Goal: Task Accomplishment & Management: Manage account settings

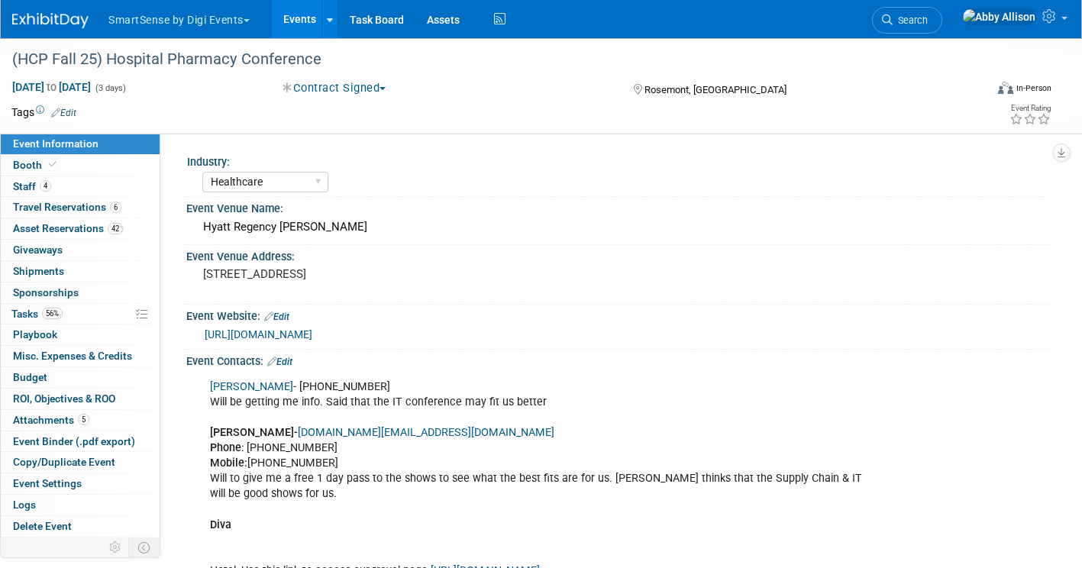
select select "Healthcare"
click at [250, 20] on span "button" at bounding box center [247, 20] width 6 height 3
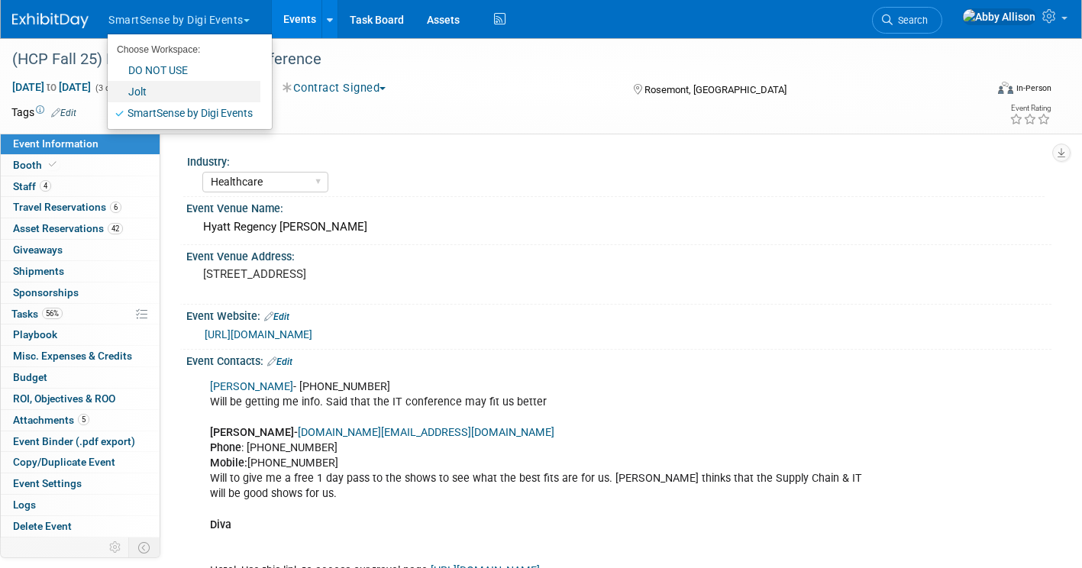
click at [180, 95] on link "Jolt" at bounding box center [184, 91] width 153 height 21
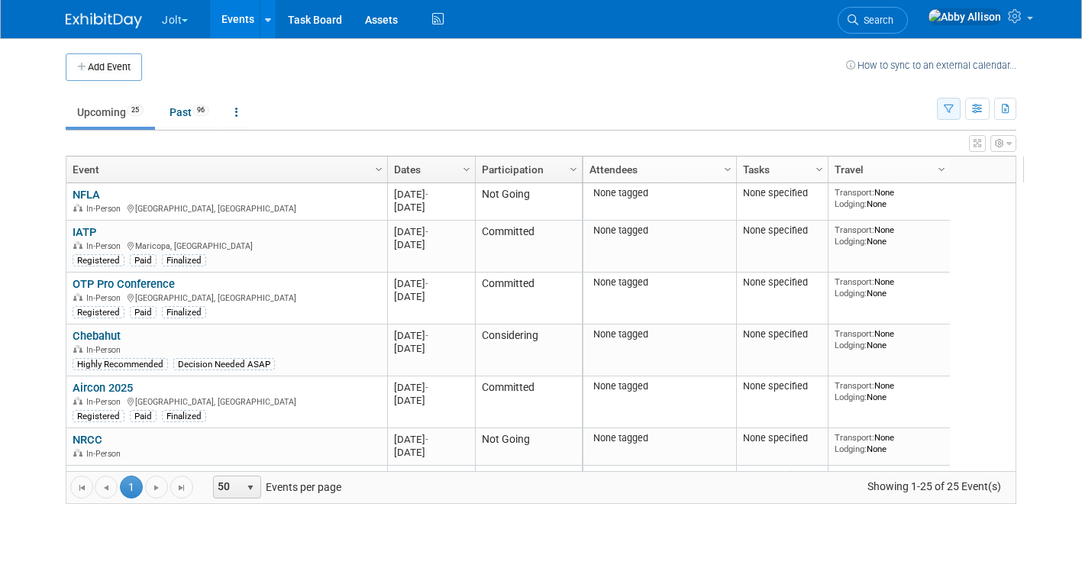
click at [961, 113] on button "button" at bounding box center [949, 109] width 24 height 22
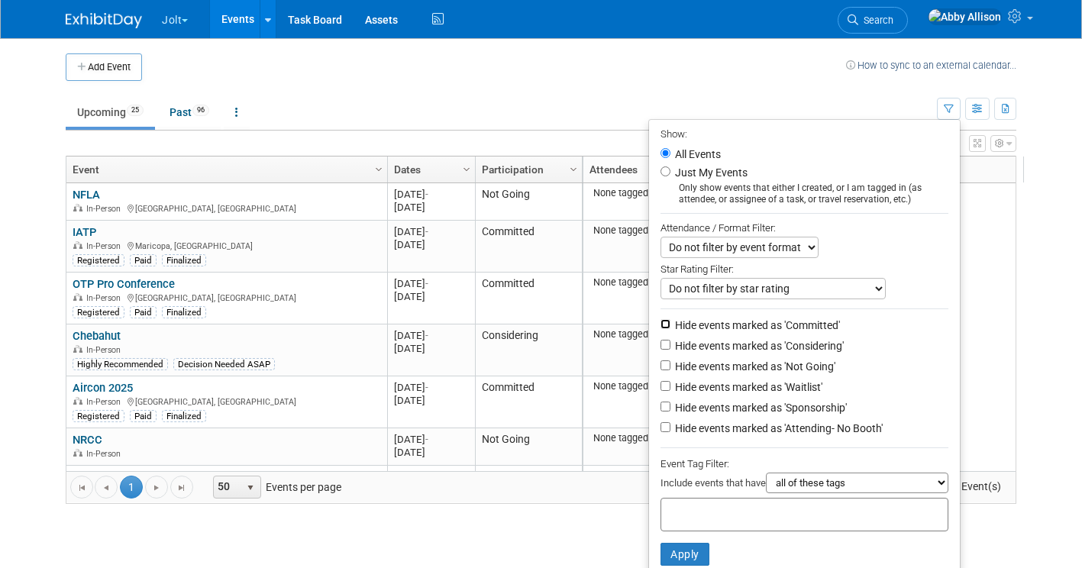
click at [669, 324] on input "Hide events marked as 'Committed'" at bounding box center [666, 324] width 10 height 10
checkbox input "true"
click at [692, 556] on button "Apply" at bounding box center [685, 554] width 49 height 23
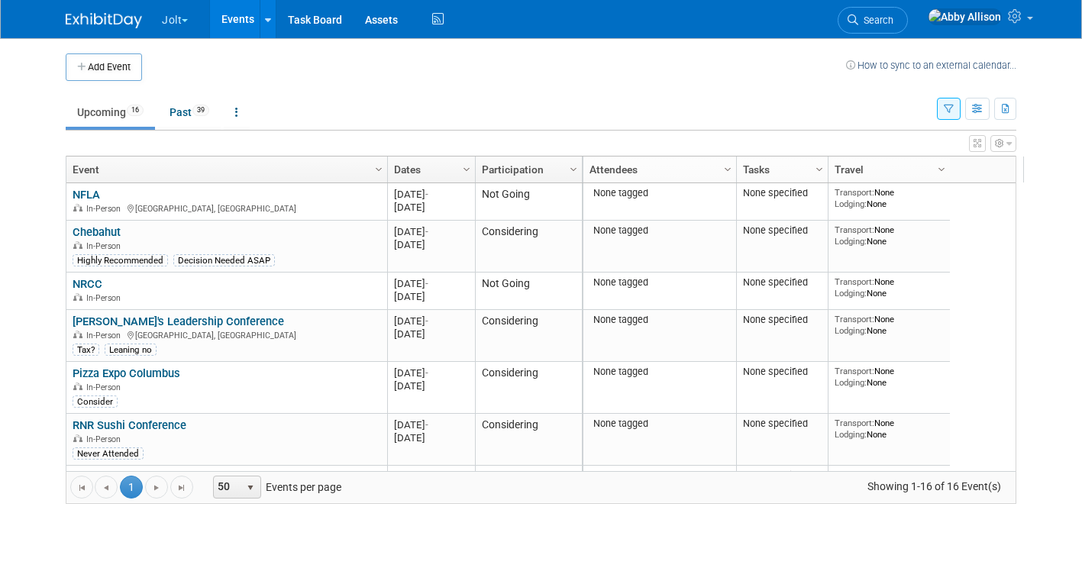
click at [961, 105] on button "button" at bounding box center [949, 109] width 24 height 22
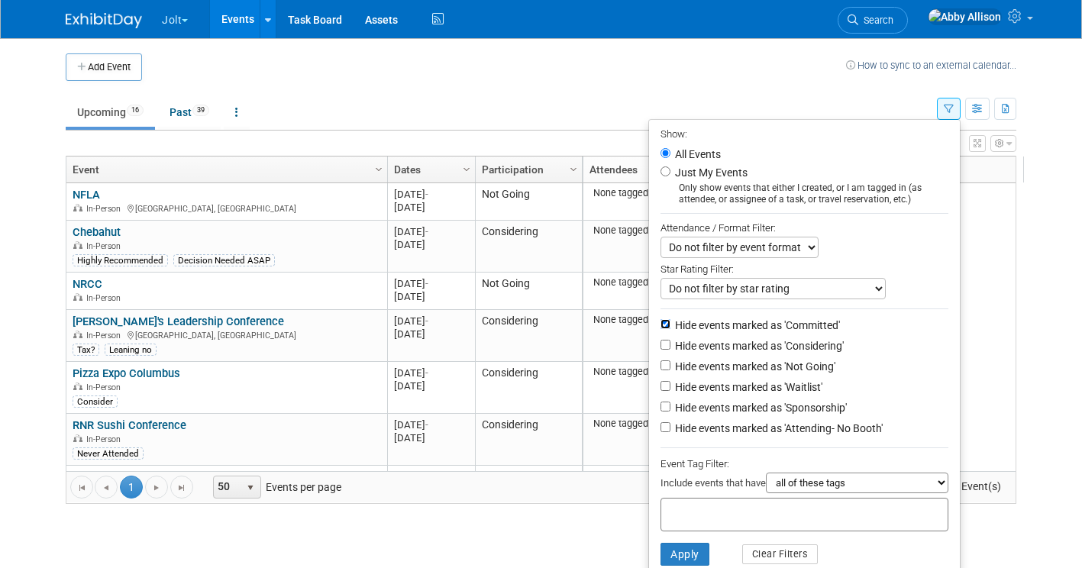
click at [664, 324] on input "Hide events marked as 'Committed'" at bounding box center [666, 324] width 10 height 10
checkbox input "false"
click at [670, 348] on input "Hide events marked as 'Considering'" at bounding box center [666, 345] width 10 height 10
checkbox input "true"
click at [671, 367] on input "Hide events marked as 'Not Going'" at bounding box center [666, 366] width 10 height 10
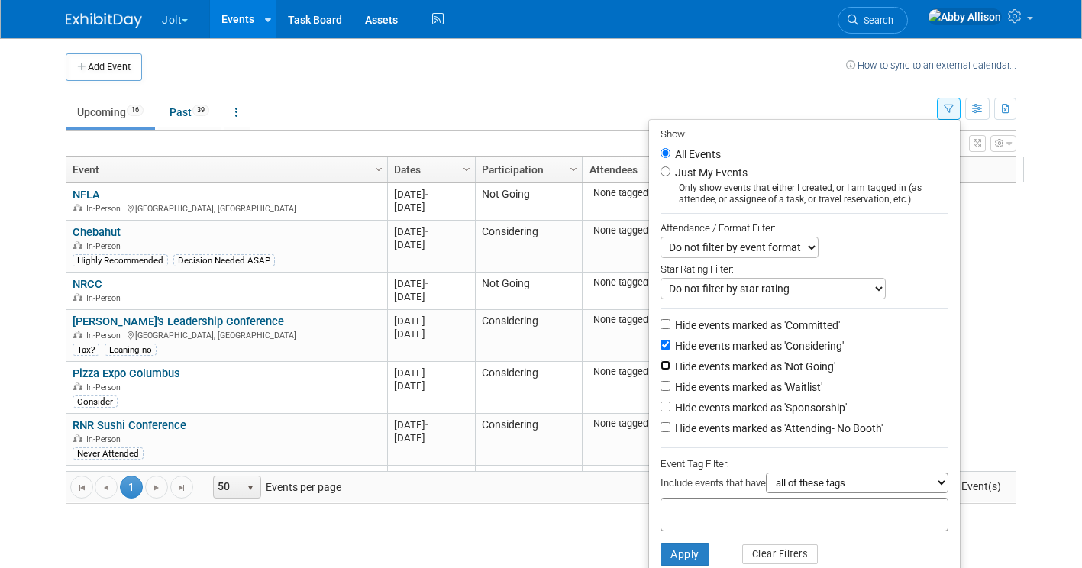
checkbox input "true"
click at [668, 381] on li "Hide events marked as 'Waitlist'" at bounding box center [804, 388] width 311 height 21
click at [668, 391] on input "Hide events marked as 'Waitlist'" at bounding box center [666, 386] width 10 height 10
checkbox input "true"
click at [697, 547] on button "Apply" at bounding box center [685, 554] width 49 height 23
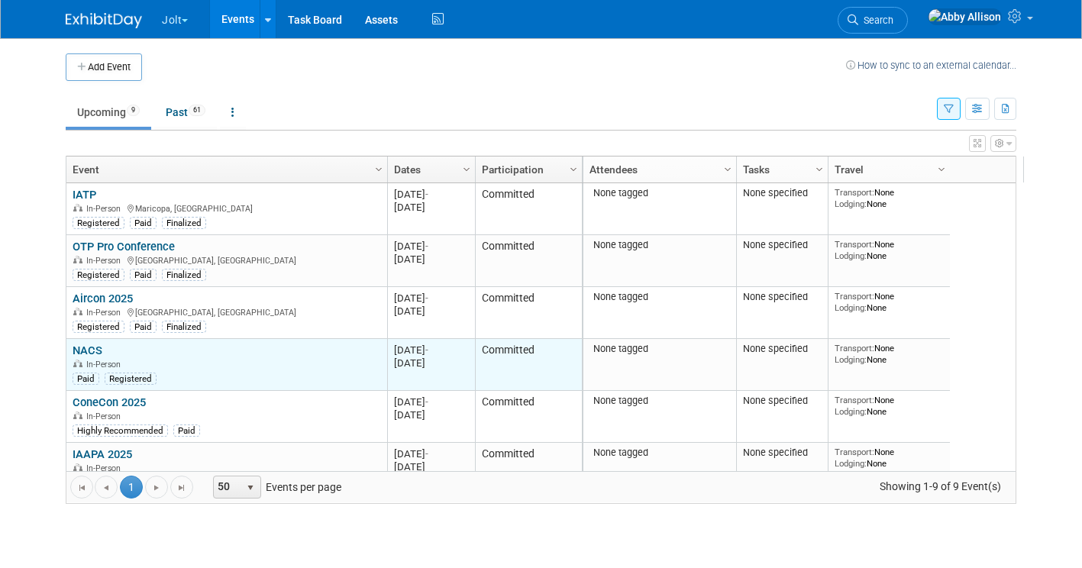
click at [82, 350] on link "NACS" at bounding box center [88, 351] width 30 height 14
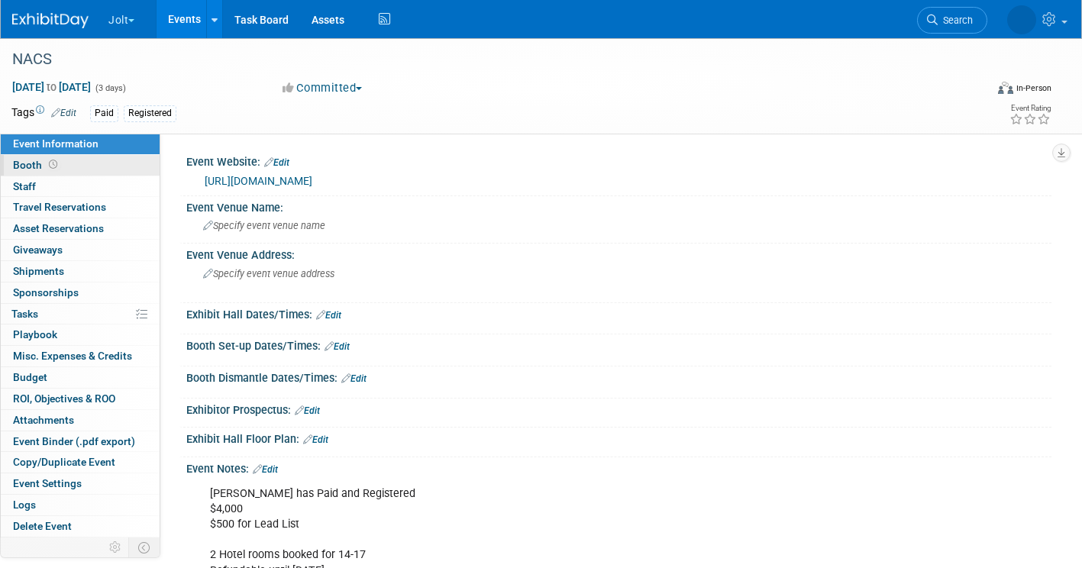
click at [32, 162] on span "Booth" at bounding box center [36, 165] width 47 height 12
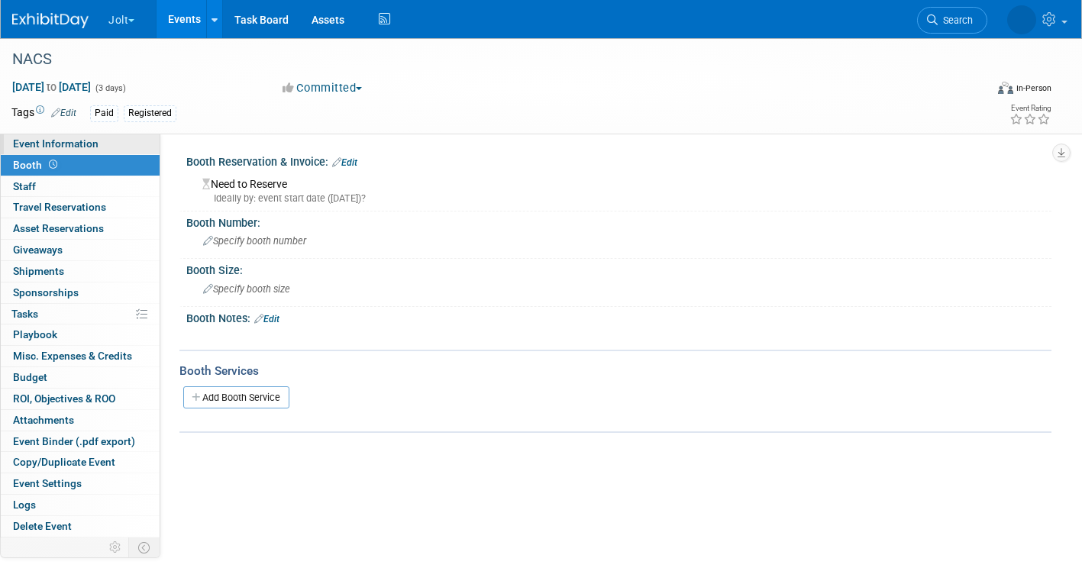
click at [37, 147] on span "Event Information" at bounding box center [56, 143] width 86 height 12
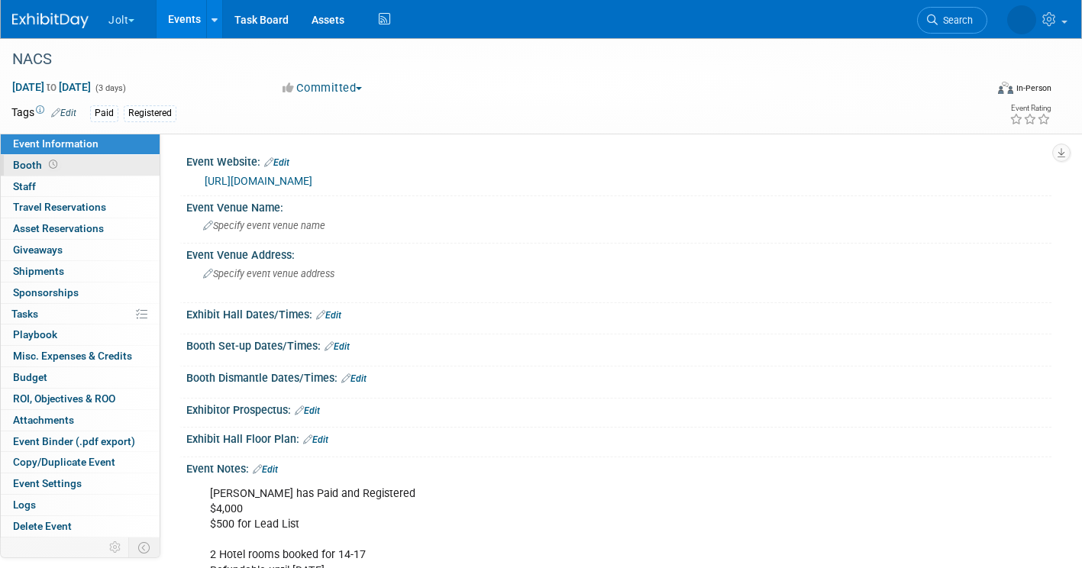
click at [21, 161] on span "Booth" at bounding box center [36, 165] width 47 height 12
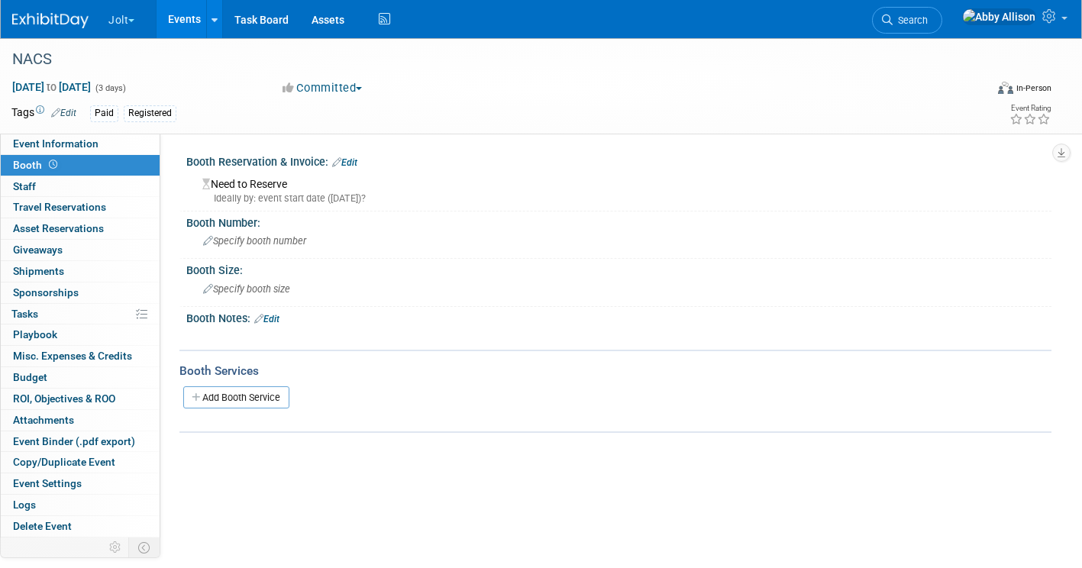
click at [132, 15] on button "Jolt" at bounding box center [130, 17] width 47 height 34
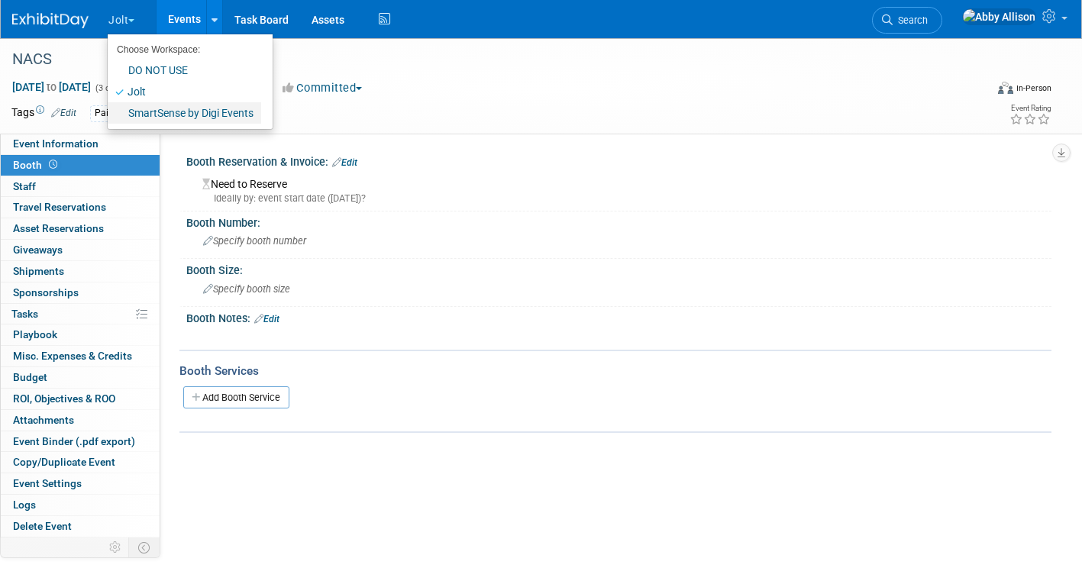
click at [137, 114] on link "SmartSense by Digi Events" at bounding box center [185, 112] width 154 height 21
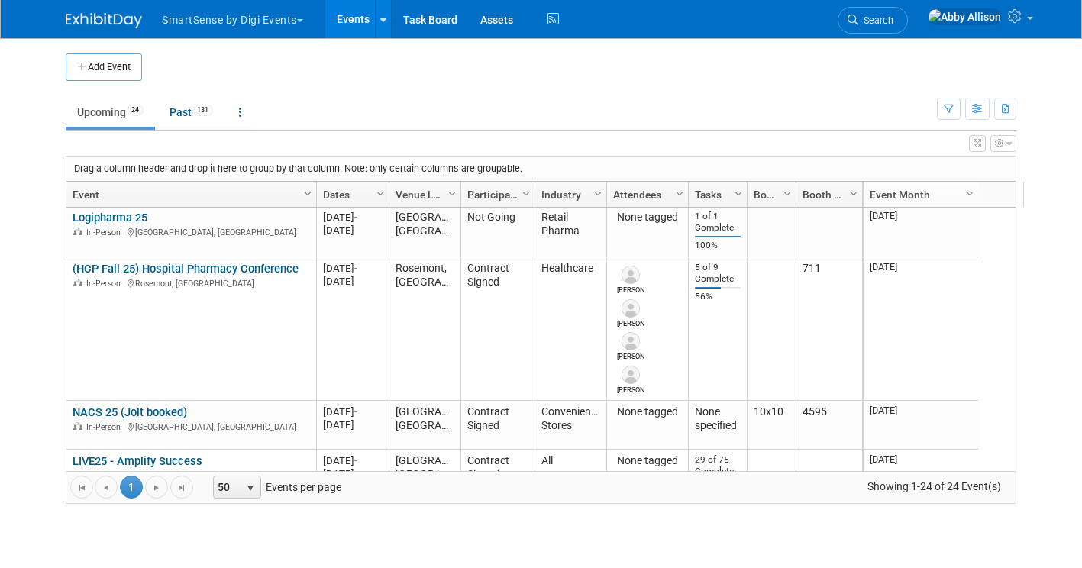
scroll to position [458, 0]
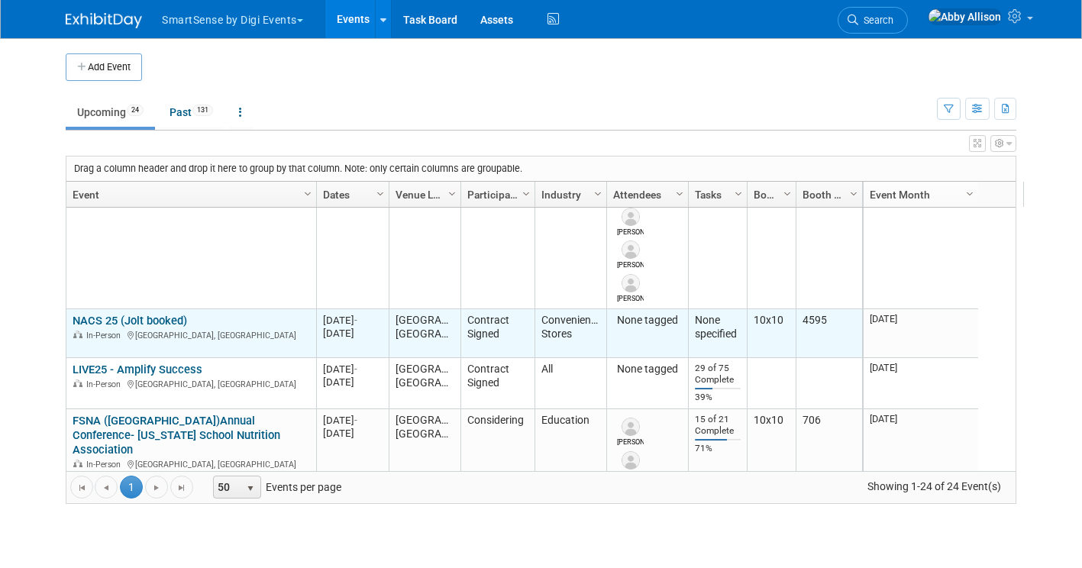
click at [86, 318] on link "NACS 25 (Jolt booked)" at bounding box center [130, 321] width 115 height 14
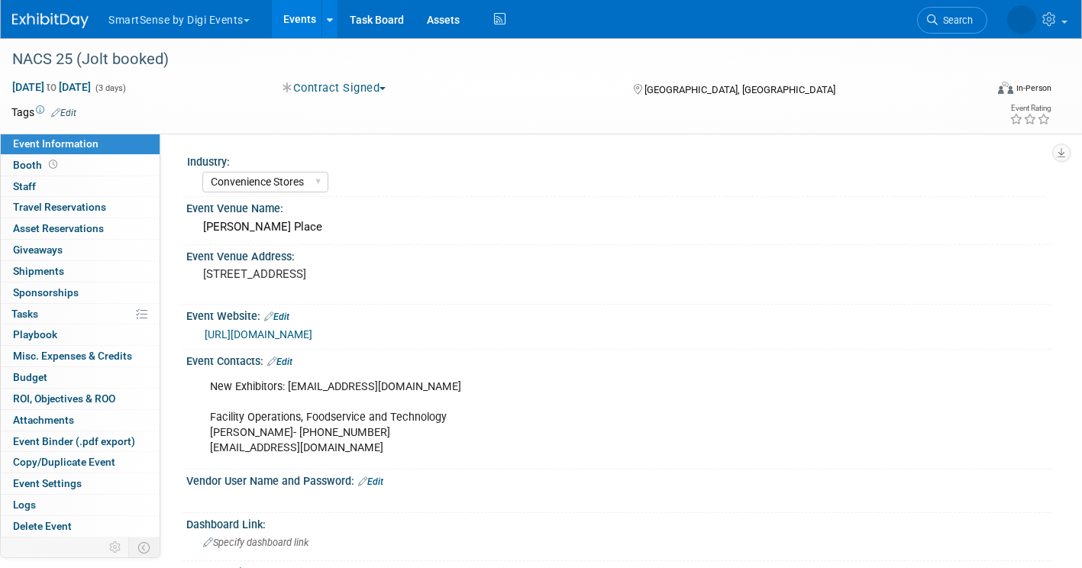
select select "Convenience Stores"
click at [38, 168] on span "Booth" at bounding box center [36, 165] width 47 height 12
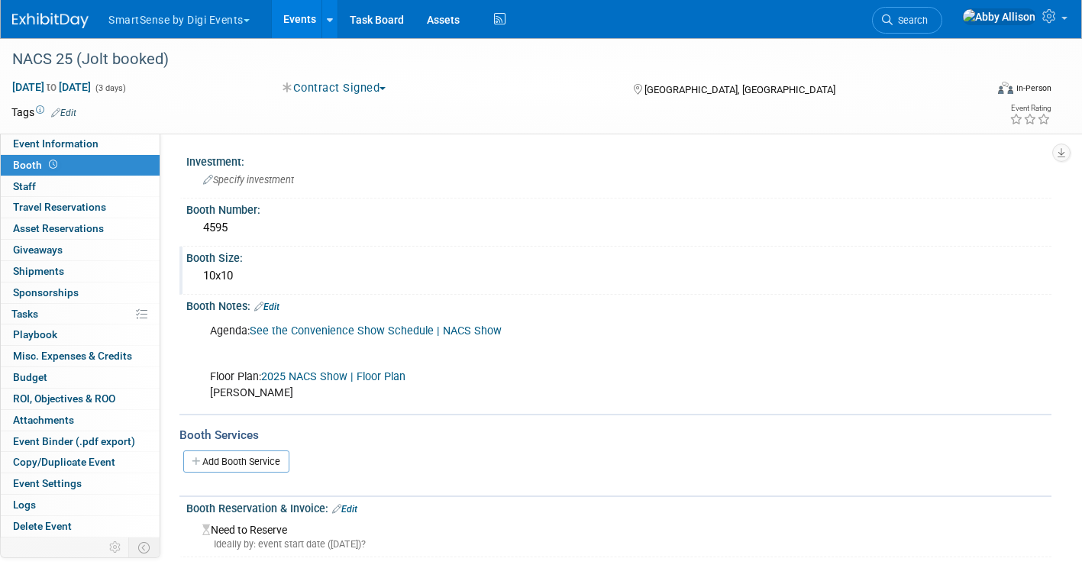
click at [277, 252] on div "Booth Size:" at bounding box center [618, 256] width 865 height 19
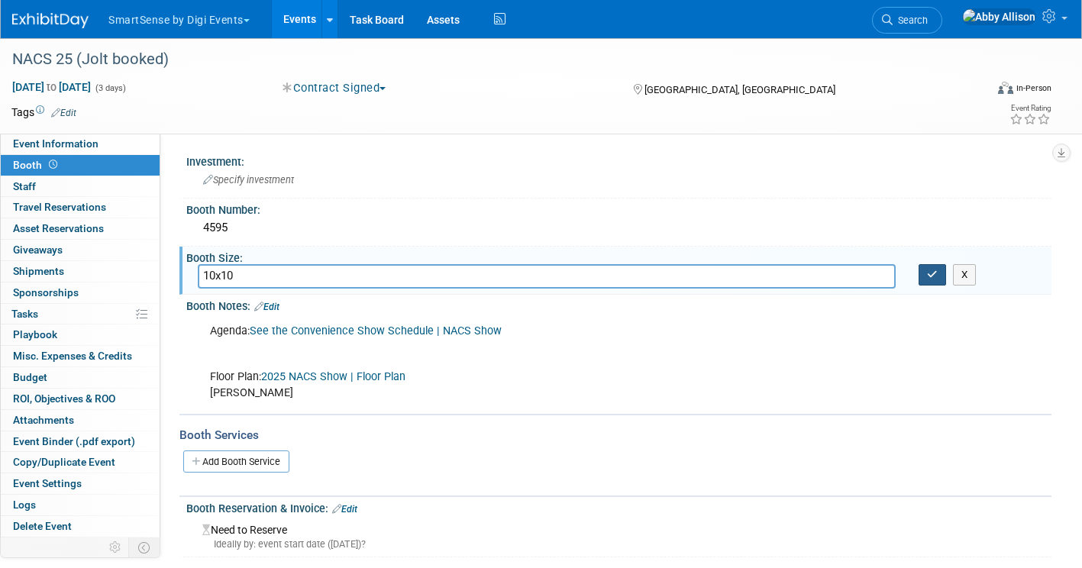
click at [928, 279] on icon "button" at bounding box center [932, 275] width 11 height 10
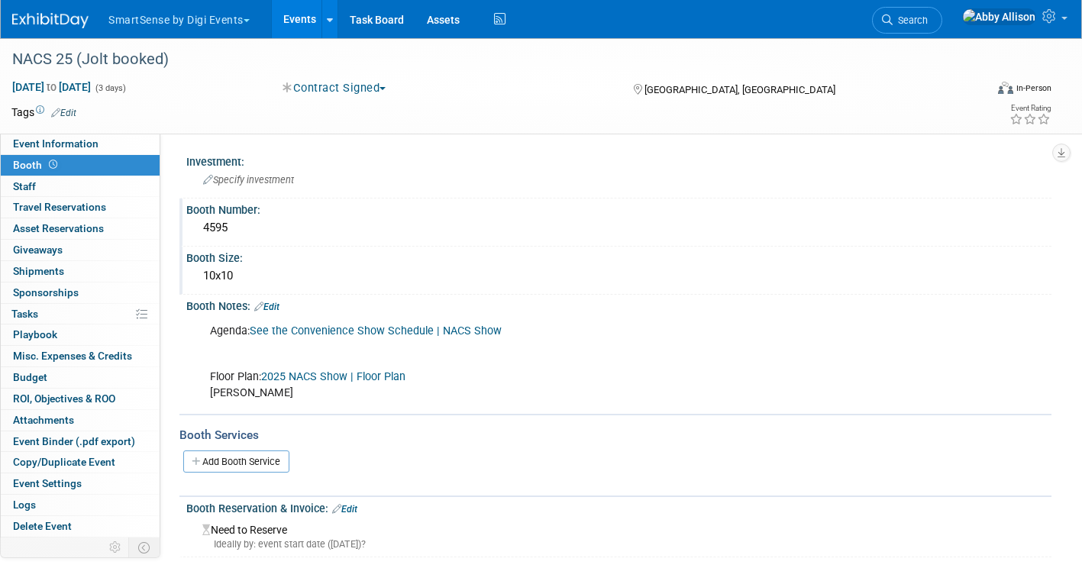
click at [337, 231] on div "4595" at bounding box center [619, 228] width 842 height 24
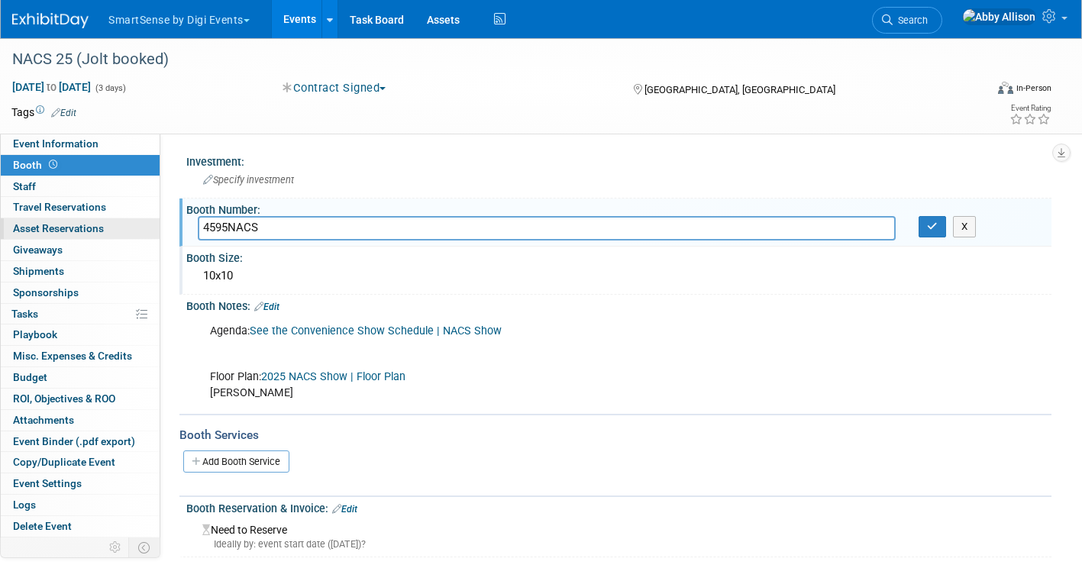
type input "4595NACS"
click at [37, 146] on span "Event Information" at bounding box center [56, 143] width 86 height 12
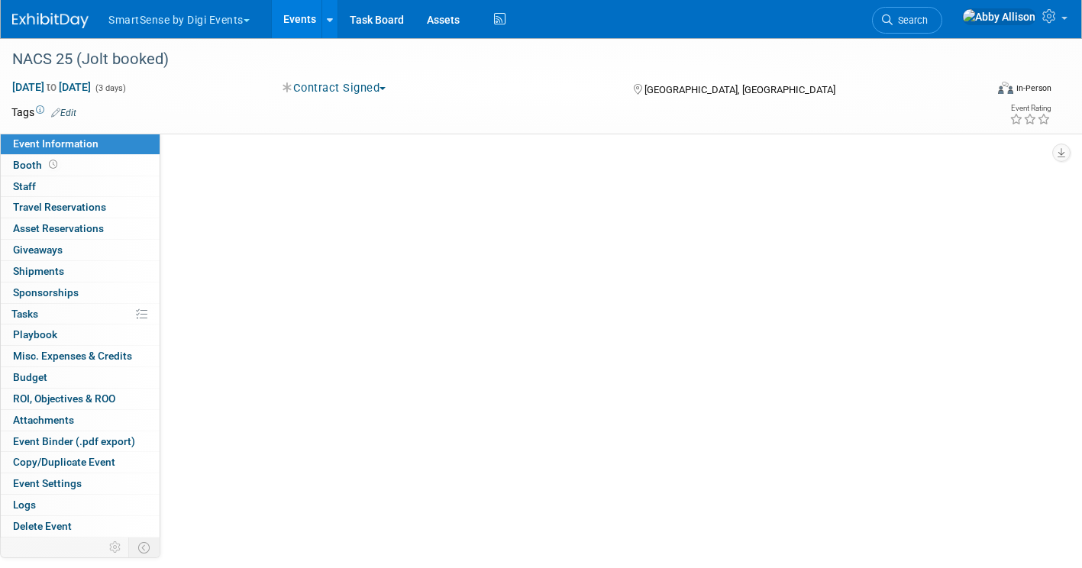
select select "Convenience Stores"
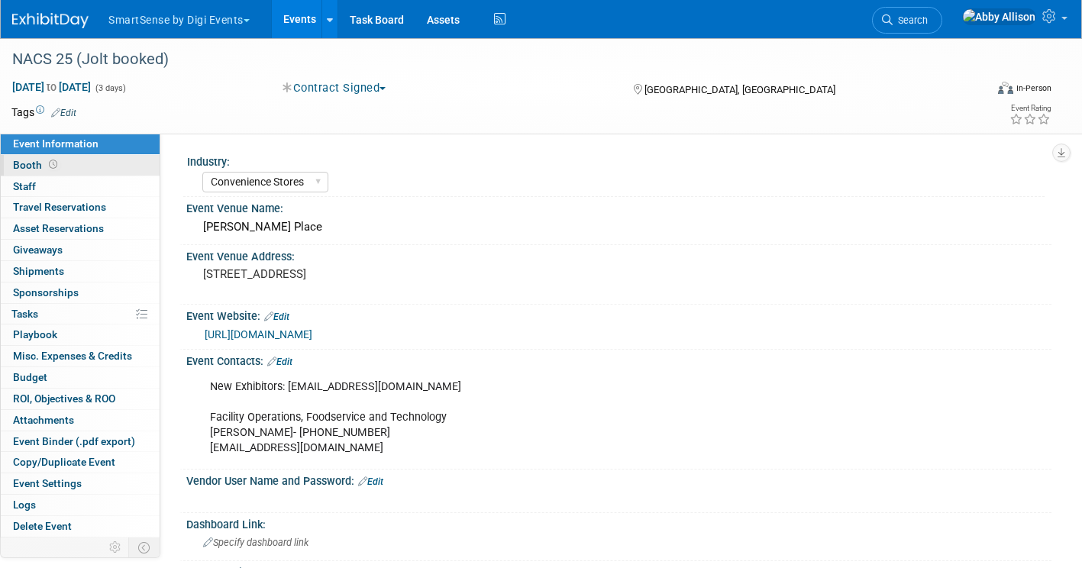
click at [22, 159] on span "Booth" at bounding box center [36, 165] width 47 height 12
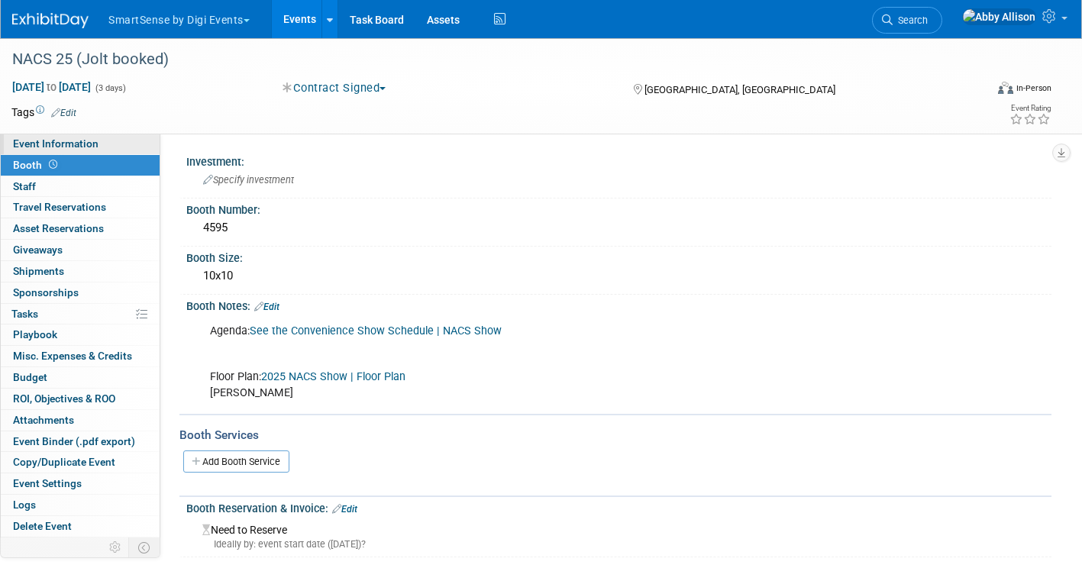
click at [41, 140] on span "Event Information" at bounding box center [56, 143] width 86 height 12
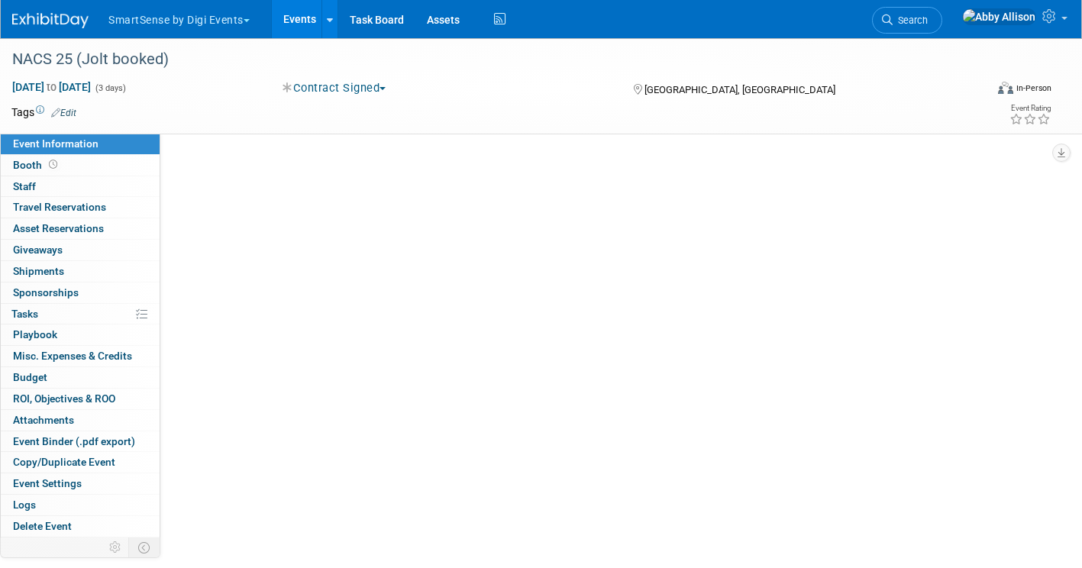
select select "Convenience Stores"
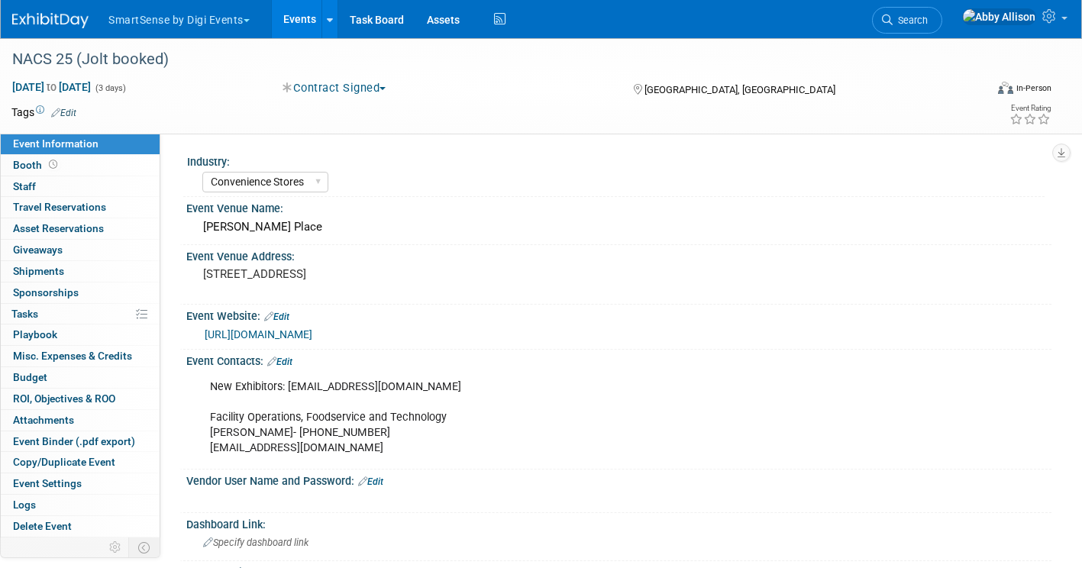
click at [299, 14] on link "Events" at bounding box center [300, 19] width 56 height 38
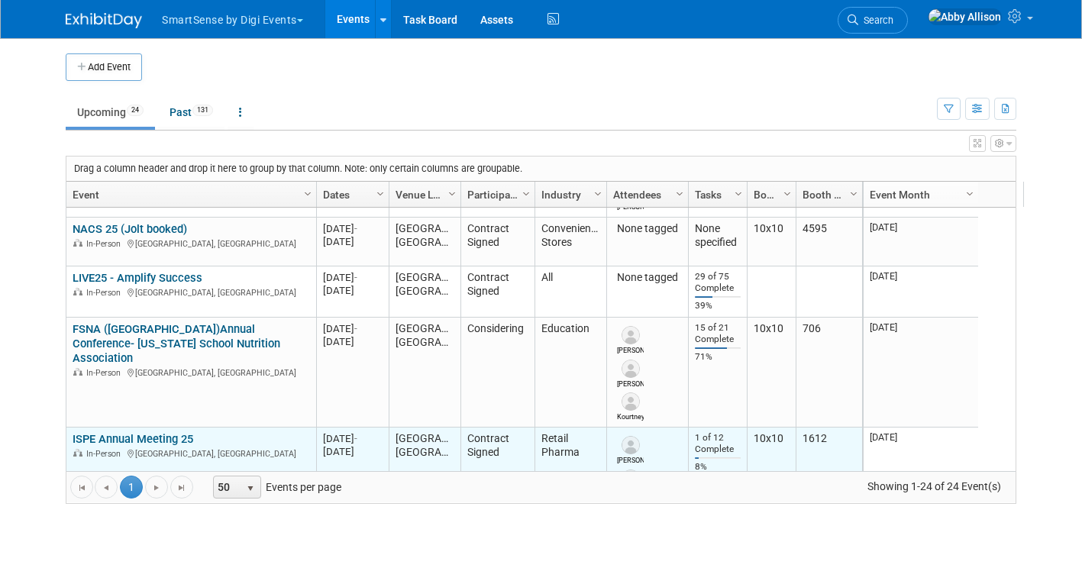
scroll to position [642, 0]
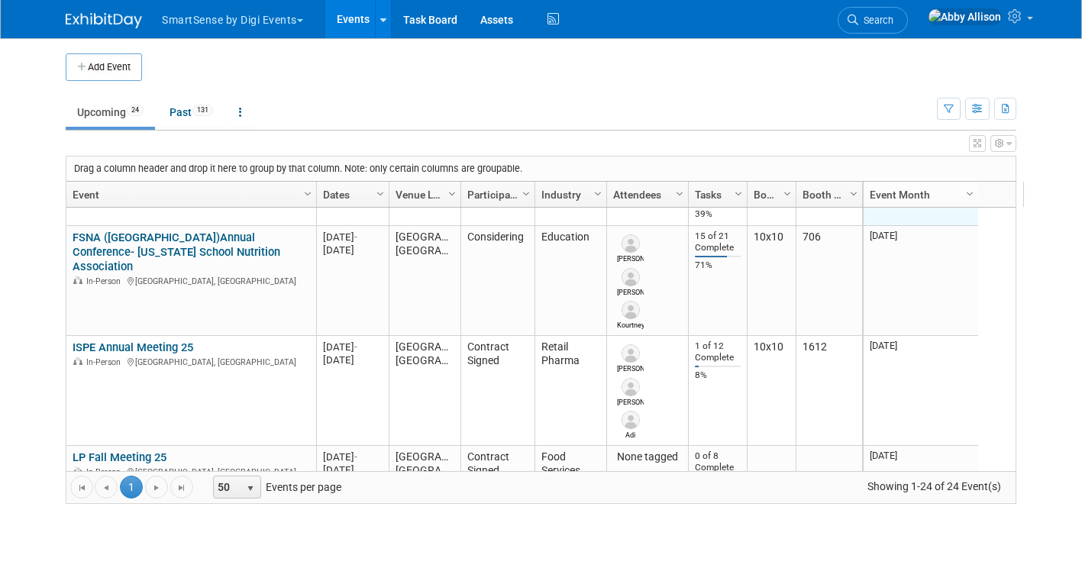
click at [880, 221] on td "M-2025-10 October 2025" at bounding box center [921, 200] width 115 height 51
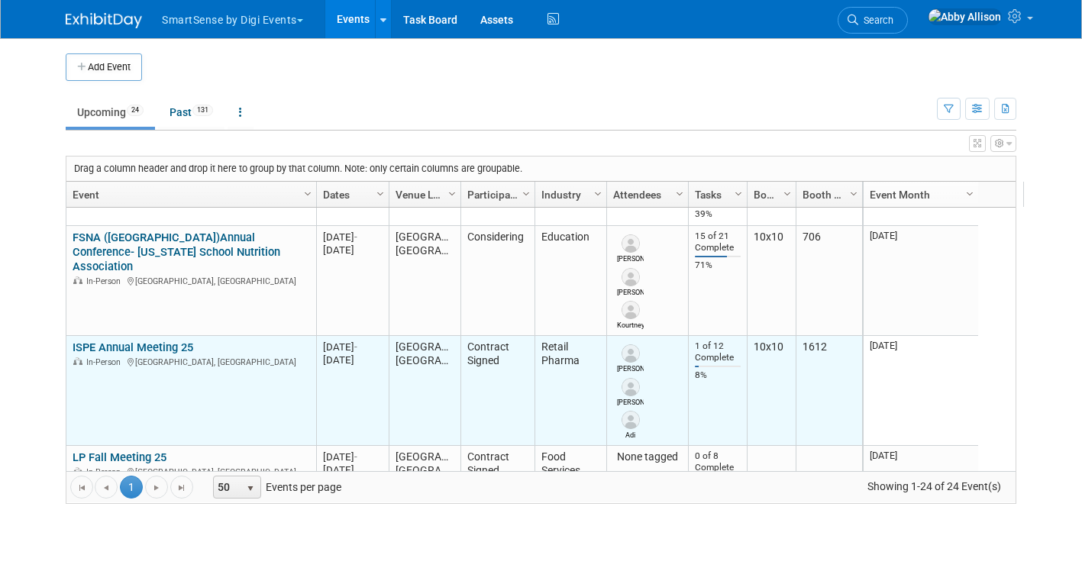
click at [104, 350] on link "ISPE Annual Meeting 25" at bounding box center [133, 348] width 121 height 14
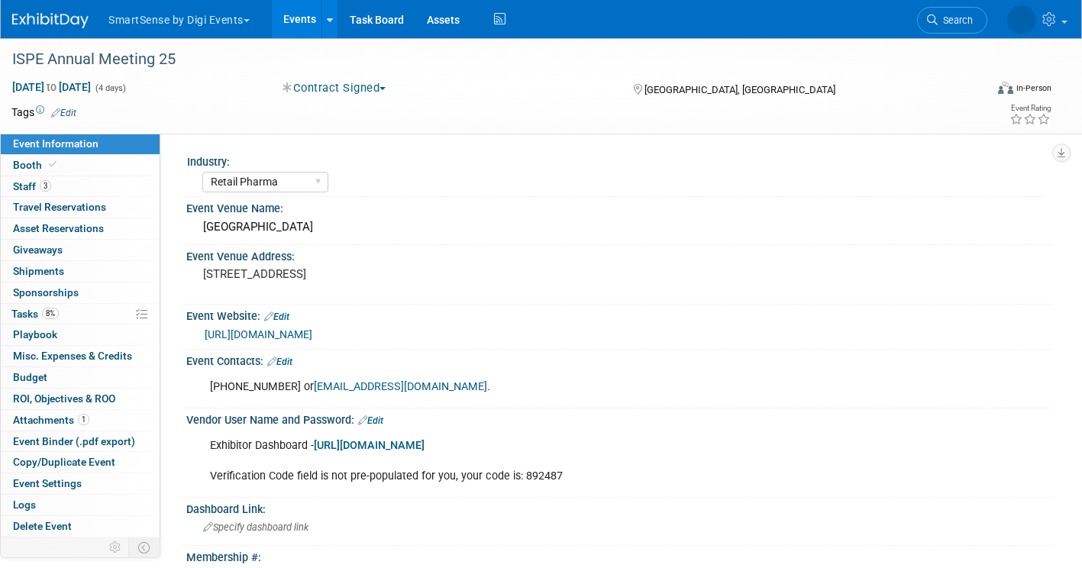
select select "Retail Pharma"
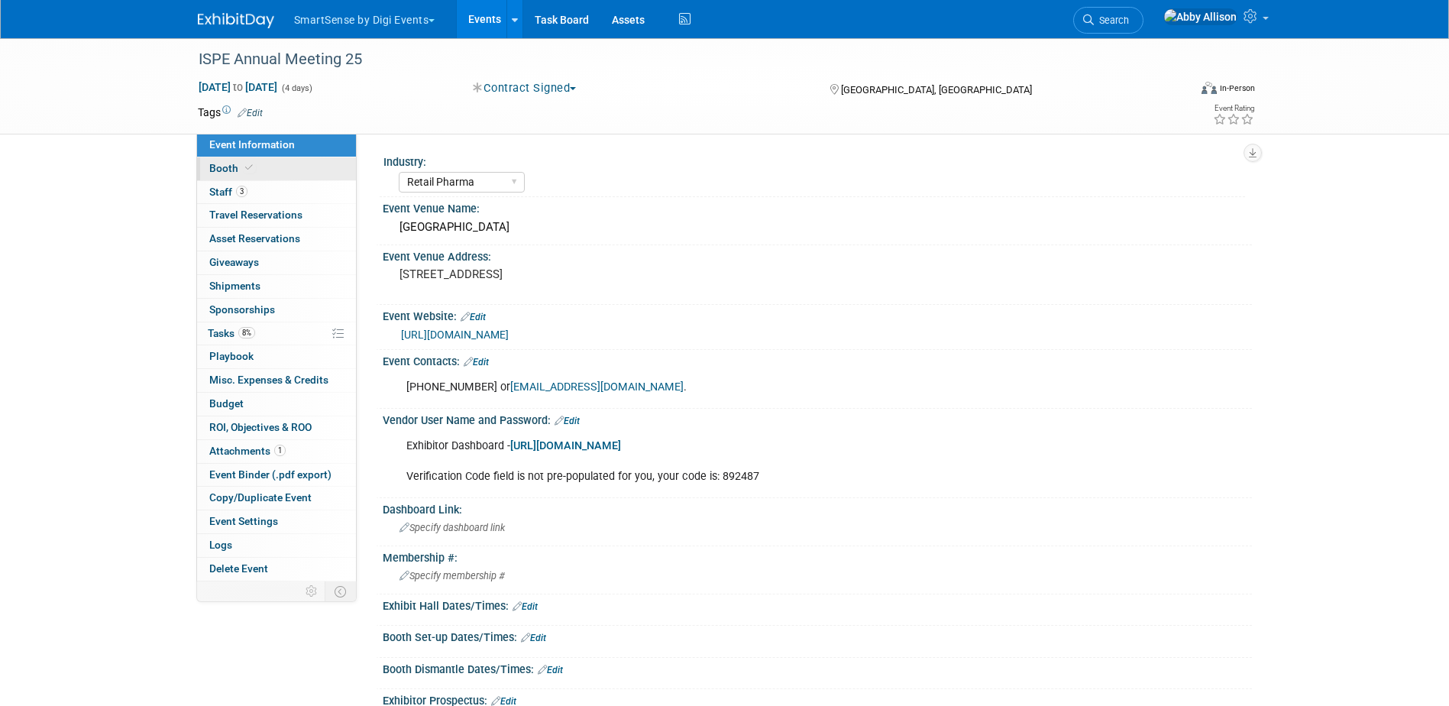
drag, startPoint x: 241, startPoint y: 169, endPoint x: 301, endPoint y: 173, distance: 60.5
click at [242, 169] on span at bounding box center [249, 167] width 14 height 11
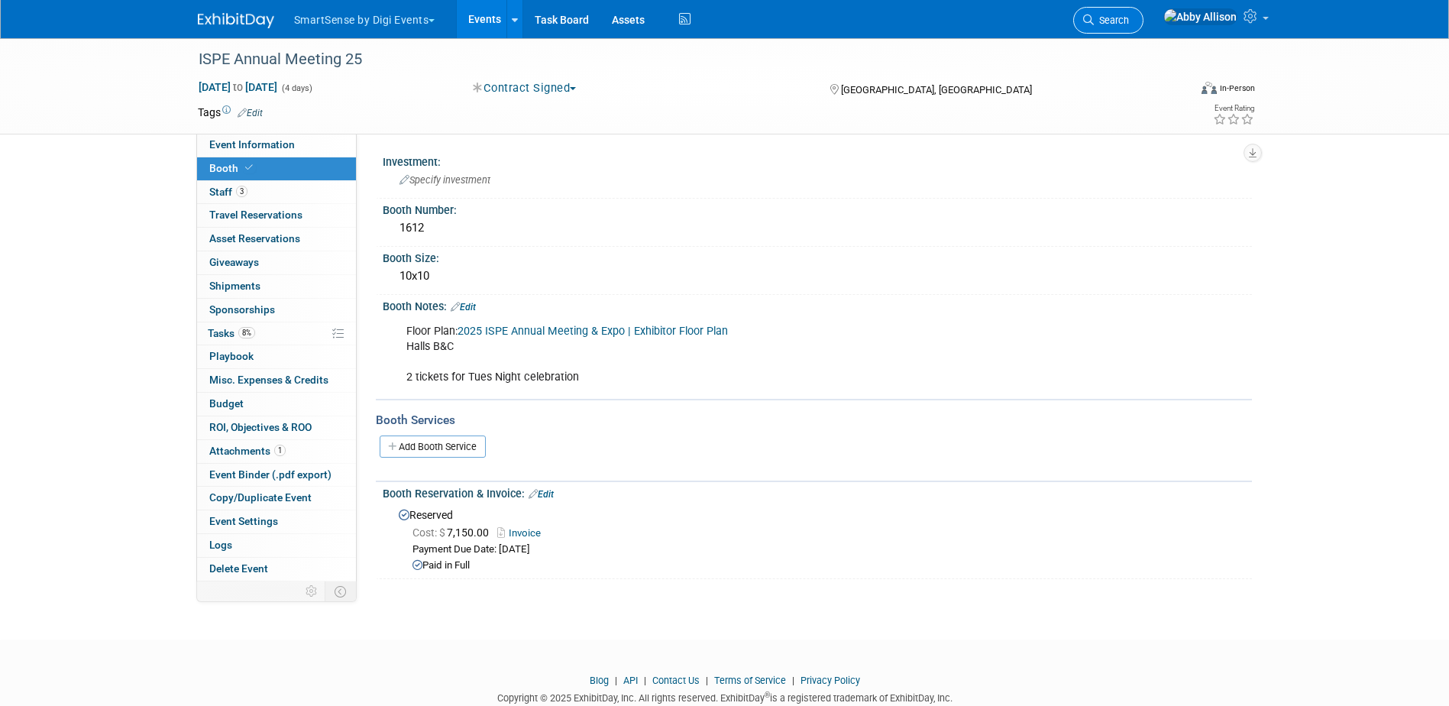
click at [1082, 15] on link "Search" at bounding box center [1108, 20] width 70 height 27
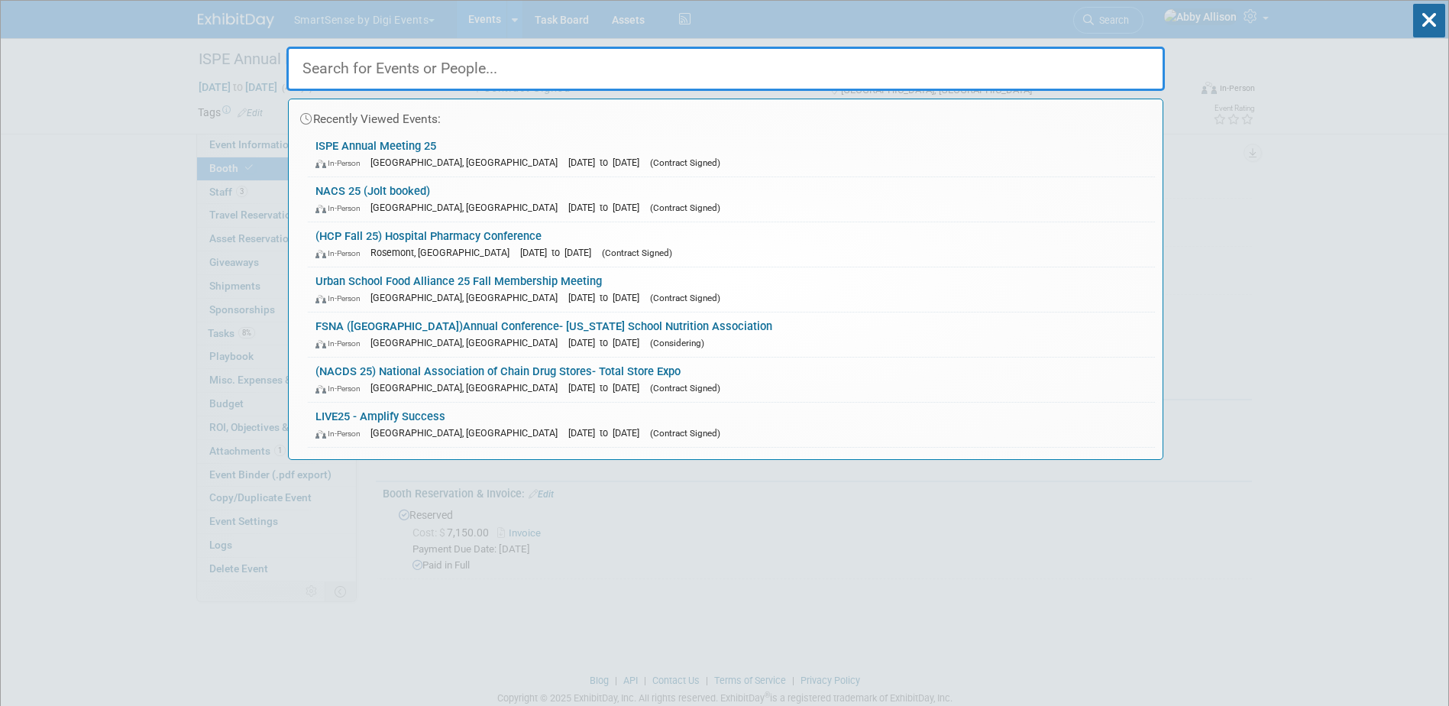
click at [583, 75] on input "text" at bounding box center [725, 69] width 878 height 44
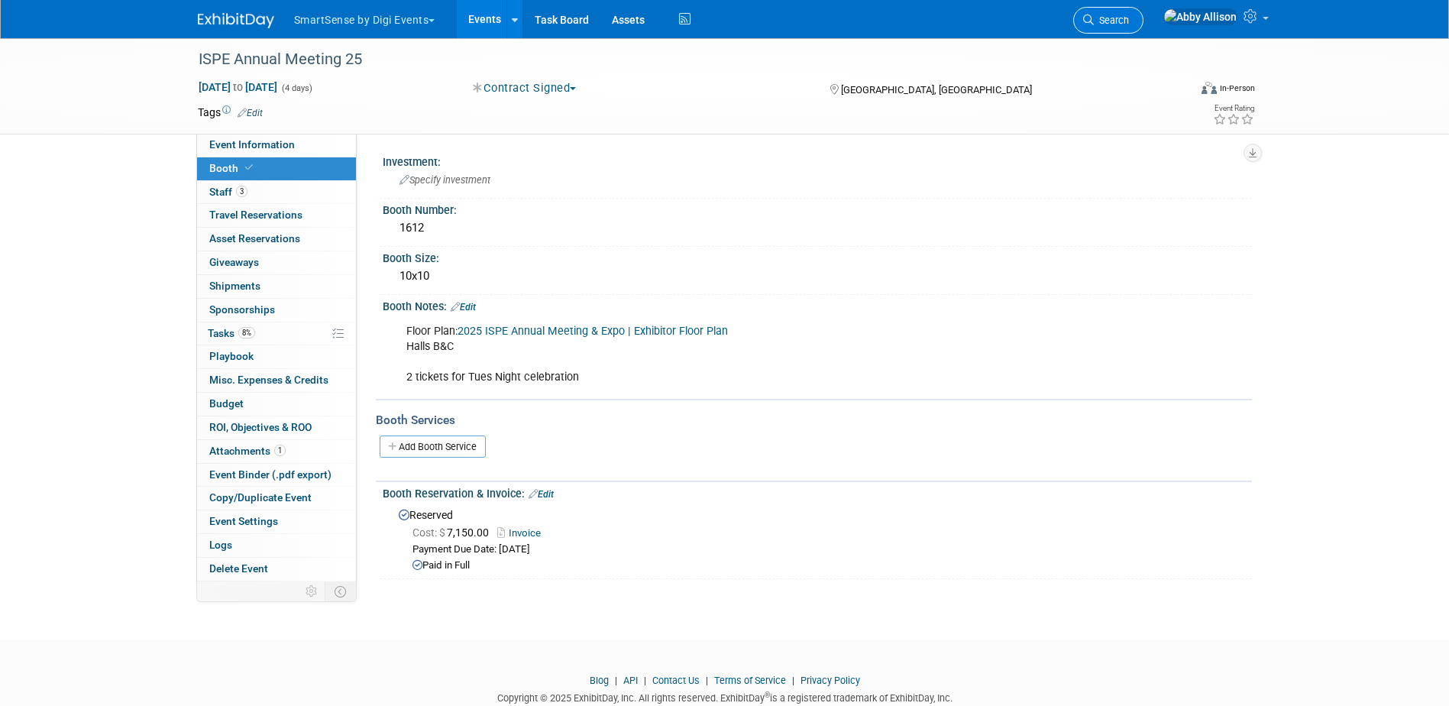
click at [1082, 28] on link "Search" at bounding box center [1108, 20] width 70 height 27
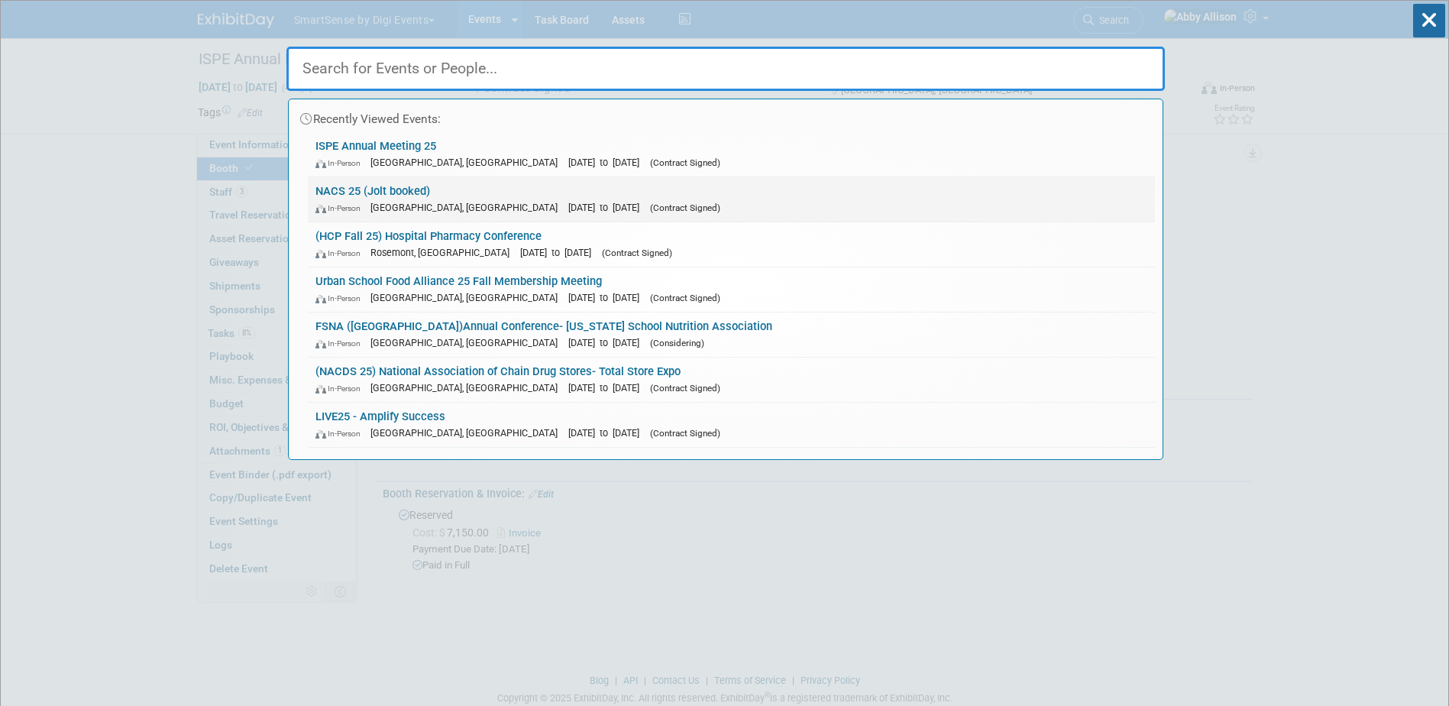
click at [382, 192] on link "NACS 25 (Jolt booked) In-Person Chicago, IL Oct 15, 2025 to Oct 17, 2025 (Contr…" at bounding box center [731, 199] width 847 height 44
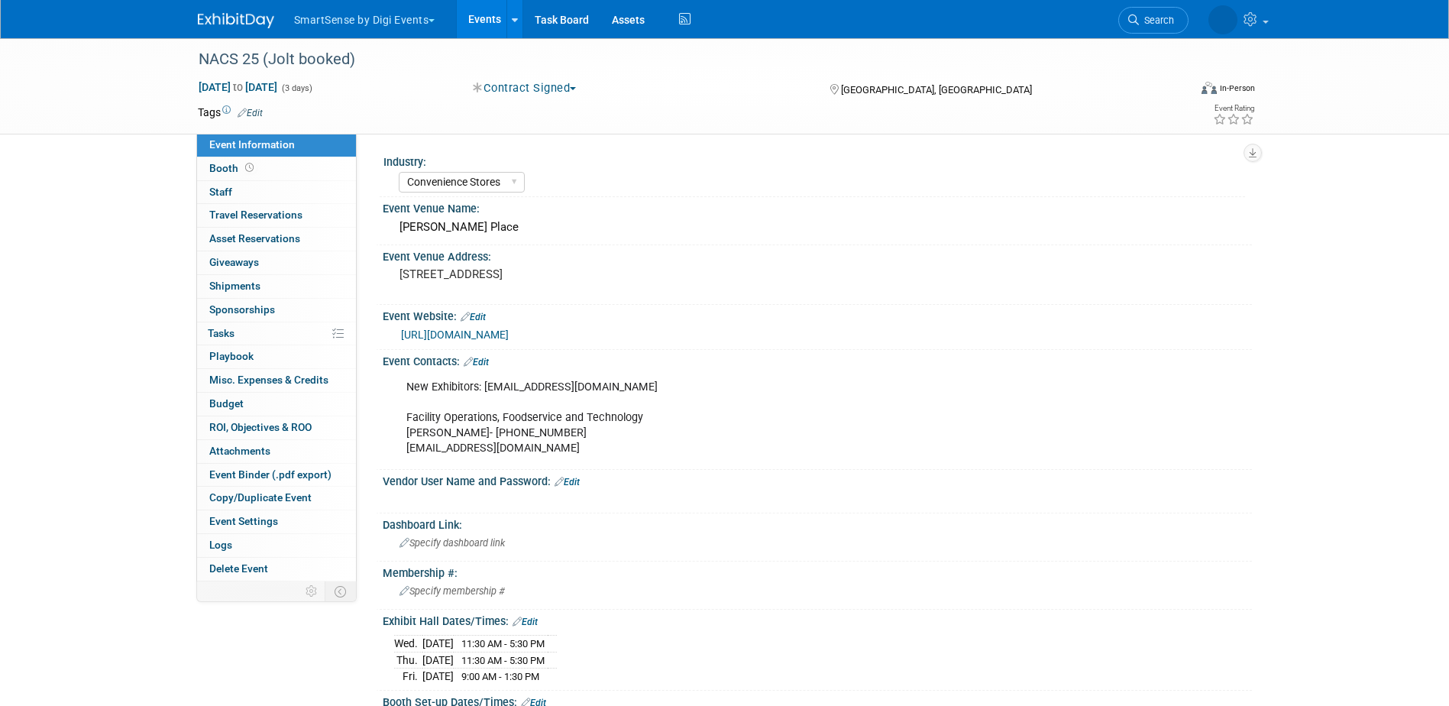
select select "Convenience Stores"
click at [247, 452] on span "Attachments 0" at bounding box center [239, 451] width 61 height 12
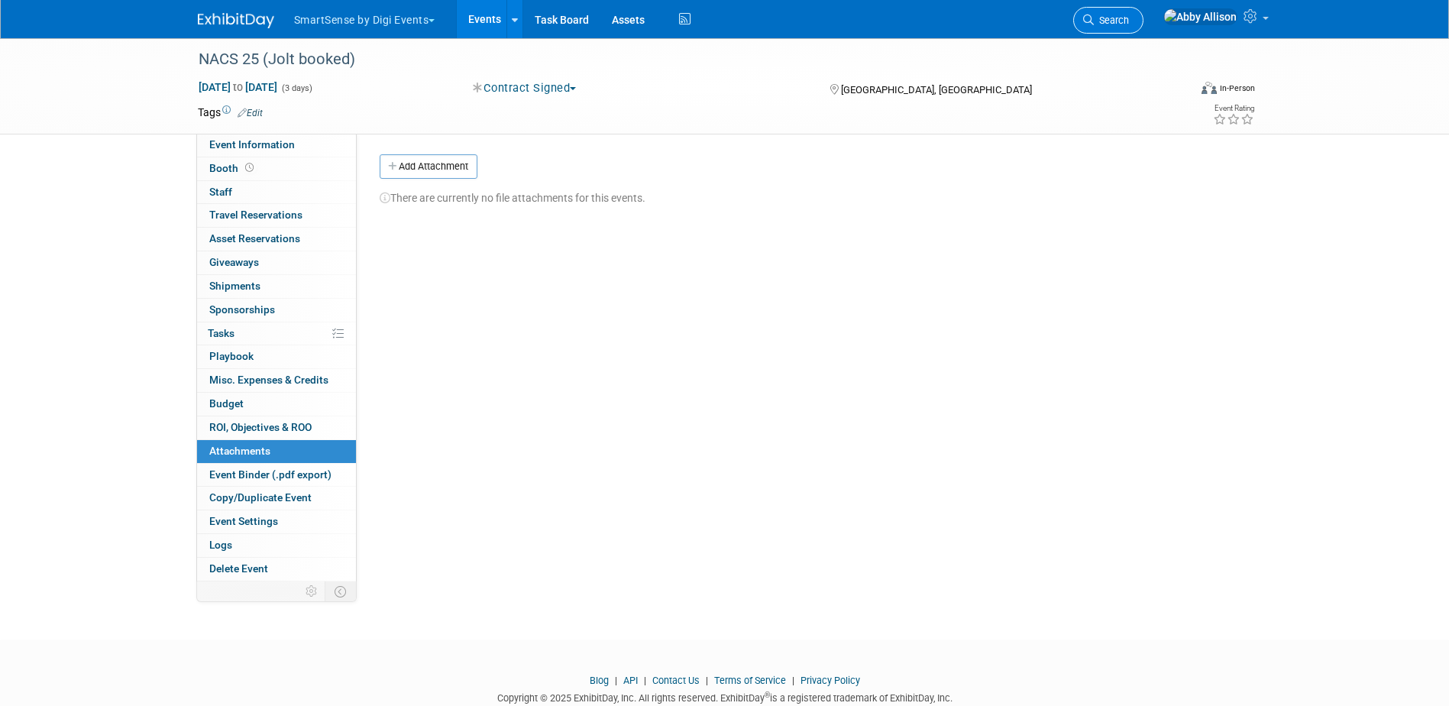
click at [1143, 23] on link "Search" at bounding box center [1108, 20] width 70 height 27
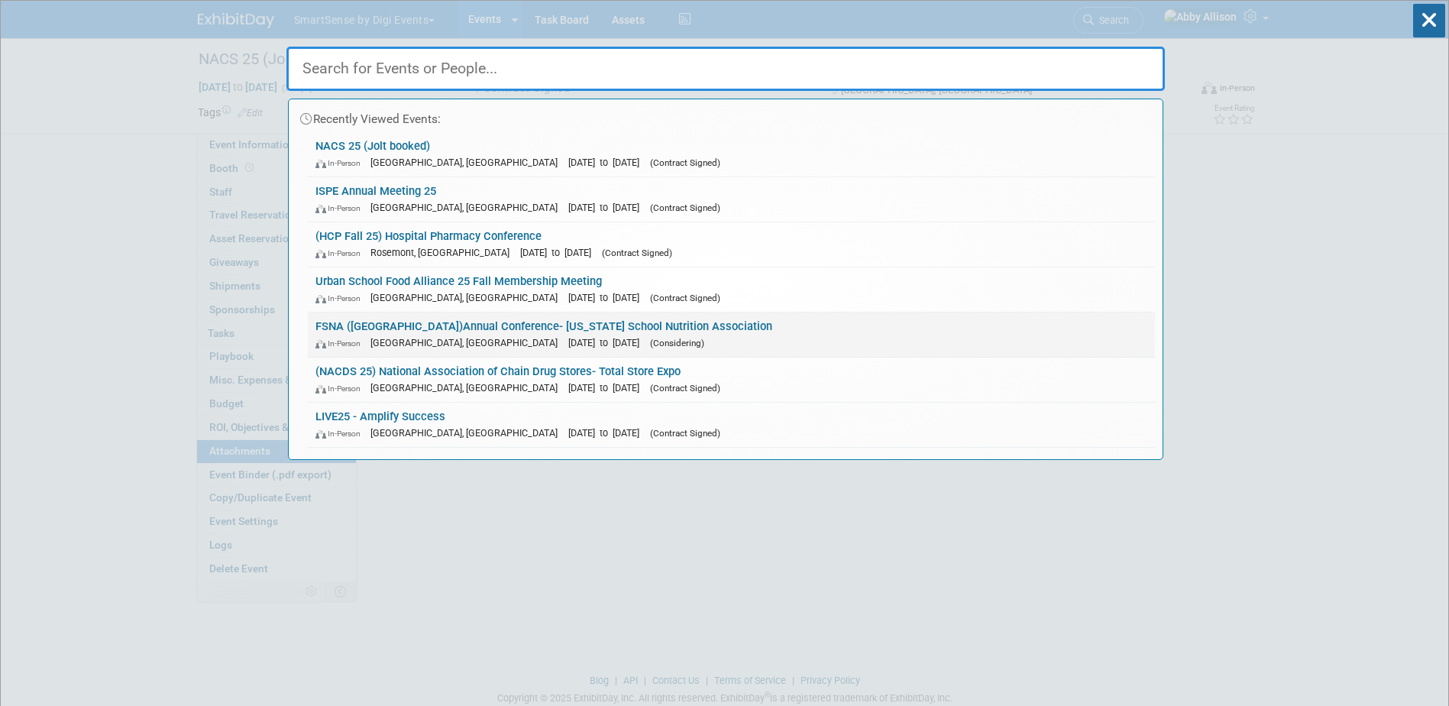
click at [351, 328] on link "FSNA (FL)Annual Conference- Florida School Nutrition Association In-Person Dayt…" at bounding box center [731, 334] width 847 height 44
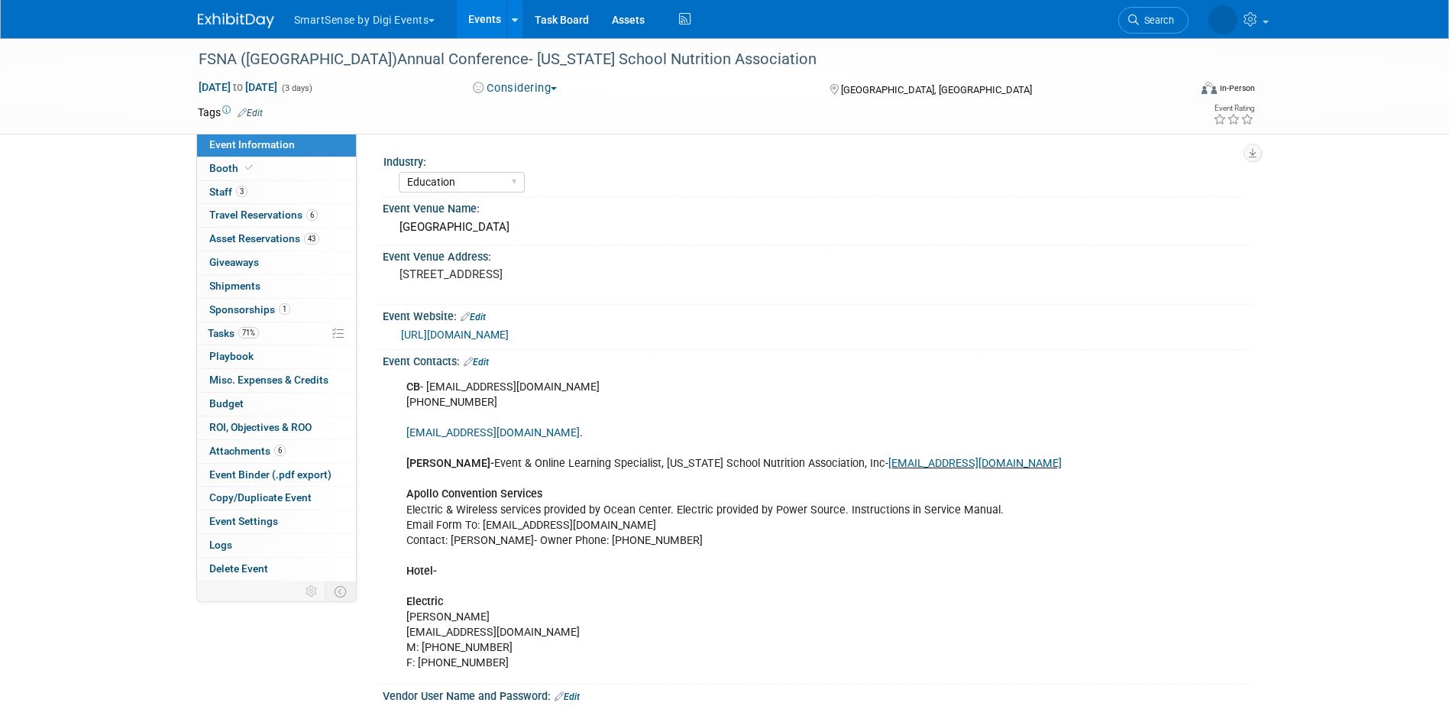
select select "Education"
click at [226, 169] on span "Booth" at bounding box center [232, 168] width 47 height 12
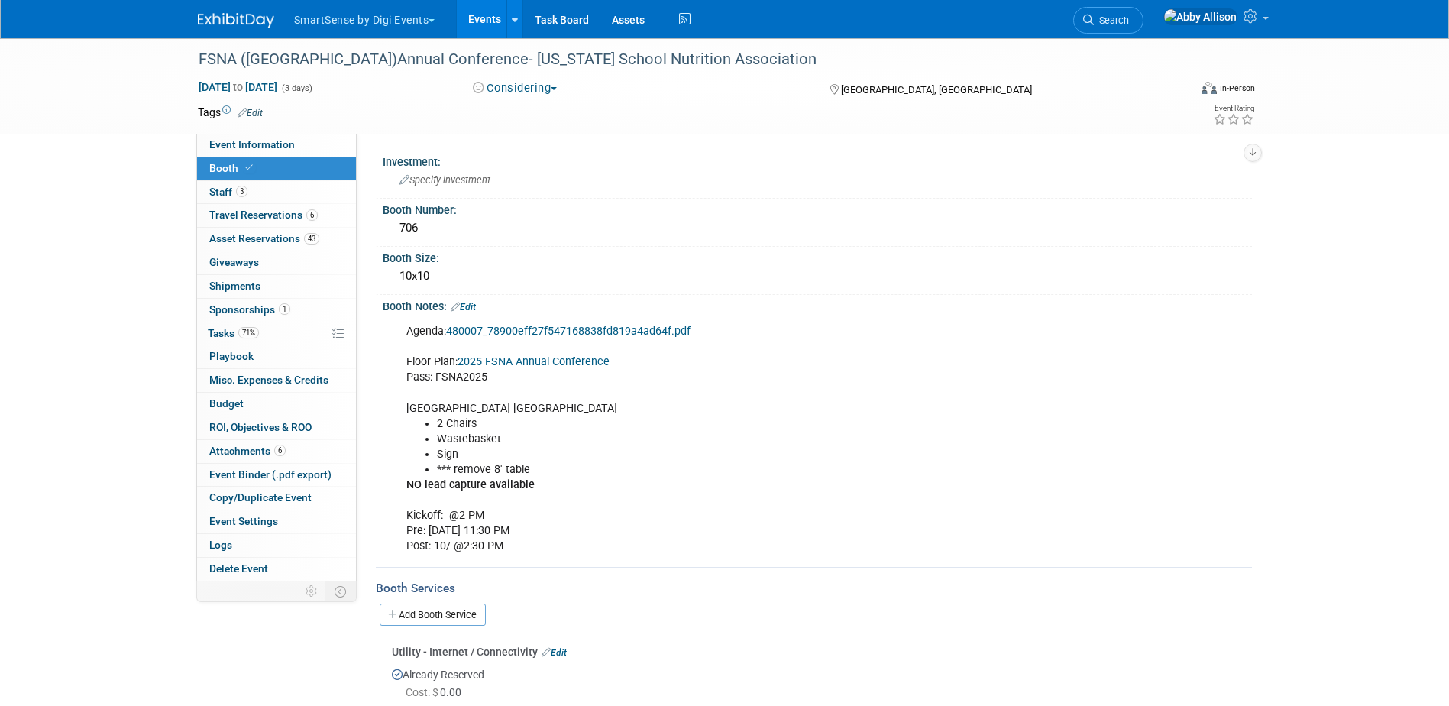
click at [473, 306] on link "Edit" at bounding box center [463, 307] width 25 height 11
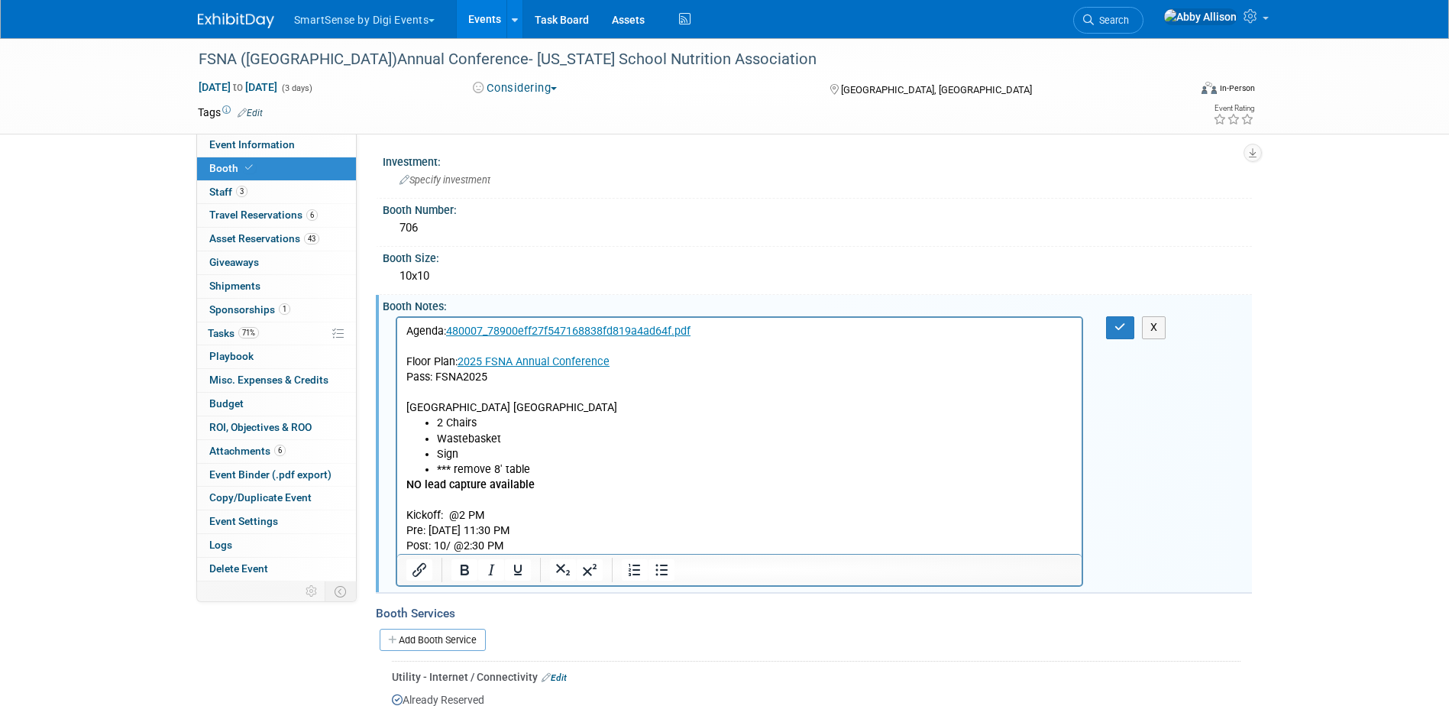
click at [545, 483] on p "NO lead capture available Kickoff: @2 PM Pre: [DATE] 11:30 PM Post: 10/ @2:30 PM" at bounding box center [740, 515] width 668 height 76
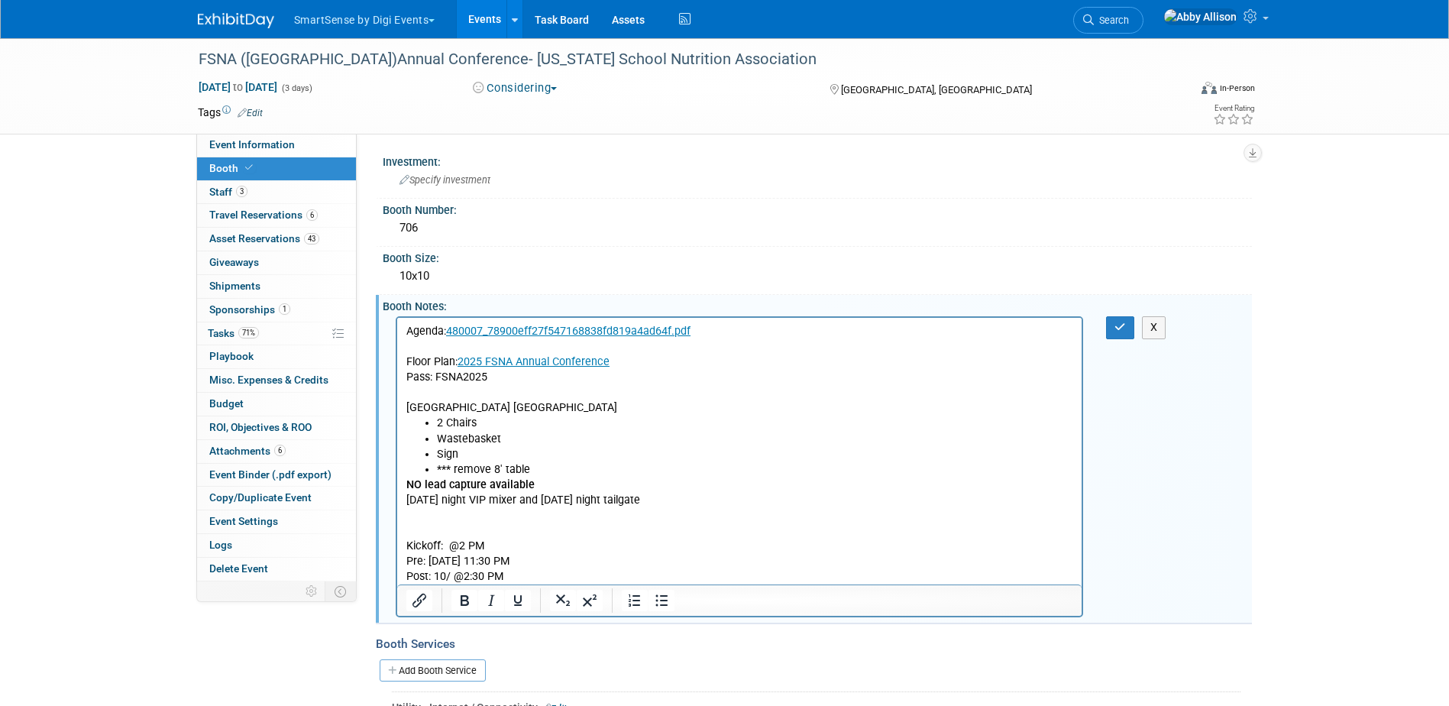
click at [406, 496] on p "[DATE] night VIP mixer and [DATE] night tailgate" at bounding box center [740, 500] width 668 height 15
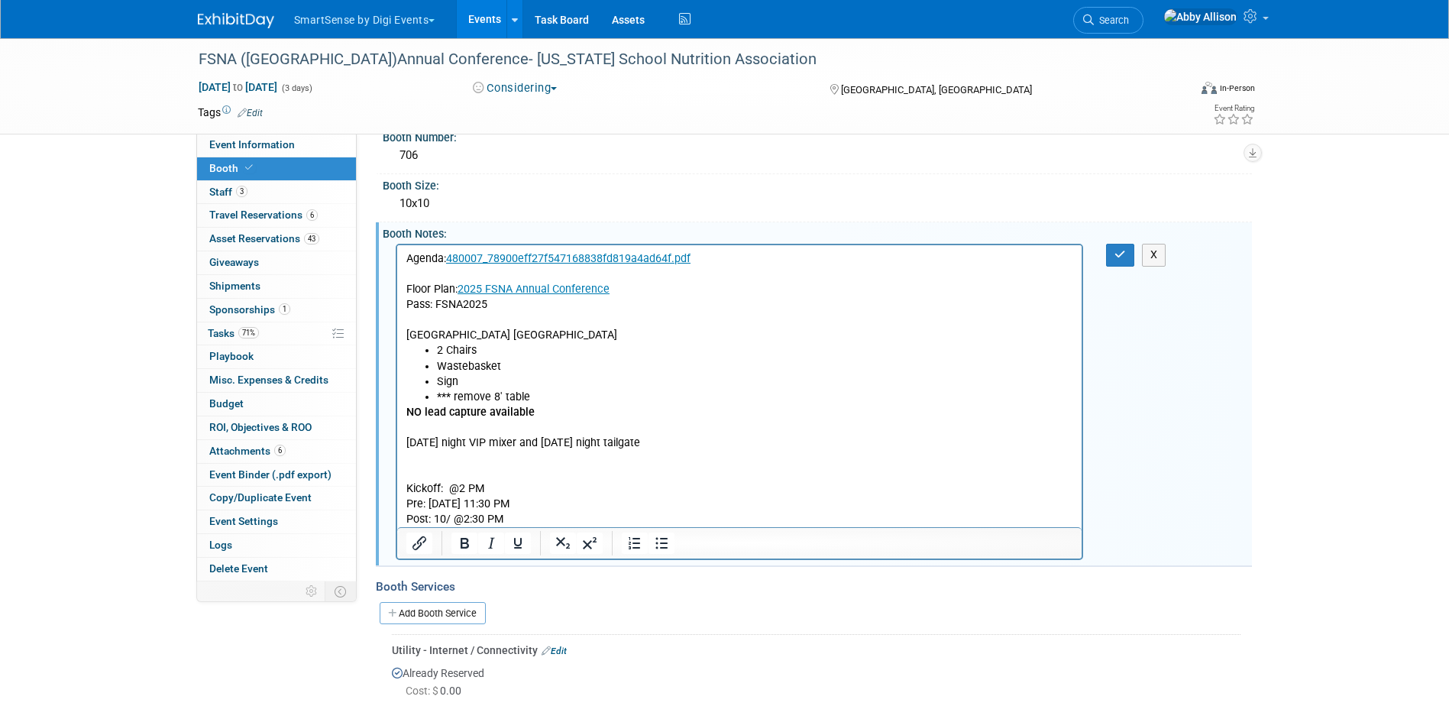
scroll to position [76, 0]
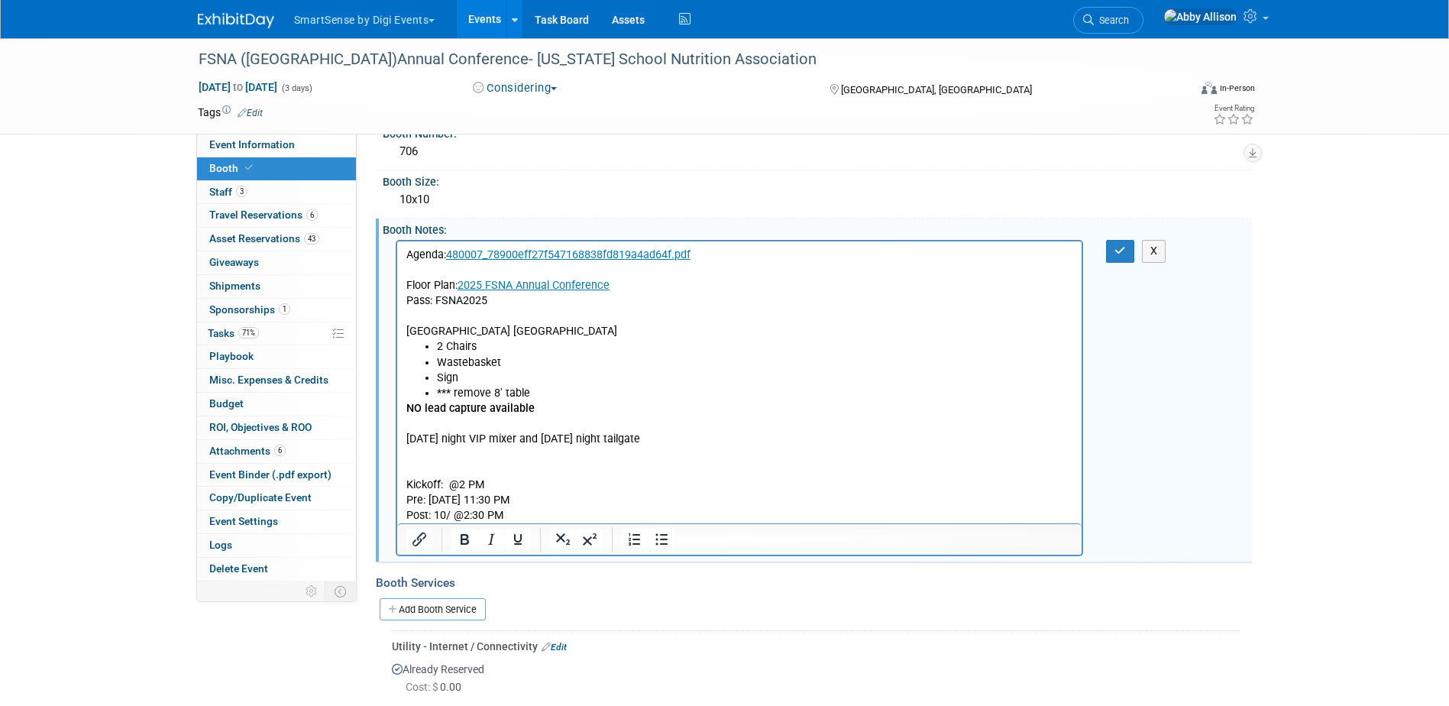
click at [550, 438] on p "[DATE] night VIP mixer and [DATE] night tailgate" at bounding box center [740, 439] width 668 height 15
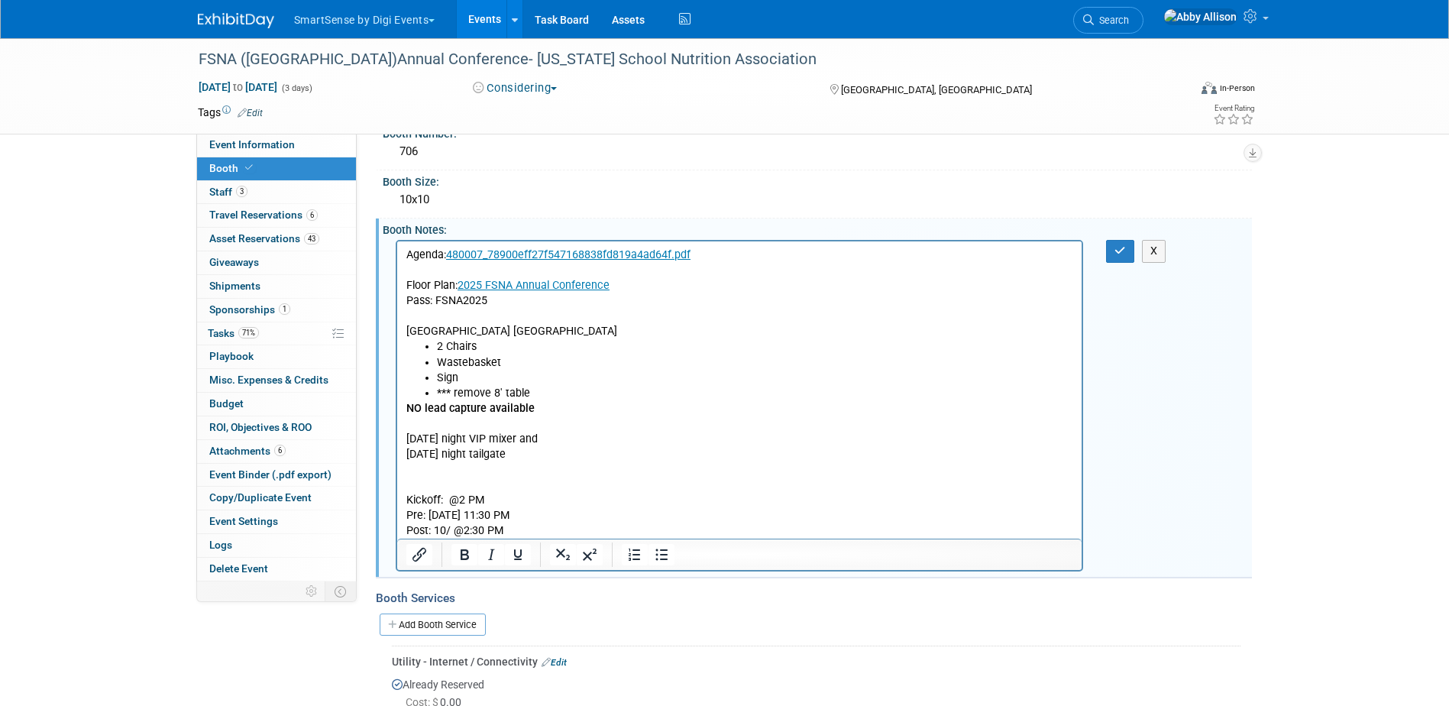
click at [551, 435] on p "Thursday night VIP mixer and" at bounding box center [740, 439] width 668 height 15
click at [668, 558] on icon "Bullet list" at bounding box center [661, 554] width 18 height 18
click at [529, 454] on p "Friday night tailgate" at bounding box center [740, 454] width 668 height 15
click at [659, 555] on icon "Bullet list" at bounding box center [661, 554] width 18 height 18
drag, startPoint x: 548, startPoint y: 451, endPoint x: 493, endPoint y: 451, distance: 55.0
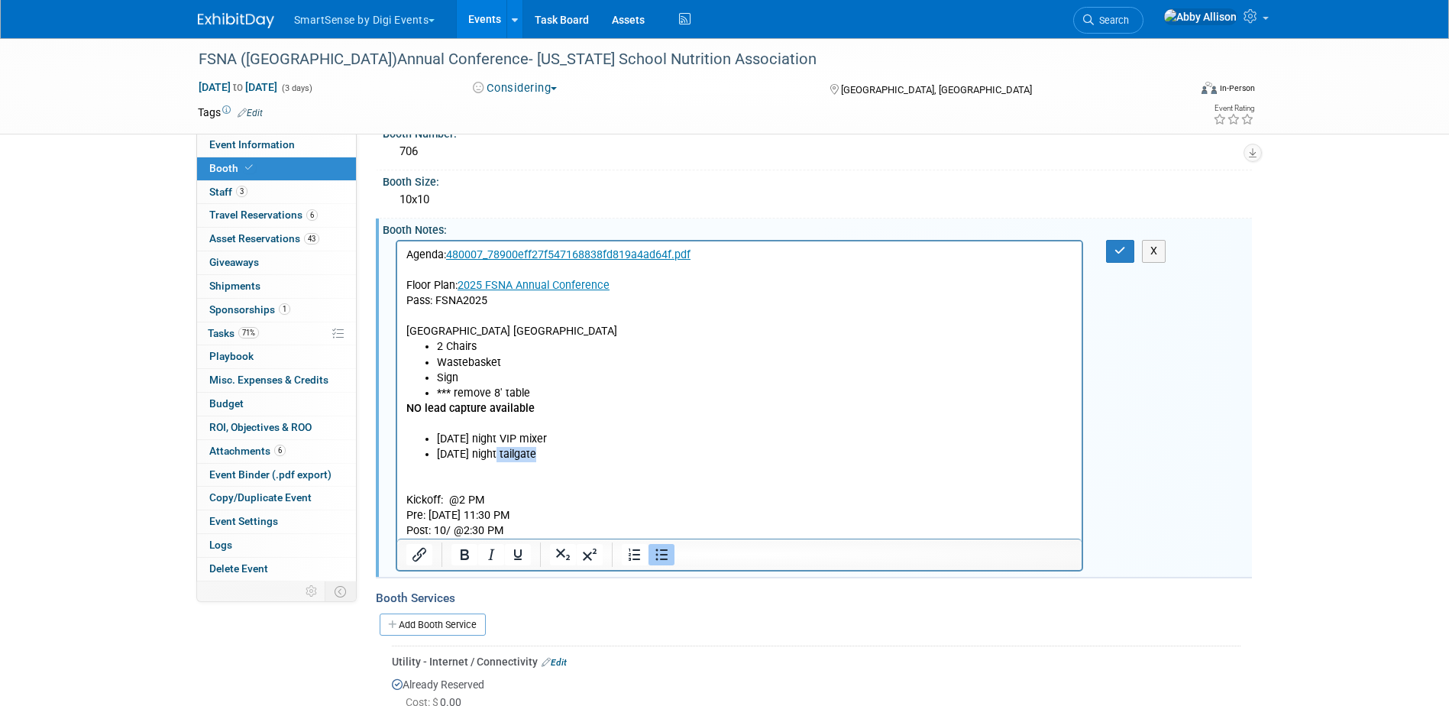
click at [493, 451] on li "Friday night tailgate" at bounding box center [754, 454] width 637 height 15
click at [493, 453] on li "Friday nightGridiron Panel with Small Plate Appetizers" at bounding box center [754, 454] width 637 height 15
click at [720, 458] on li "Friday night- Gridiron Panel with Small Plate Appetizers" at bounding box center [754, 454] width 637 height 15
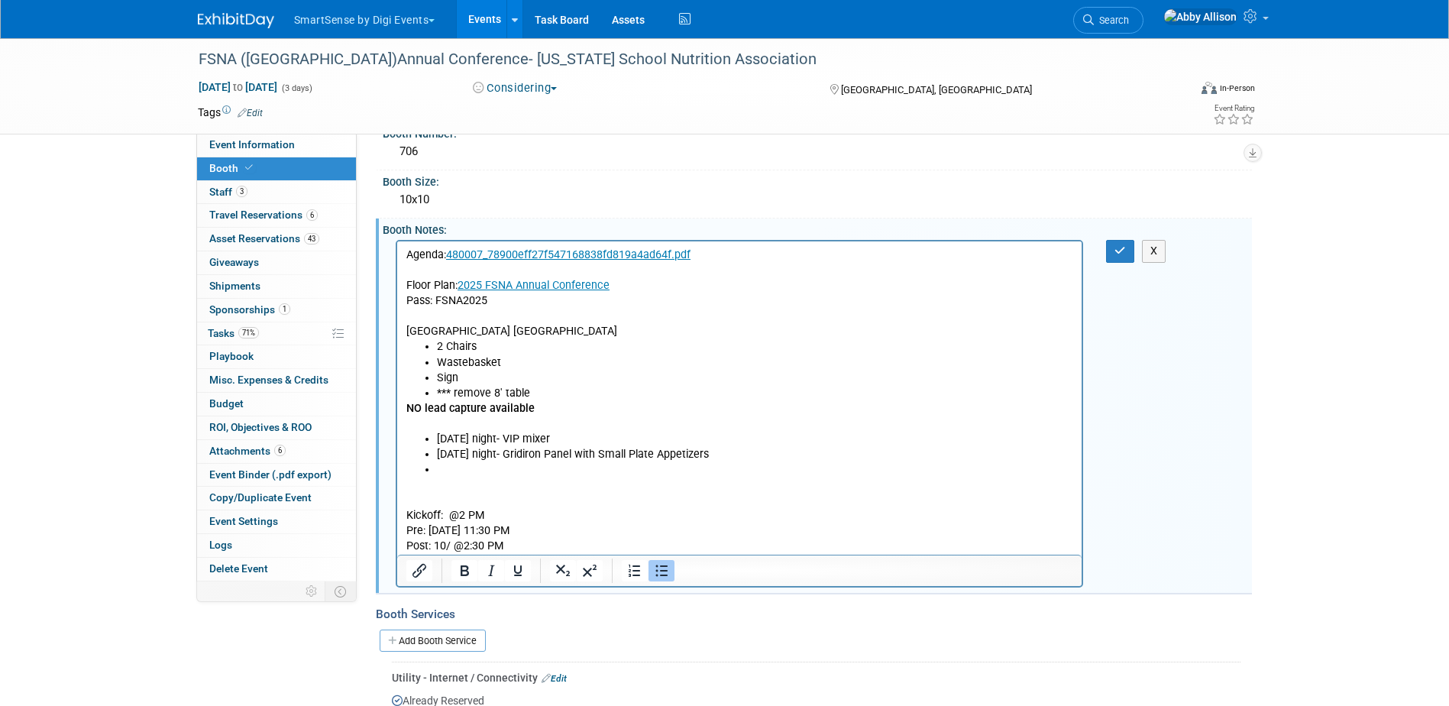
click at [724, 442] on li "Thursday night- VIP mixer" at bounding box center [754, 439] width 637 height 15
click at [729, 463] on li "Rich Text Area. Press ALT-0 for help." at bounding box center [754, 469] width 637 height 15
click at [731, 459] on li "Friday night- Gridiron Panel with Small Plate Appetizers" at bounding box center [754, 454] width 637 height 15
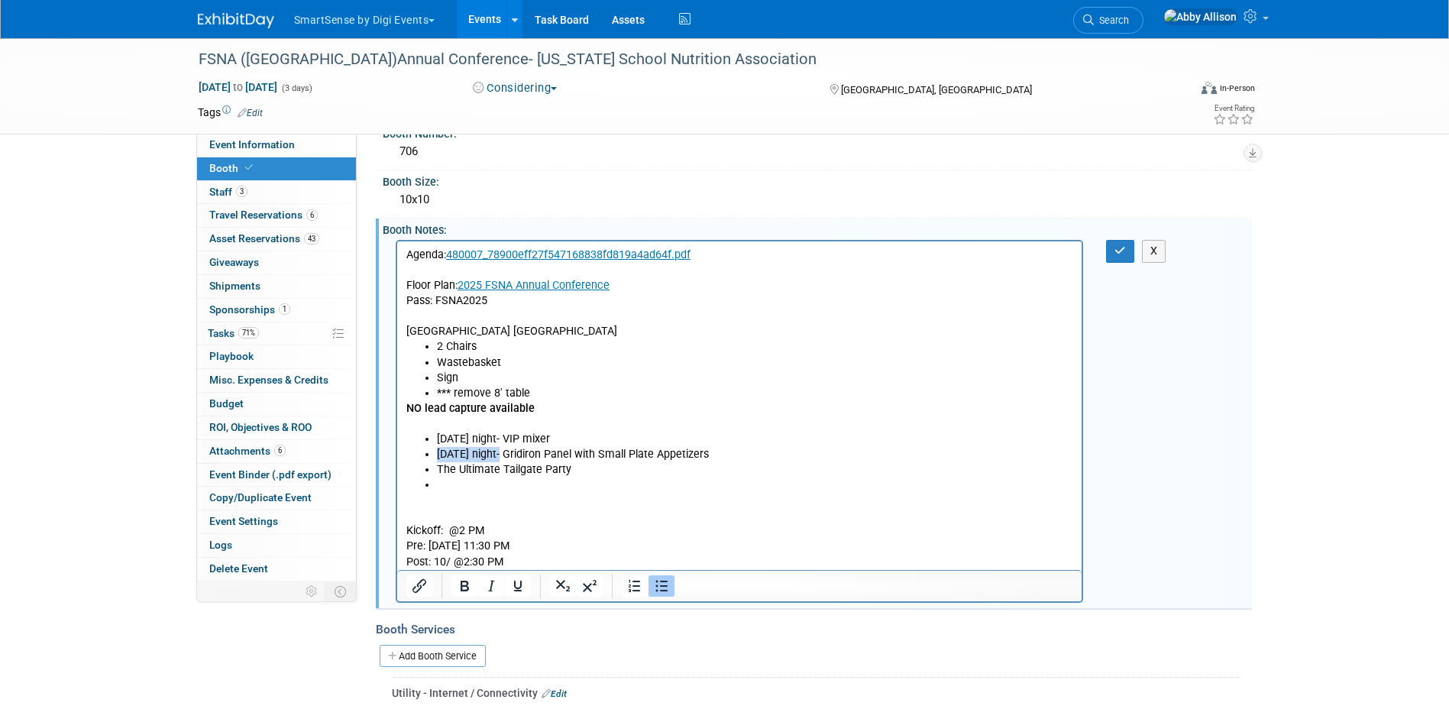
drag, startPoint x: 437, startPoint y: 457, endPoint x: 496, endPoint y: 455, distance: 58.8
click at [496, 455] on li "Friday night- Gridiron Panel with Small Plate Appetizers" at bounding box center [754, 454] width 637 height 15
copy li "Friday night-"
click at [436, 465] on li "The Ultimate Tailgate Party" at bounding box center [754, 469] width 637 height 15
click at [496, 471] on li "Friday night-The Ultimate Tailgate Party" at bounding box center [754, 469] width 637 height 15
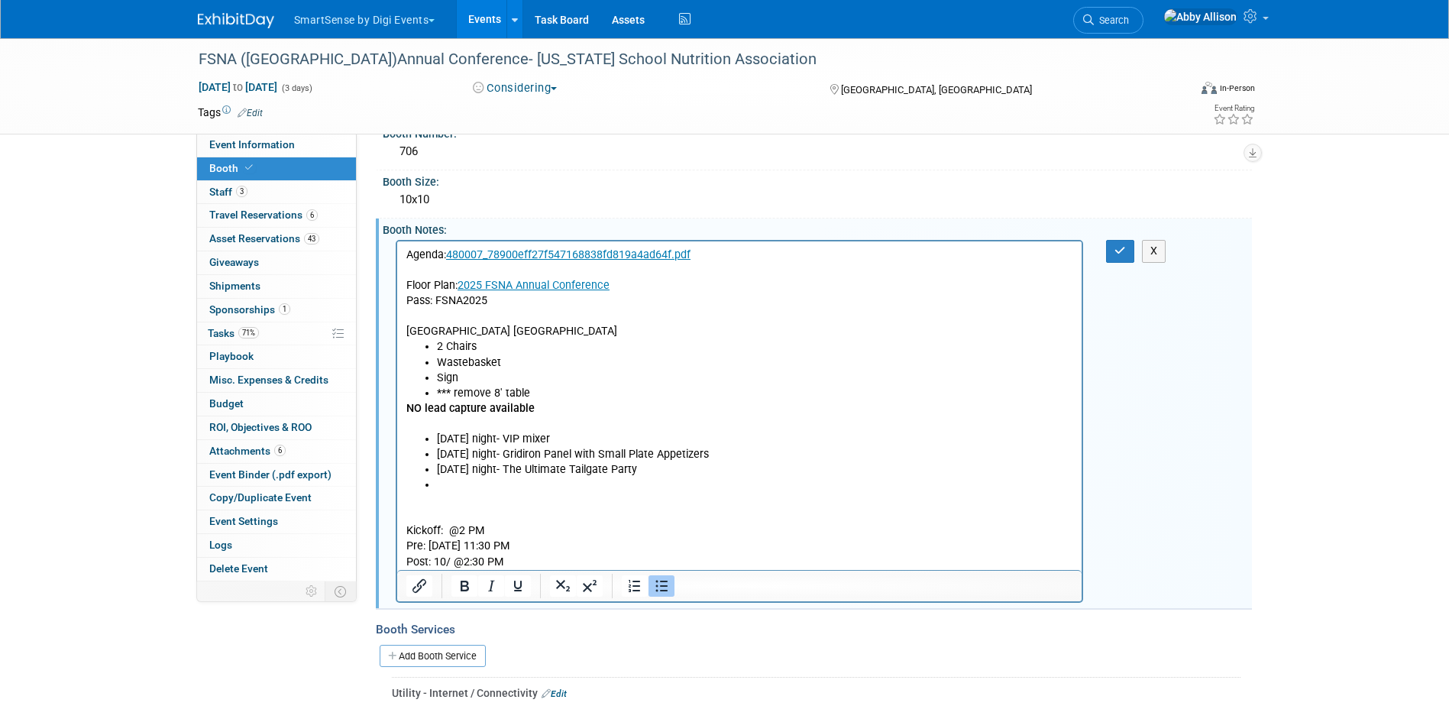
click at [452, 484] on li "Rich Text Area. Press ALT-0 for help." at bounding box center [754, 484] width 637 height 15
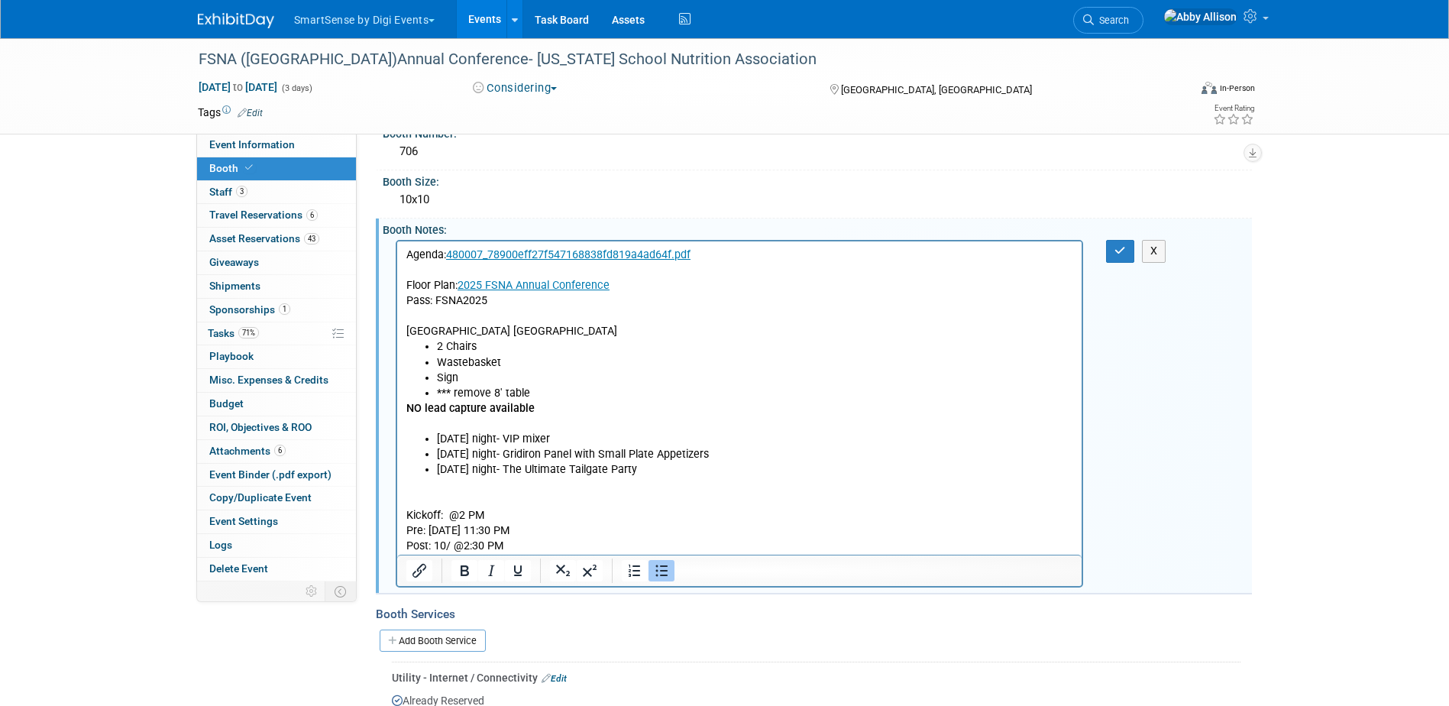
click at [720, 454] on li "Friday night- Gridiron Panel with Small Plate Appetizers" at bounding box center [754, 454] width 637 height 15
click at [567, 439] on li "Thursday night- VIP mixer" at bounding box center [754, 439] width 637 height 15
click at [664, 470] on li "Friday night- The Ultimate Tailgate Party" at bounding box center [754, 469] width 637 height 15
click at [1111, 255] on button "button" at bounding box center [1120, 251] width 28 height 22
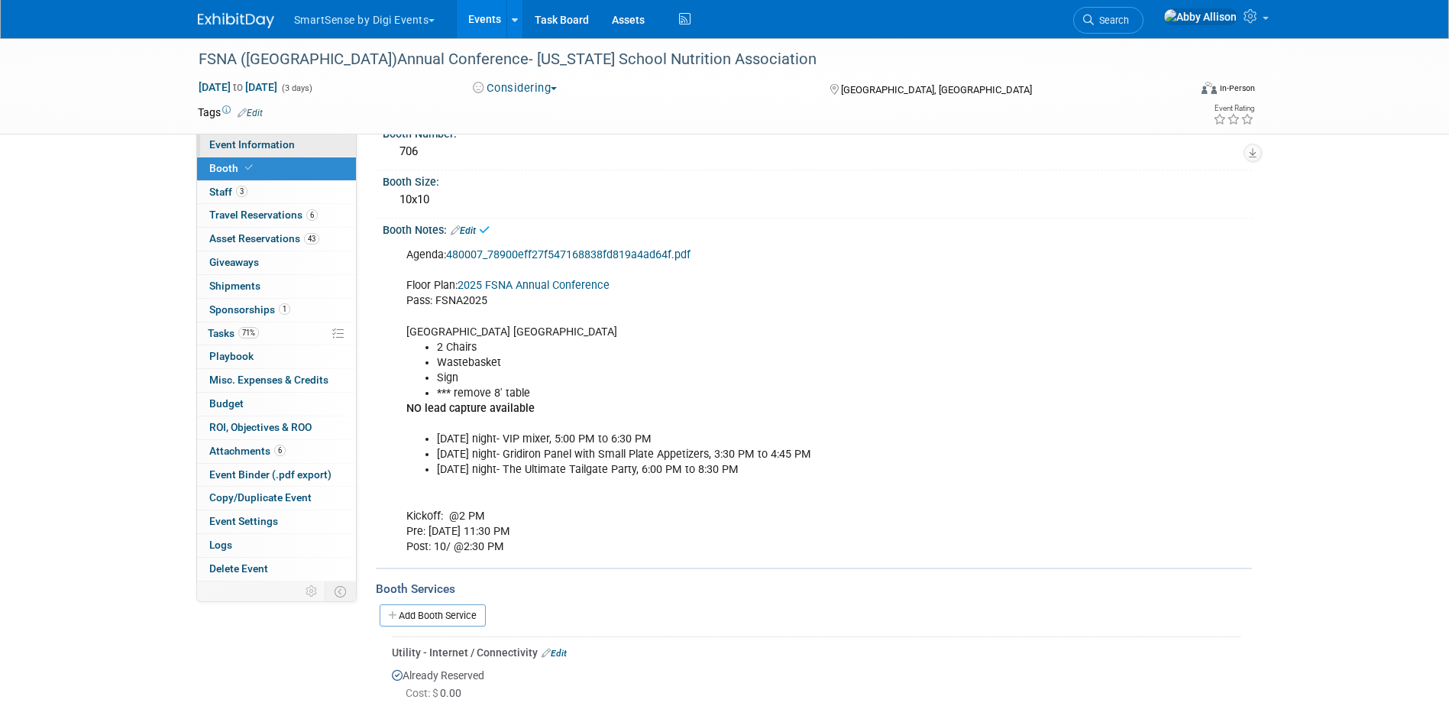
click at [251, 148] on span "Event Information" at bounding box center [252, 144] width 86 height 12
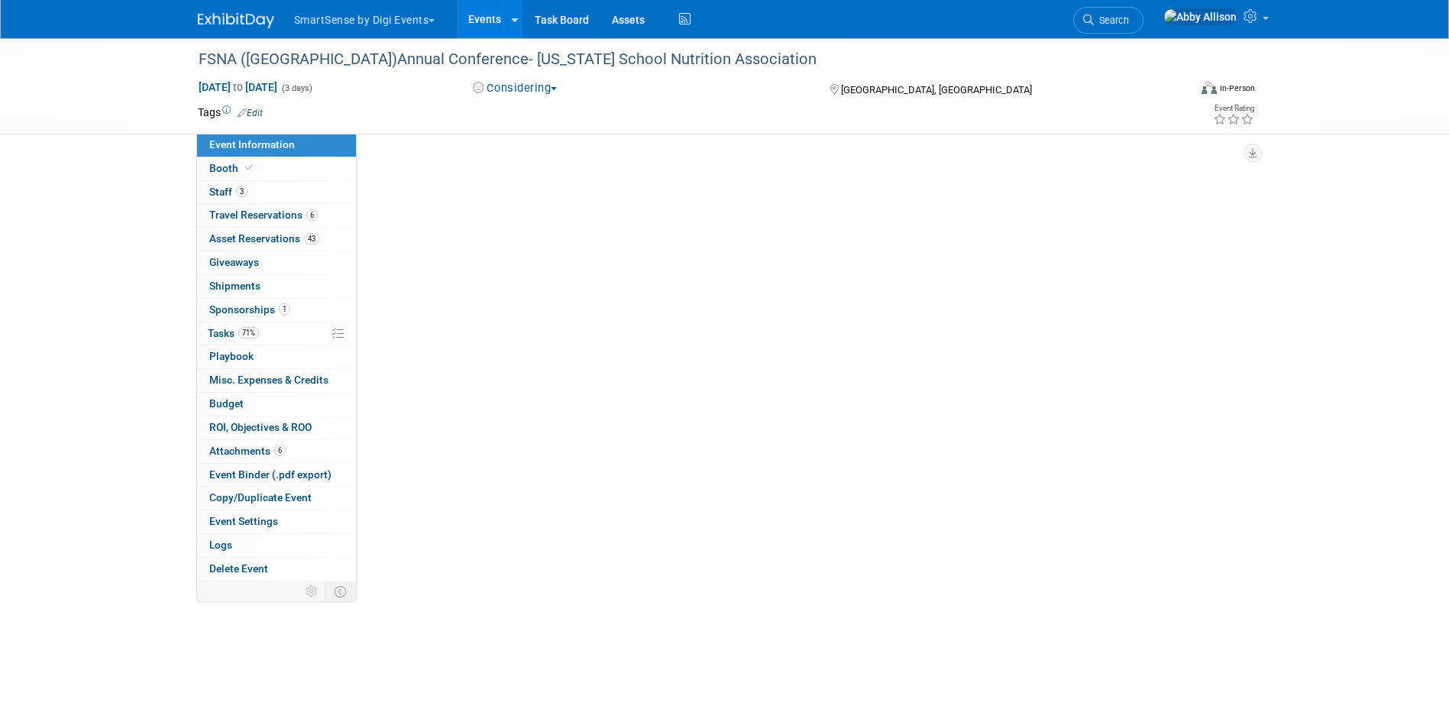
scroll to position [0, 0]
select select "Education"
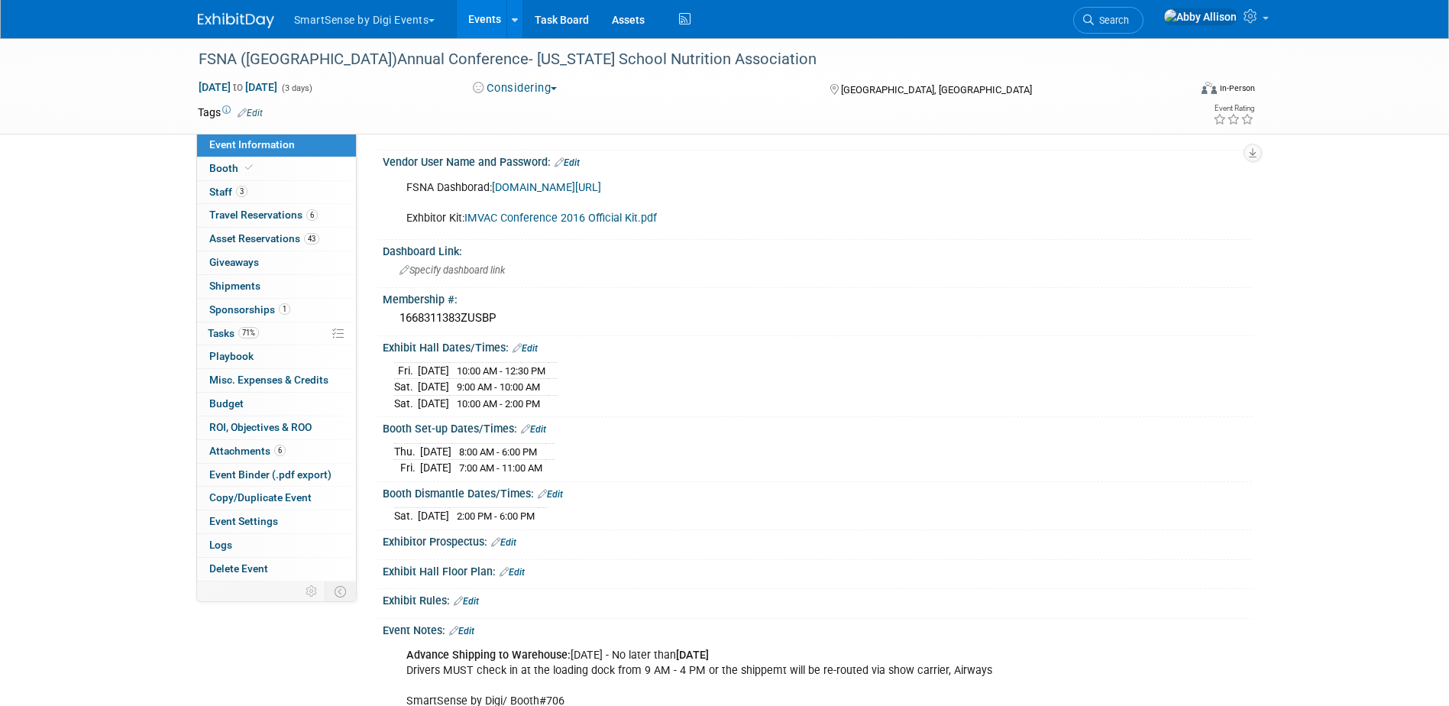
scroll to position [535, 0]
click at [236, 166] on span "Booth" at bounding box center [232, 168] width 47 height 12
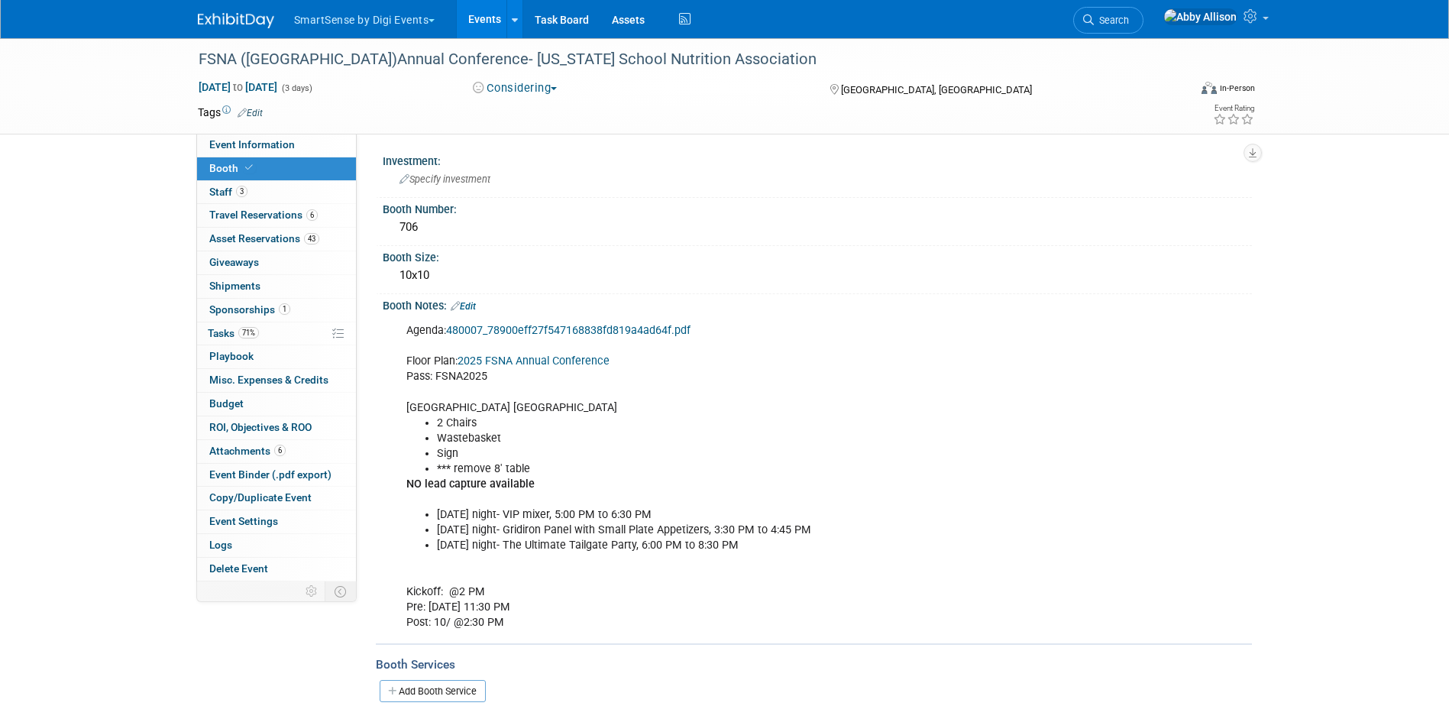
scroll to position [0, 0]
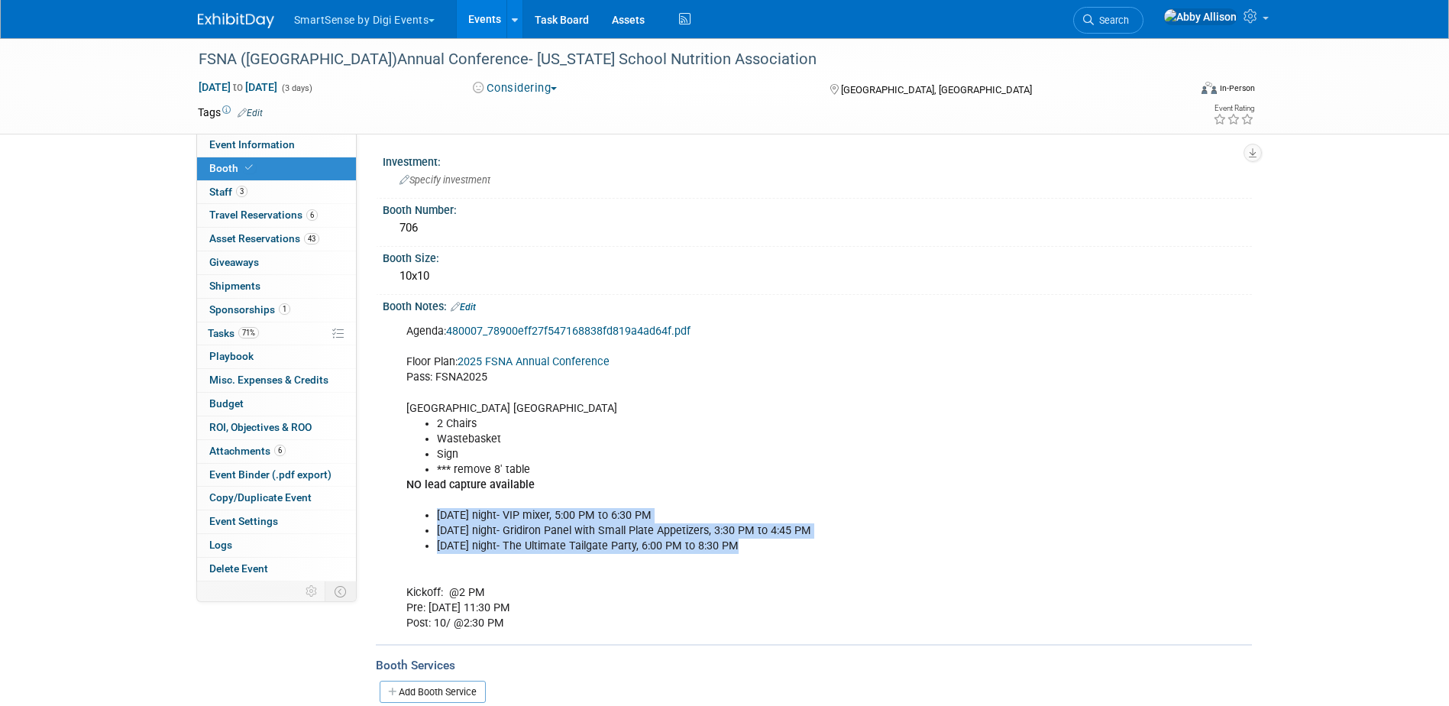
drag, startPoint x: 736, startPoint y: 549, endPoint x: 427, endPoint y: 517, distance: 310.2
click at [427, 517] on ul "Thursday night- VIP mixer, 5:00 PM to 6:30 PM Friday night- Gridiron Panel with…" at bounding box center [740, 531] width 668 height 46
copy ul "Thursday night- VIP mixer, 5:00 PM to 6:30 PM Friday night- Gridiron Panel with…"
click at [228, 190] on span "Staff 3" at bounding box center [228, 192] width 38 height 12
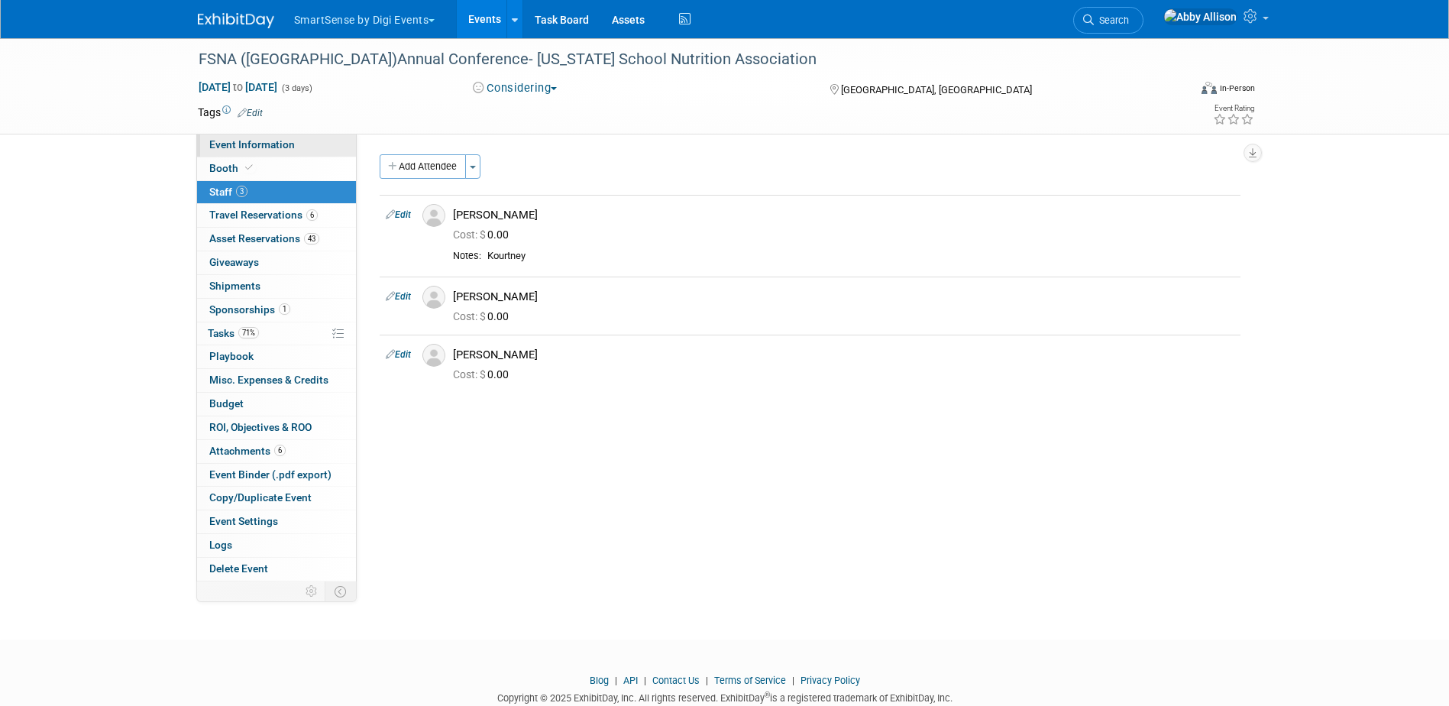
click at [252, 147] on span "Event Information" at bounding box center [252, 144] width 86 height 12
select select "Education"
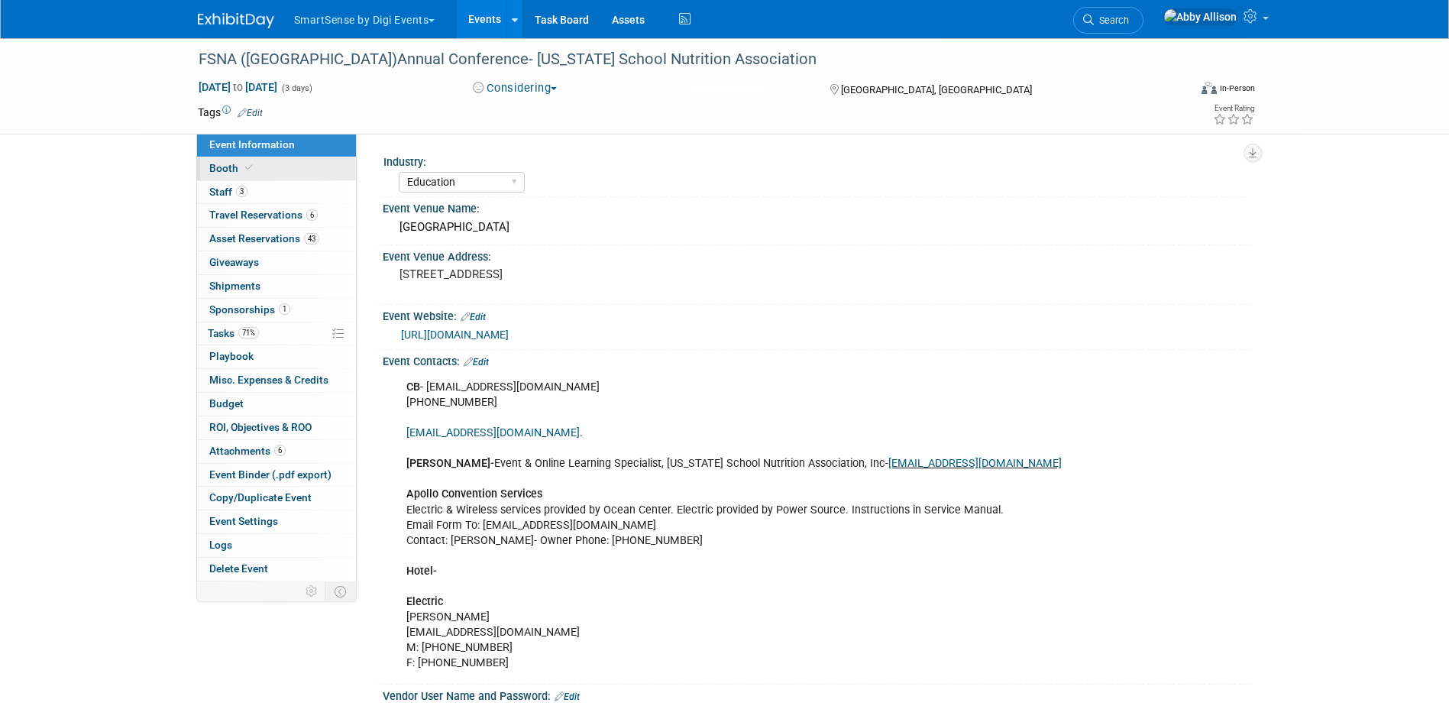
click at [221, 167] on span "Booth" at bounding box center [232, 168] width 47 height 12
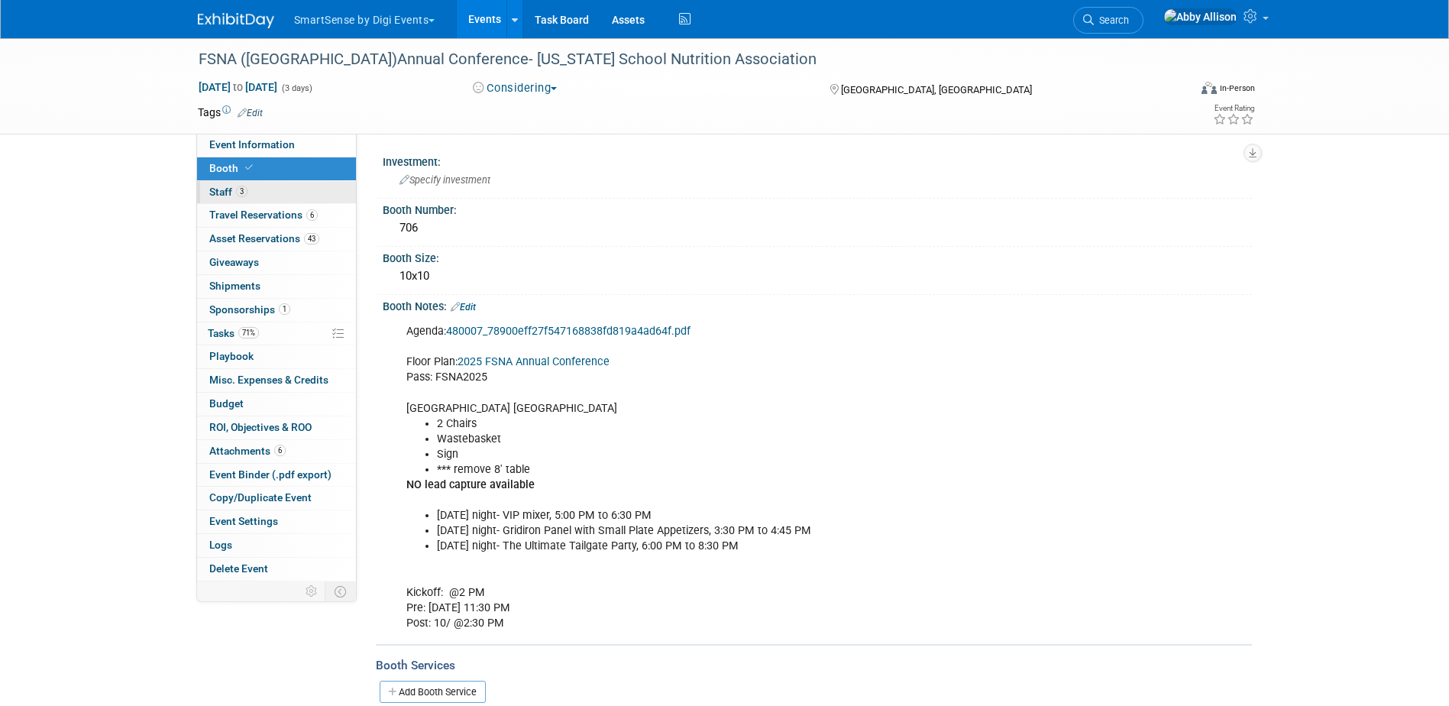
click at [222, 183] on link "3 Staff 3" at bounding box center [276, 192] width 159 height 23
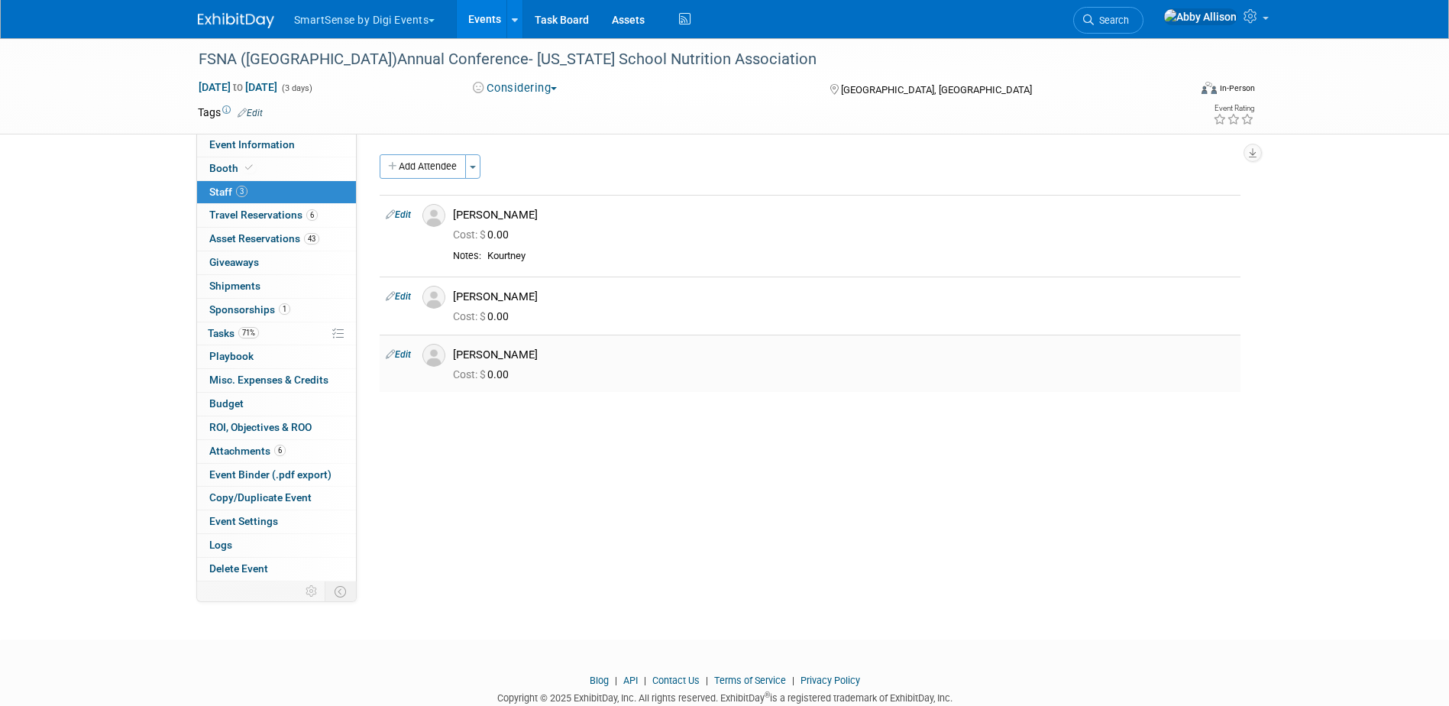
click at [504, 360] on div "[PERSON_NAME]" at bounding box center [843, 355] width 781 height 15
click at [430, 357] on img at bounding box center [433, 355] width 23 height 23
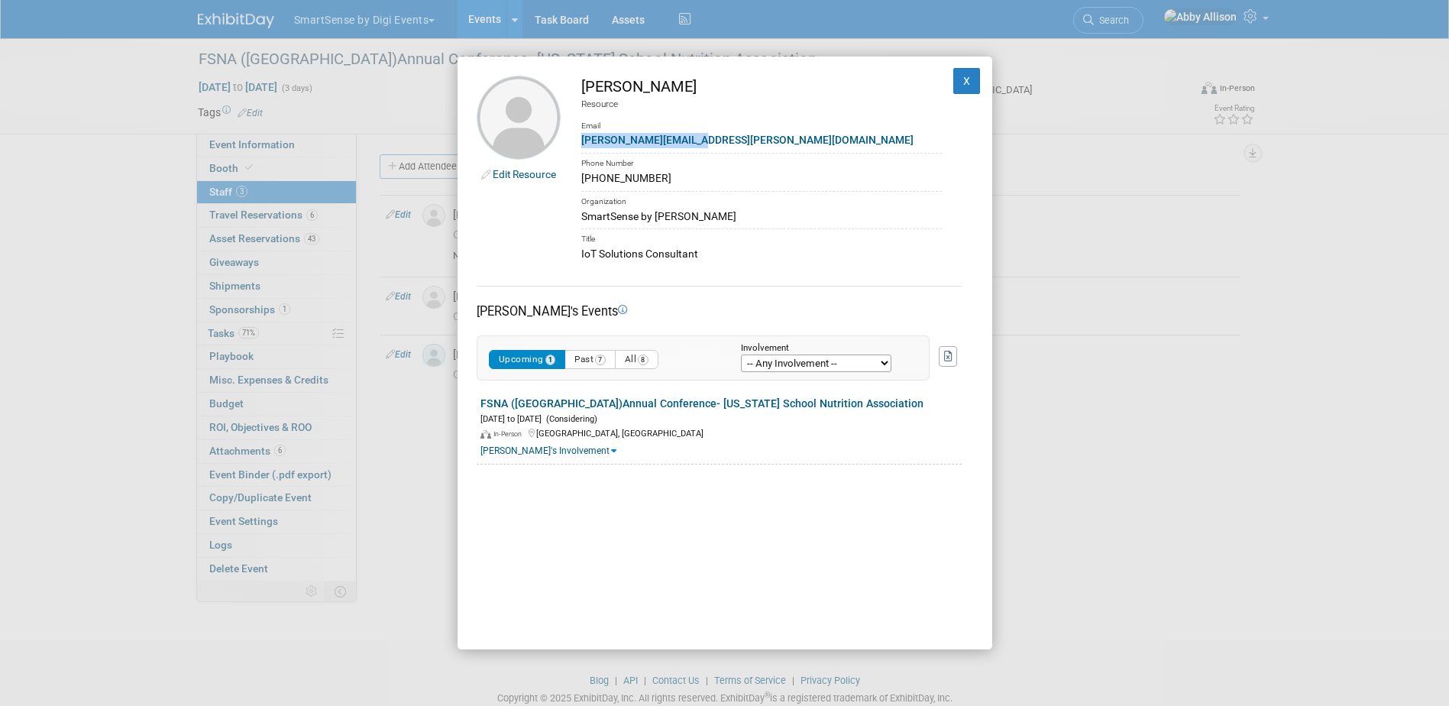
drag, startPoint x: 696, startPoint y: 137, endPoint x: 581, endPoint y: 143, distance: 115.5
click at [581, 143] on div "peter.sourek@digi.com" at bounding box center [761, 140] width 361 height 16
copy link "peter.sourek@digi.com"
drag, startPoint x: 665, startPoint y: 178, endPoint x: 578, endPoint y: 181, distance: 86.4
click at [578, 181] on td "Peter Sourek Resource Email peter.sourek@digi.com Phone Number 615-318-9245 Org…" at bounding box center [751, 169] width 381 height 186
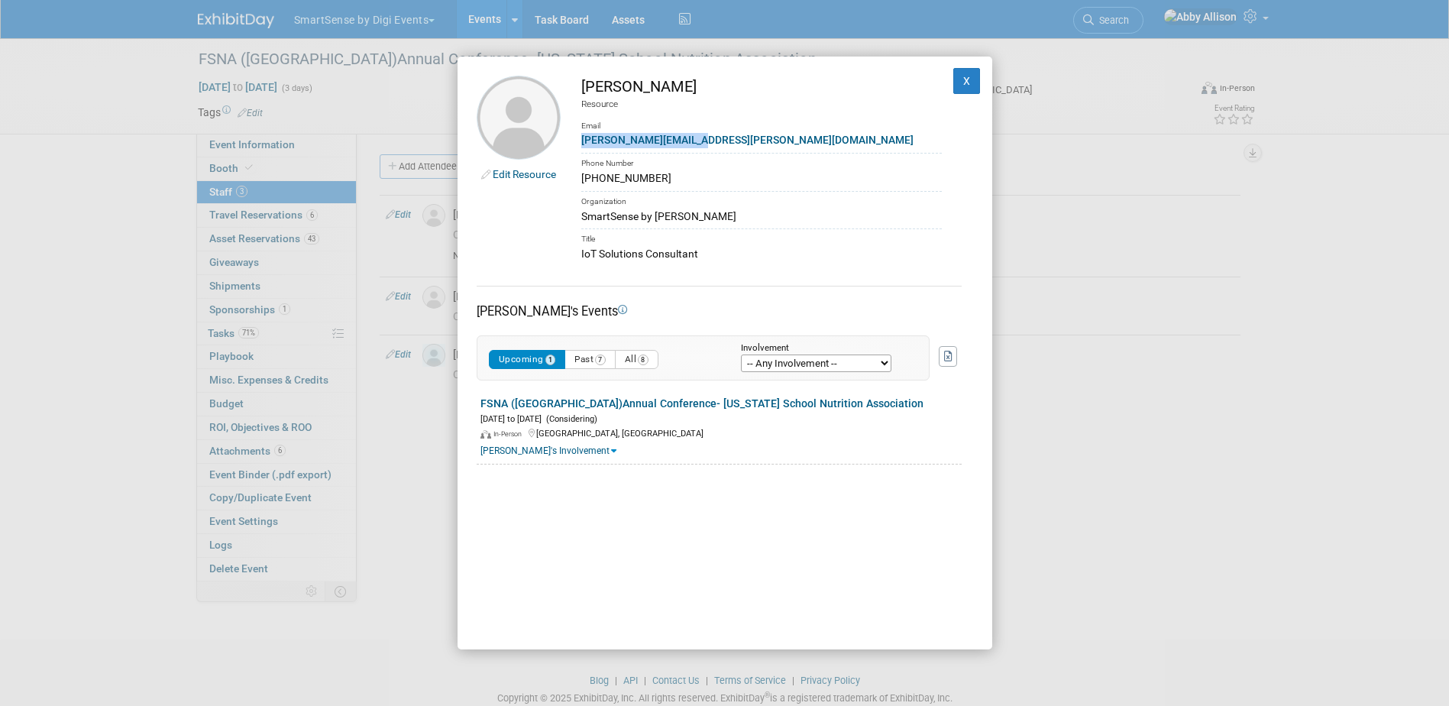
copy div "615-318-9245"
click at [953, 85] on button "X" at bounding box center [966, 81] width 27 height 26
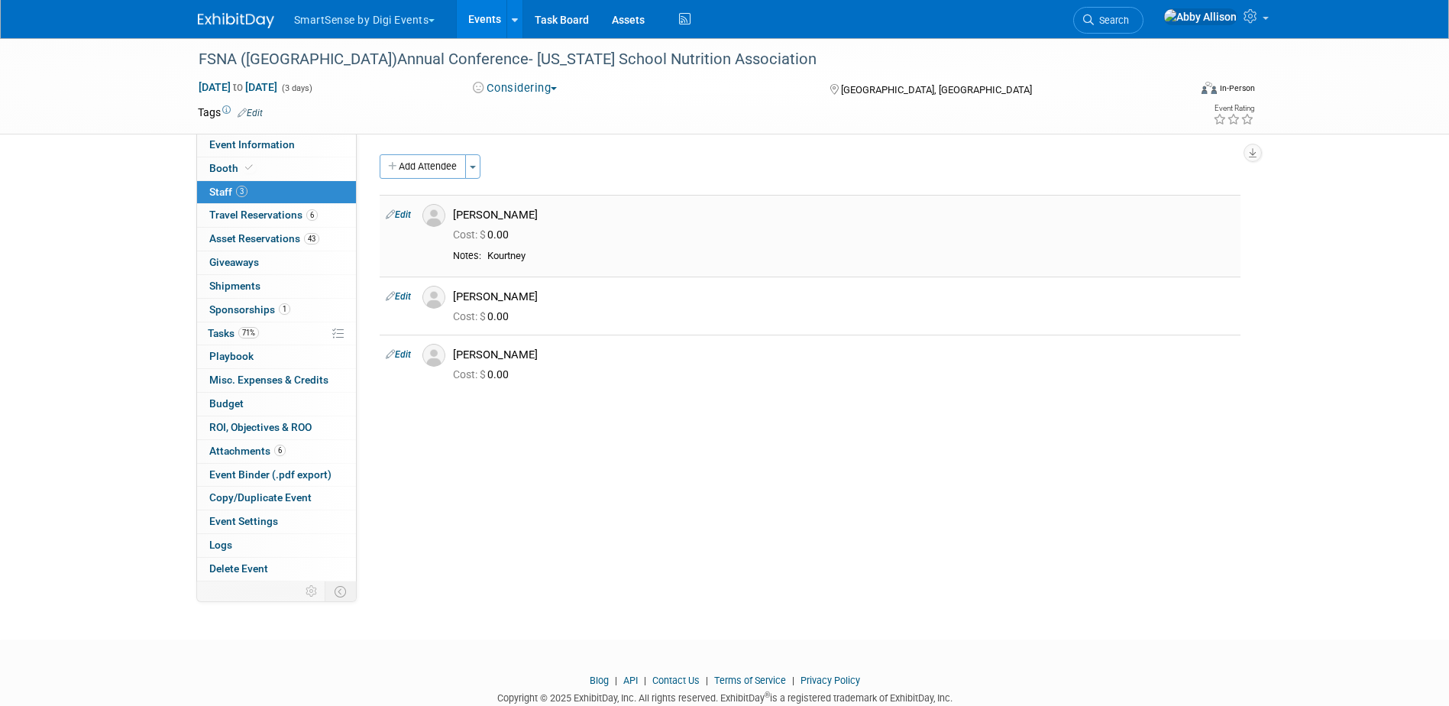
click at [441, 215] on img at bounding box center [433, 215] width 23 height 23
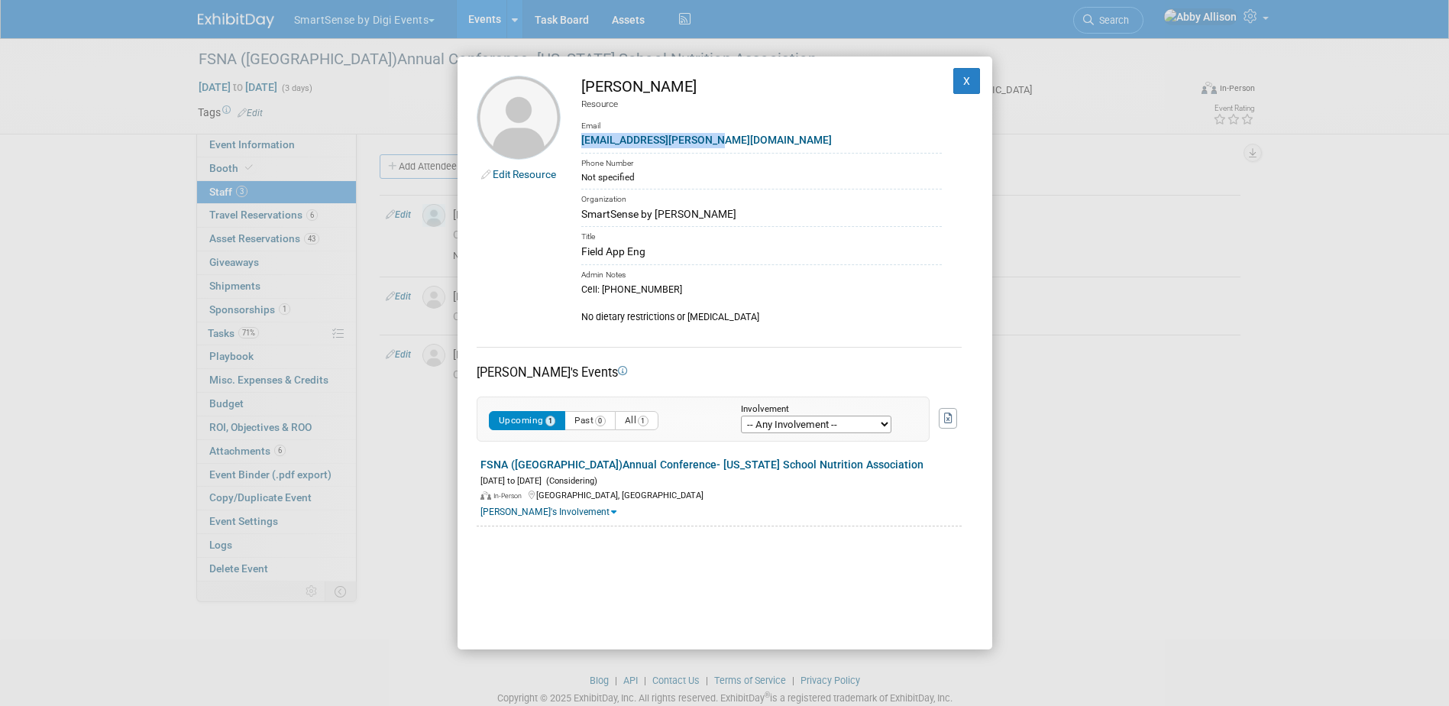
drag, startPoint x: 715, startPoint y: 140, endPoint x: 581, endPoint y: 144, distance: 133.7
click at [581, 144] on div "Kourtney.Miller@digi.com" at bounding box center [761, 140] width 361 height 16
copy link "Kourtney.Miller@digi.com"
drag, startPoint x: 662, startPoint y: 285, endPoint x: 602, endPoint y: 288, distance: 60.4
click at [602, 288] on div "Cell: 940-228-8073 No dietary restrictions or food allergies" at bounding box center [761, 302] width 361 height 41
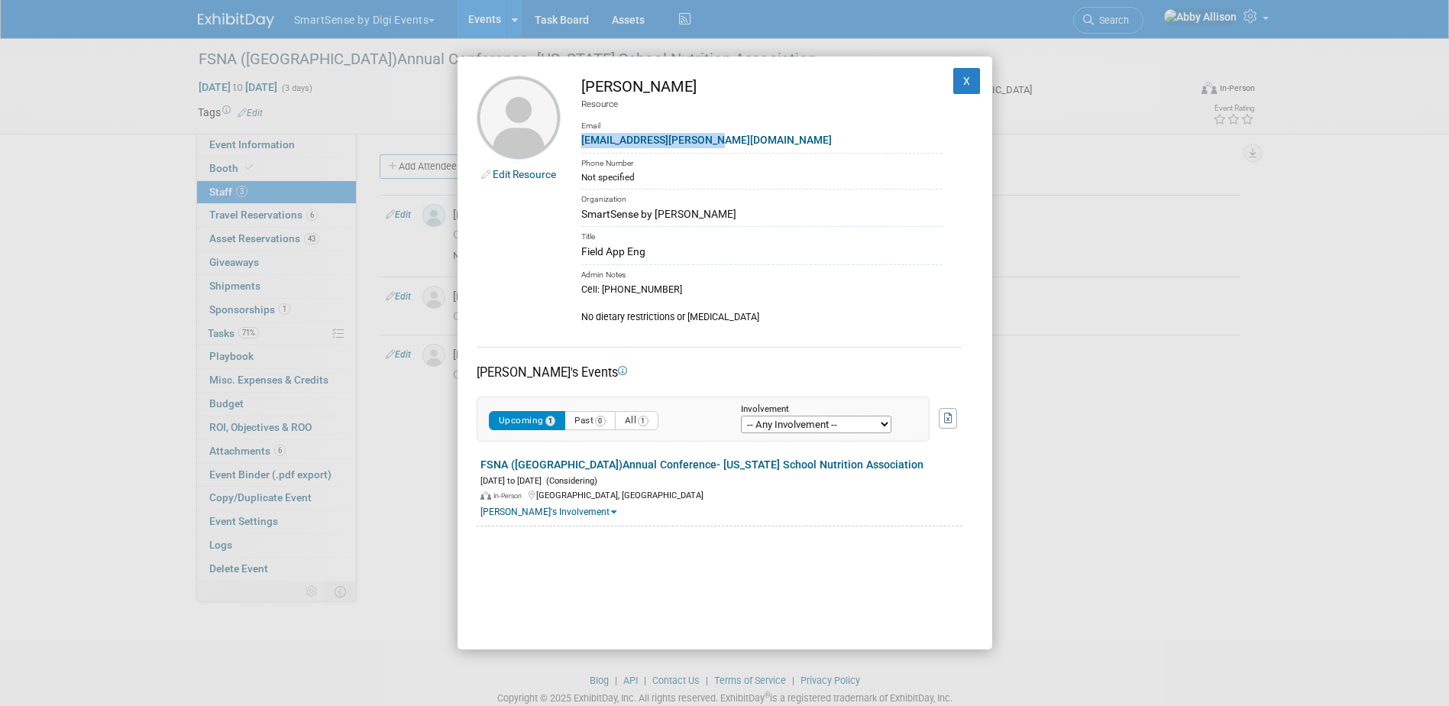
copy div "940-228-8073"
click at [959, 87] on button "X" at bounding box center [966, 81] width 27 height 26
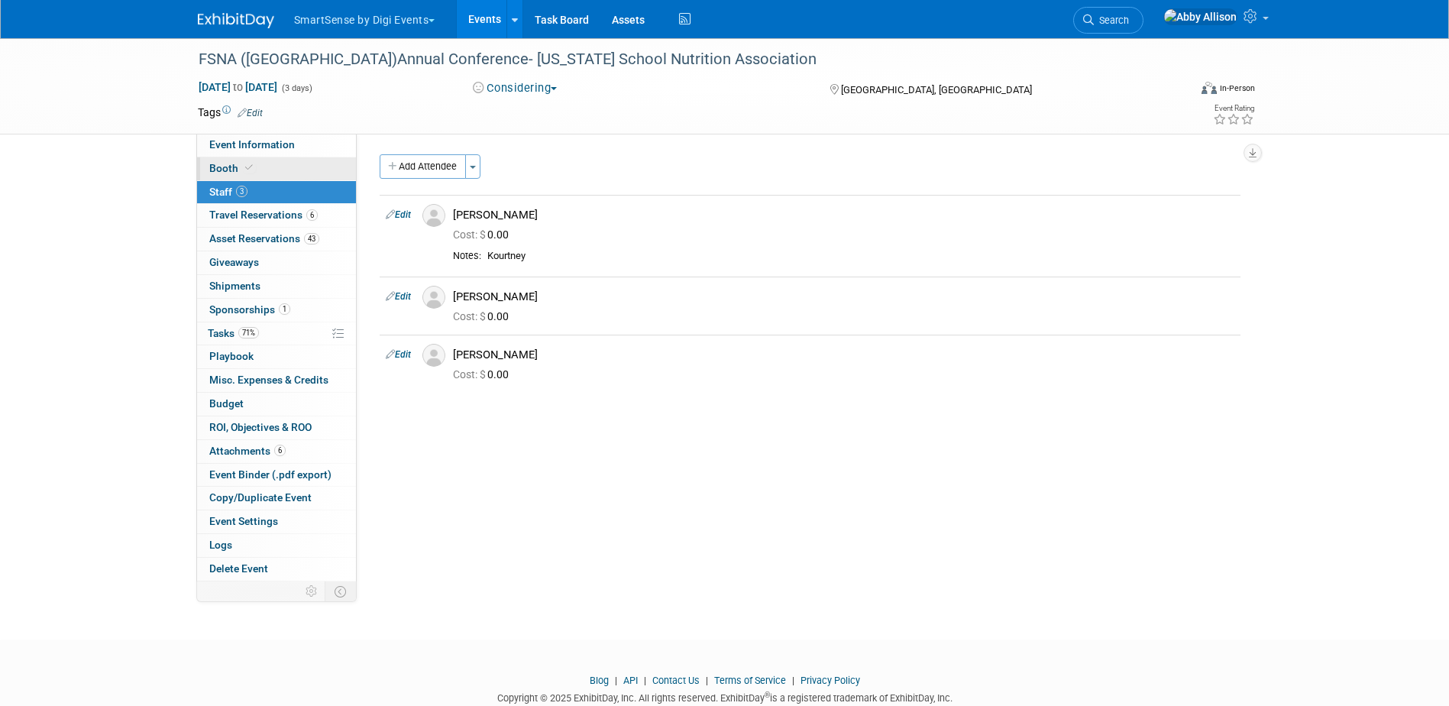
click at [206, 164] on link "Booth" at bounding box center [276, 168] width 159 height 23
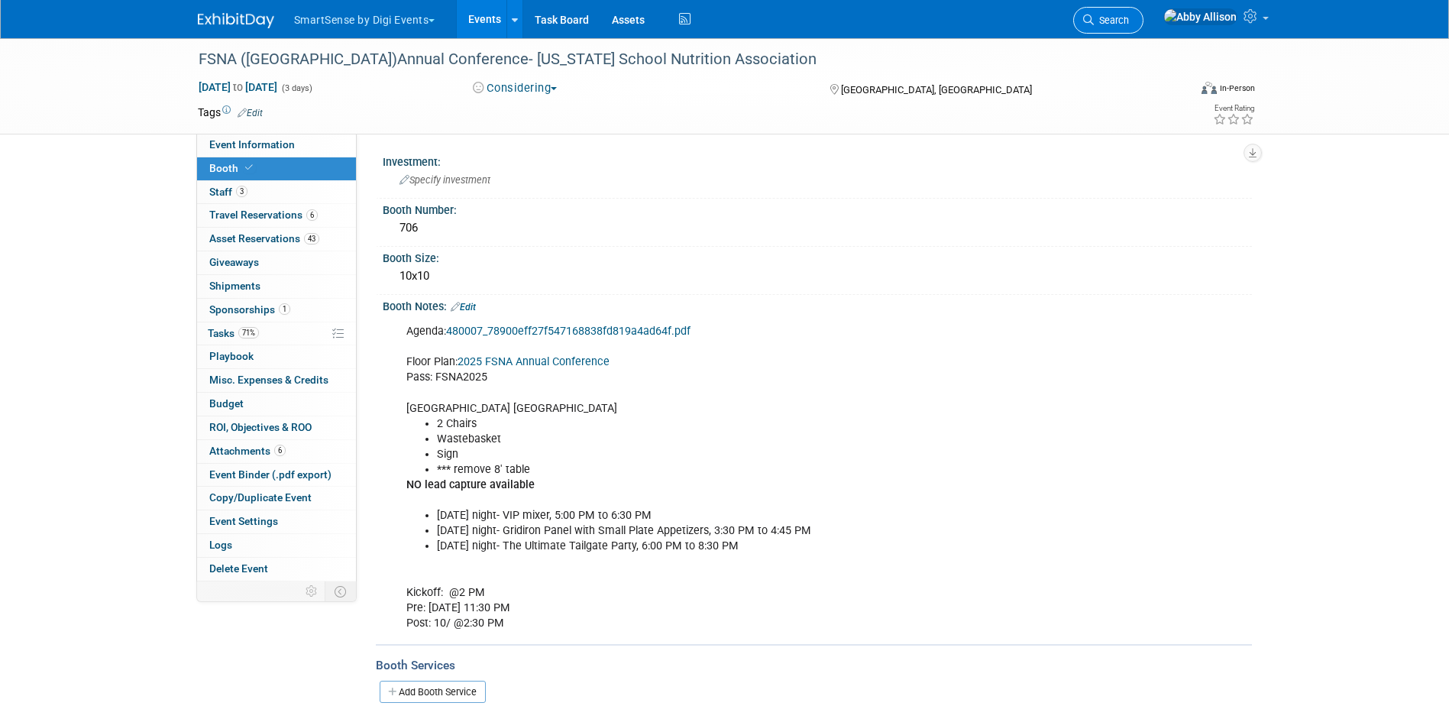
click at [1129, 18] on span "Search" at bounding box center [1111, 20] width 35 height 11
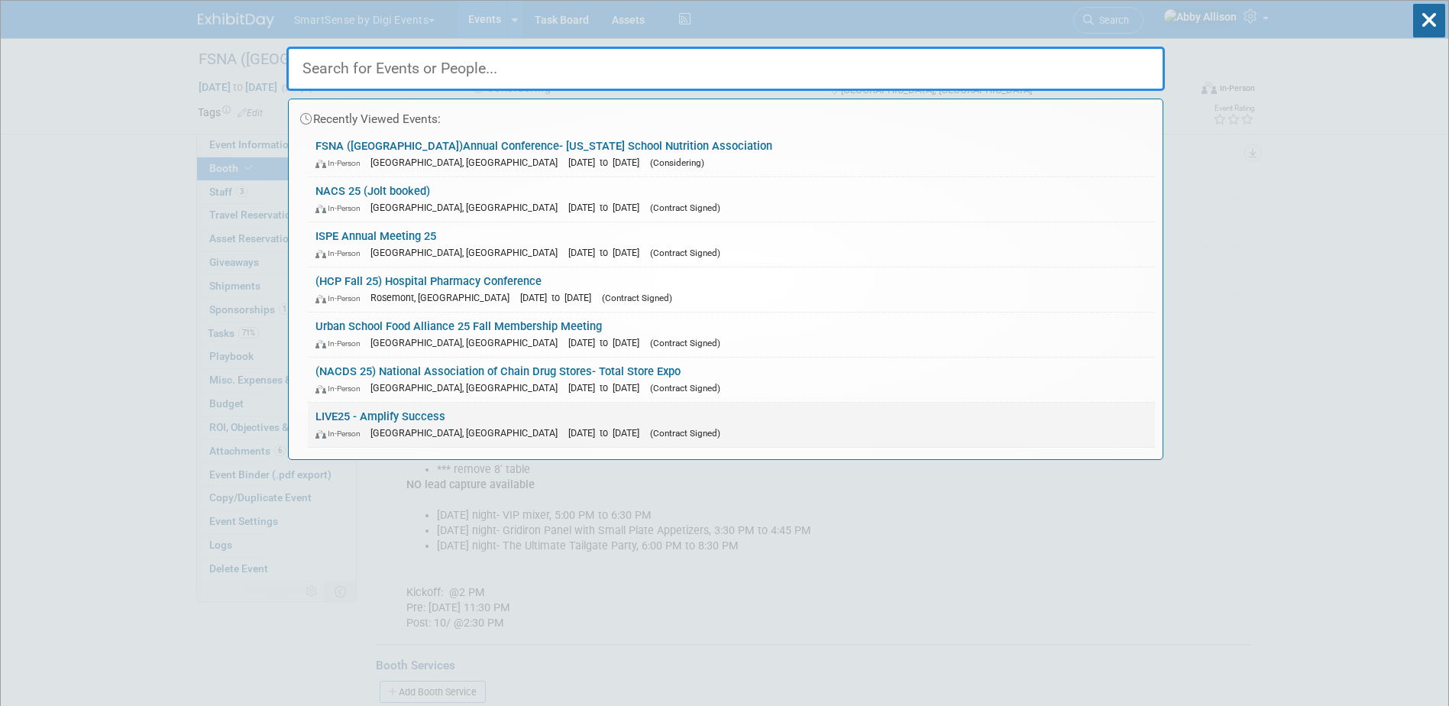
click at [377, 418] on link "LIVE25 - Amplify Success In-Person Nashville, TN Oct 21, 2025 to Oct 24, 2025 (…" at bounding box center [731, 425] width 847 height 44
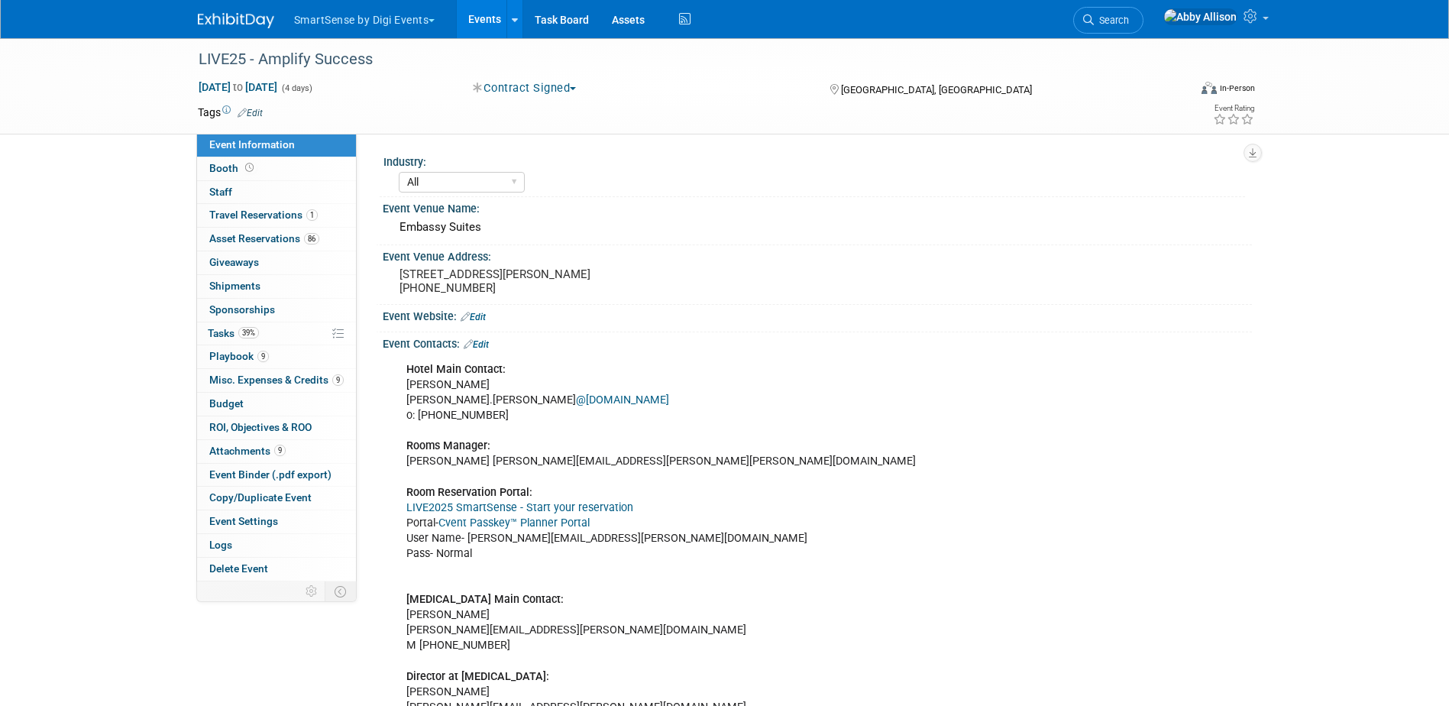
select select "All"
click at [222, 327] on span "Tasks 39%" at bounding box center [233, 333] width 51 height 12
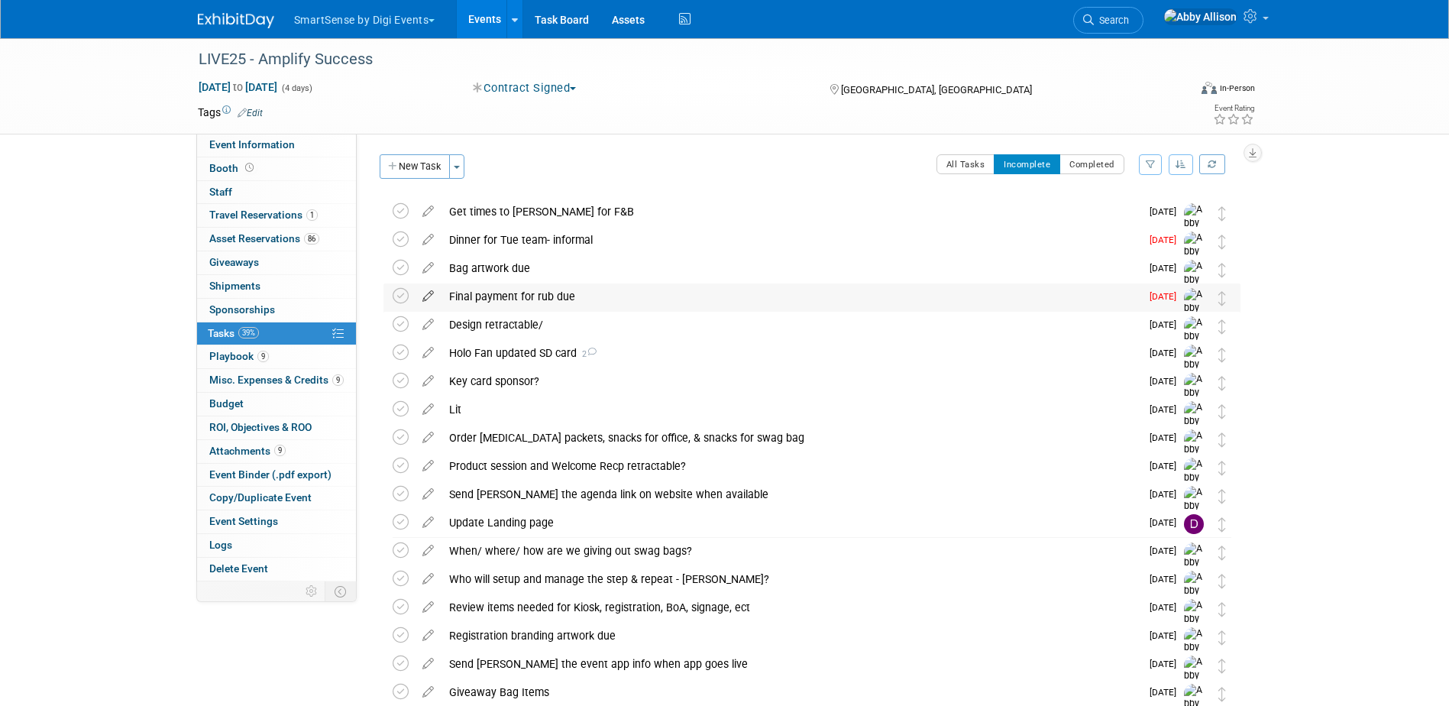
click at [429, 294] on icon at bounding box center [428, 292] width 27 height 19
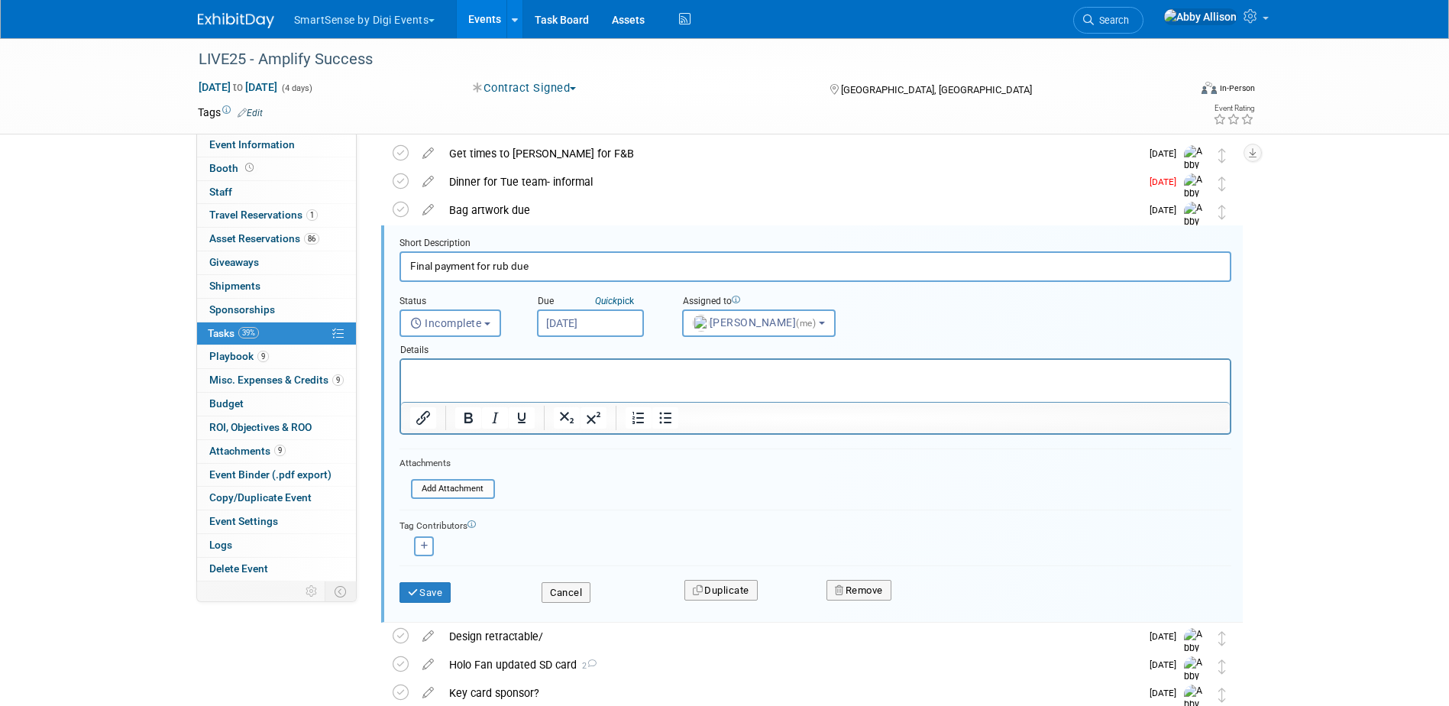
scroll to position [60, 0]
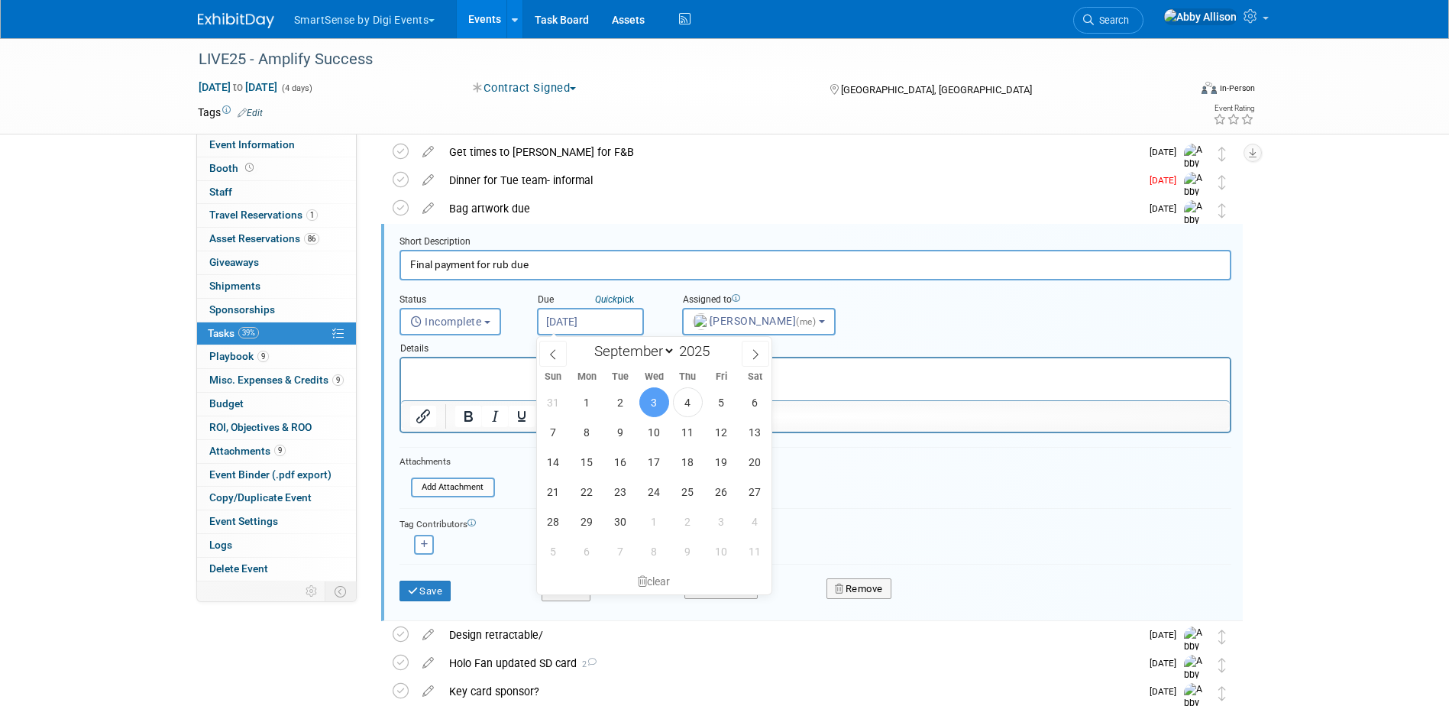
click at [611, 324] on input "Sep 3, 2025" at bounding box center [590, 321] width 107 height 27
click at [751, 357] on icon at bounding box center [755, 354] width 11 height 11
select select "9"
click at [718, 409] on span "3" at bounding box center [722, 402] width 30 height 30
type input "Oct 3, 2025"
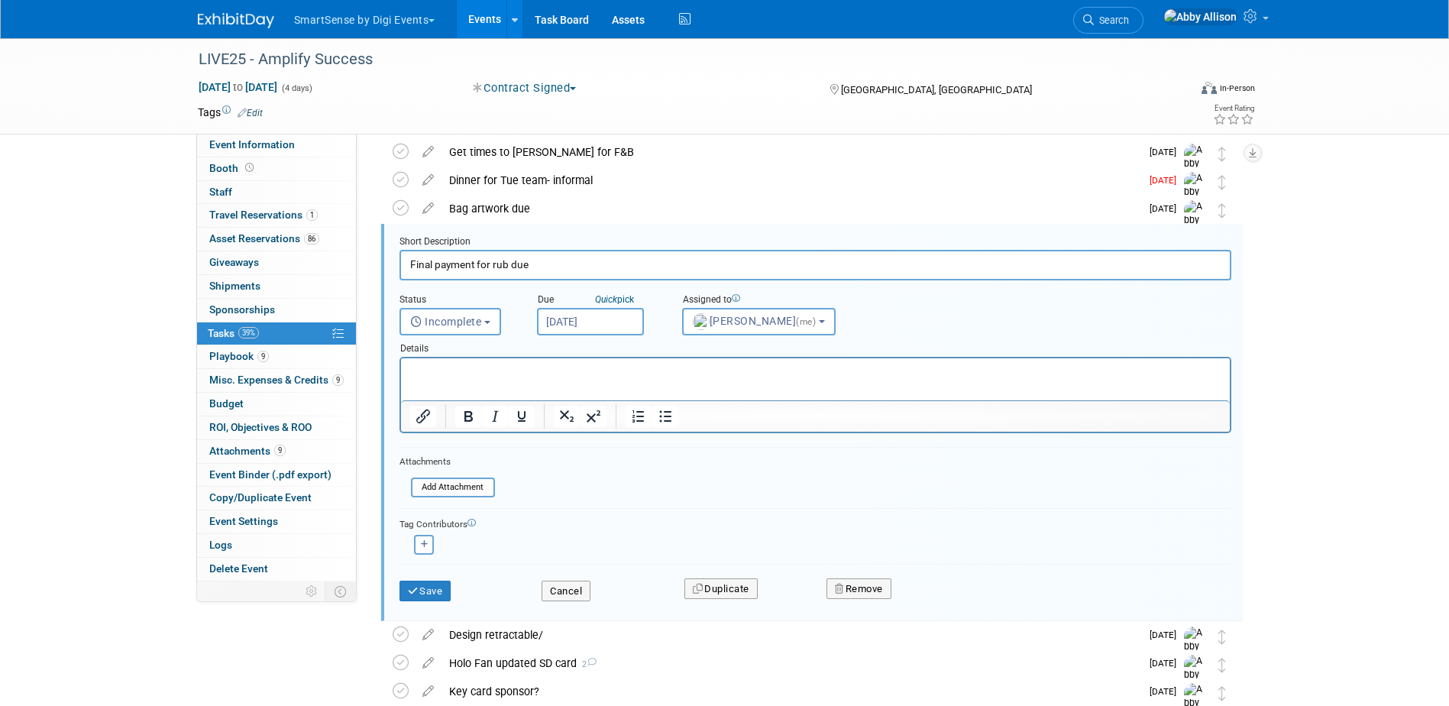
drag, startPoint x: 176, startPoint y: 11, endPoint x: 577, endPoint y: 370, distance: 538.2
click at [0, 0] on div "Sun Mon Tue Wed Thu Fri Sat" at bounding box center [0, 0] width 0 height 0
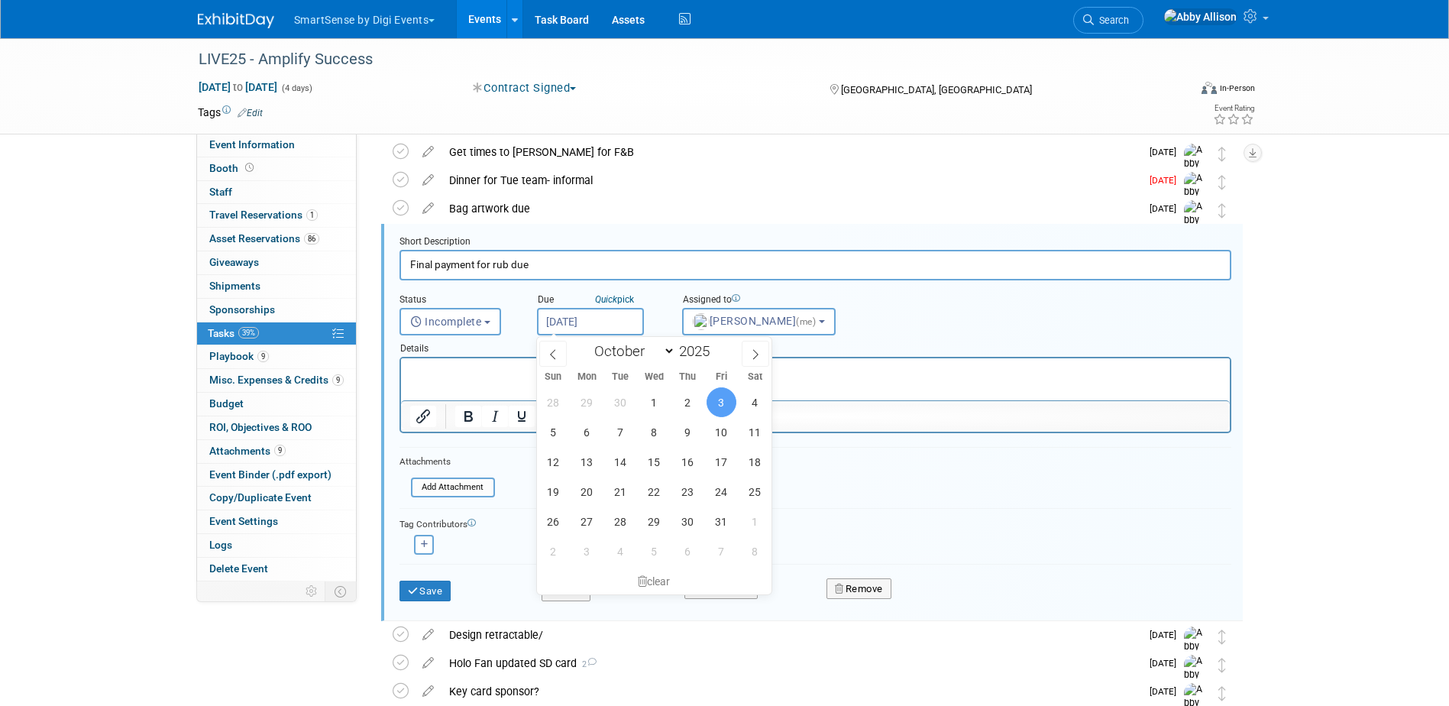
click at [476, 379] on html at bounding box center [814, 368] width 829 height 21
click at [885, 412] on div at bounding box center [815, 416] width 829 height 24
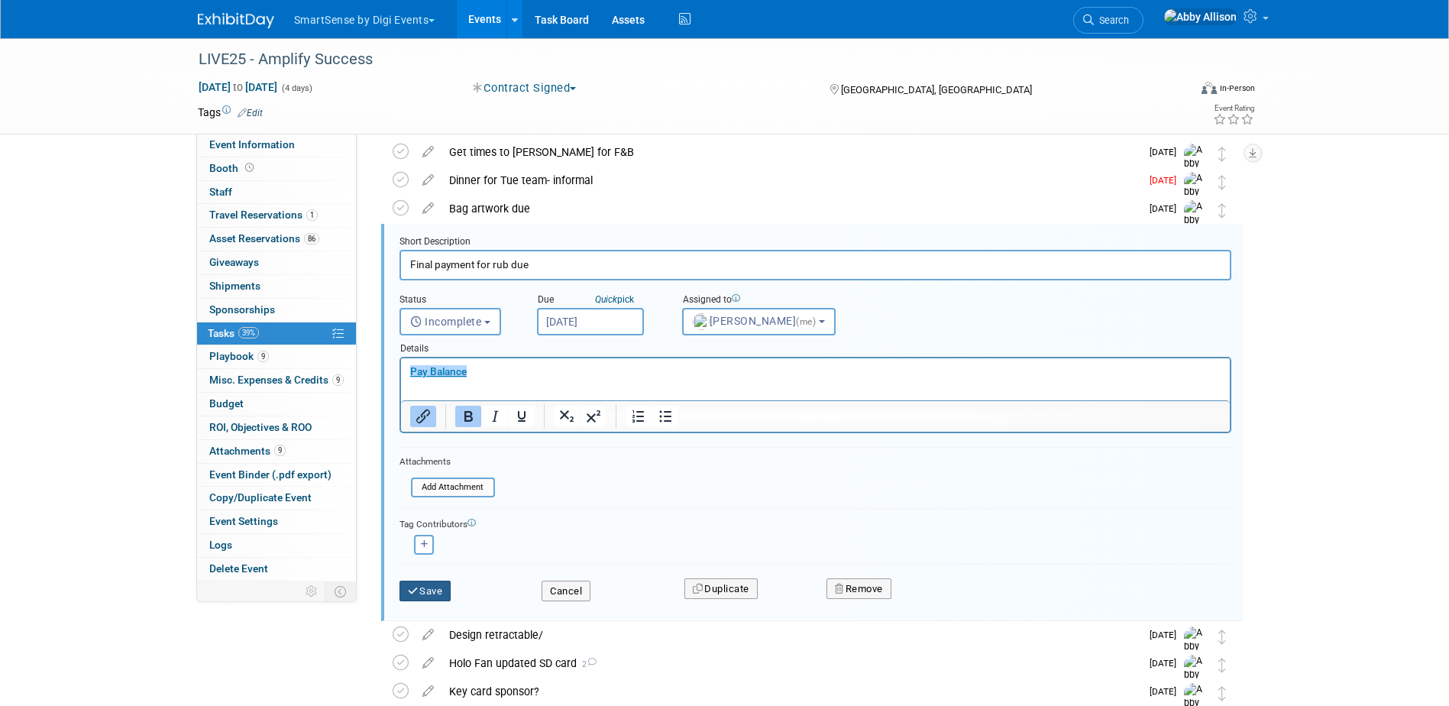
click at [433, 591] on button "Save" at bounding box center [425, 591] width 52 height 21
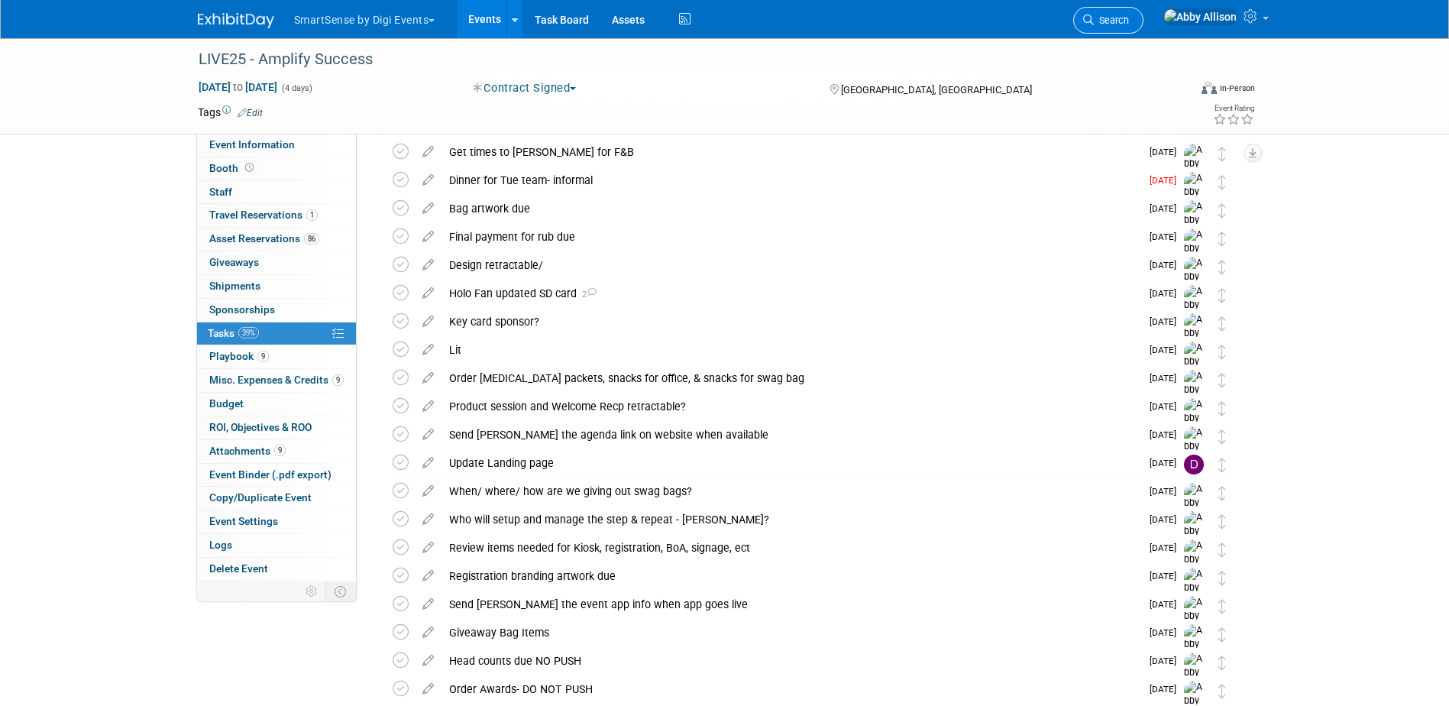
click at [1094, 19] on icon at bounding box center [1088, 20] width 11 height 11
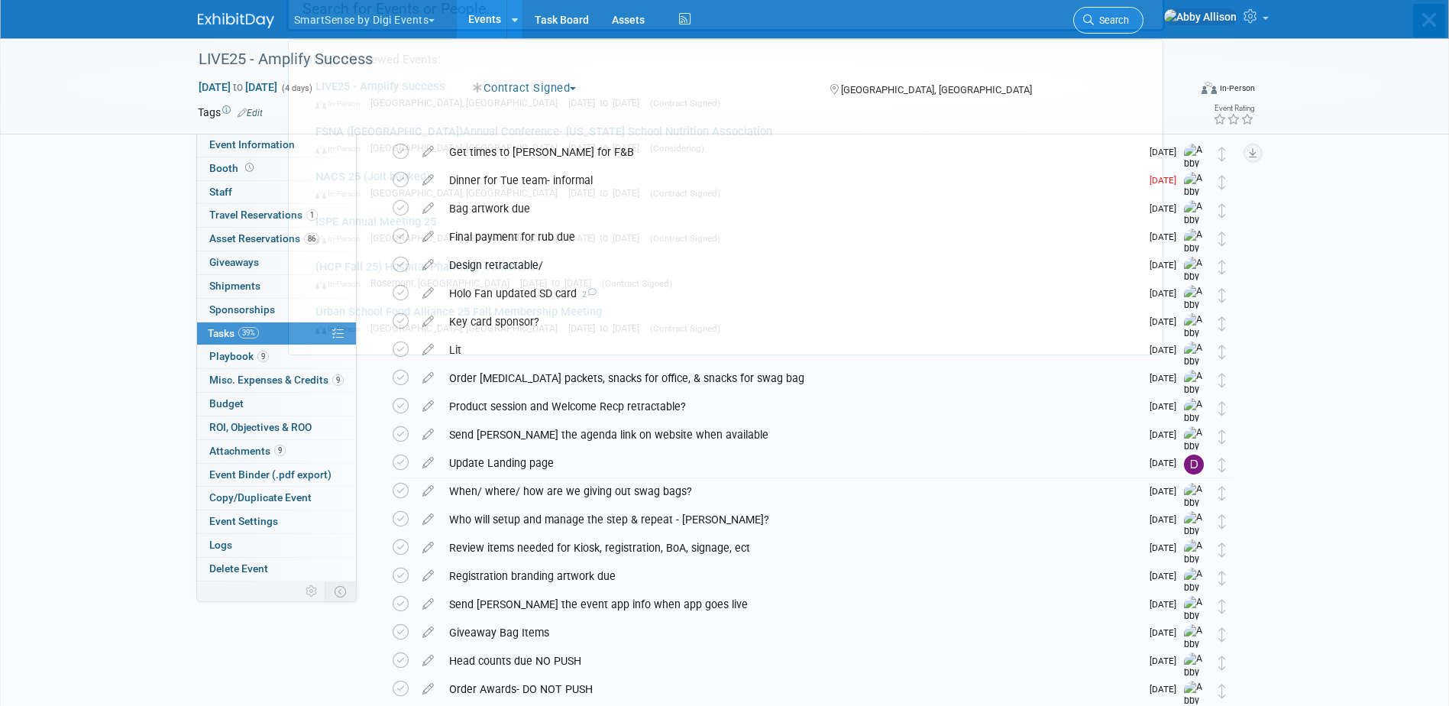
scroll to position [0, 0]
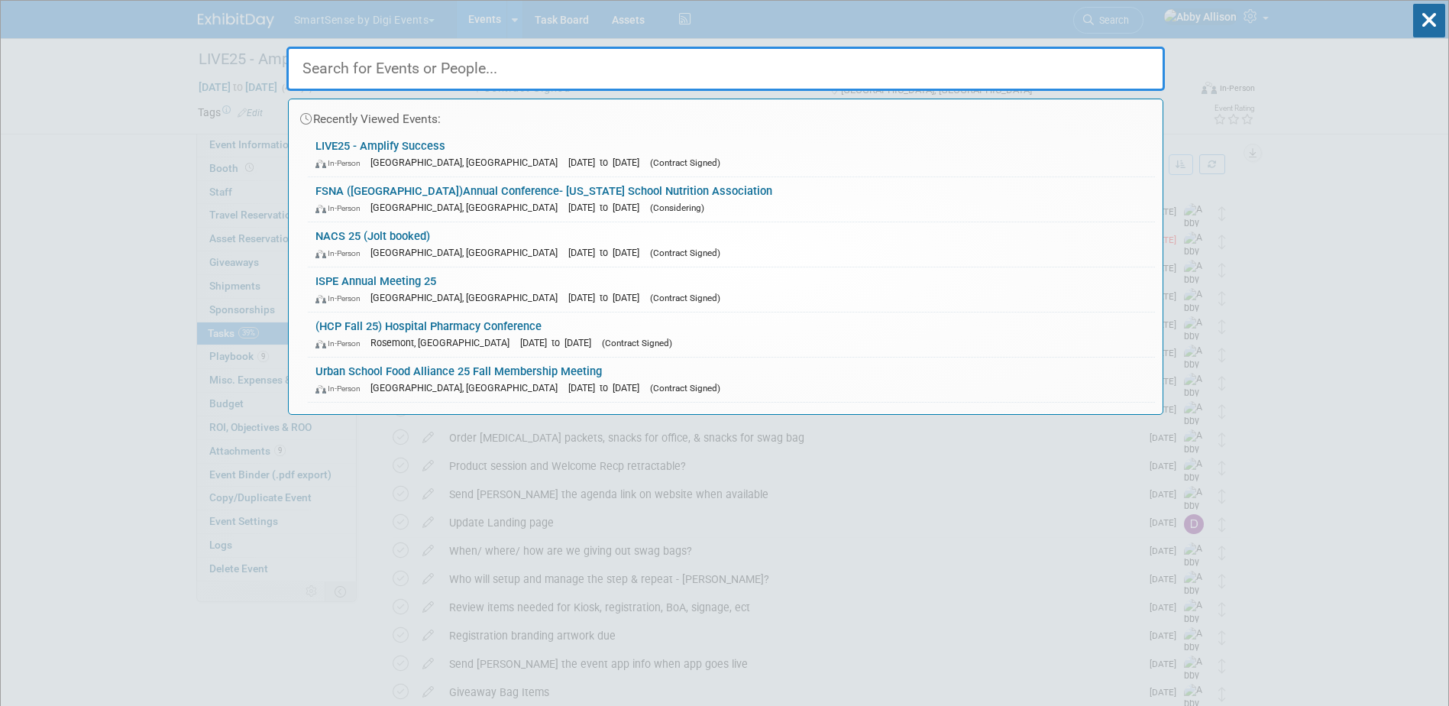
click at [445, 324] on link "(HCP Fall 25) Hospital Pharmacy Conference In-Person Rosemont, IL Sep 29, 2025 …" at bounding box center [731, 334] width 847 height 44
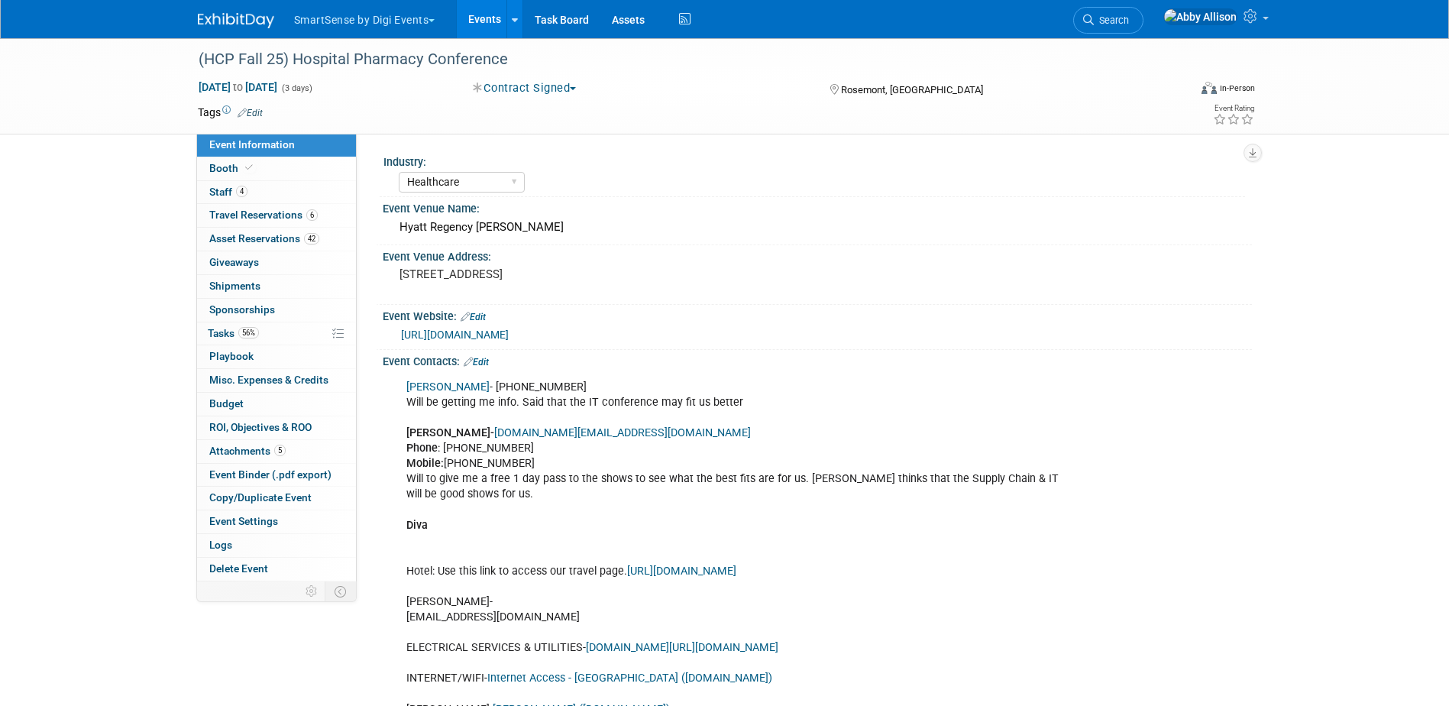
select select "Healthcare"
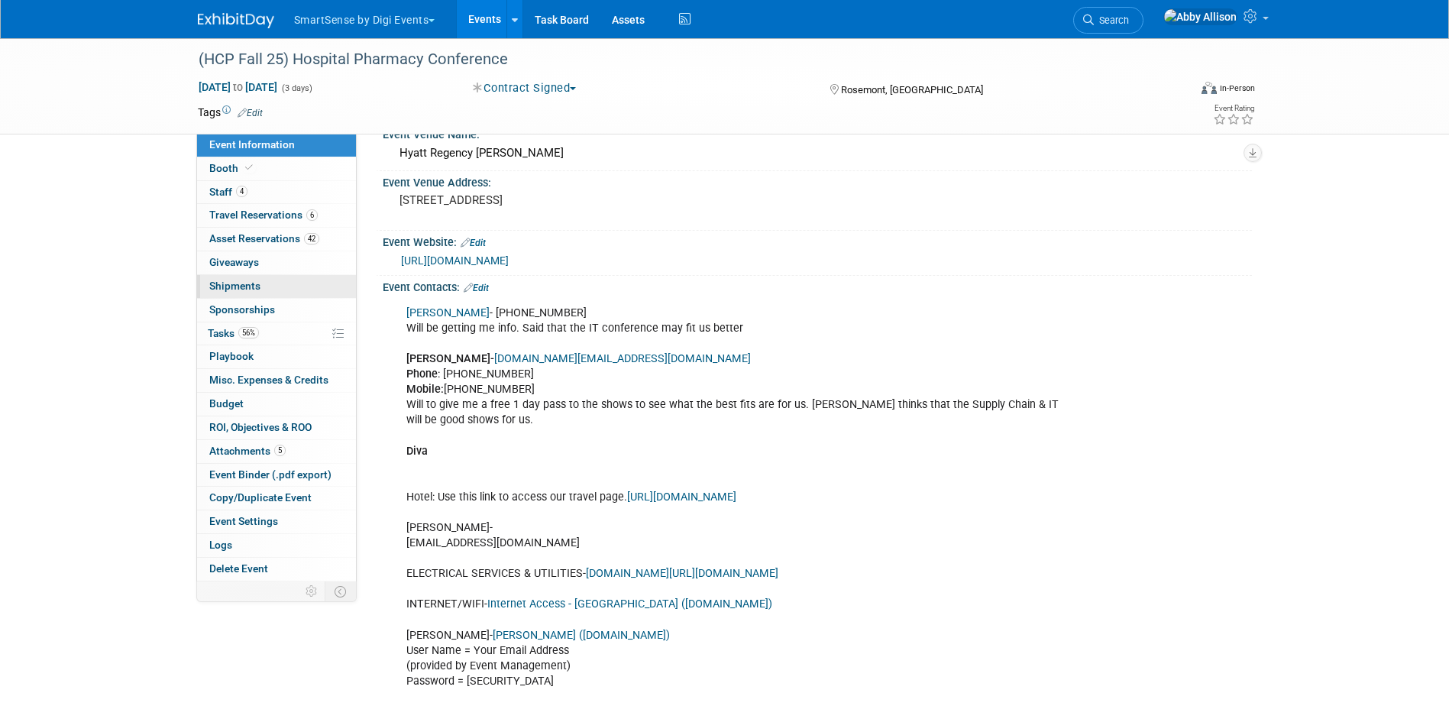
scroll to position [76, 0]
click at [215, 165] on span "Booth" at bounding box center [232, 168] width 47 height 12
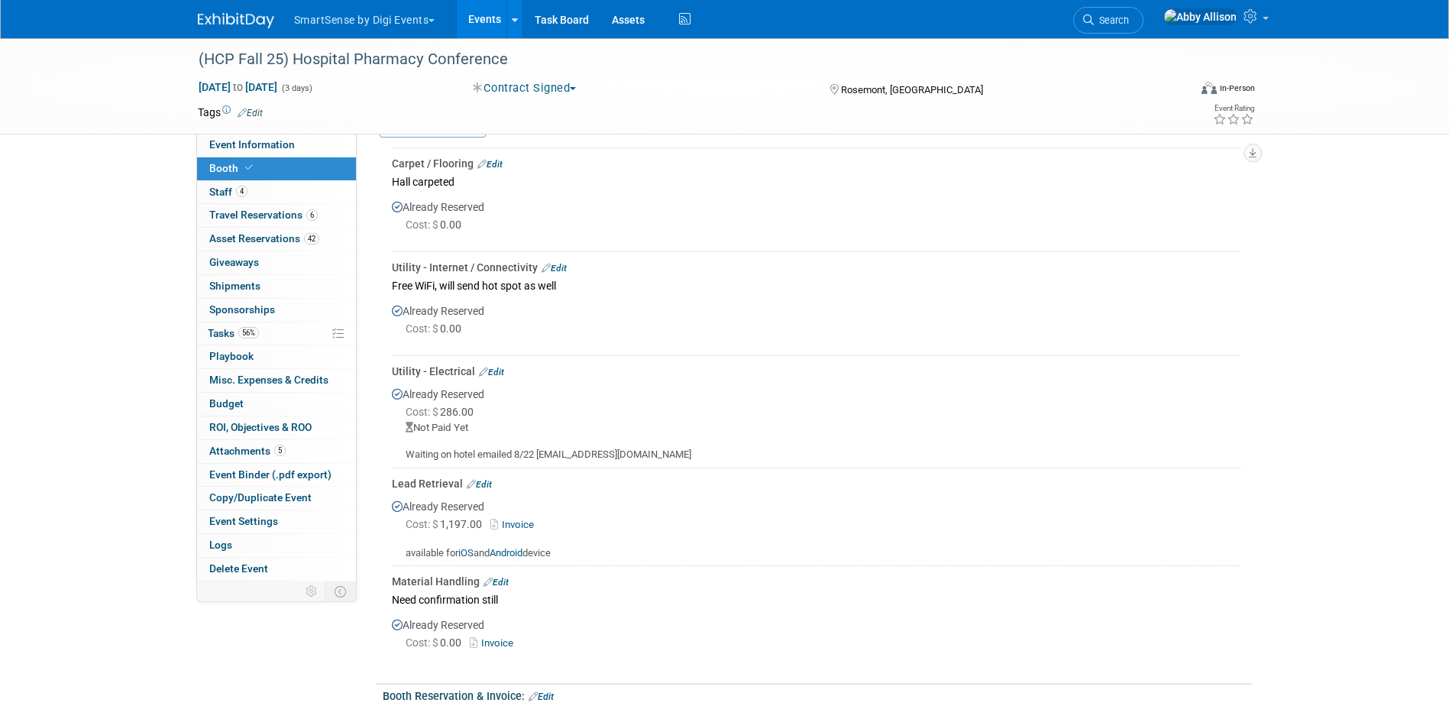
scroll to position [458, 0]
click at [506, 577] on link "Edit" at bounding box center [495, 581] width 25 height 11
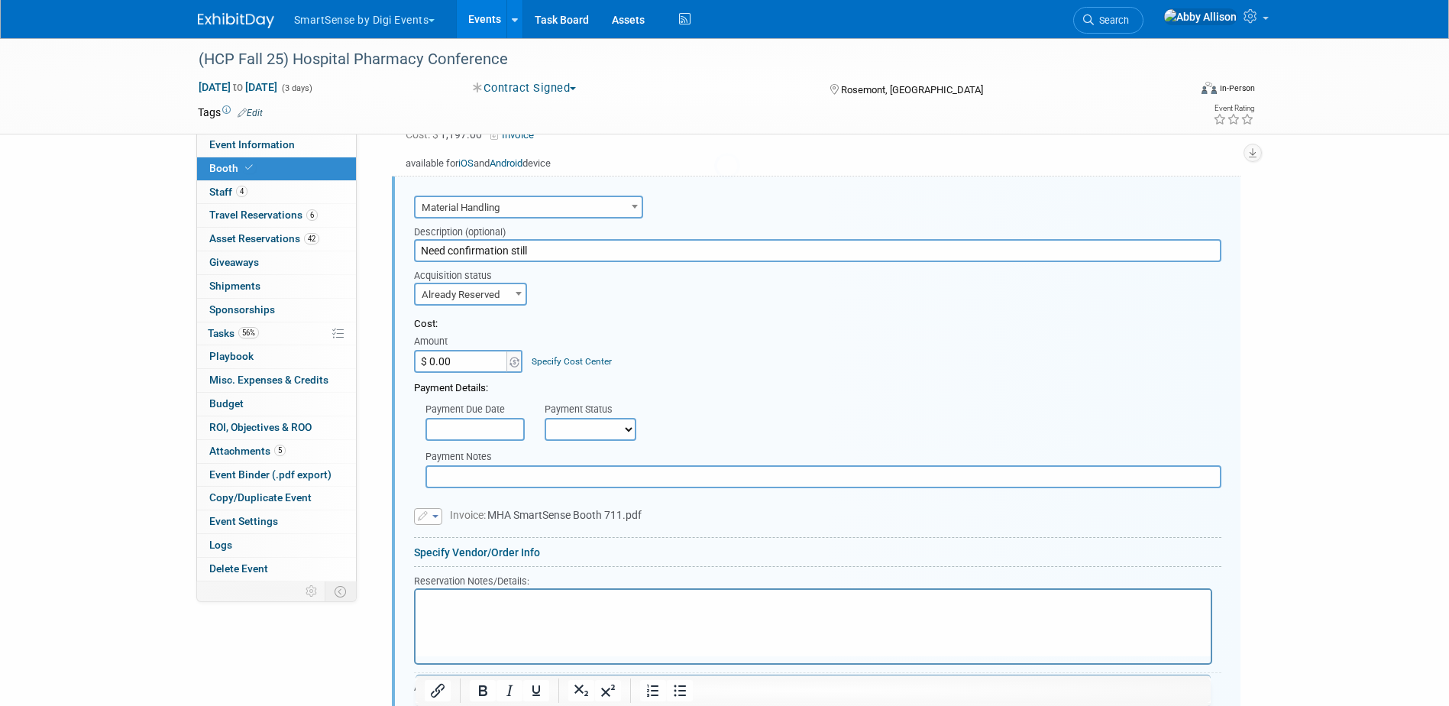
scroll to position [849, 0]
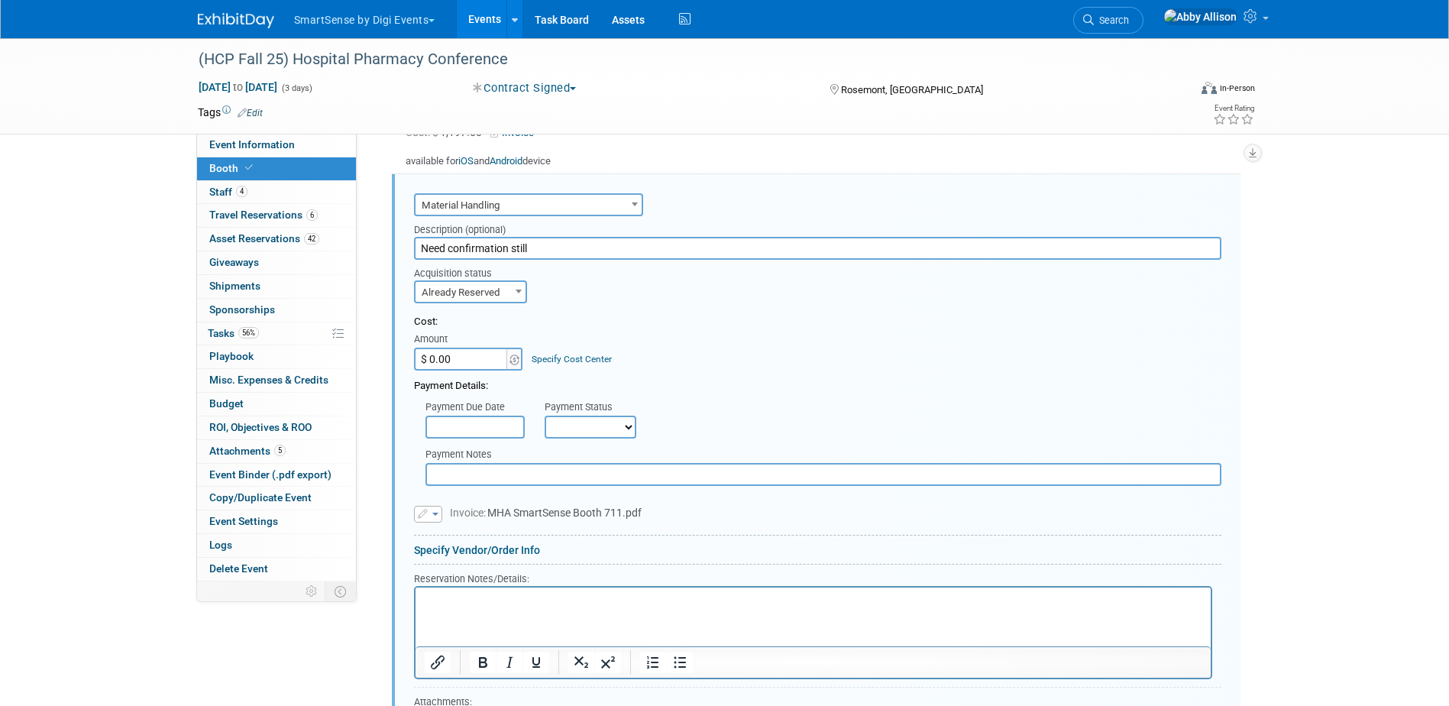
drag, startPoint x: 535, startPoint y: 244, endPoint x: 370, endPoint y: 251, distance: 165.2
click at [370, 251] on div "Event Information Event Info Booth Booth 4 Staff 4 Staff 6 Travel Reservations …" at bounding box center [724, 51] width 1077 height 1725
click at [478, 607] on html at bounding box center [812, 597] width 795 height 21
click at [624, 598] on p "Confirmed return shipping-" at bounding box center [813, 600] width 778 height 15
click at [628, 601] on p "Confirmed return shipping- SLS#6132387" at bounding box center [813, 600] width 778 height 15
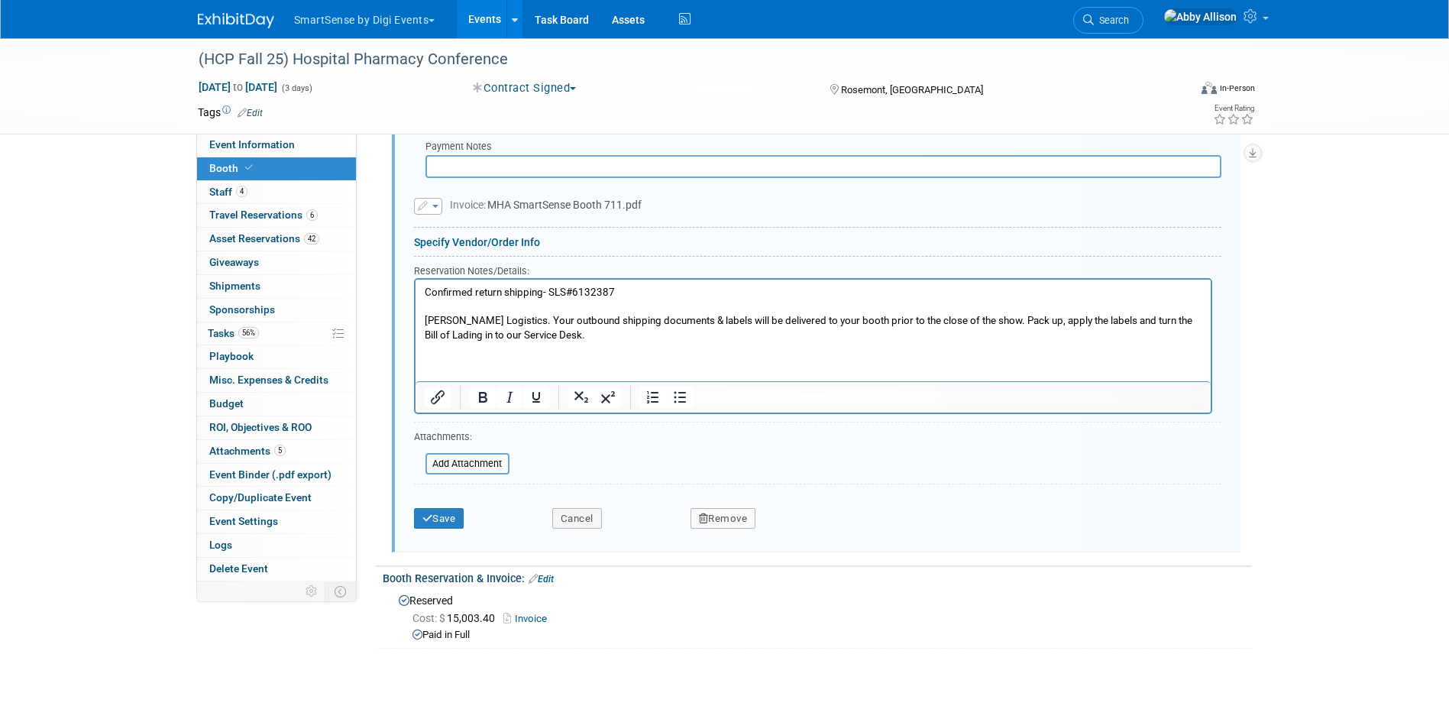
scroll to position [1231, 0]
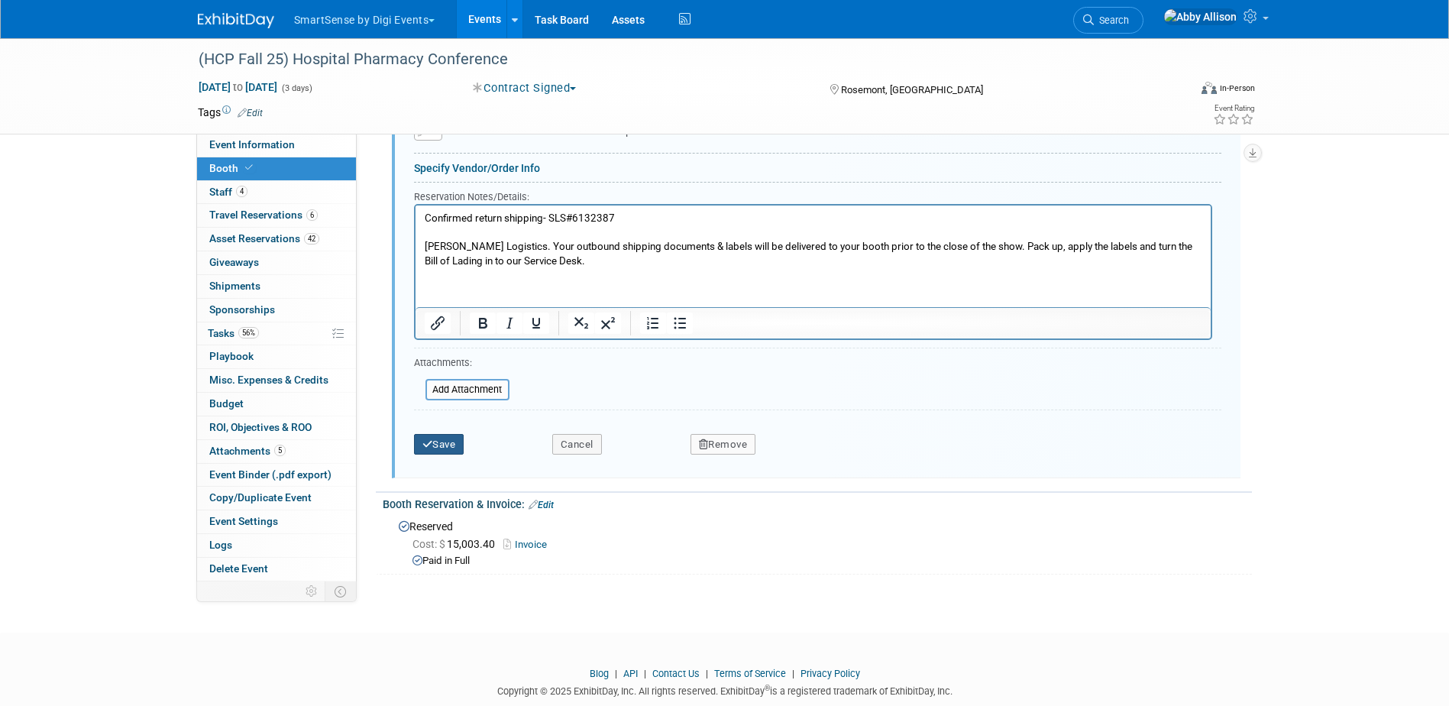
click at [433, 439] on button "Save" at bounding box center [439, 444] width 50 height 21
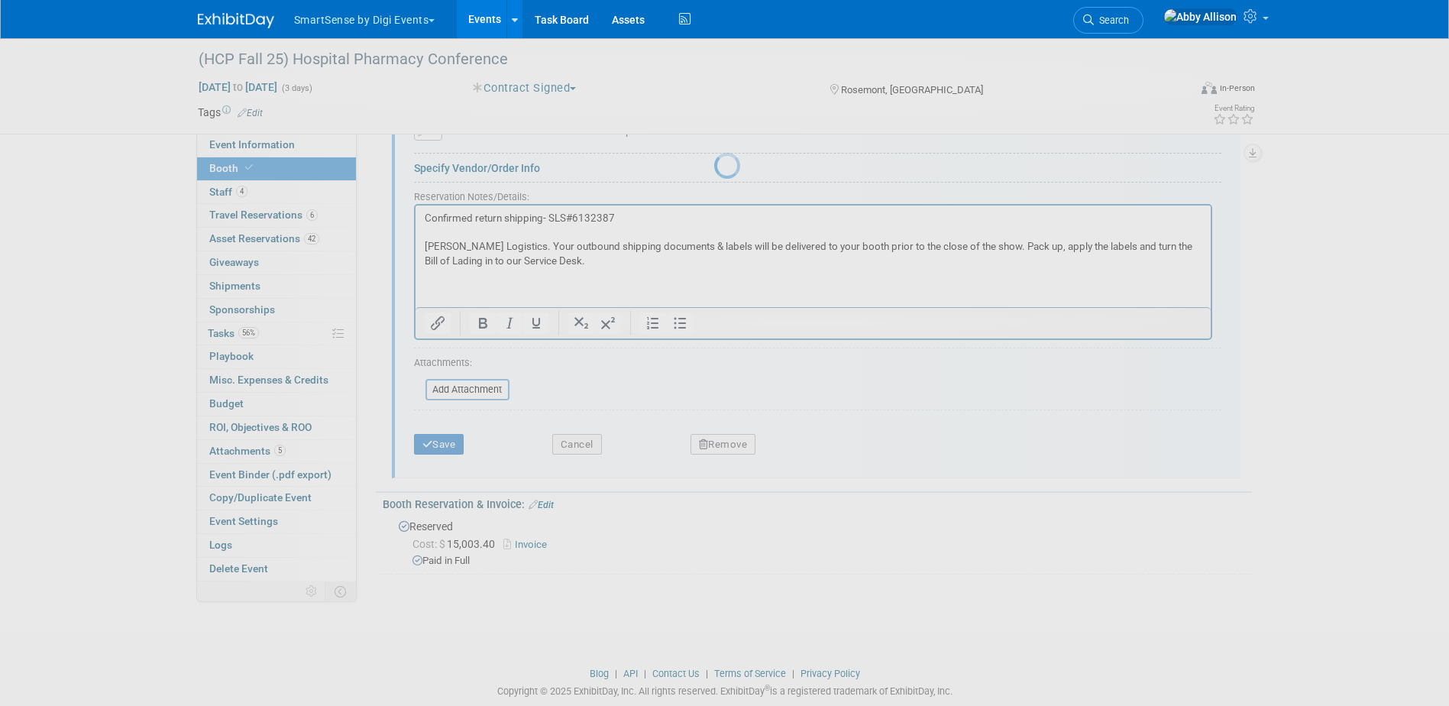
scroll to position [716, 0]
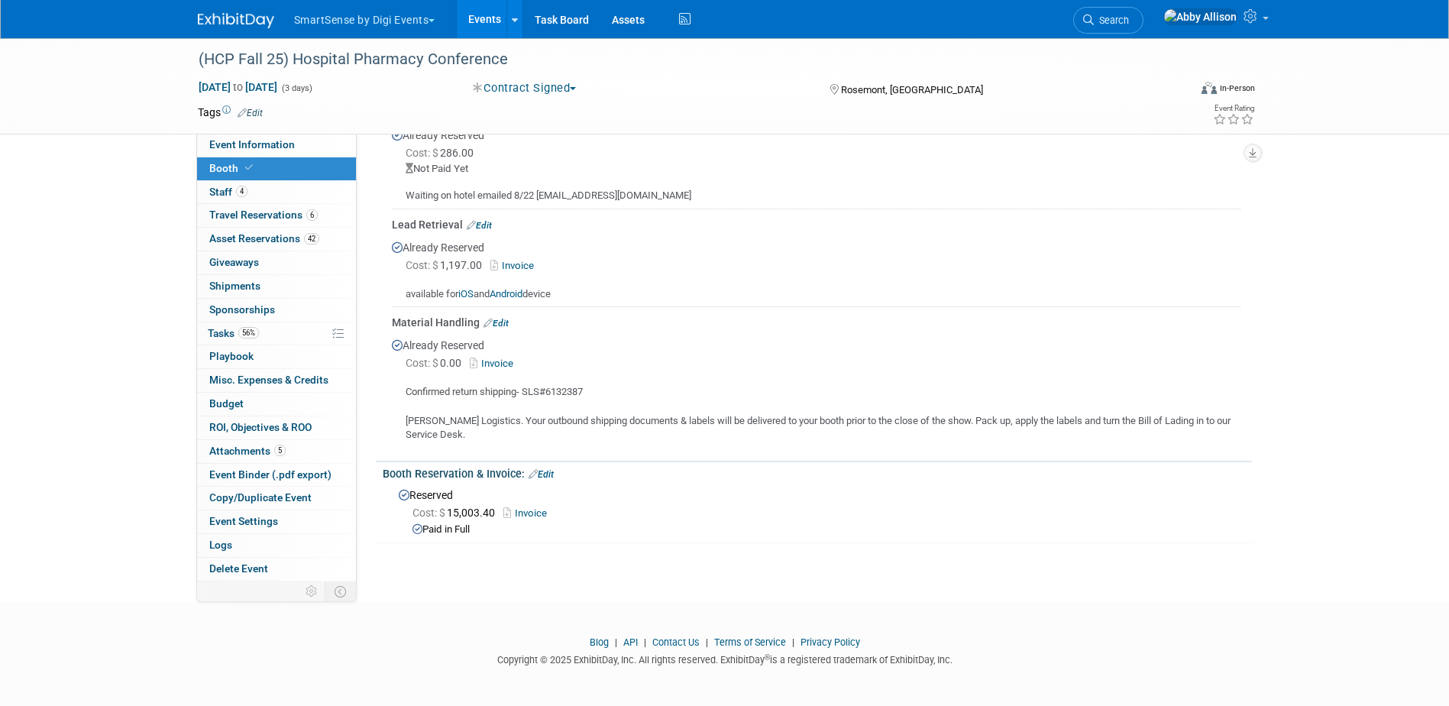
click at [1129, 24] on span "Search" at bounding box center [1111, 20] width 35 height 11
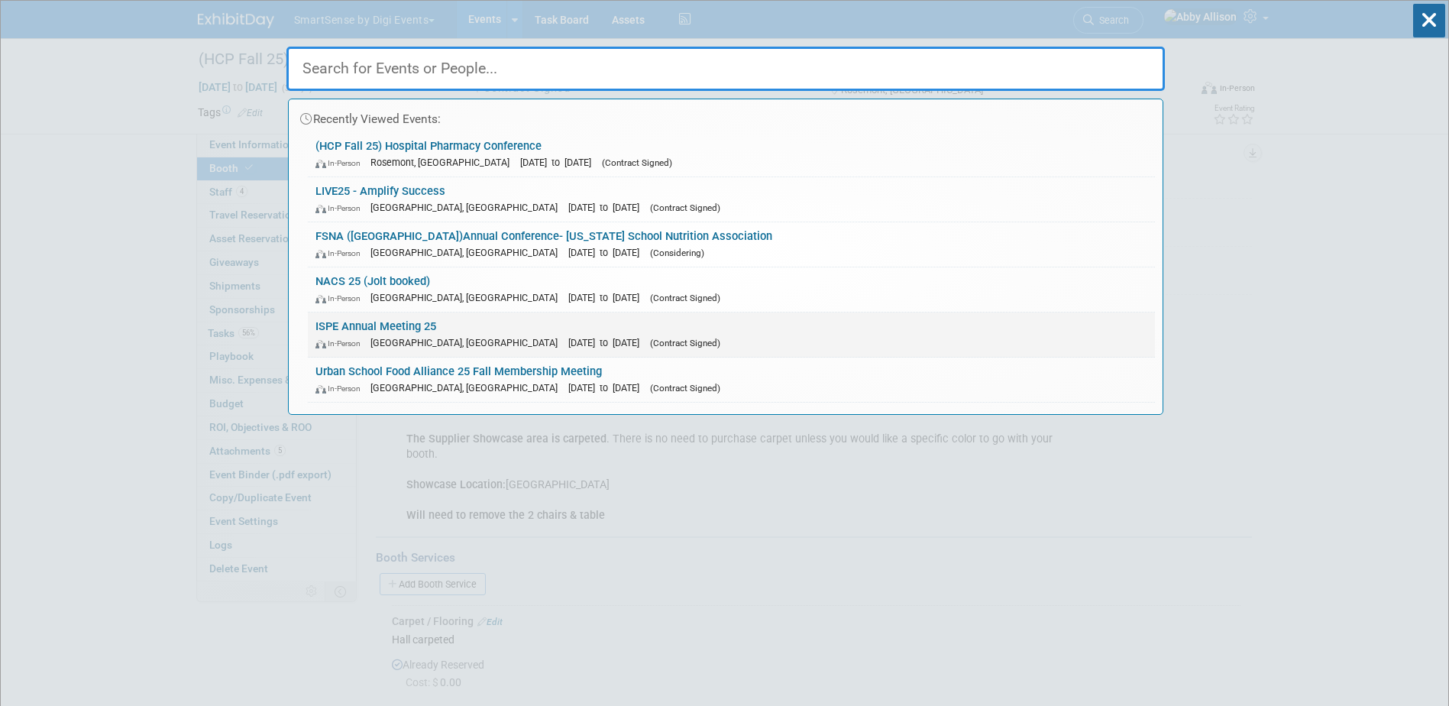
click at [380, 329] on link "ISPE Annual Meeting 25 In-Person Charlotte, NC Oct 26, 2025 to Oct 29, 2025 (Co…" at bounding box center [731, 334] width 847 height 44
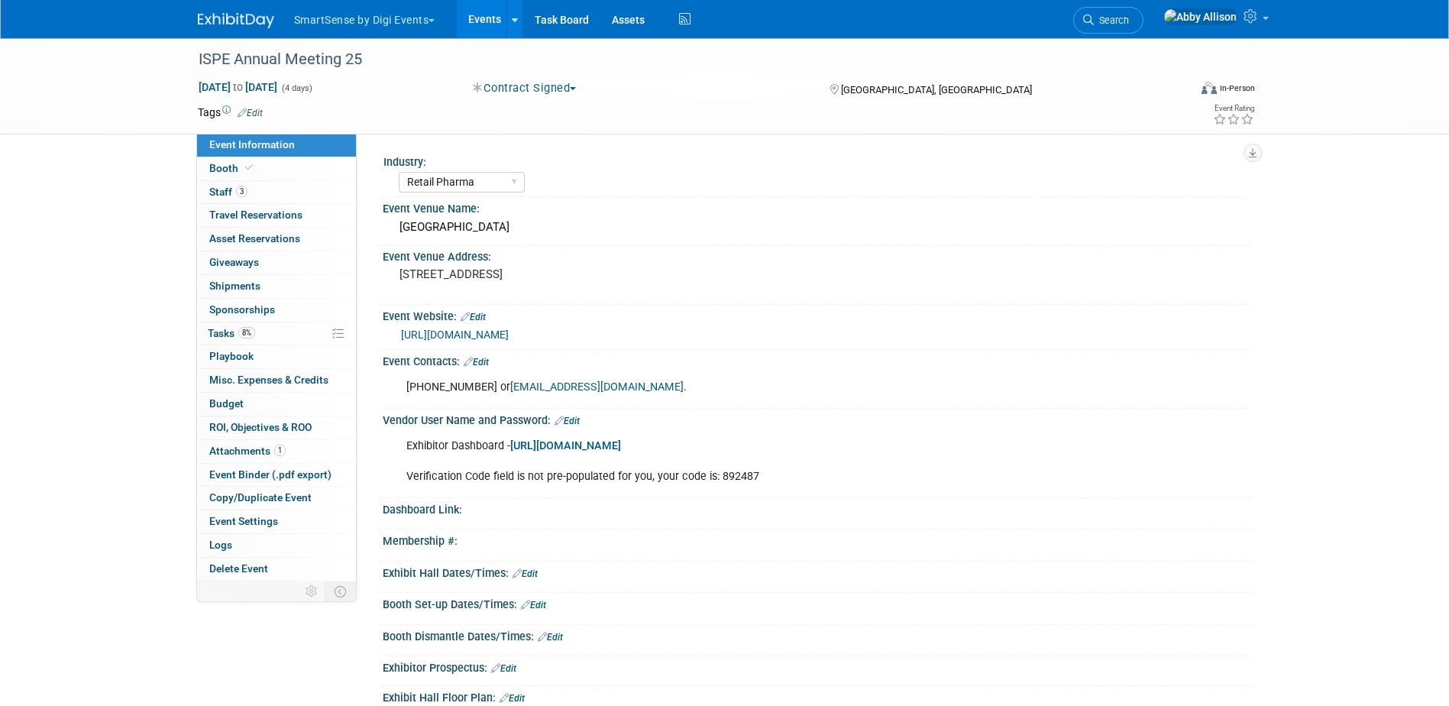
select select "Retail Pharma"
drag, startPoint x: 543, startPoint y: 228, endPoint x: 394, endPoint y: 232, distance: 149.0
click at [394, 232] on div "[GEOGRAPHIC_DATA]" at bounding box center [817, 227] width 846 height 24
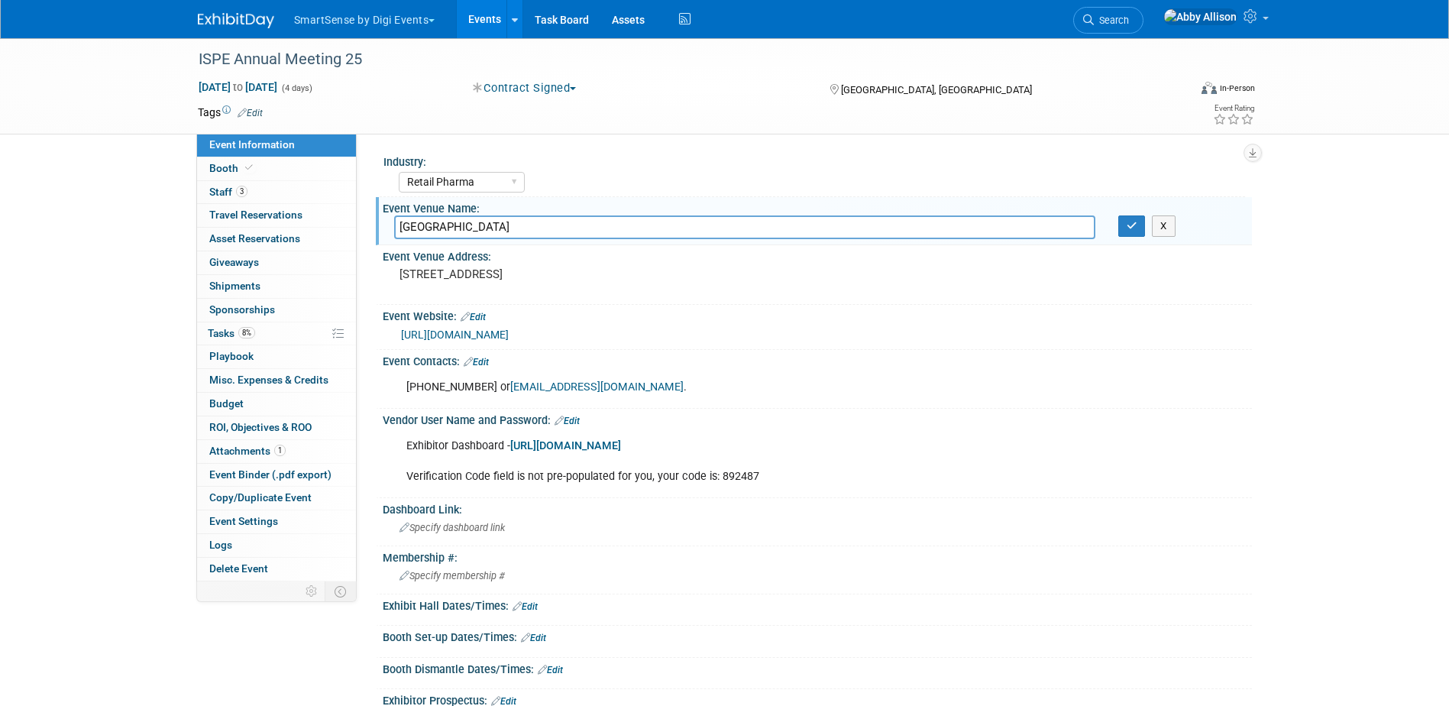
click at [551, 233] on input "[GEOGRAPHIC_DATA]" at bounding box center [744, 227] width 701 height 24
click at [1125, 227] on button "button" at bounding box center [1131, 225] width 27 height 21
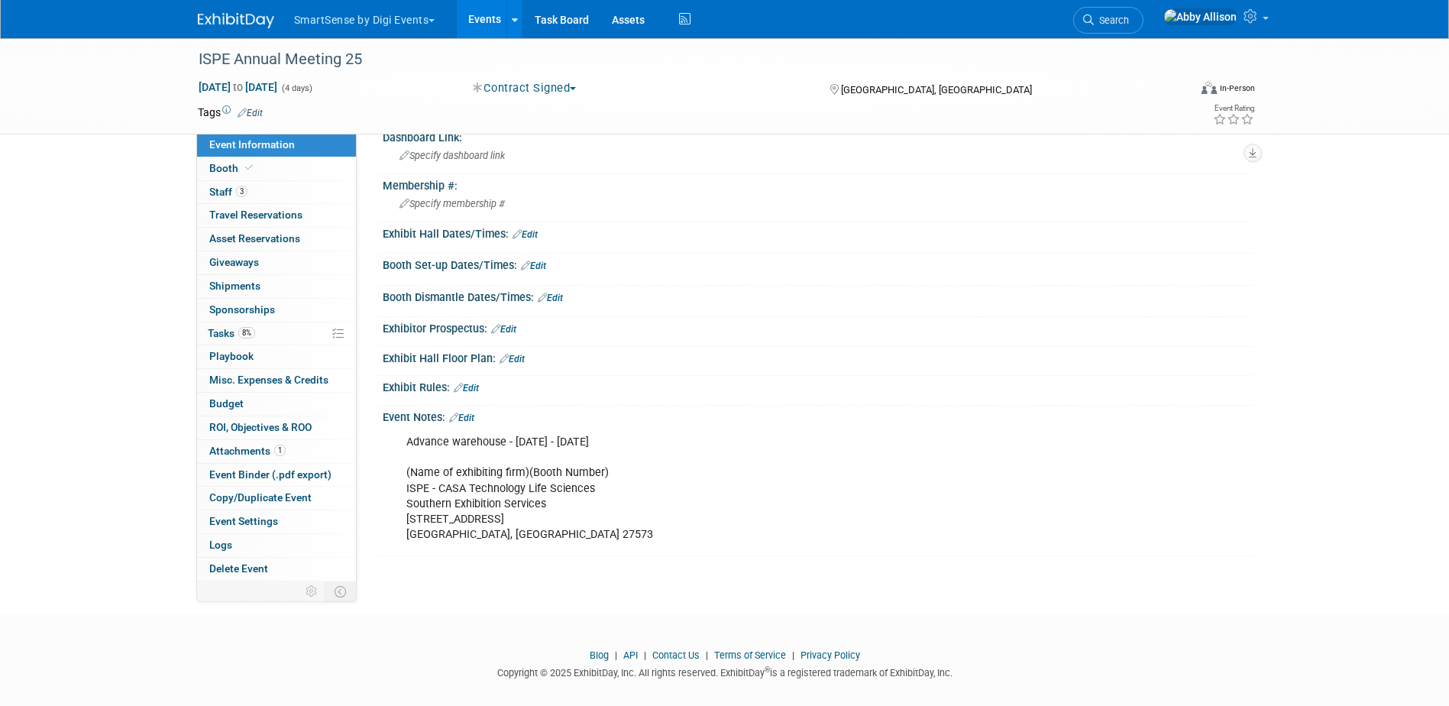
scroll to position [386, 0]
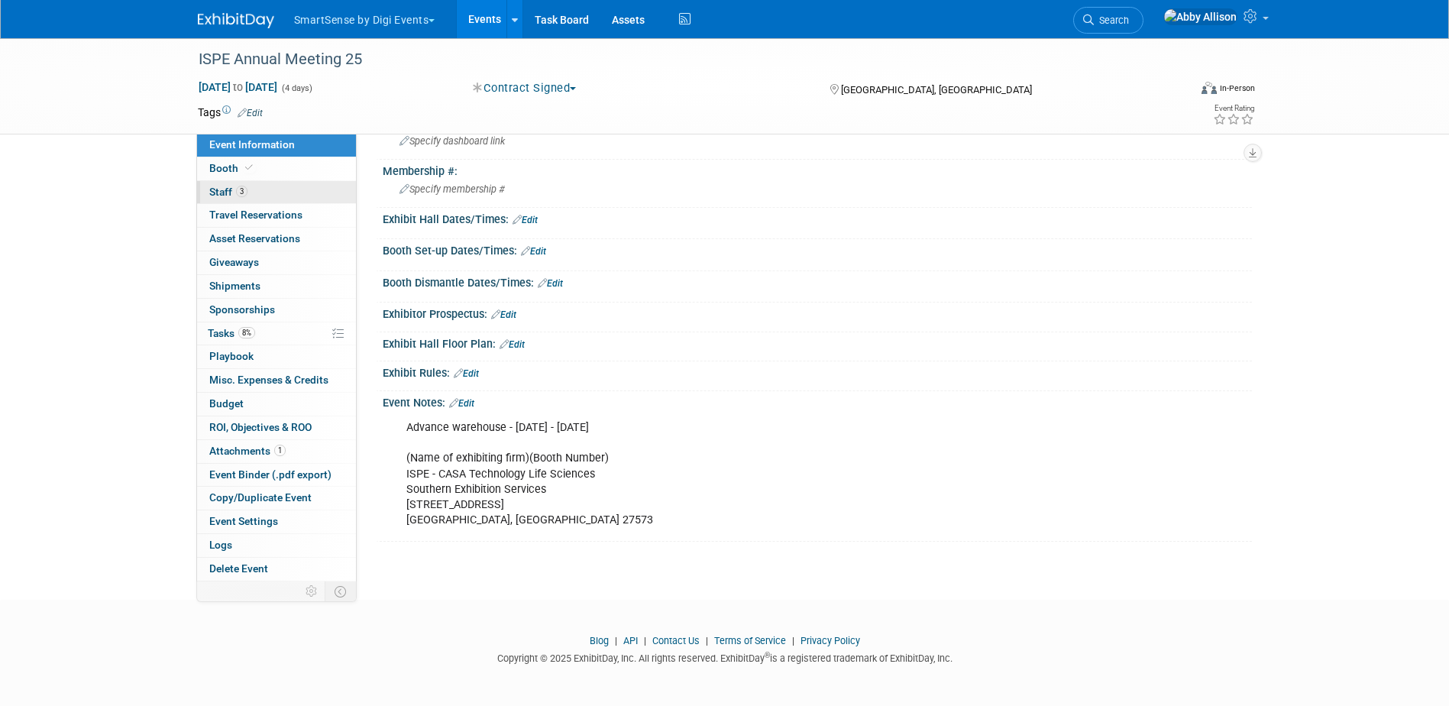
click at [212, 189] on span "Staff 3" at bounding box center [228, 192] width 38 height 12
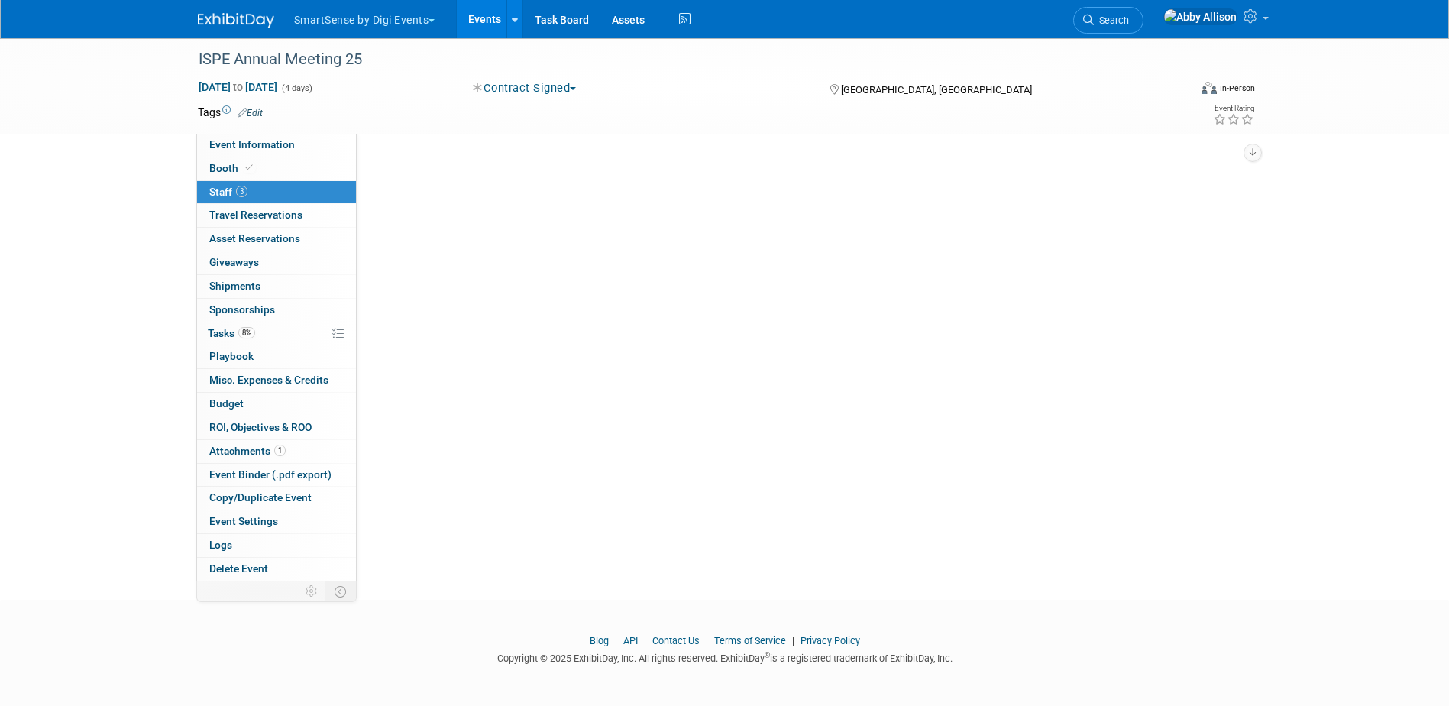
scroll to position [0, 0]
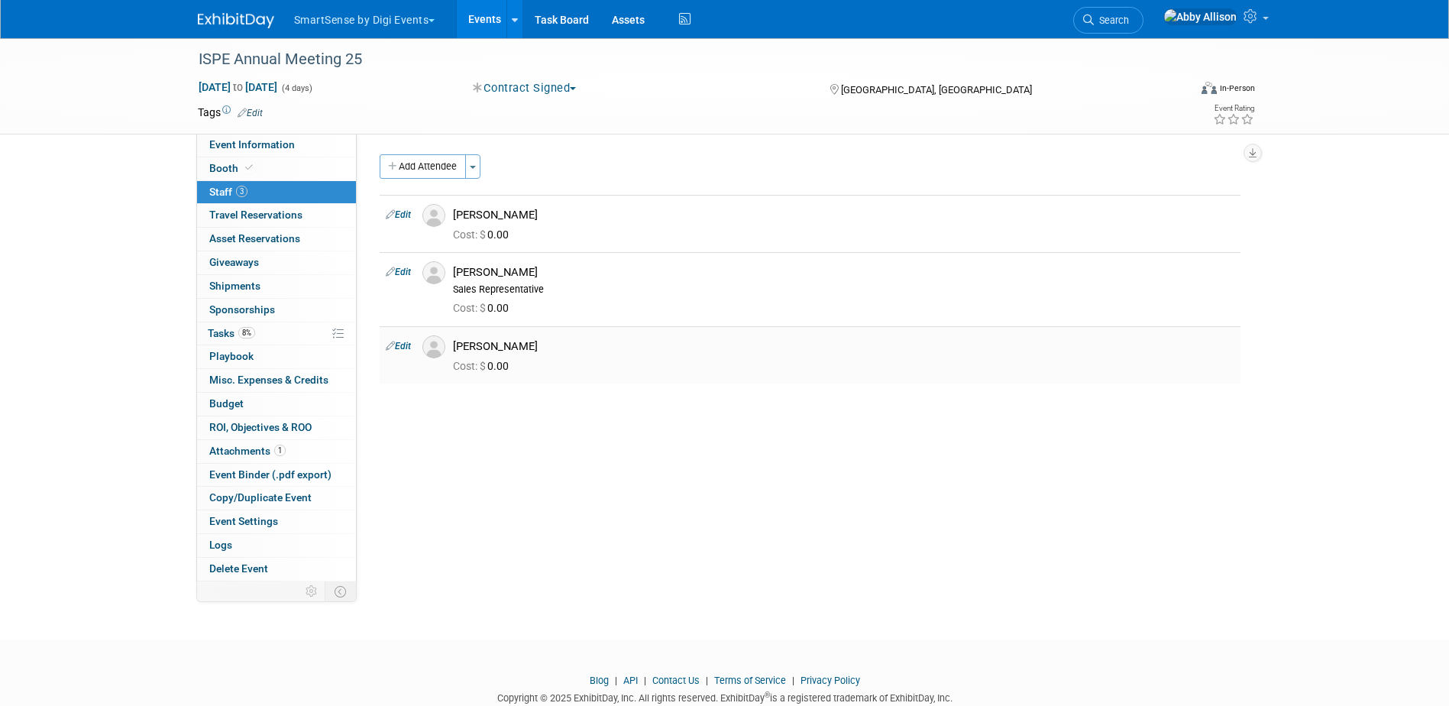
click at [437, 345] on img at bounding box center [433, 346] width 23 height 23
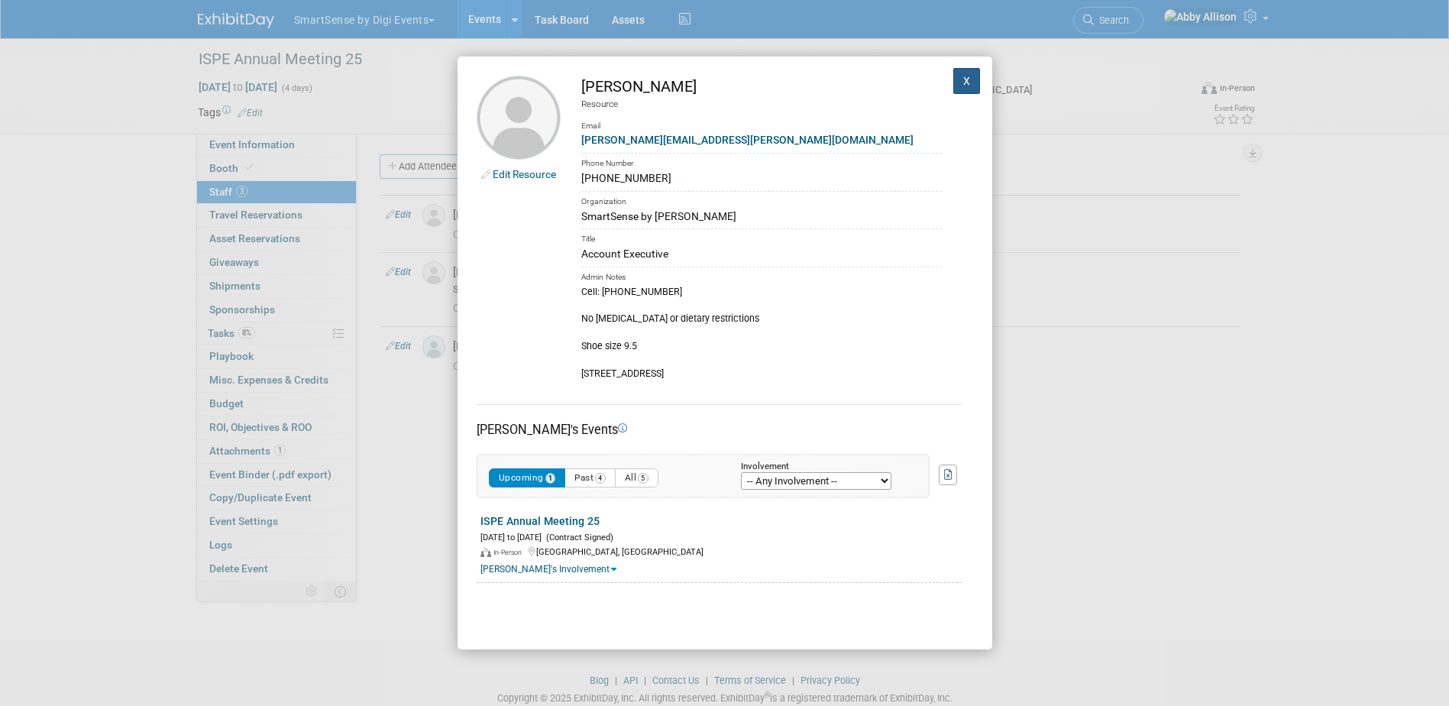
click at [953, 83] on button "X" at bounding box center [966, 81] width 27 height 26
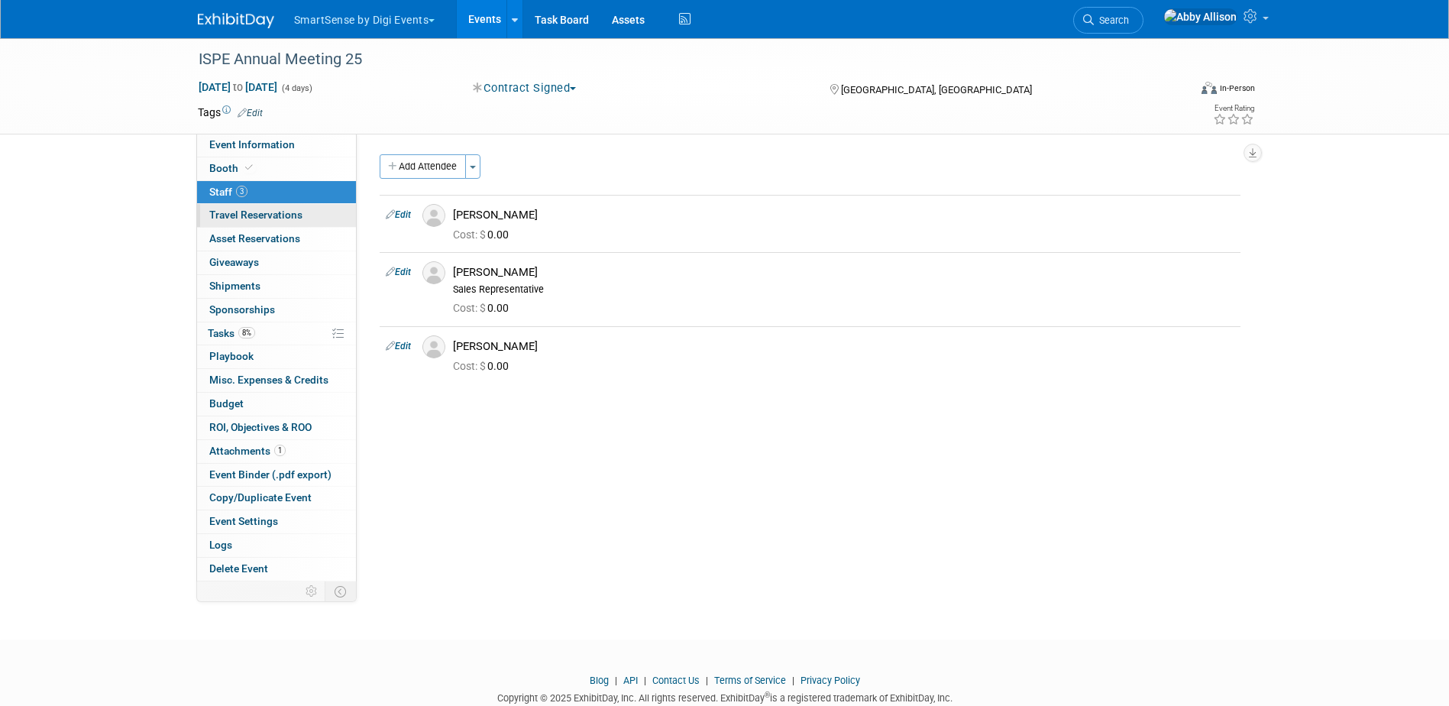
click at [238, 212] on span "Travel Reservations 0" at bounding box center [255, 215] width 93 height 12
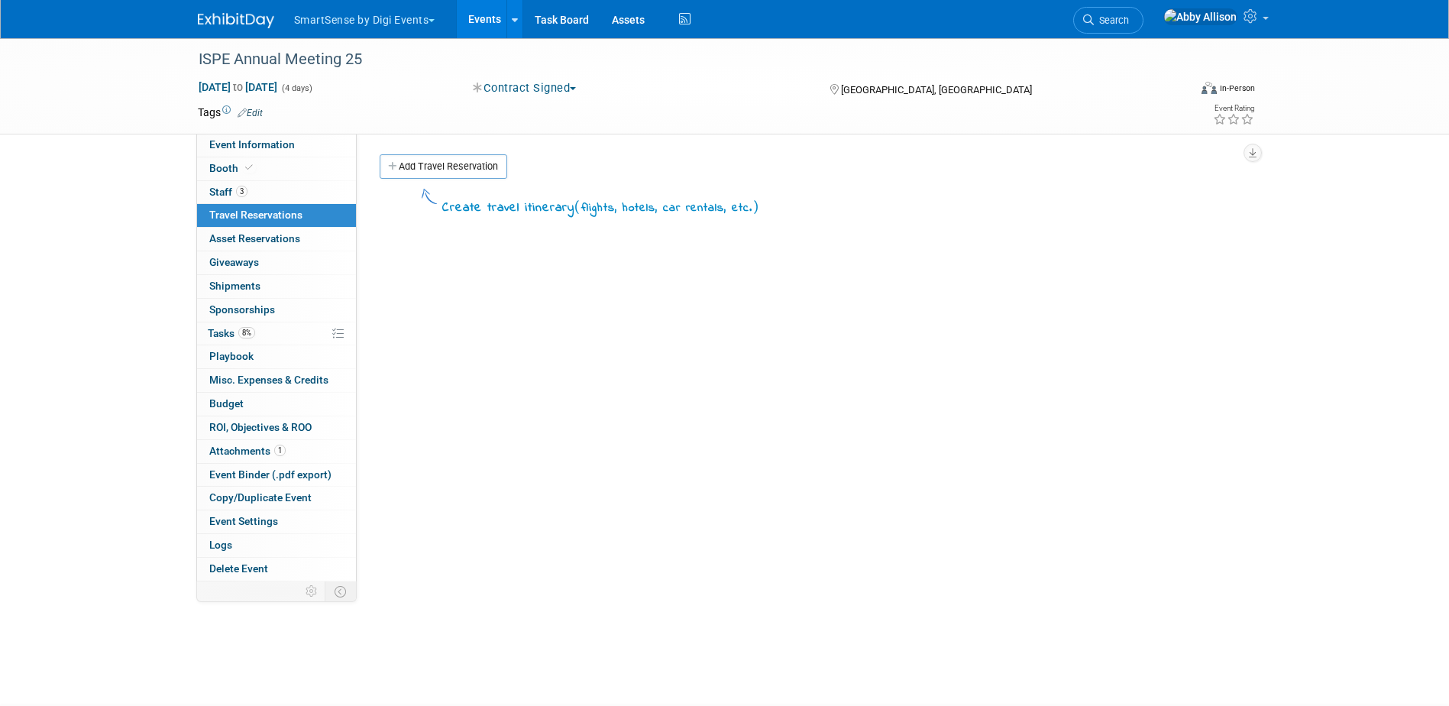
click at [443, 179] on div "Add Travel Reservation" at bounding box center [804, 168] width 856 height 28
click at [446, 161] on link "Add Travel Reservation" at bounding box center [444, 166] width 128 height 24
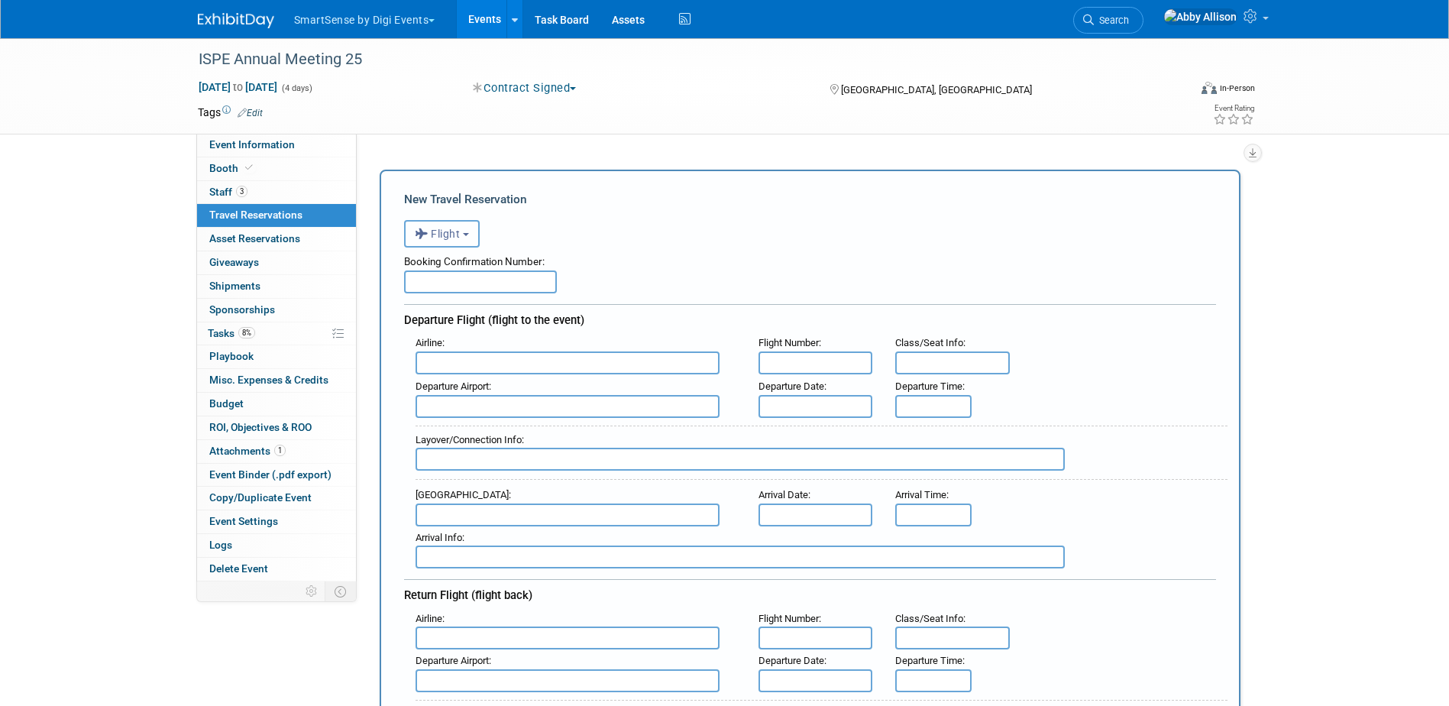
click at [463, 245] on button "Flight" at bounding box center [442, 233] width 76 height 27
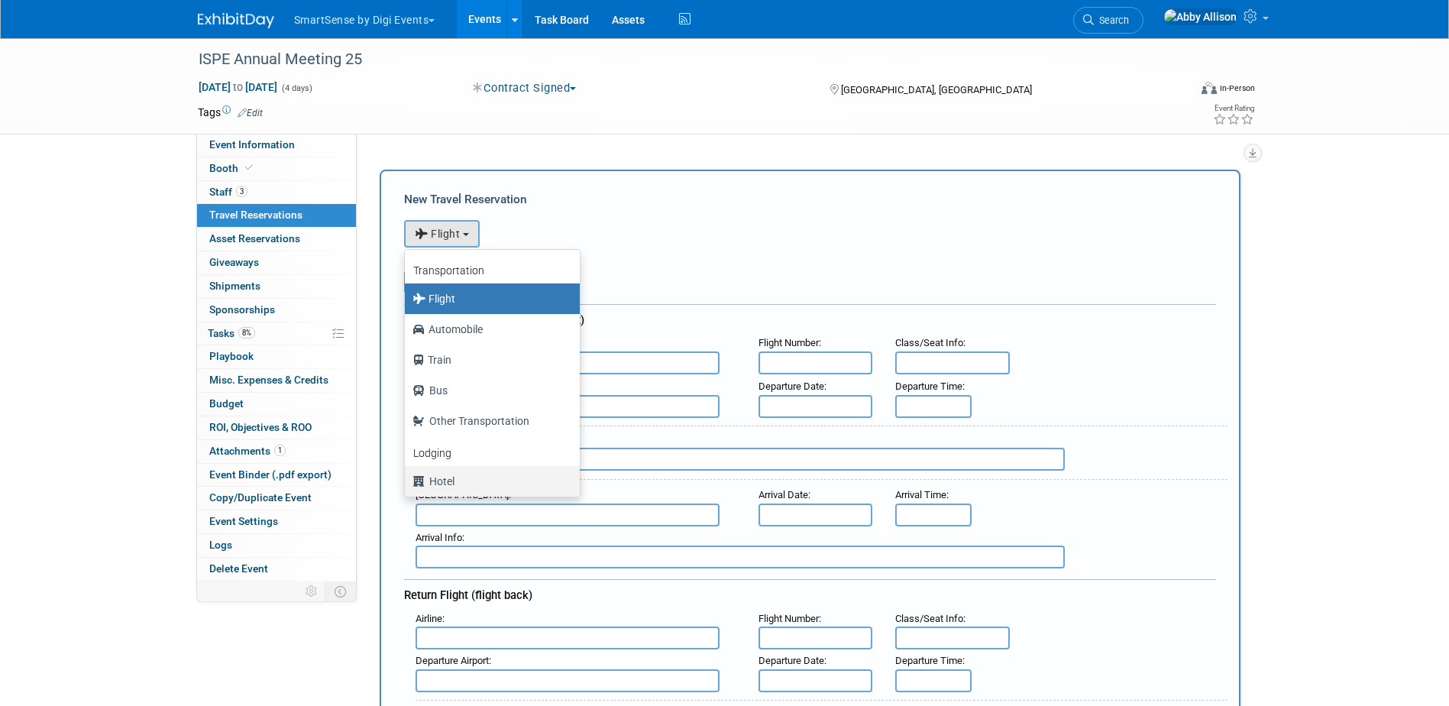
click at [445, 482] on label "Hotel" at bounding box center [488, 481] width 152 height 24
click at [407, 482] on input "Hotel" at bounding box center [402, 479] width 10 height 10
select select "6"
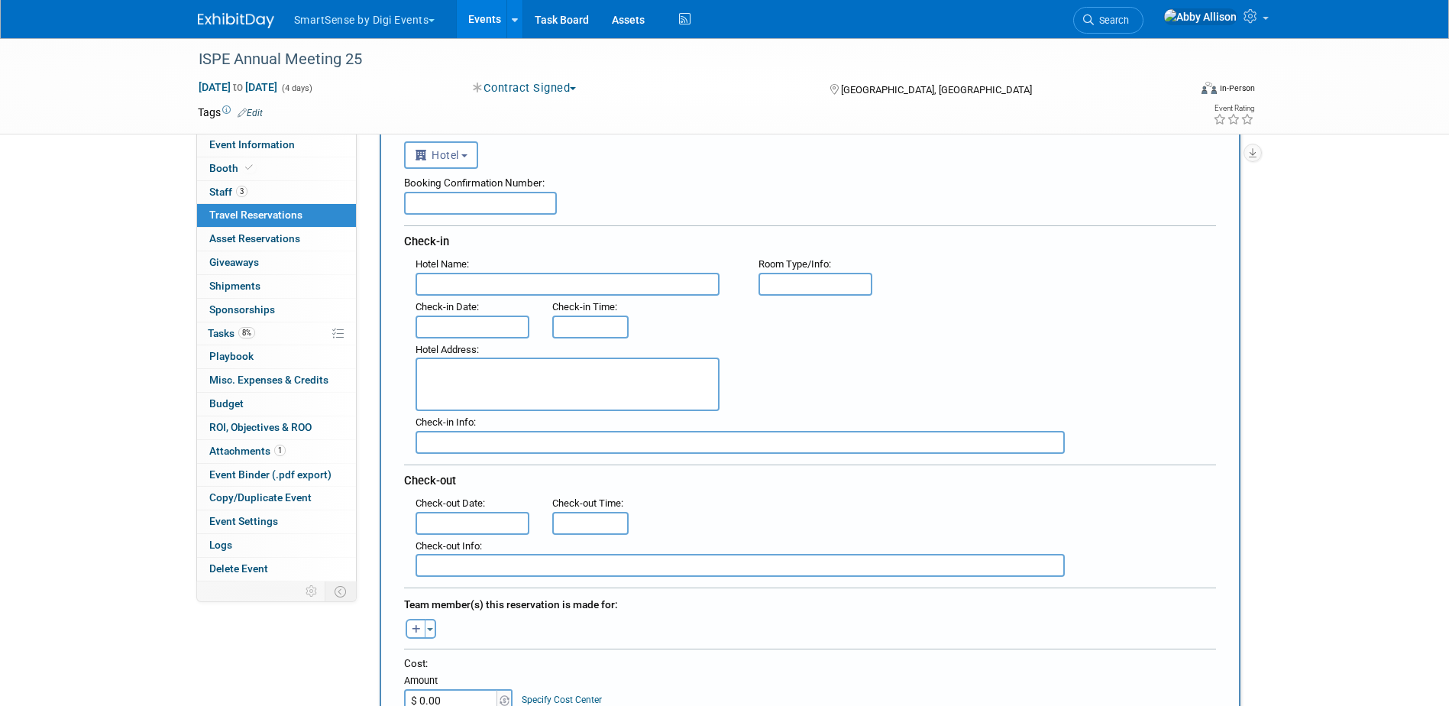
scroll to position [76, 0]
click at [457, 202] on input "text" at bounding box center [480, 205] width 153 height 23
paste input "3328168461"
type input "3328168461"
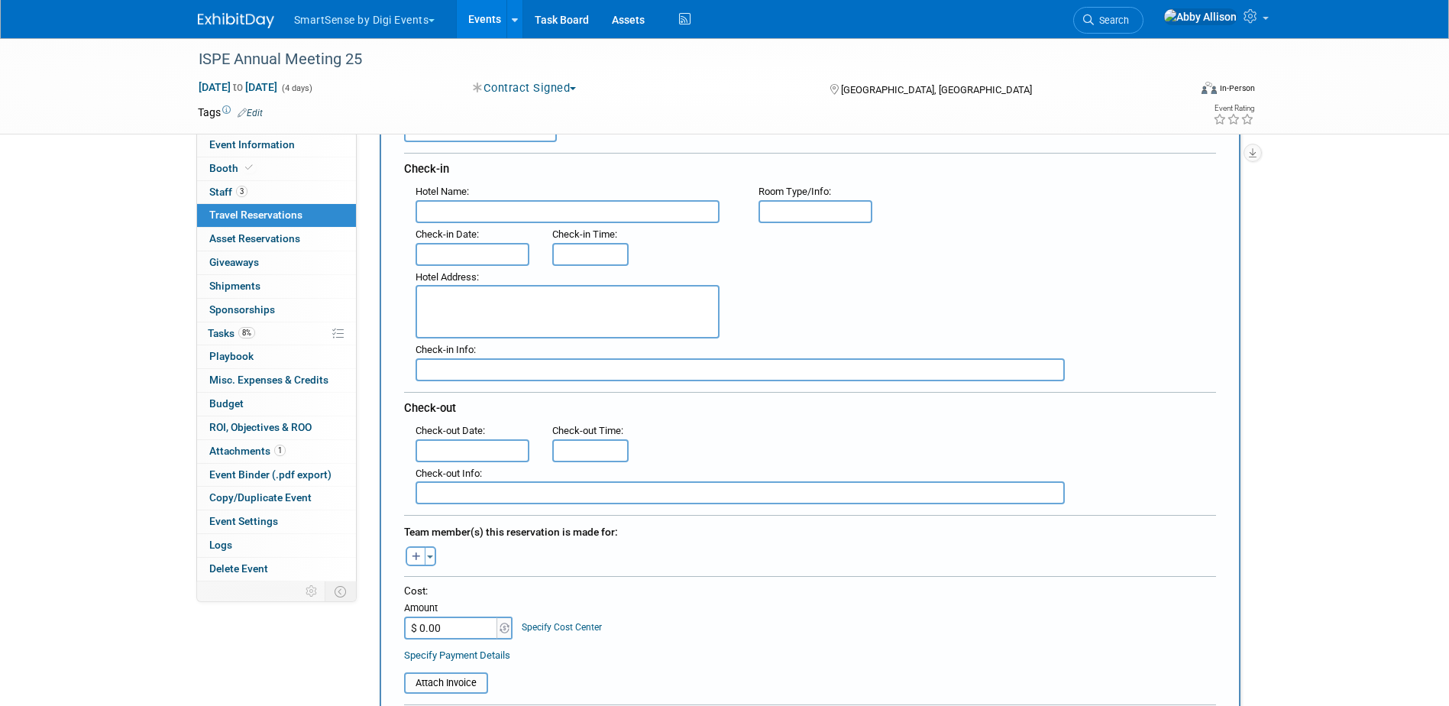
scroll to position [153, 0]
click at [464, 205] on input "text" at bounding box center [568, 210] width 304 height 23
paste input "[PERSON_NAME] Uptown"
type input "[PERSON_NAME] Uptown"
click at [479, 247] on input "text" at bounding box center [473, 252] width 115 height 23
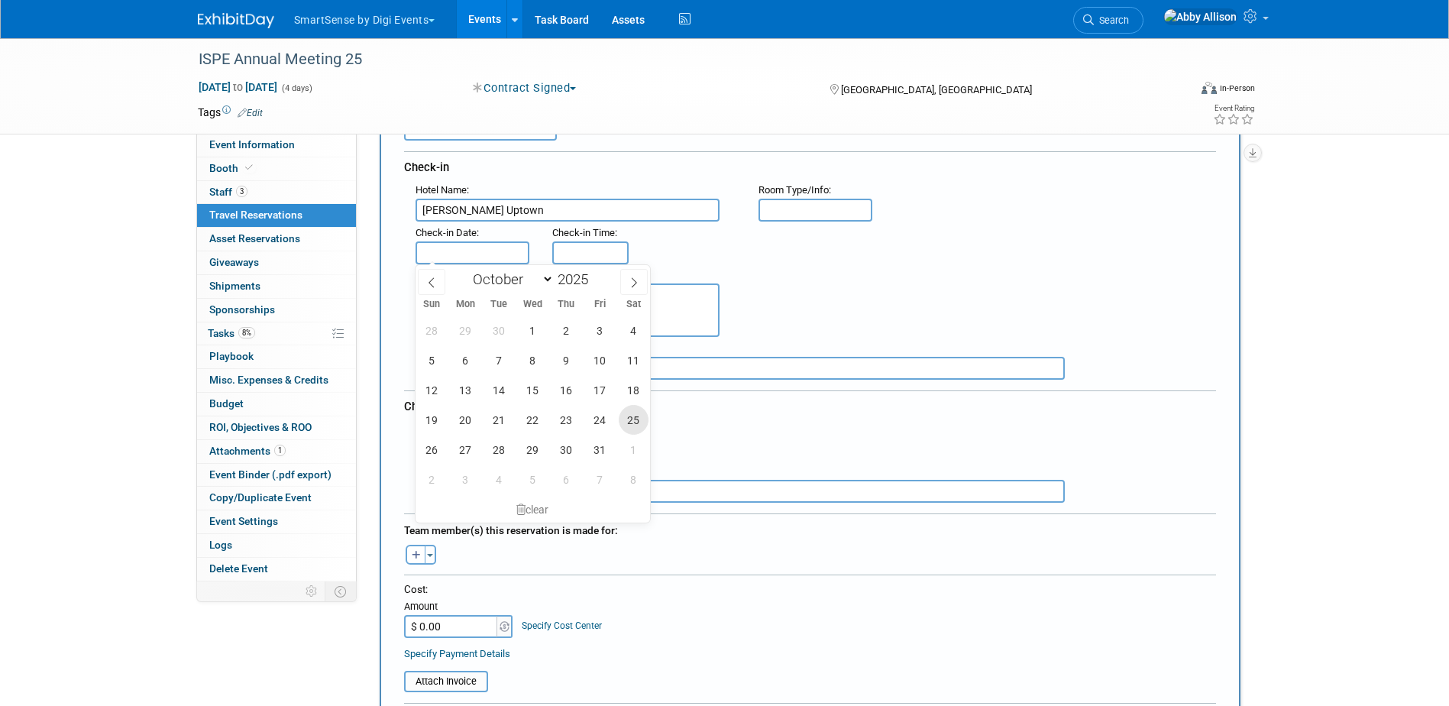
click at [627, 419] on span "25" at bounding box center [634, 420] width 30 height 30
type input "[DATE]"
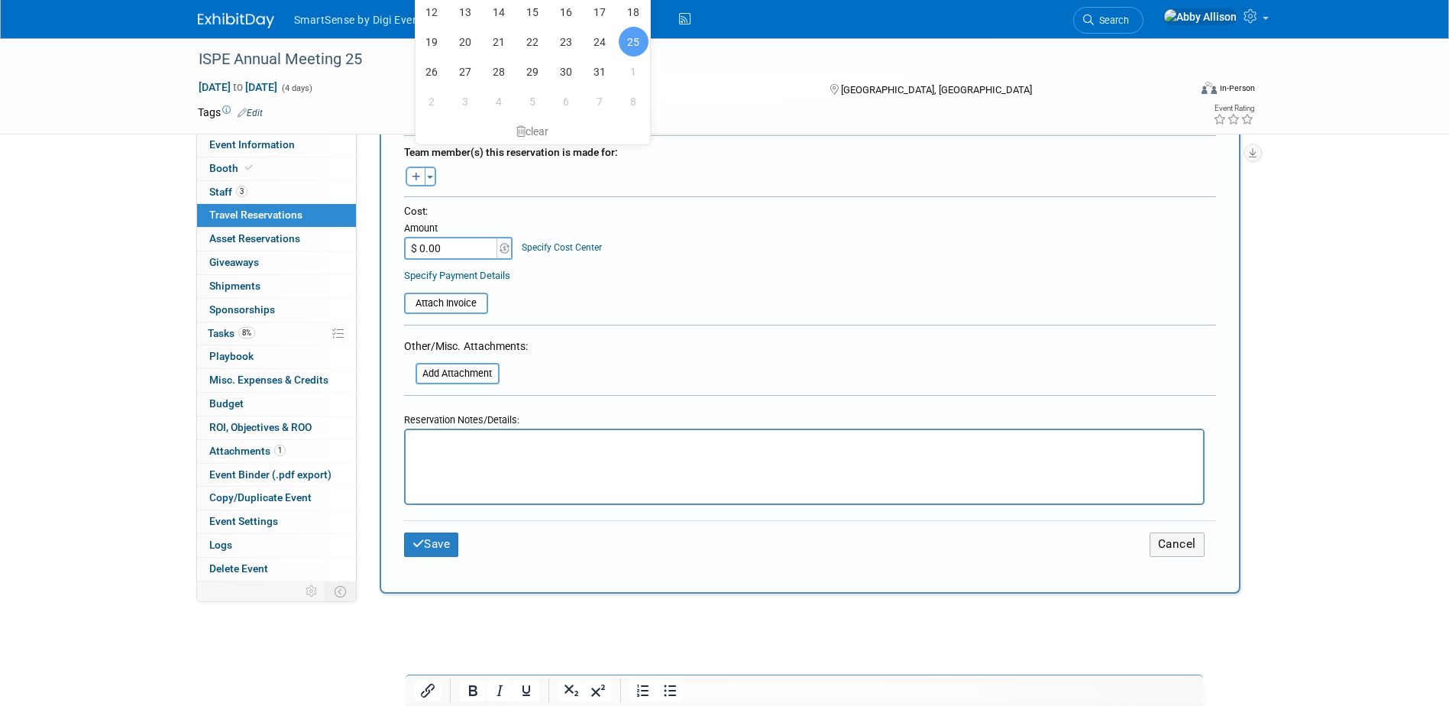
scroll to position [535, 0]
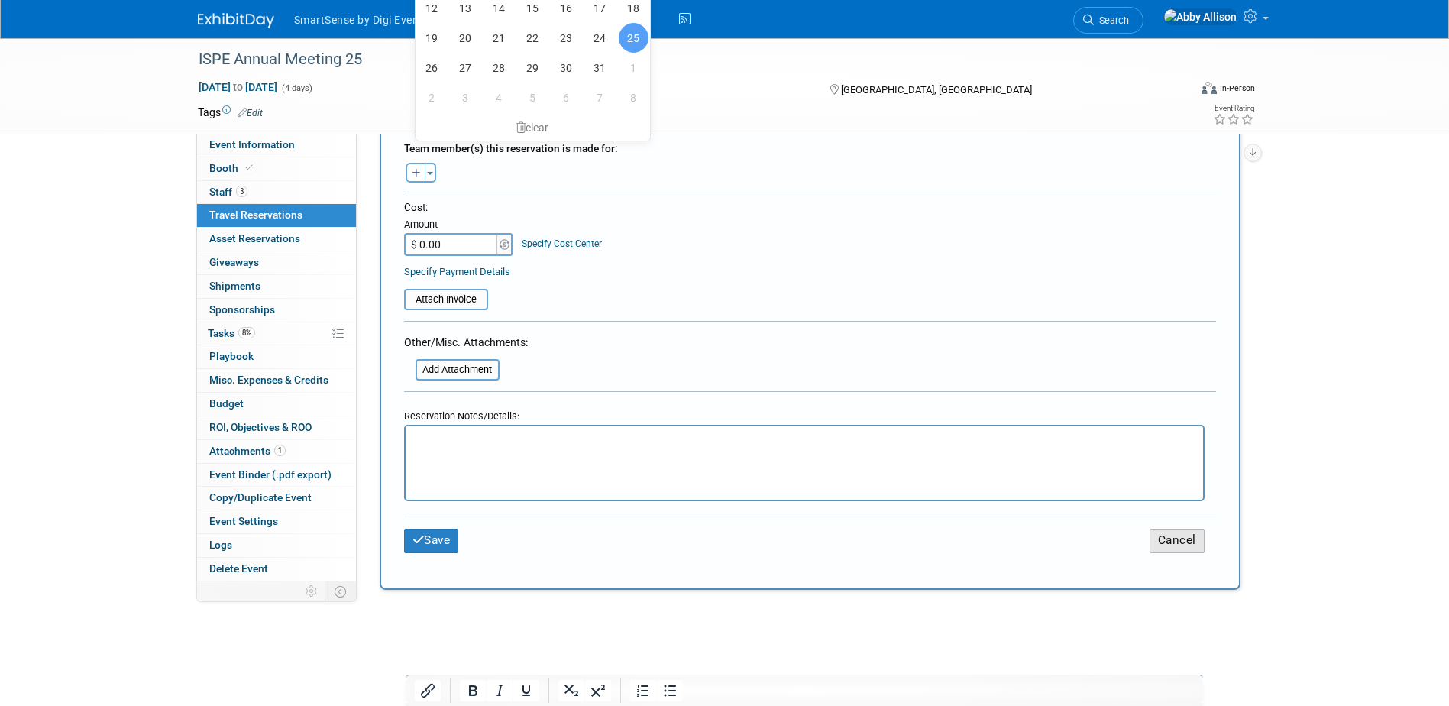
click at [1196, 537] on button "Cancel" at bounding box center [1177, 541] width 55 height 24
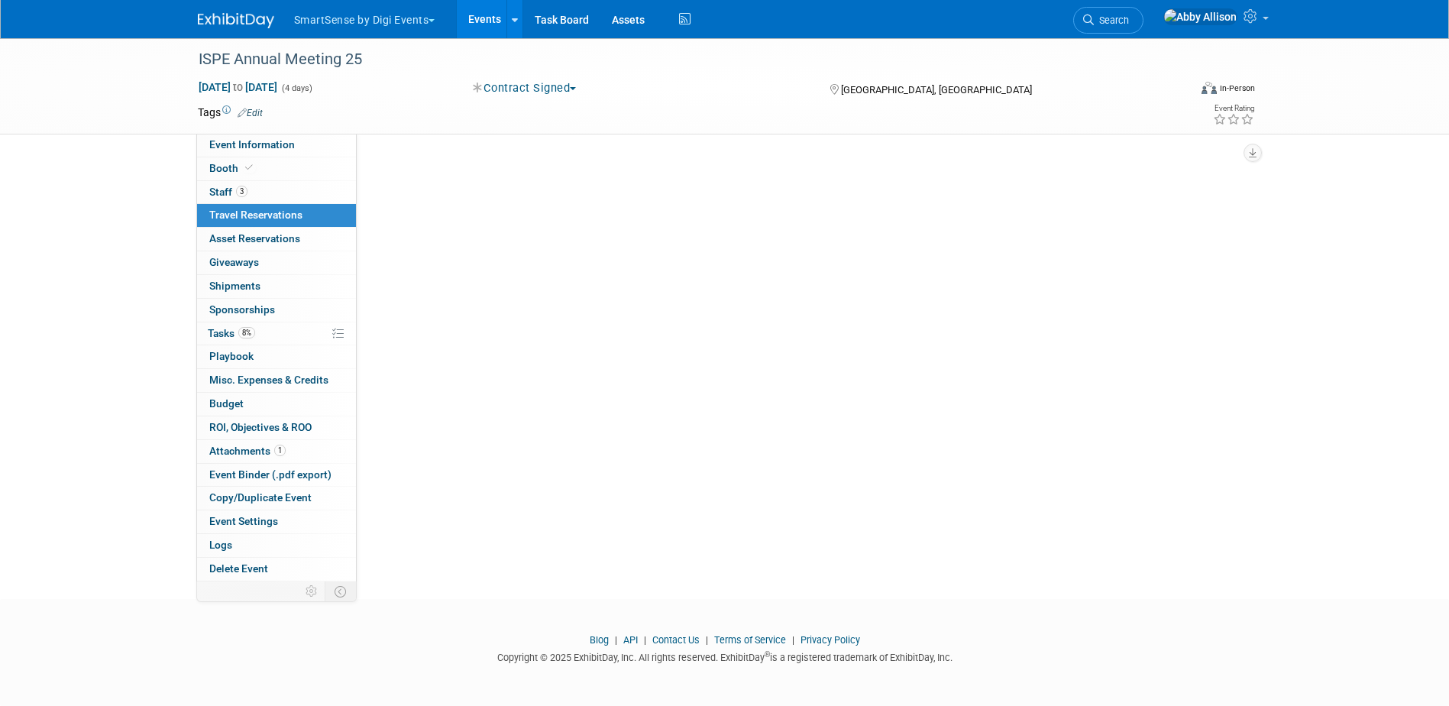
scroll to position [0, 0]
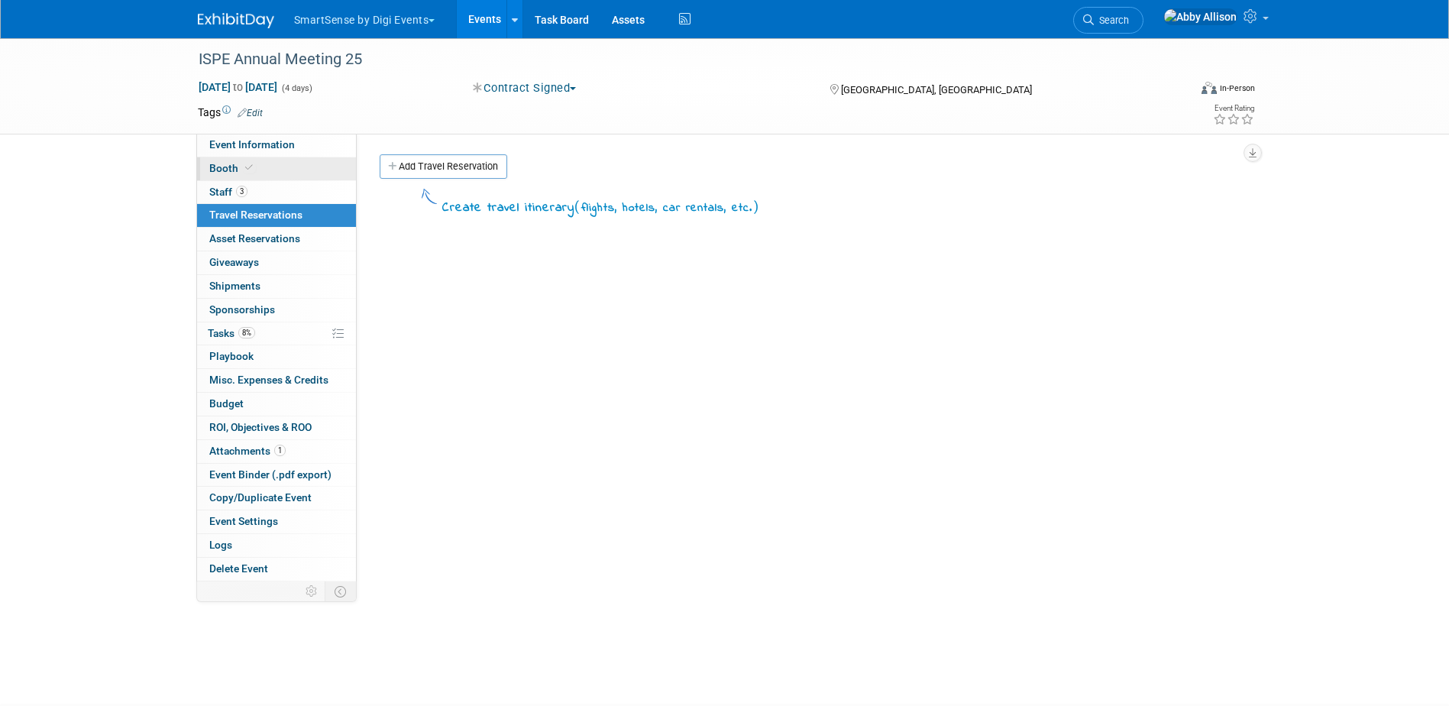
click at [221, 170] on span "Booth" at bounding box center [232, 168] width 47 height 12
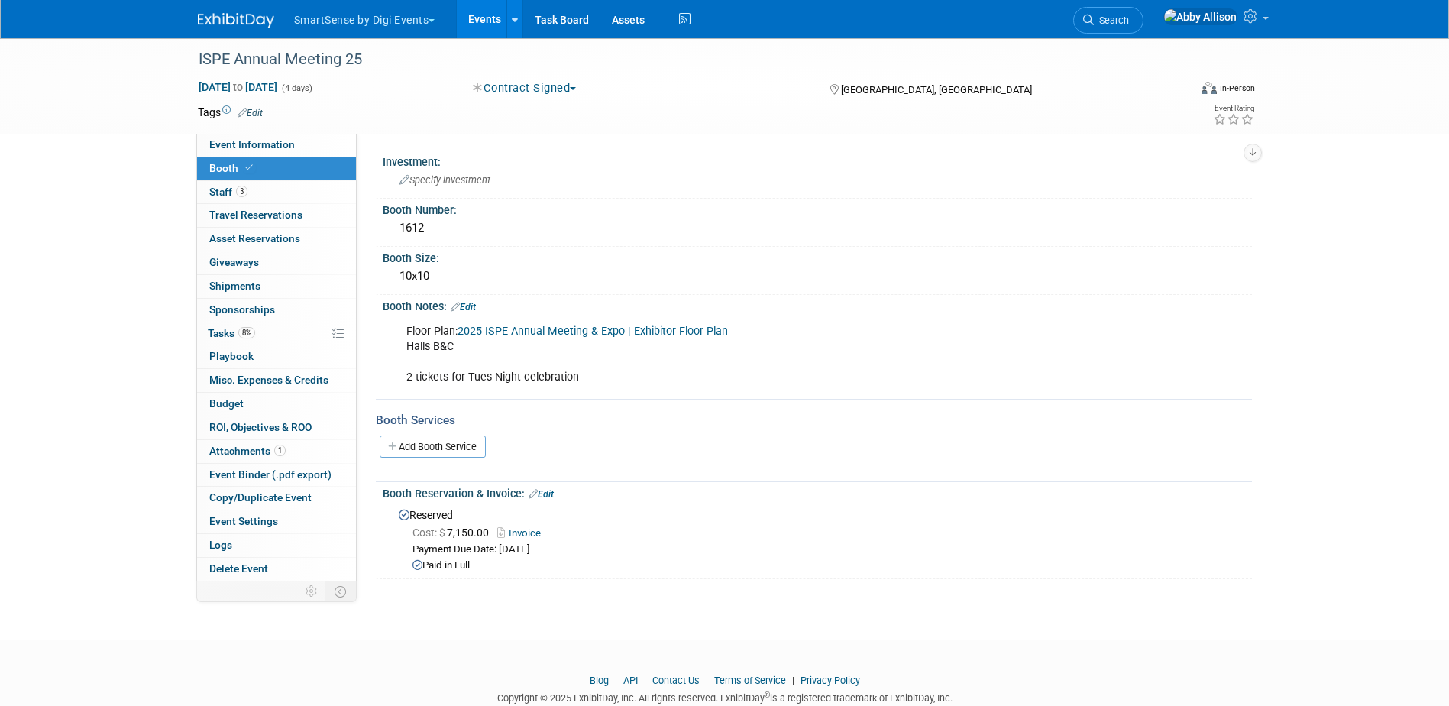
click at [470, 304] on link "Edit" at bounding box center [463, 307] width 25 height 11
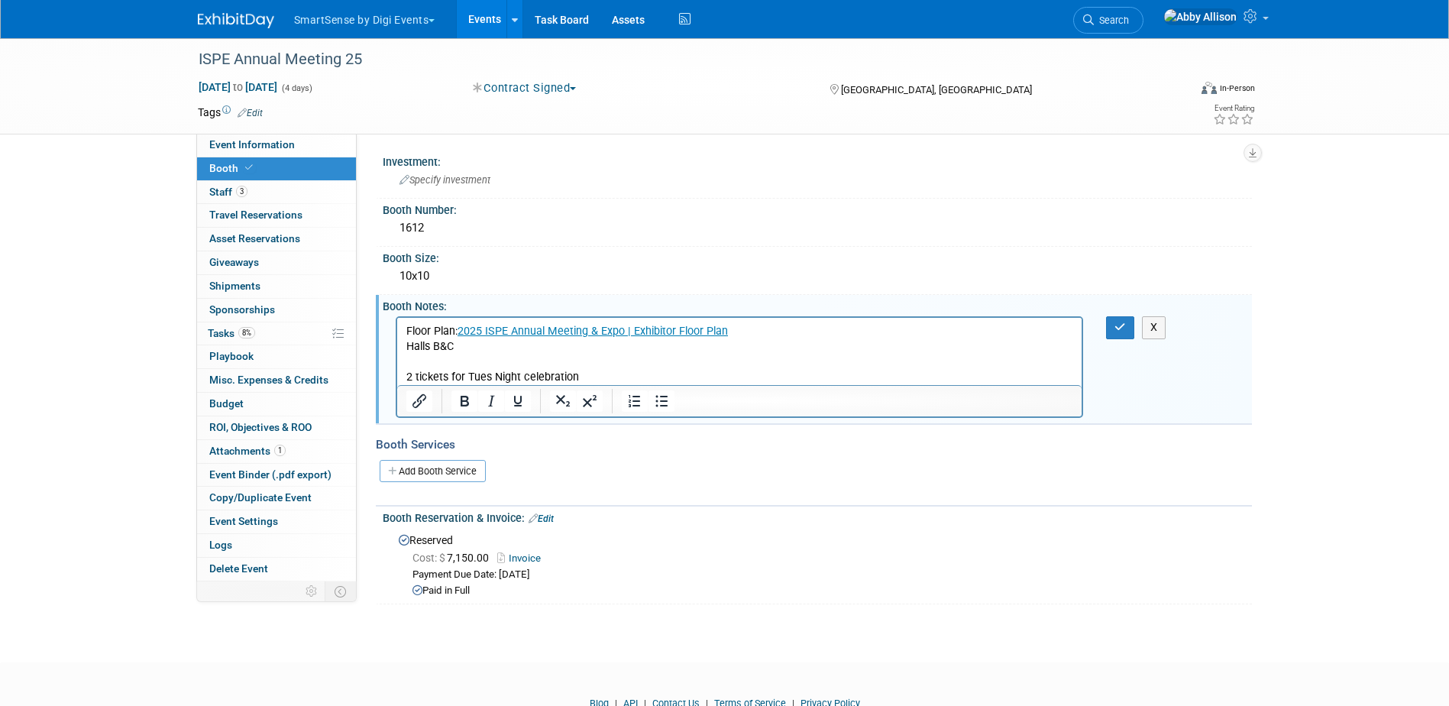
click at [592, 370] on p "Floor Plan: 2025 ISPE Annual Meeting & Expo | Exhibitor Floor Plan Halls B&C 2 …" at bounding box center [740, 354] width 668 height 61
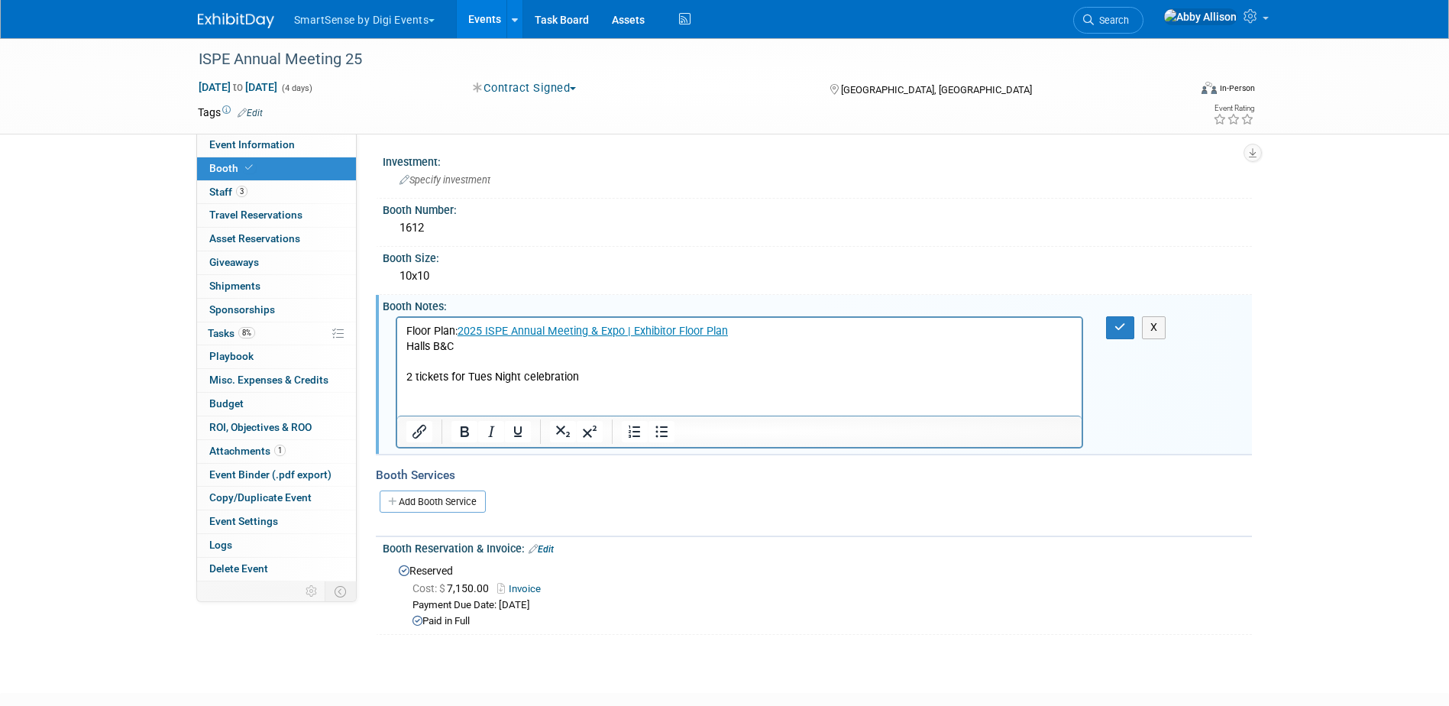
paste body "Rich Text Area. Press ALT-0 for help."
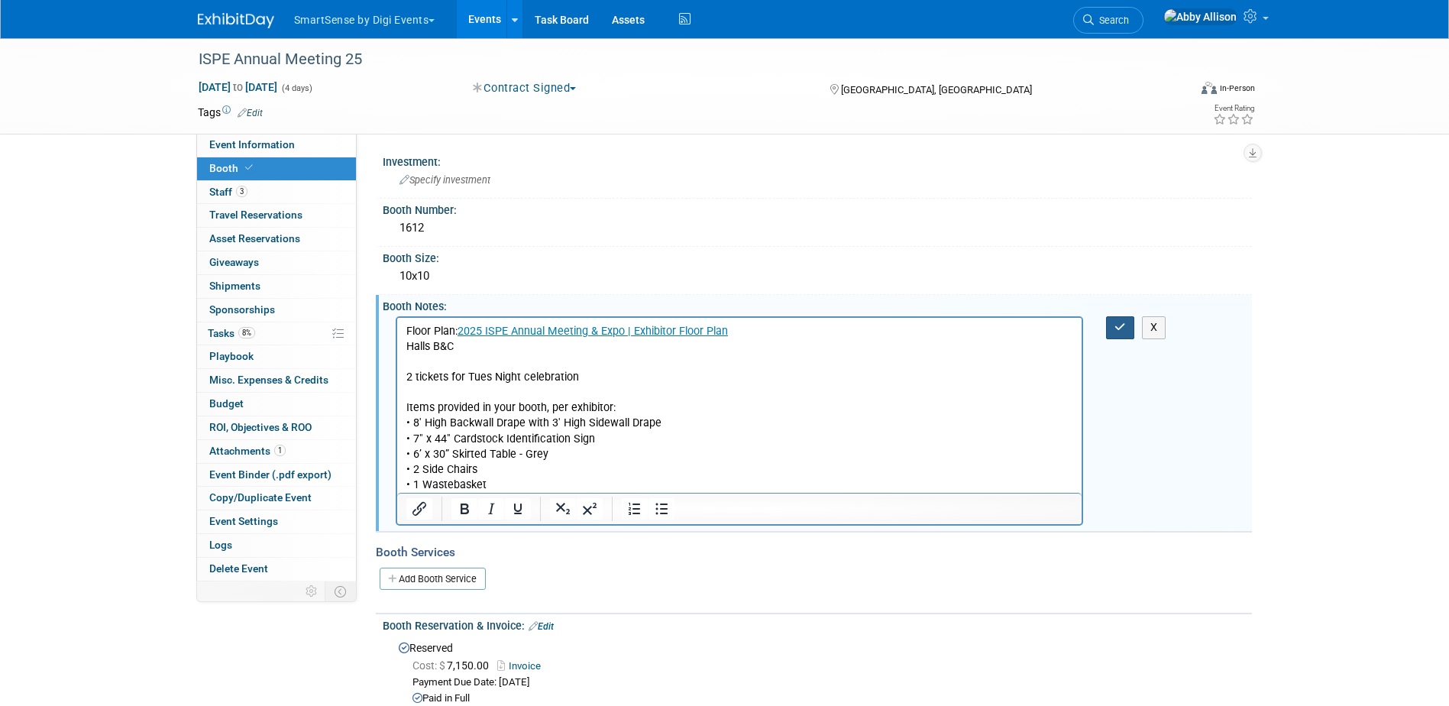
click at [1123, 319] on button "button" at bounding box center [1120, 327] width 28 height 22
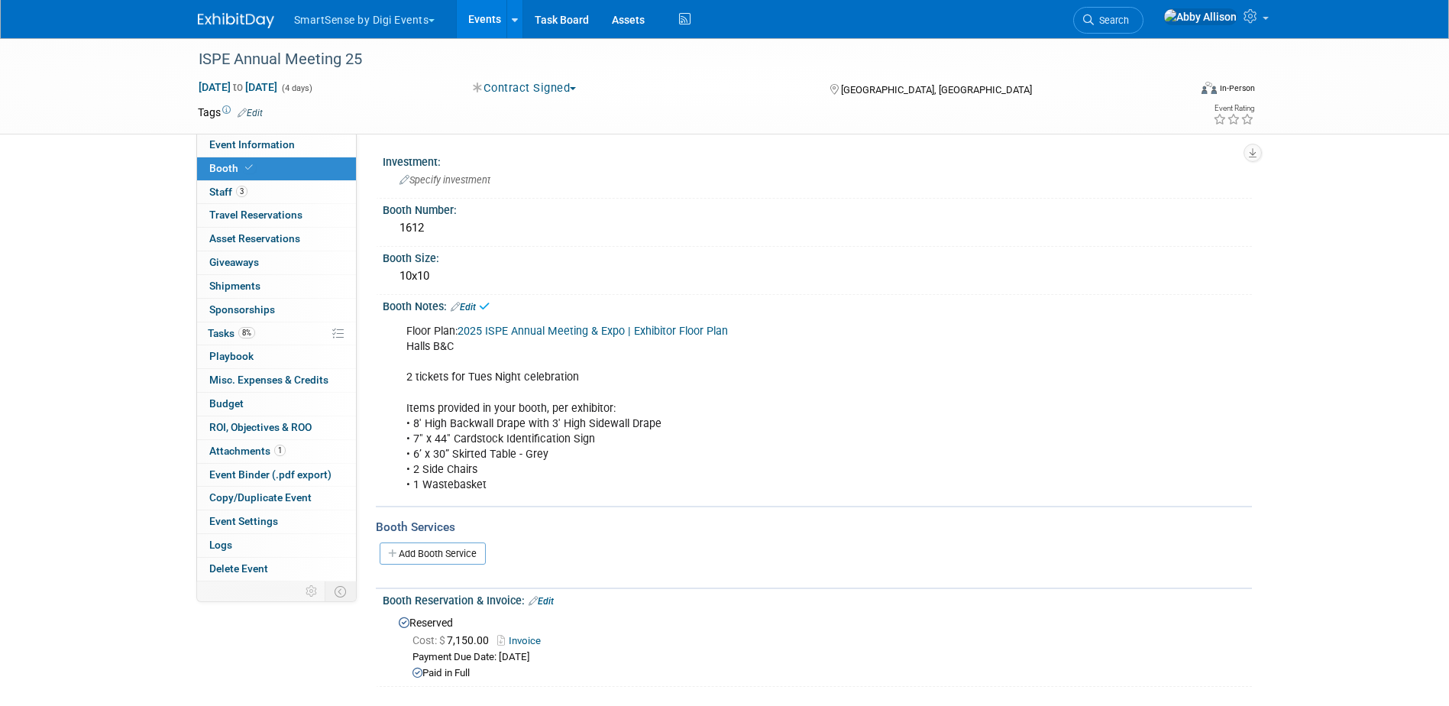
click at [274, 134] on div "ISPE Annual Meeting 25 [DATE] to [DATE] (4 days) [DATE] to [DATE] Contract Sign…" at bounding box center [724, 86] width 1449 height 96
click at [272, 145] on span "Event Information" at bounding box center [252, 144] width 86 height 12
select select "Retail Pharma"
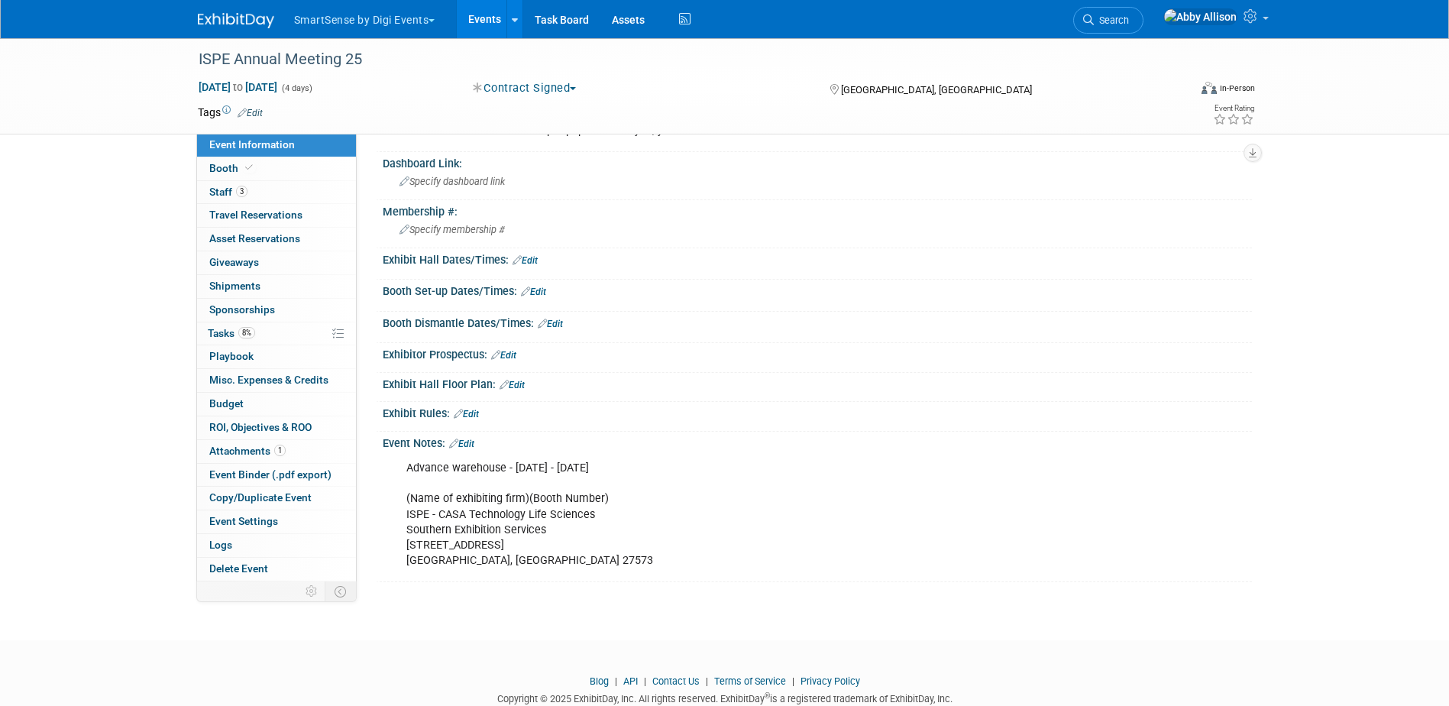
scroll to position [386, 0]
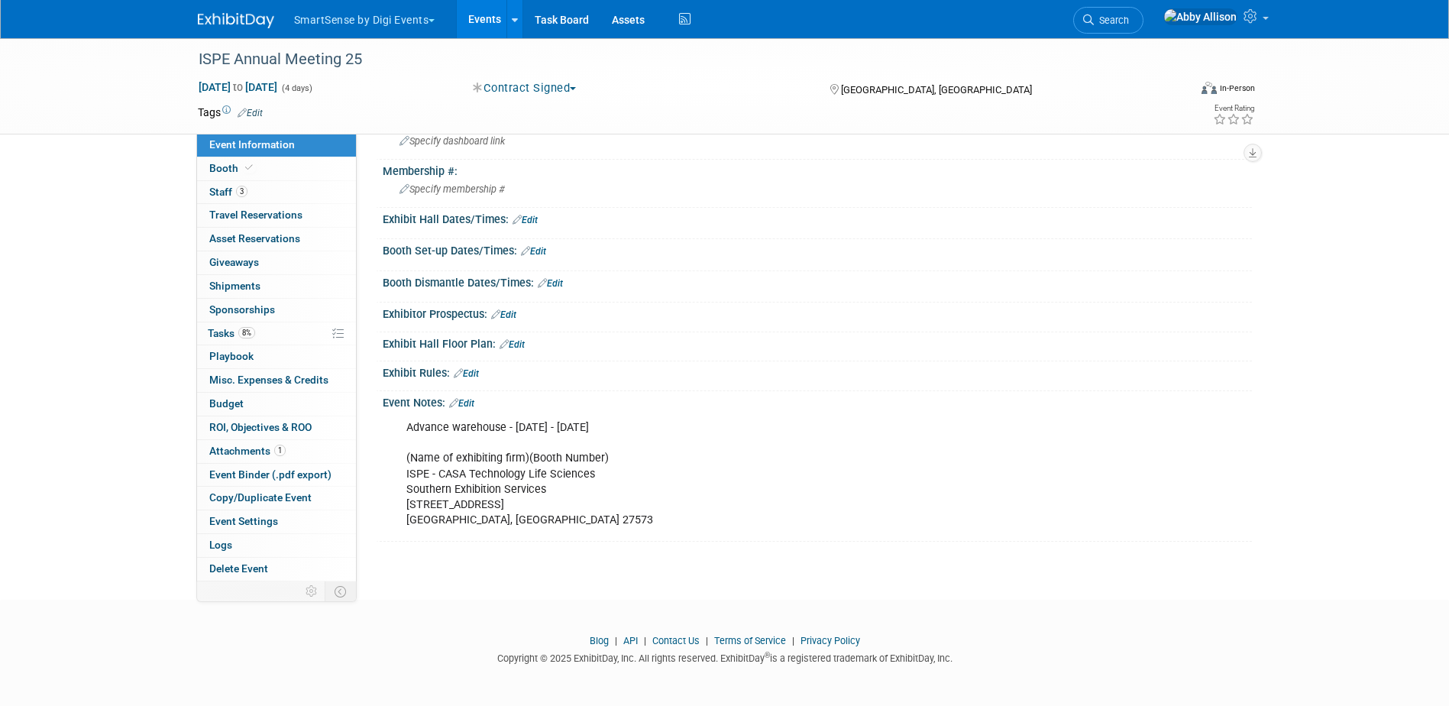
click at [472, 405] on link "Edit" at bounding box center [461, 403] width 25 height 11
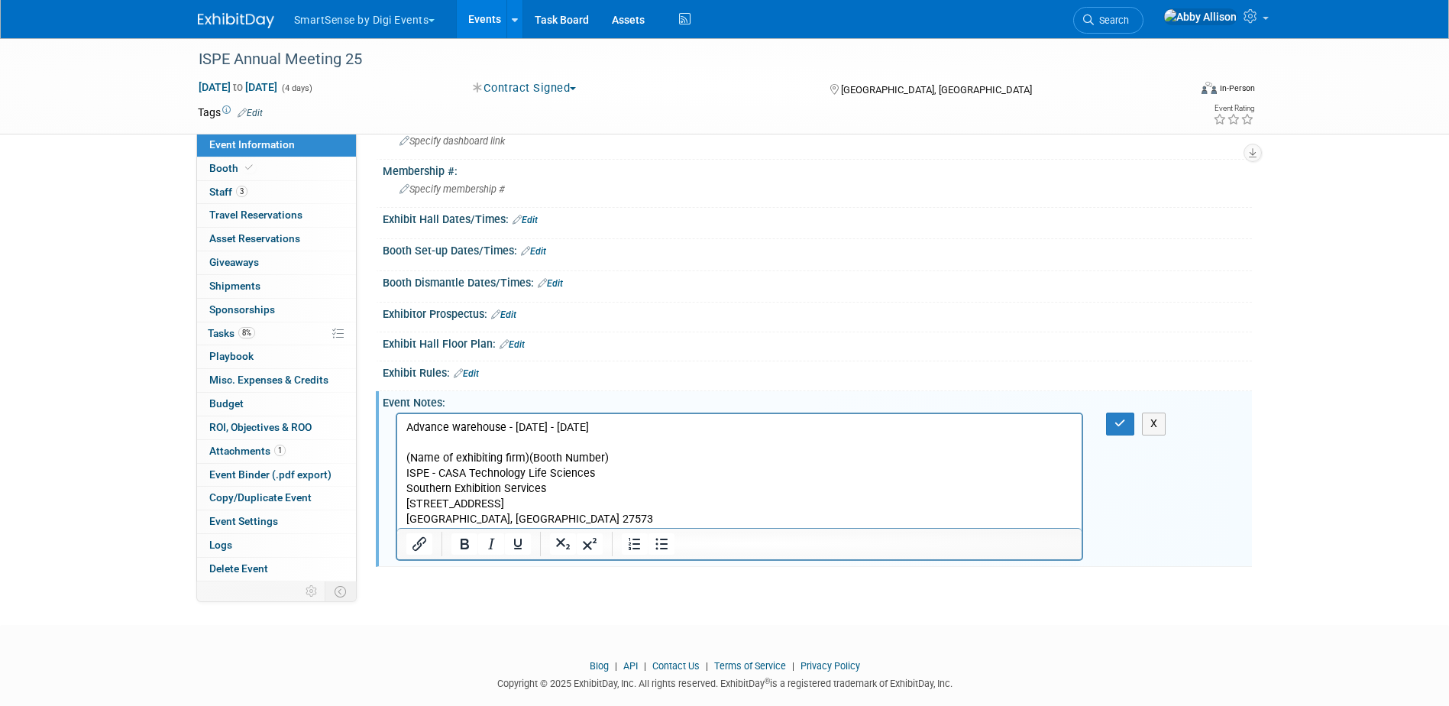
scroll to position [0, 0]
drag, startPoint x: 740, startPoint y: 429, endPoint x: 512, endPoint y: 432, distance: 228.4
click at [512, 432] on p "Advance warehouse - [DATE] - [DATE] (Name of exhibiting firm)(Booth Number) ISP…" at bounding box center [740, 474] width 668 height 108
click at [662, 423] on p "Advance warehouse - [DATE] (Name of exhibiting firm)(Booth Number) ISPE - CASA …" at bounding box center [740, 474] width 668 height 108
drag, startPoint x: 567, startPoint y: 521, endPoint x: 397, endPoint y: 473, distance: 176.3
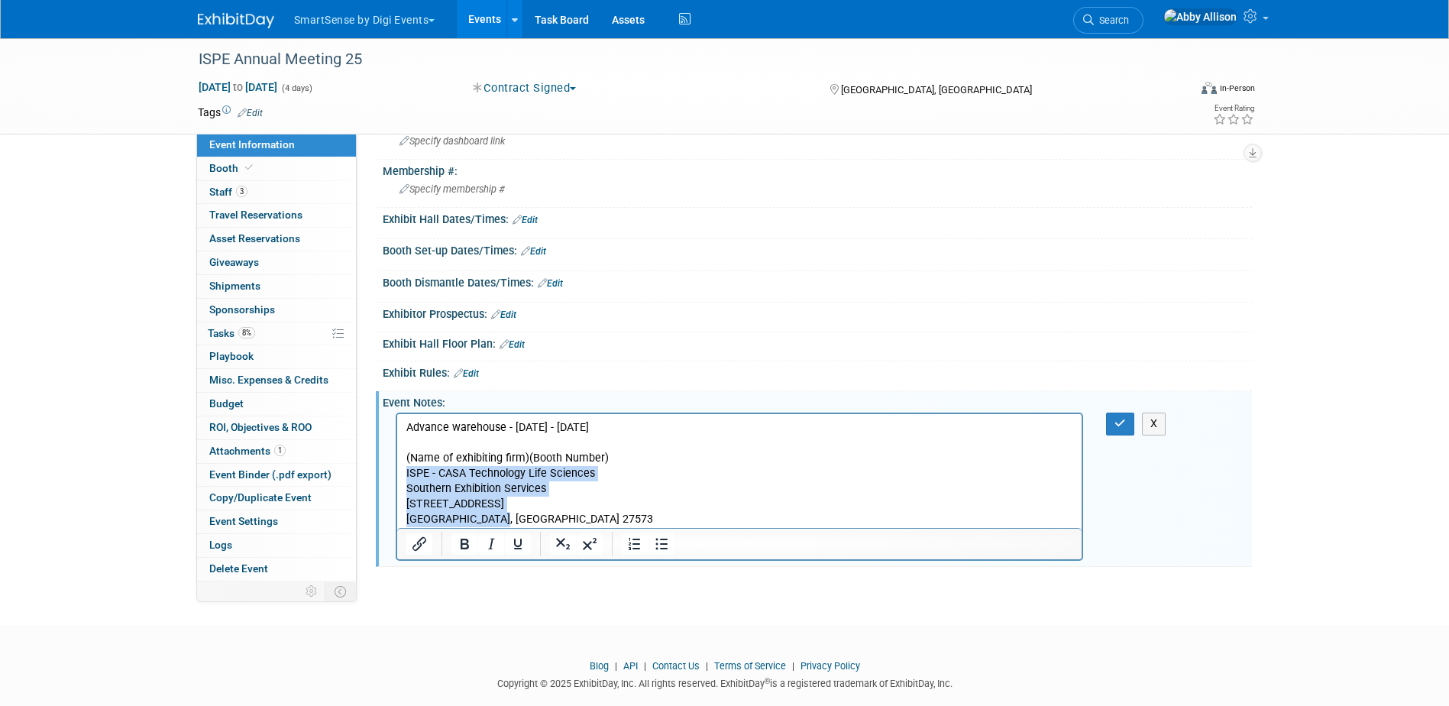
click at [397, 473] on html "Advance warehouse - [DATE] - [DATE] (Name of exhibiting firm)(Booth Number) ISP…" at bounding box center [738, 471] width 685 height 114
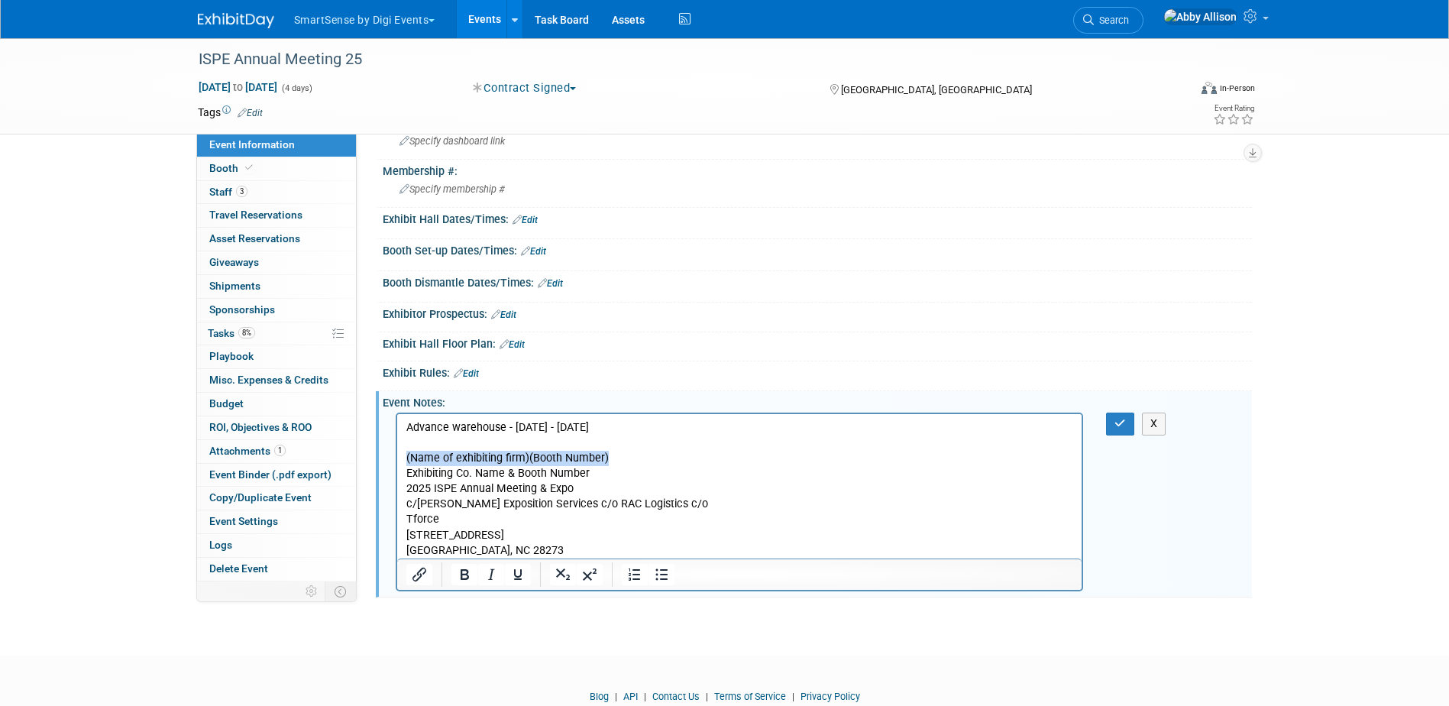
drag, startPoint x: 621, startPoint y: 464, endPoint x: 400, endPoint y: 462, distance: 220.7
click at [400, 462] on html "Advance warehouse - [DATE] - [DATE] (Name of exhibiting firm)(Booth Number) Exh…" at bounding box center [738, 486] width 685 height 144
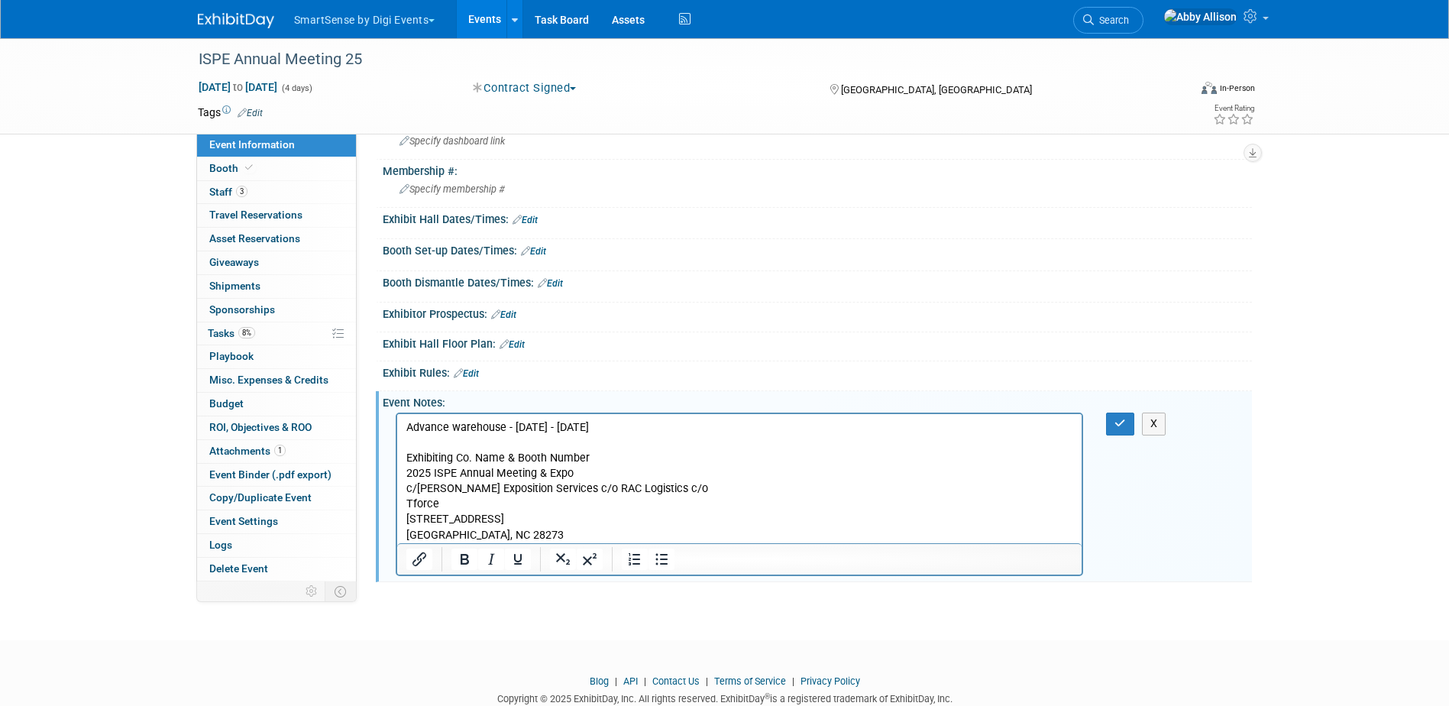
drag, startPoint x: 505, startPoint y: 456, endPoint x: 435, endPoint y: 468, distance: 71.3
click at [435, 469] on p "Advance warehouse - [DATE] - [DATE] Exhibiting Co. Name & Booth Number 2025 ISP…" at bounding box center [740, 481] width 668 height 123
drag, startPoint x: 504, startPoint y: 460, endPoint x: 403, endPoint y: 464, distance: 100.9
click at [403, 464] on html "Advance warehouse - [DATE] - [DATE] Exhibiting Co. Name & Booth Number 2025 ISP…" at bounding box center [738, 478] width 685 height 129
click at [577, 461] on p "Advance warehouse - [DATE] - [DATE] SmartSense by Digi & Booth Number 2025 ISPE…" at bounding box center [740, 481] width 668 height 123
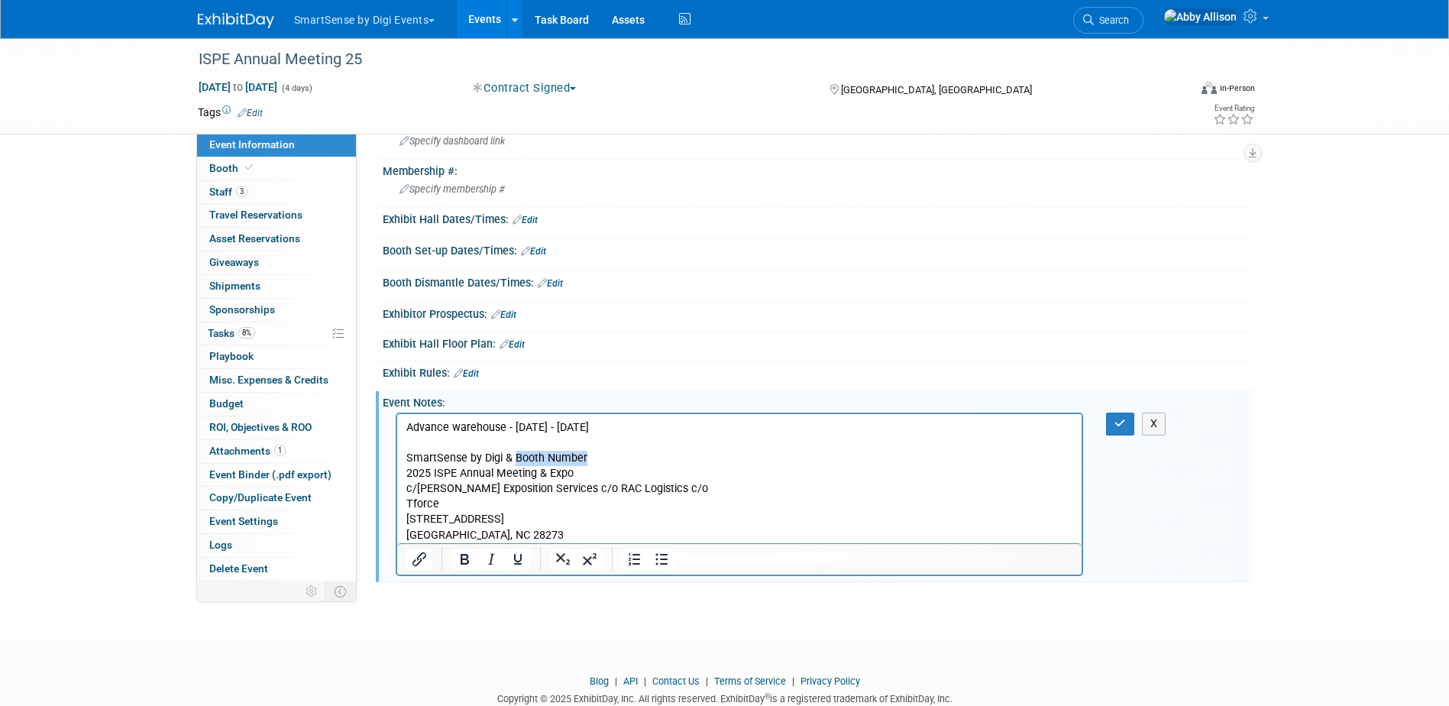
drag, startPoint x: 584, startPoint y: 458, endPoint x: 511, endPoint y: 454, distance: 73.4
click at [511, 454] on p "Advance warehouse - [DATE] - [DATE] SmartSense by Digi & Booth Number 2025 ISPE…" at bounding box center [740, 481] width 668 height 123
click at [1114, 419] on button "button" at bounding box center [1120, 423] width 28 height 22
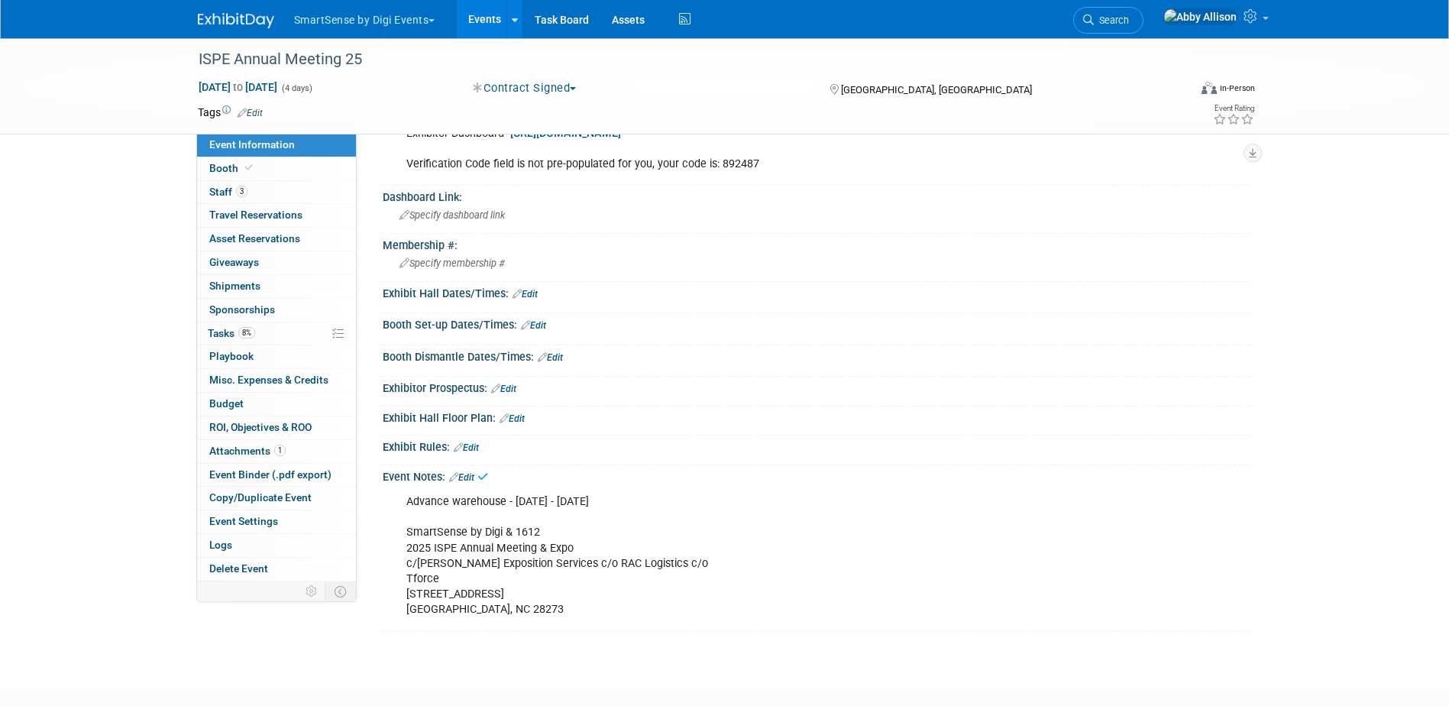
scroll to position [310, 0]
click at [534, 325] on link "Edit" at bounding box center [533, 327] width 25 height 11
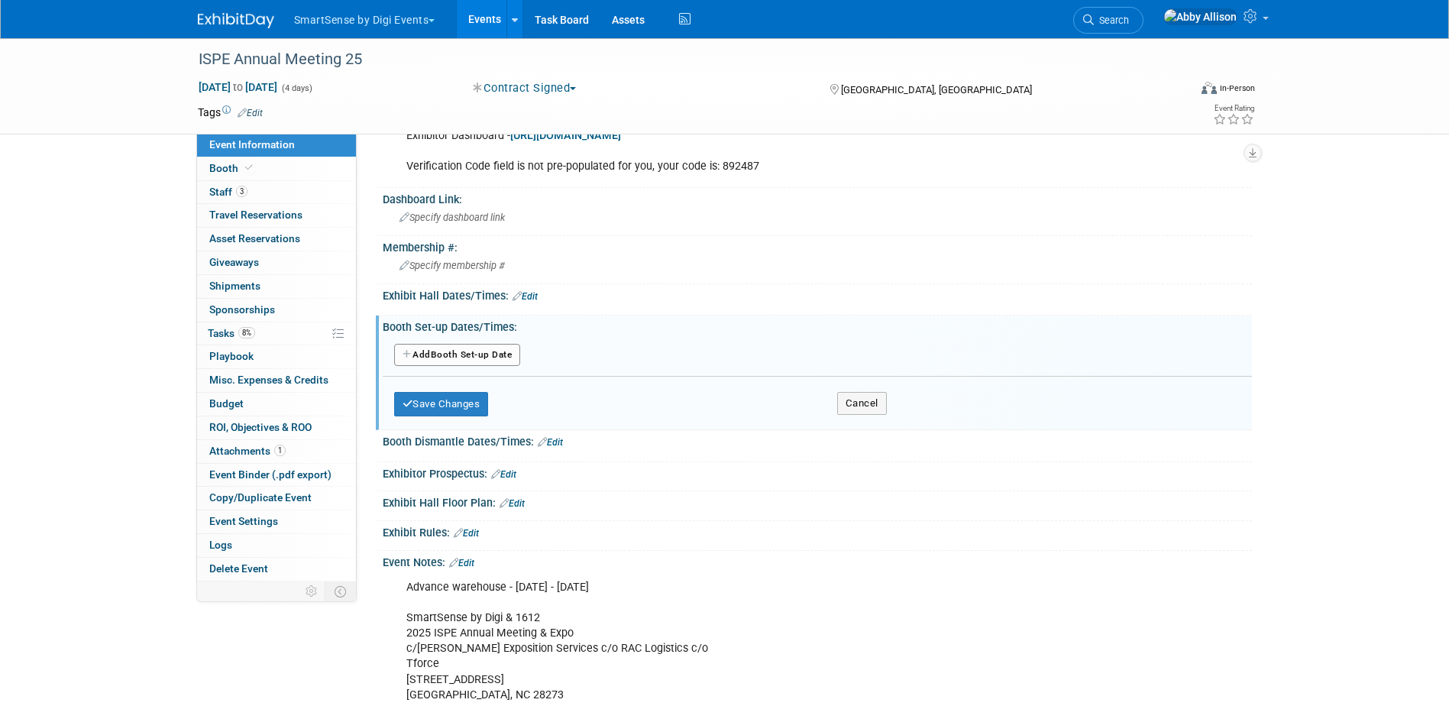
click at [454, 357] on button "Add Another Booth Set-up Date" at bounding box center [457, 355] width 127 height 23
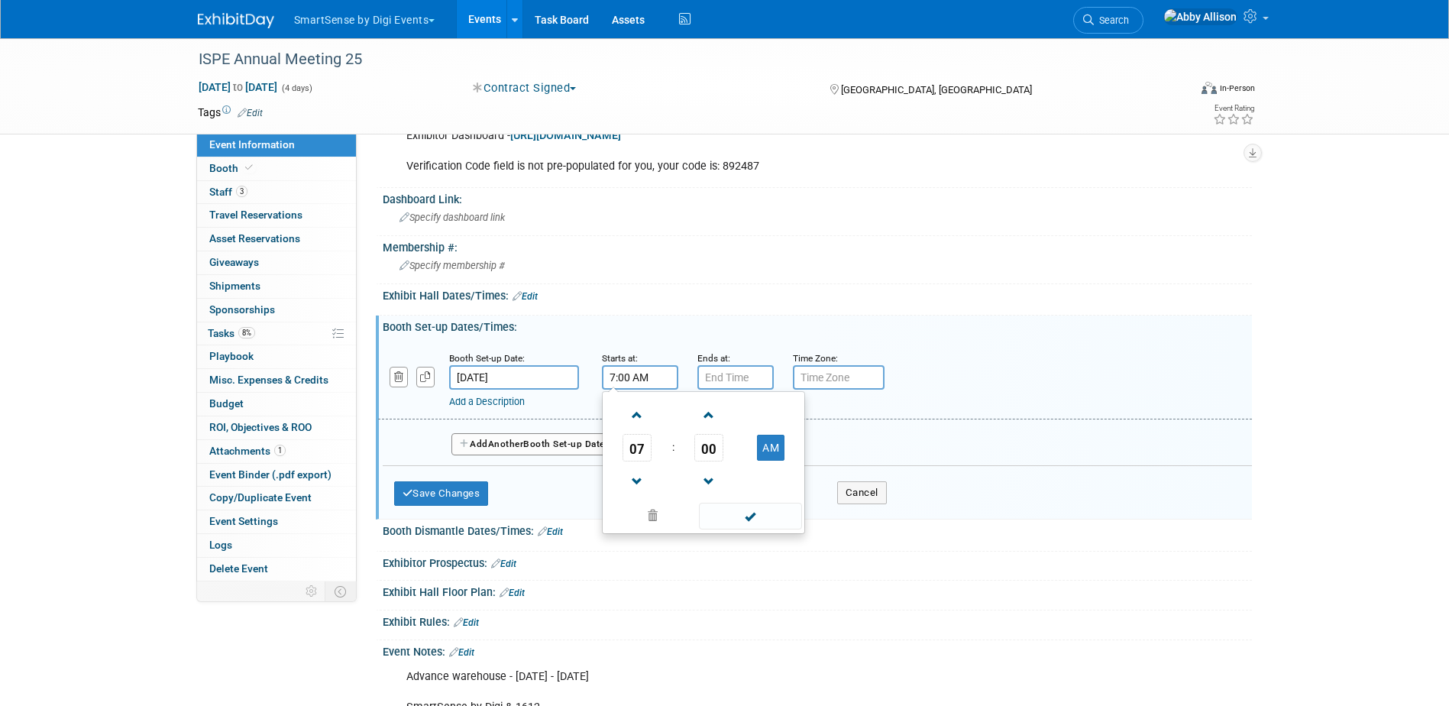
click at [652, 377] on input "7:00 AM" at bounding box center [640, 377] width 76 height 24
click at [637, 413] on span at bounding box center [637, 415] width 27 height 27
type input "8:00 AM"
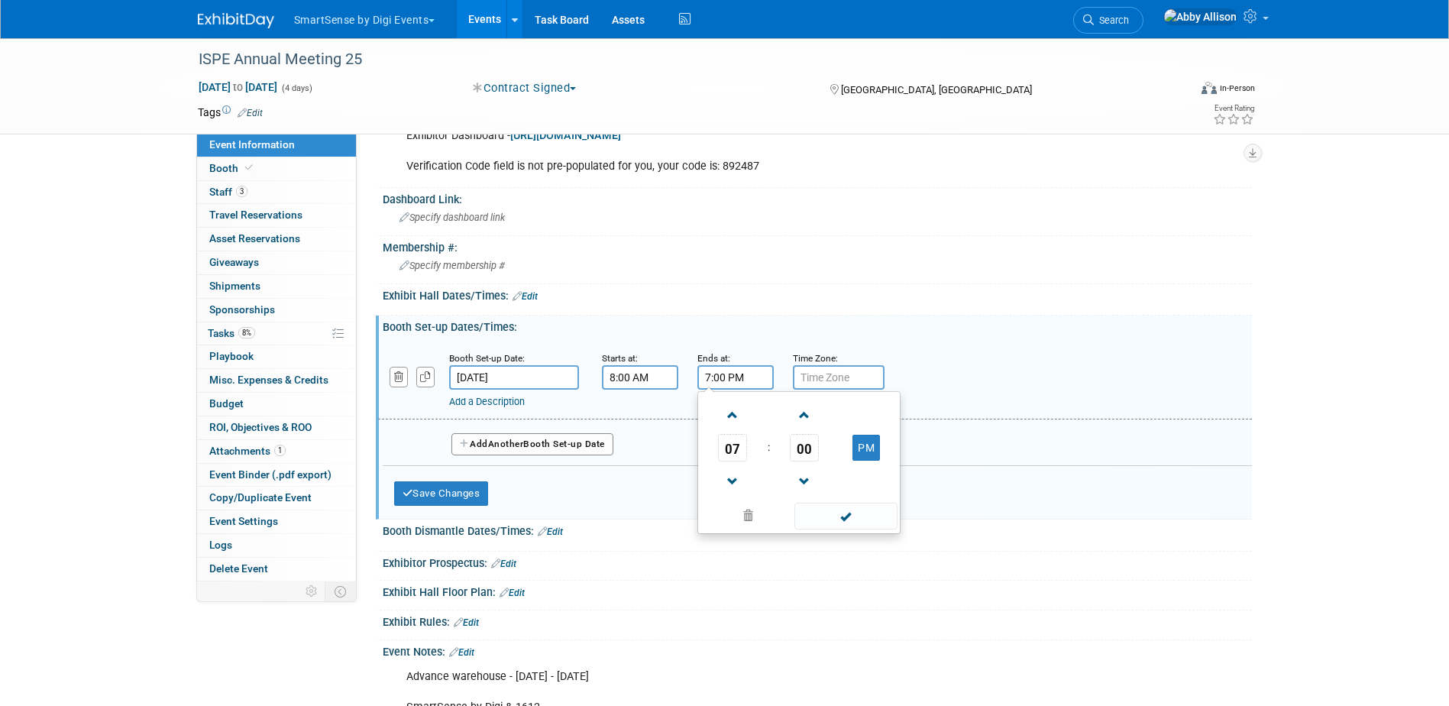
click at [745, 379] on input "7:00 PM" at bounding box center [735, 377] width 76 height 24
click at [728, 439] on span "07" at bounding box center [732, 447] width 29 height 27
click at [772, 464] on td "05" at bounding box center [774, 456] width 49 height 41
type input "5:00 PM"
click at [834, 521] on span at bounding box center [845, 516] width 103 height 27
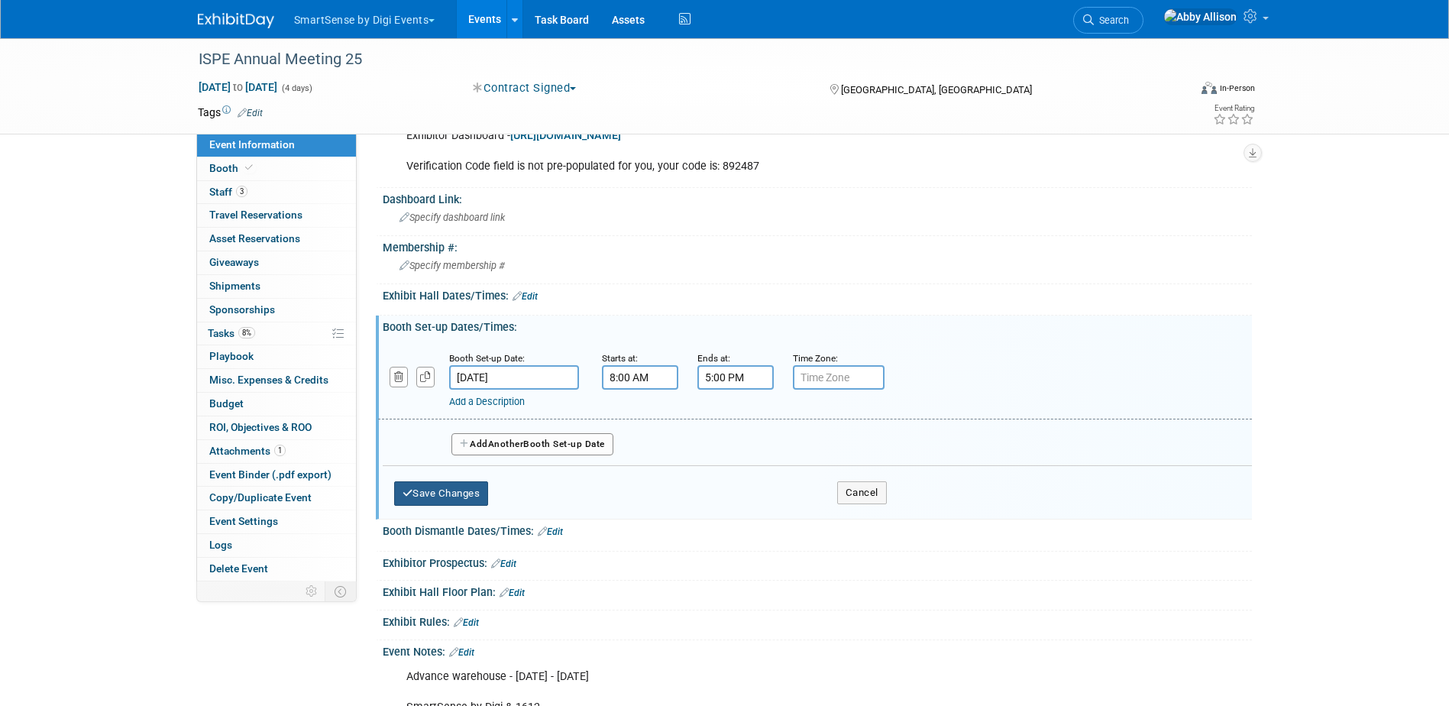
click at [461, 498] on button "Save Changes" at bounding box center [441, 493] width 95 height 24
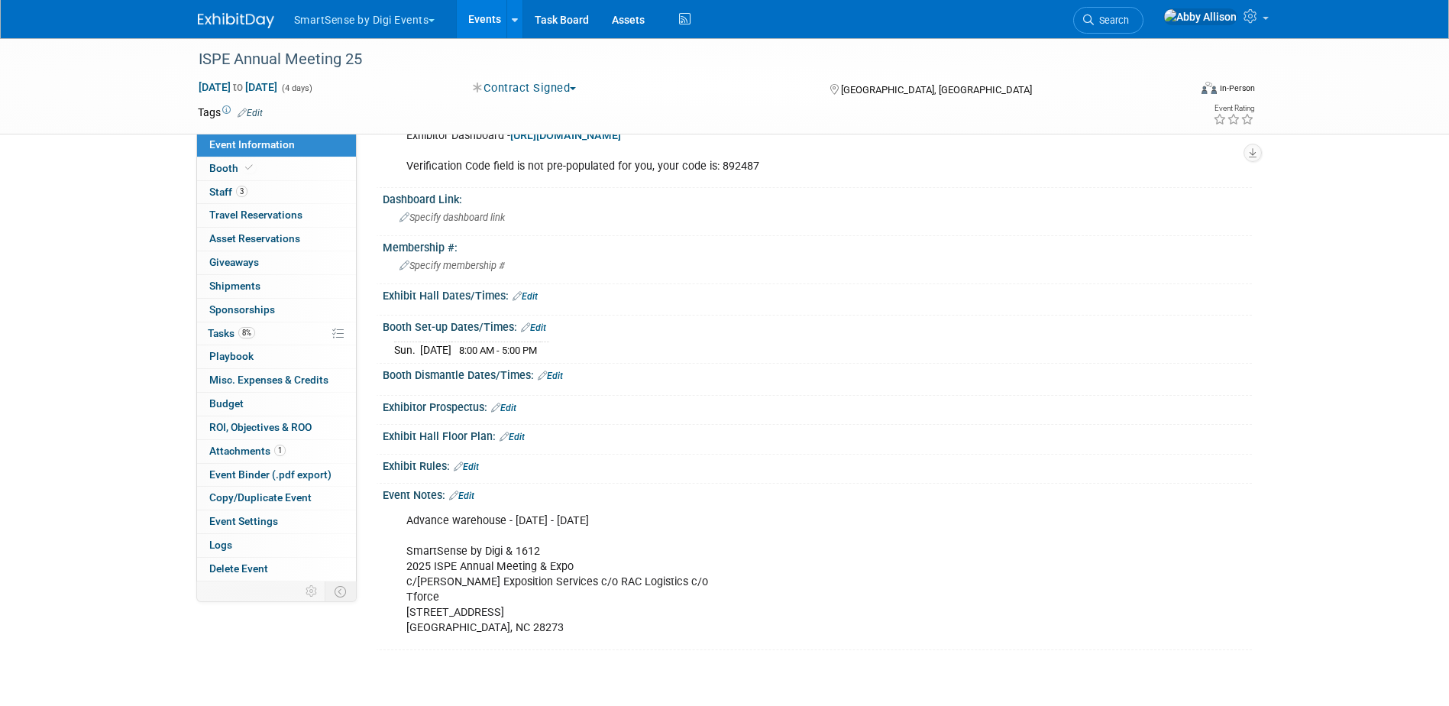
click at [525, 297] on link "Edit" at bounding box center [525, 296] width 25 height 11
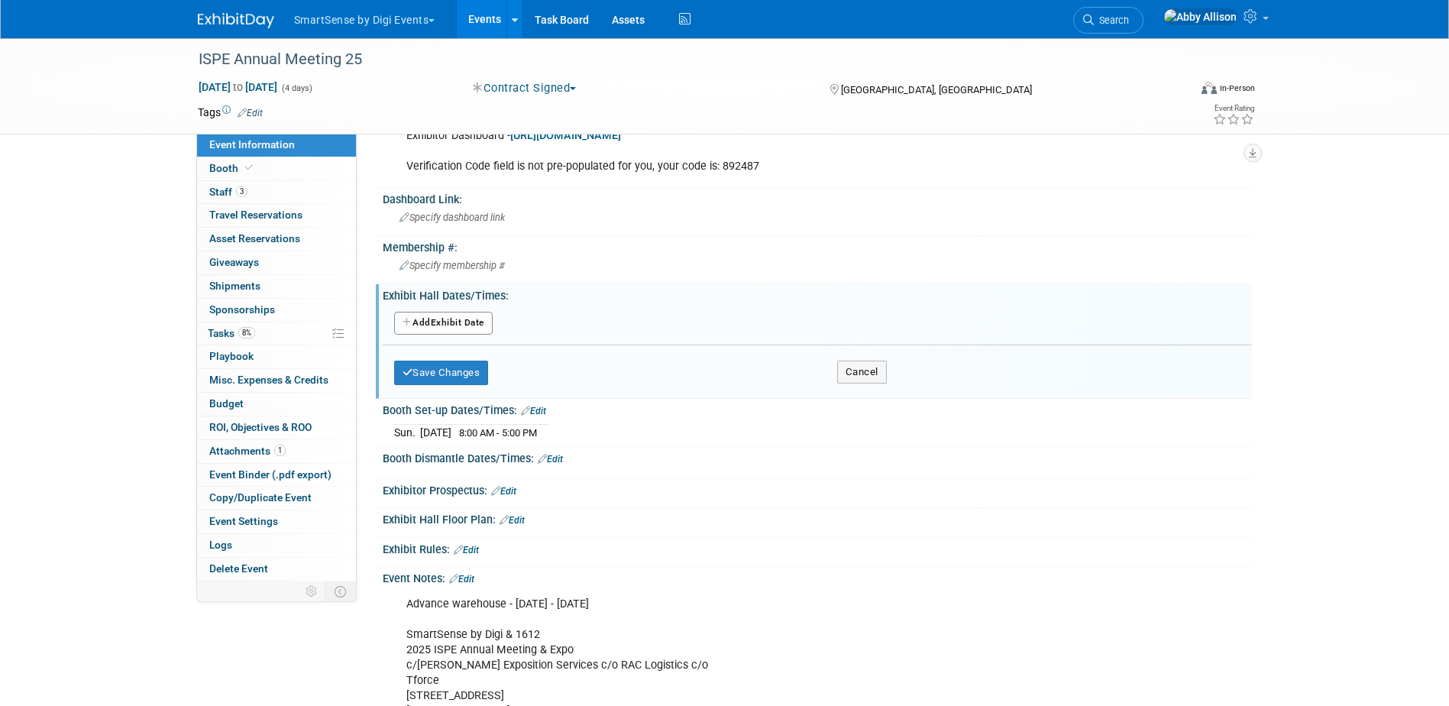
click at [451, 314] on button "Add Another Exhibit Date" at bounding box center [443, 323] width 99 height 23
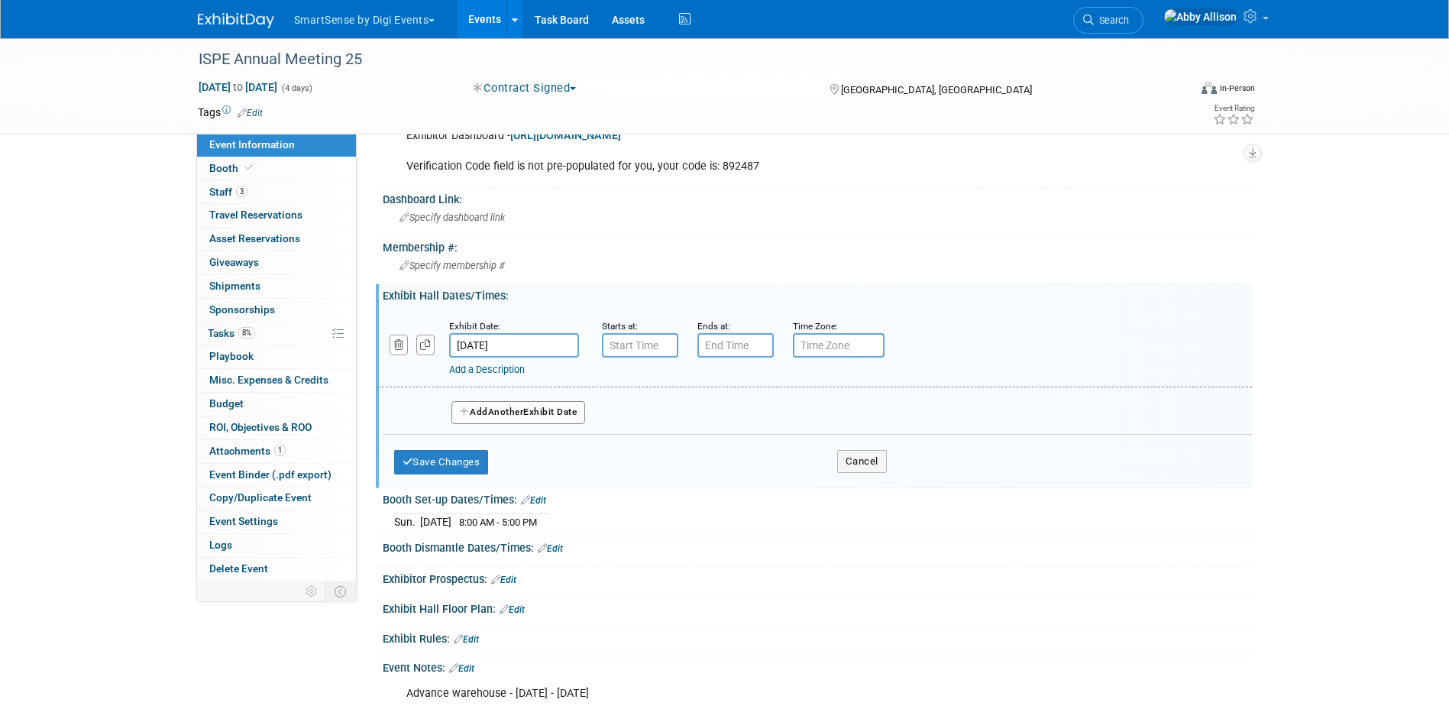
click at [548, 338] on input "[DATE]" at bounding box center [514, 345] width 130 height 24
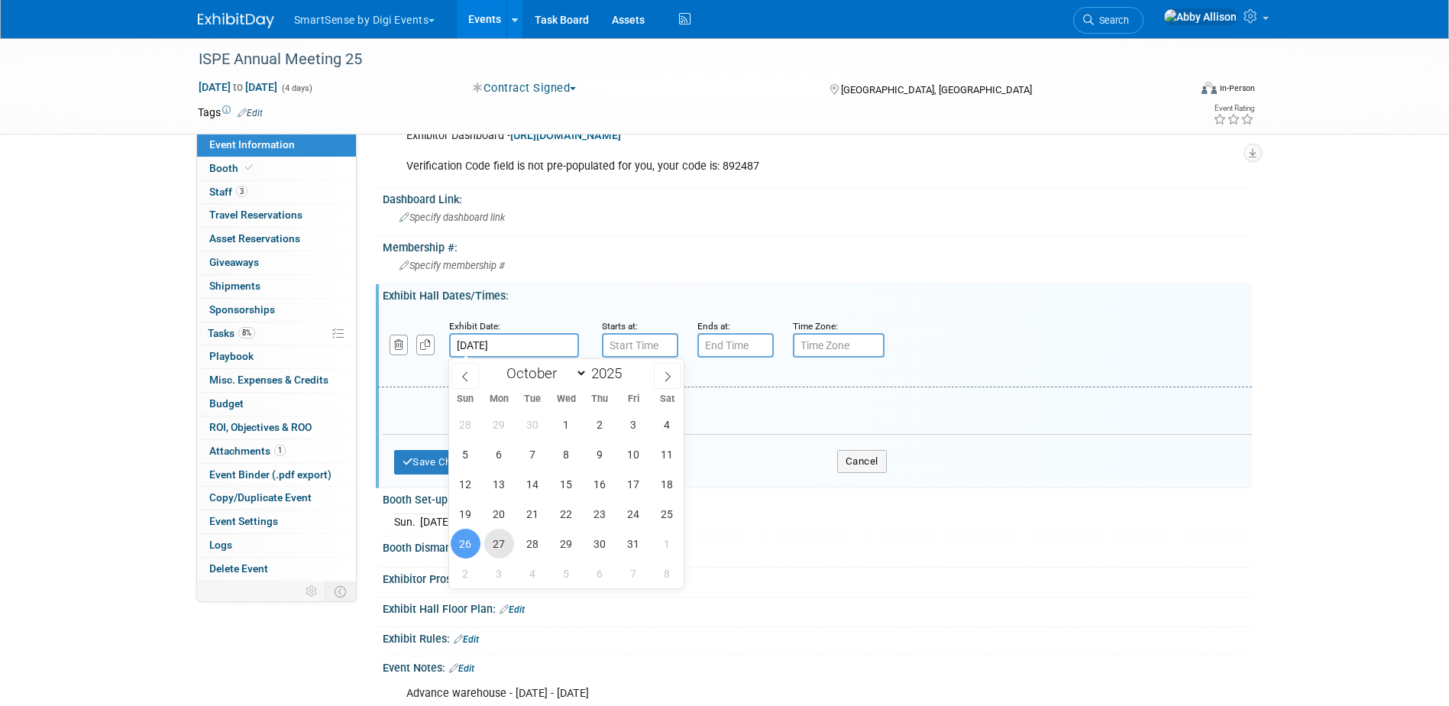
click at [504, 546] on span "27" at bounding box center [499, 544] width 30 height 30
type input "[DATE]"
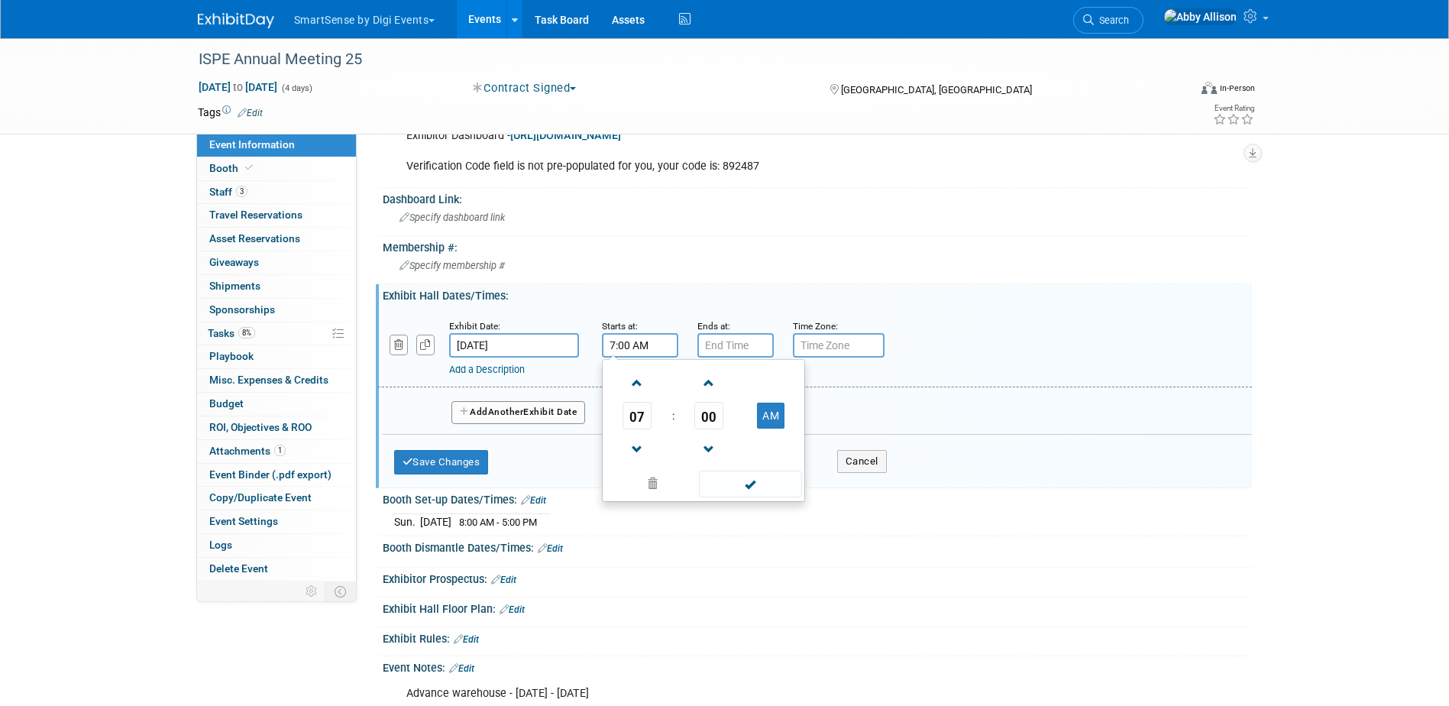
click at [655, 353] on input "7:00 AM" at bounding box center [640, 345] width 76 height 24
click at [639, 388] on span at bounding box center [637, 383] width 27 height 27
click at [704, 419] on span "00" at bounding box center [708, 415] width 29 height 27
click at [663, 472] on td "45" at bounding box center [679, 465] width 49 height 41
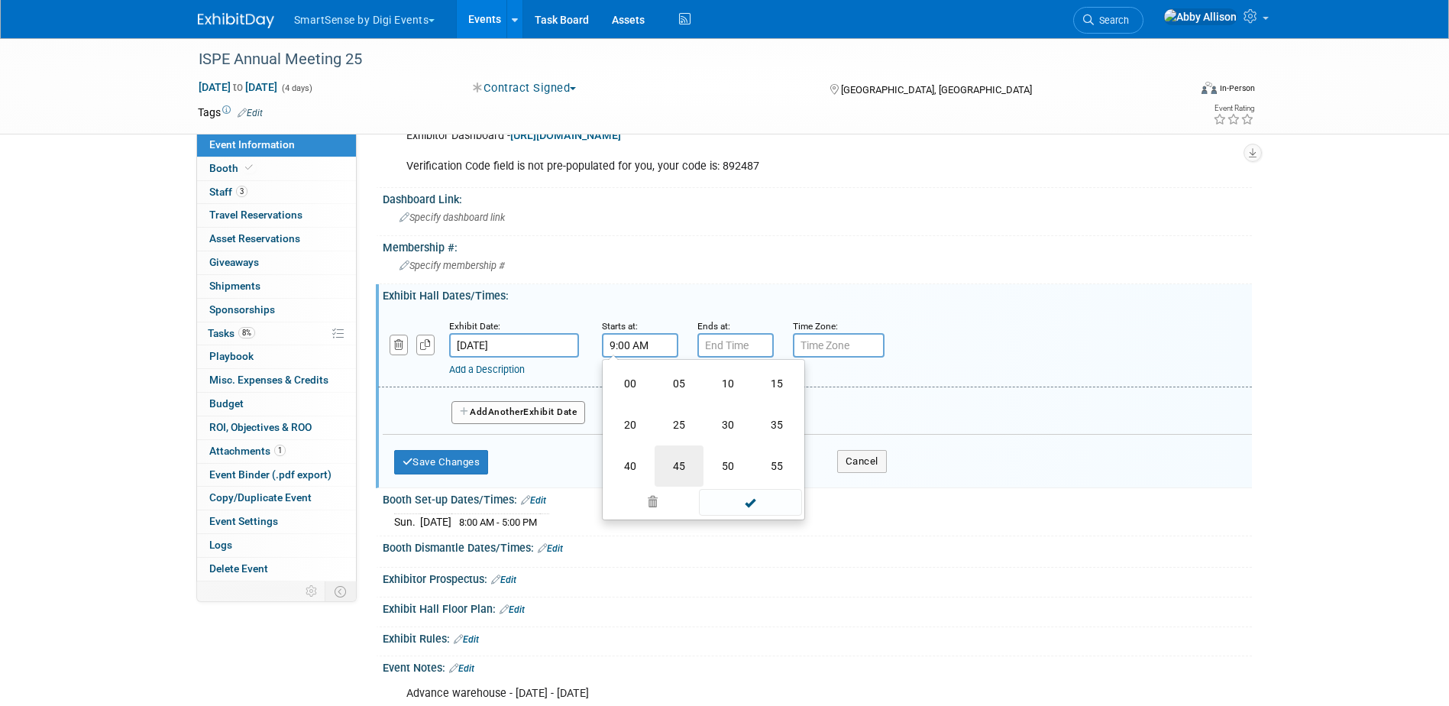
type input "9:45 AM"
click at [765, 494] on span at bounding box center [750, 484] width 103 height 27
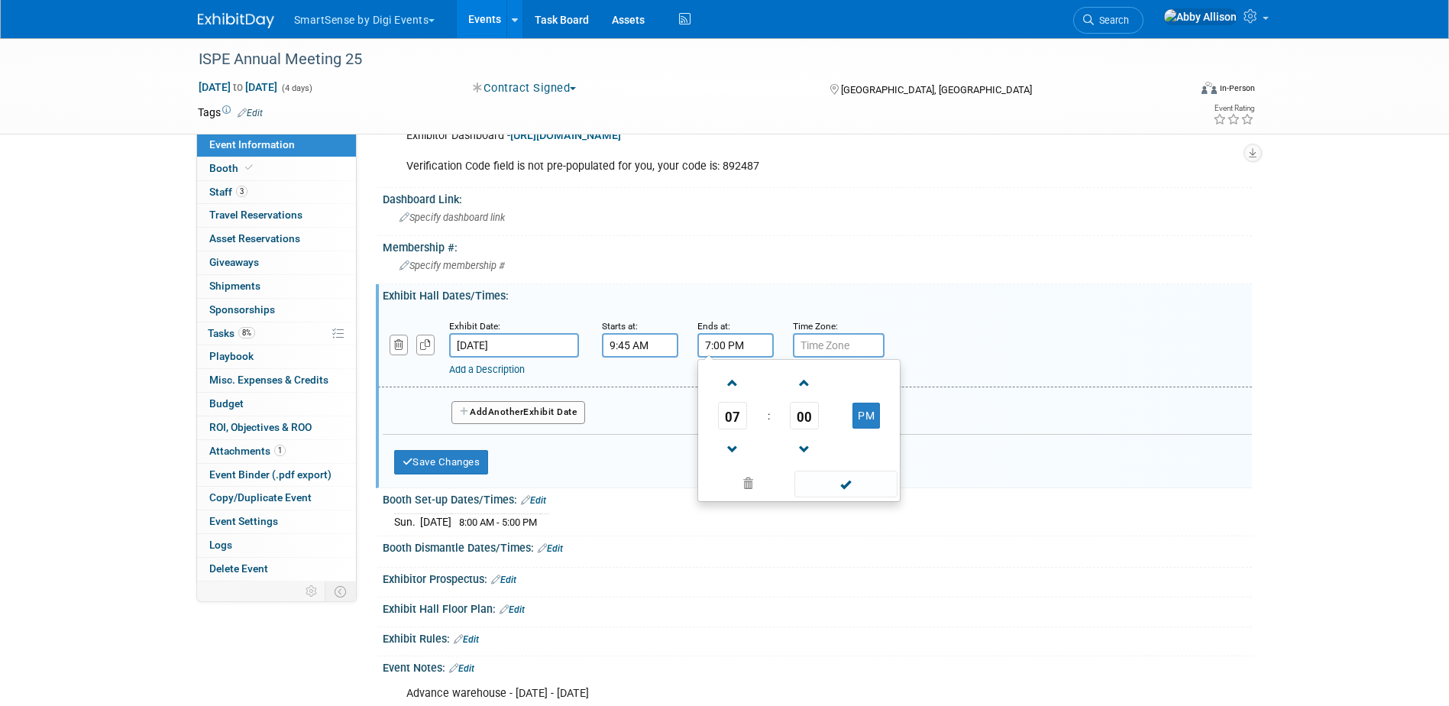
click at [723, 352] on input "7:00 PM" at bounding box center [735, 345] width 76 height 24
click at [794, 419] on span "00" at bounding box center [804, 415] width 29 height 27
click at [875, 386] on td "15" at bounding box center [872, 383] width 49 height 41
type input "7:15 PM"
click at [862, 479] on span at bounding box center [845, 484] width 103 height 27
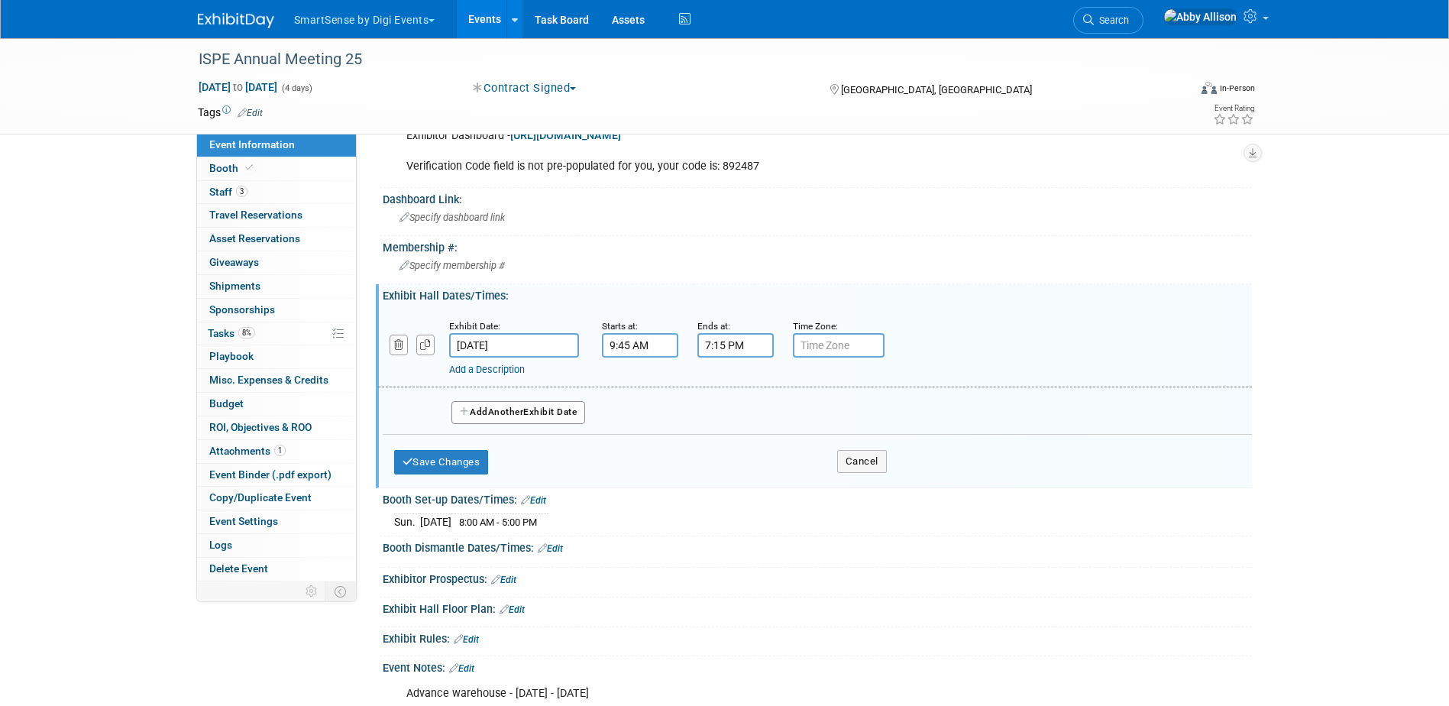
click at [500, 417] on button "Add Another Exhibit Date" at bounding box center [518, 412] width 134 height 23
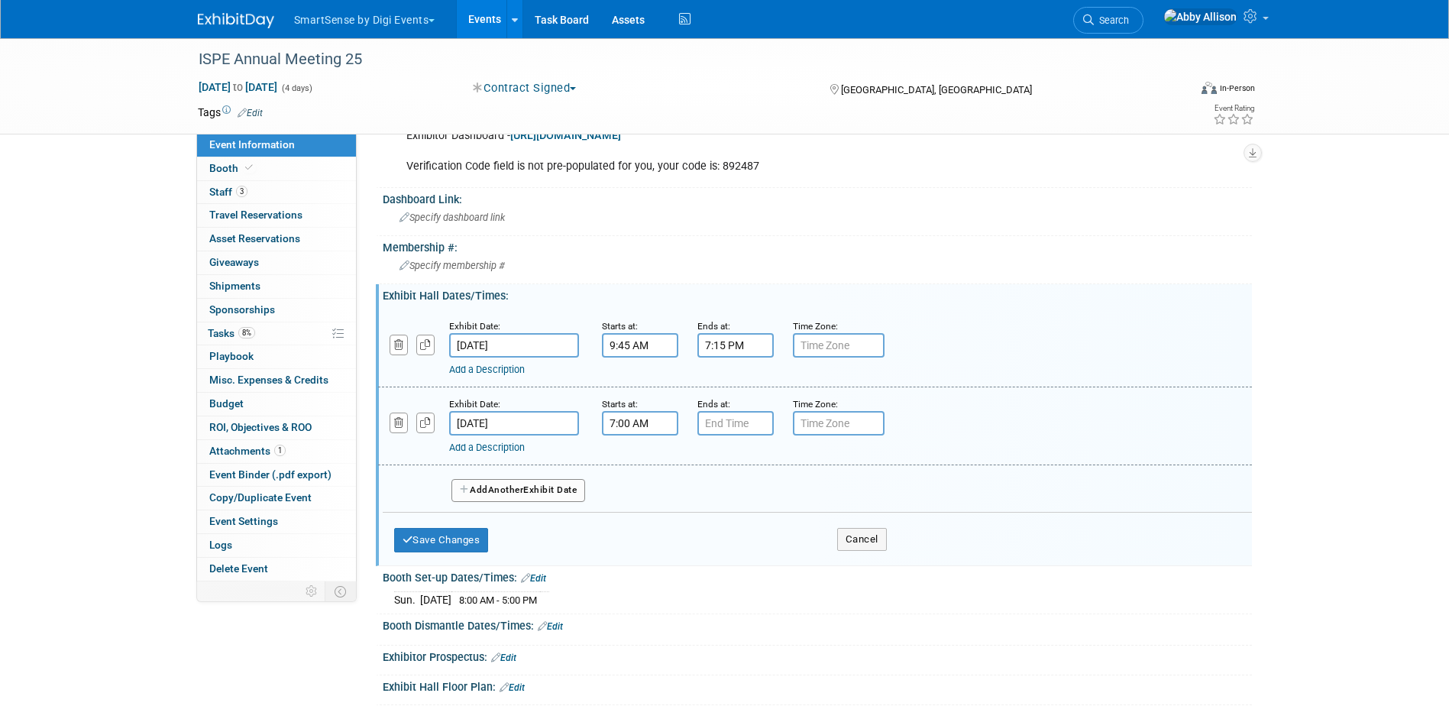
click at [629, 428] on input "7:00 AM" at bounding box center [640, 423] width 76 height 24
click at [634, 496] on span "07" at bounding box center [637, 493] width 29 height 27
click at [676, 545] on td "09" at bounding box center [679, 543] width 49 height 41
click at [707, 494] on span "00" at bounding box center [708, 493] width 29 height 27
click at [714, 503] on td "30" at bounding box center [727, 502] width 49 height 41
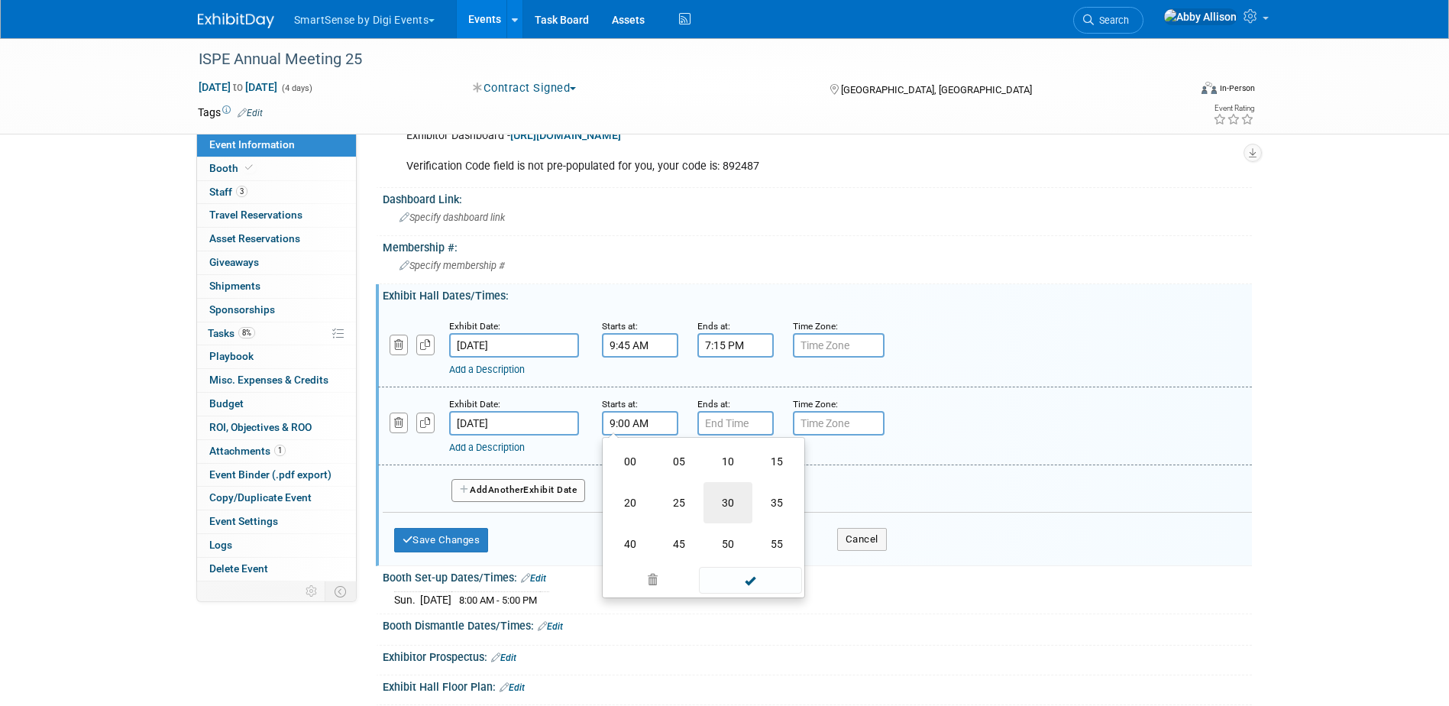
type input "9:30 AM"
click at [733, 422] on input "7:00 PM" at bounding box center [735, 423] width 76 height 24
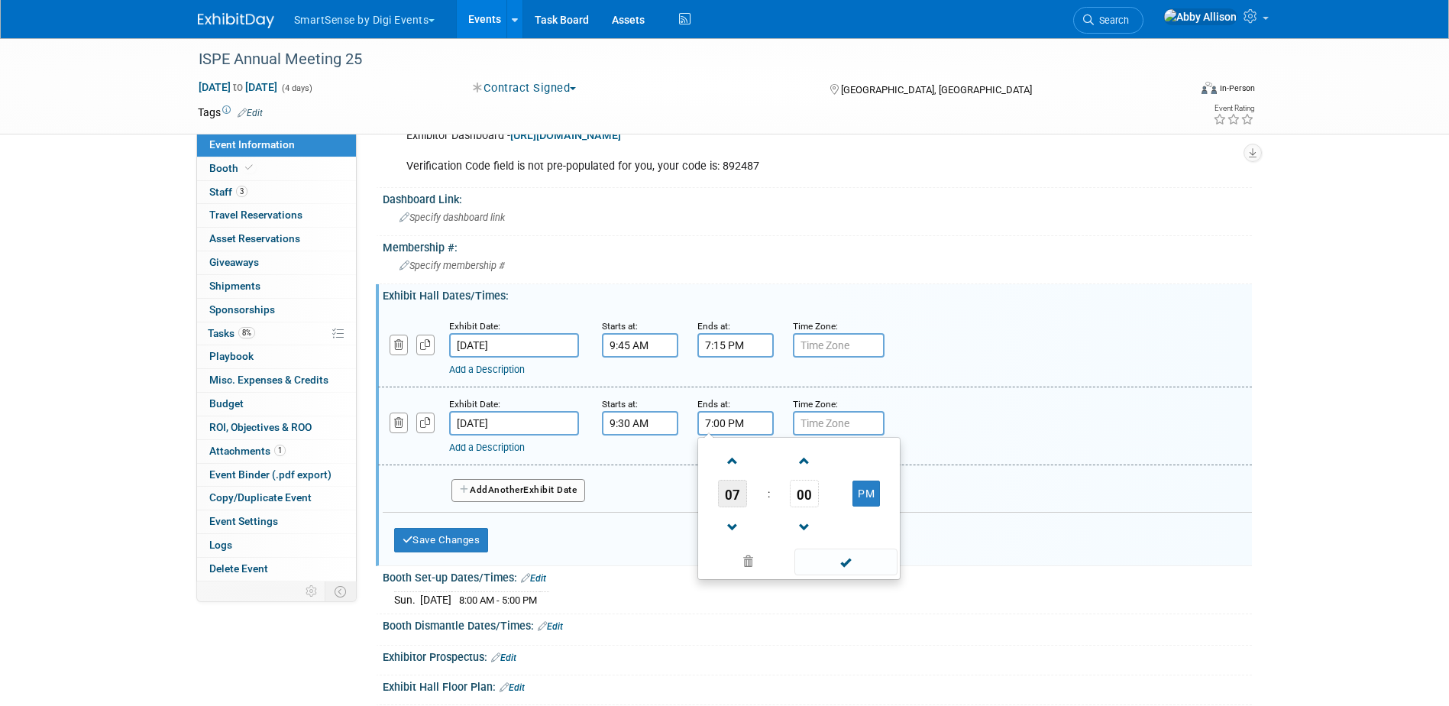
click at [731, 490] on span "07" at bounding box center [732, 493] width 29 height 27
click at [883, 454] on td "03" at bounding box center [872, 461] width 49 height 41
click at [801, 496] on span "00" at bounding box center [804, 493] width 29 height 27
click at [778, 538] on td "45" at bounding box center [774, 543] width 49 height 41
type input "3:45 PM"
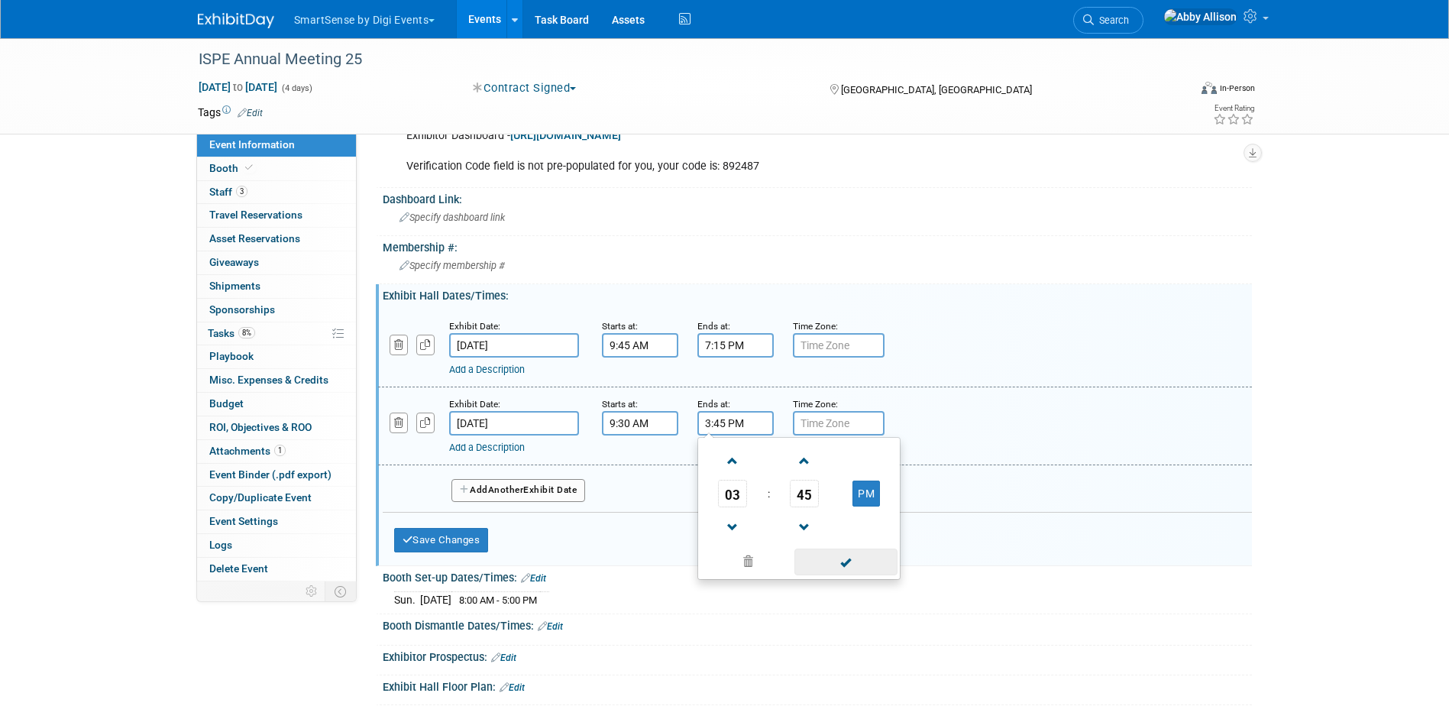
click at [832, 559] on span at bounding box center [845, 561] width 103 height 27
click at [472, 537] on button "Save Changes" at bounding box center [441, 540] width 95 height 24
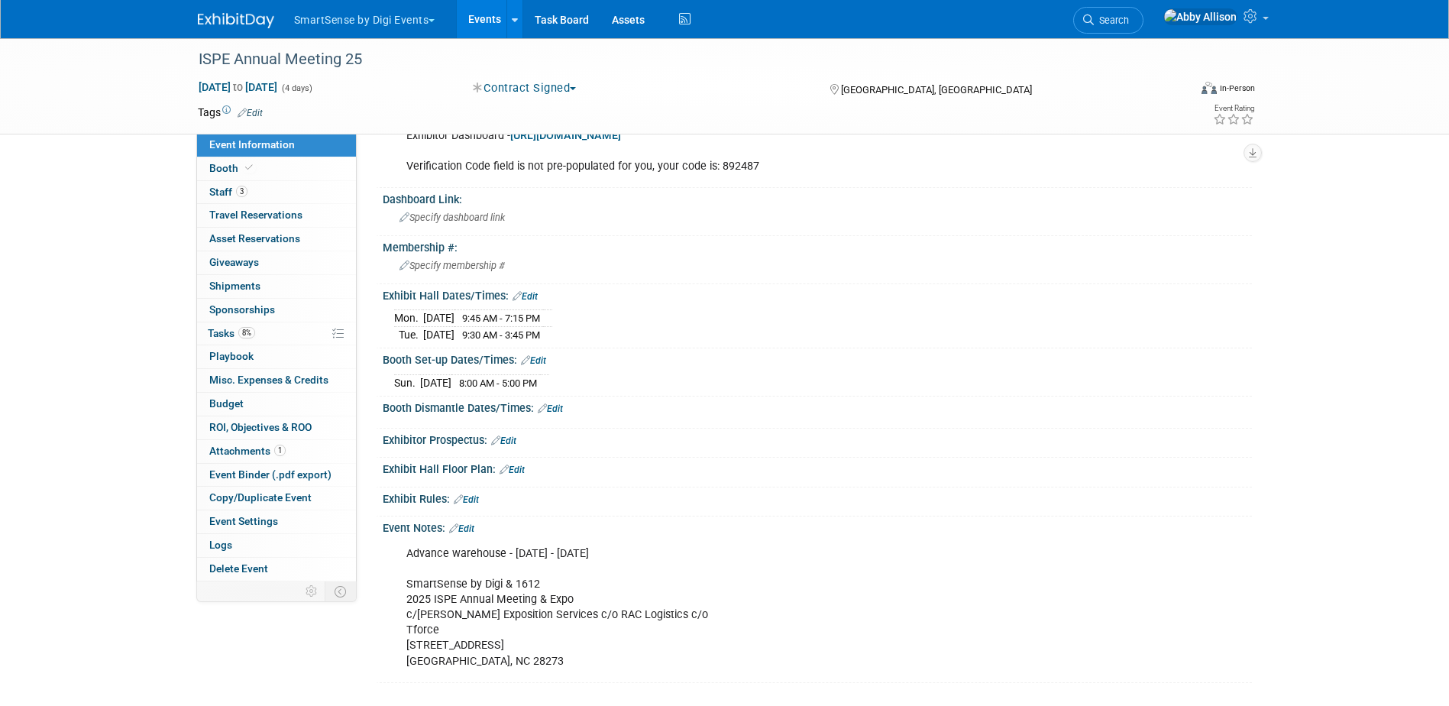
click at [553, 406] on link "Edit" at bounding box center [550, 408] width 25 height 11
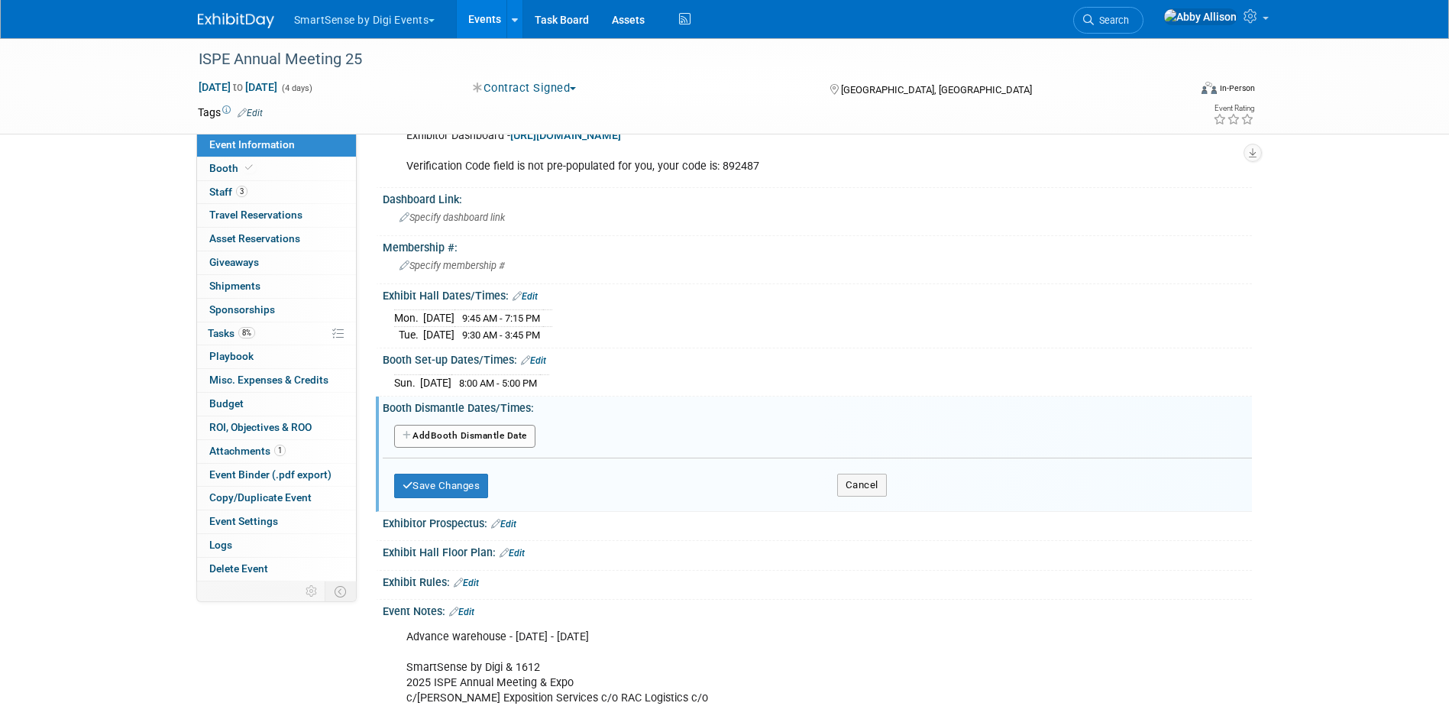
click at [471, 429] on button "Add Another Booth Dismantle Date" at bounding box center [464, 436] width 141 height 23
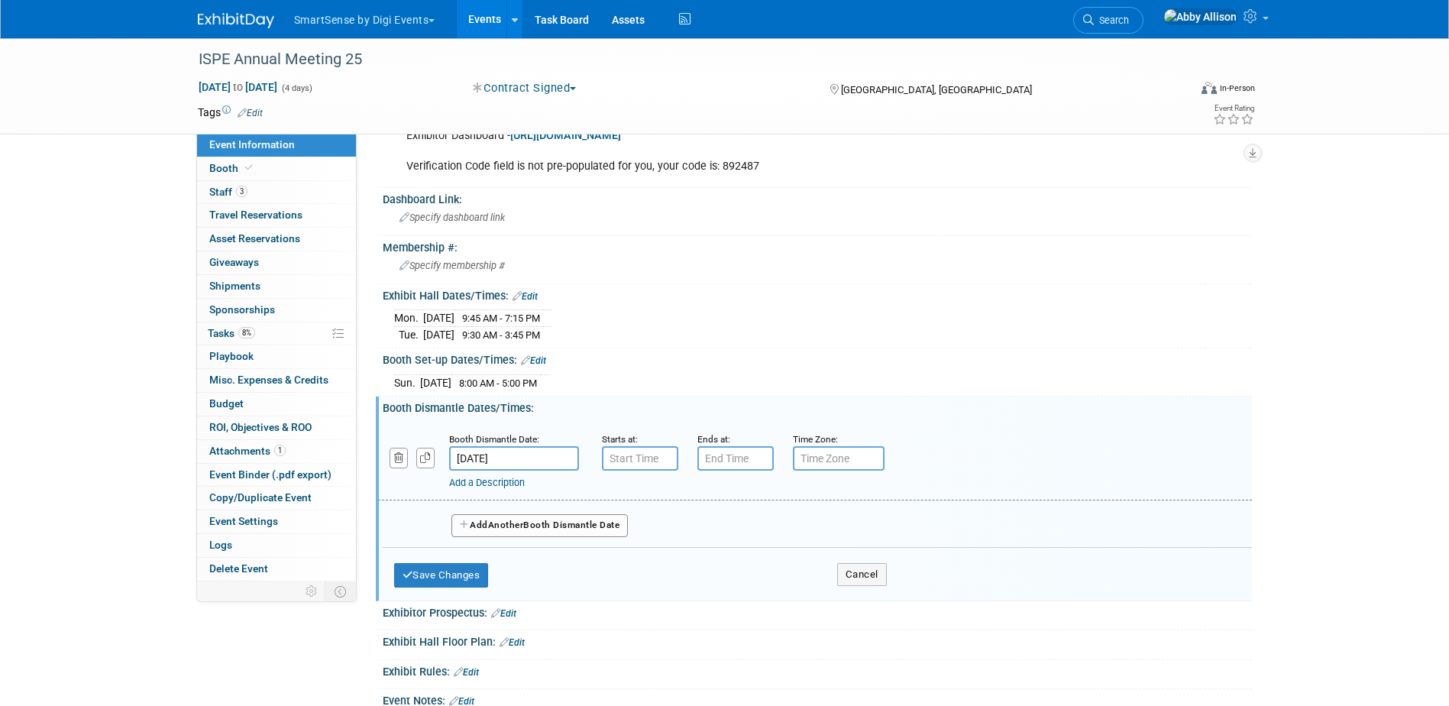
type input "7:00 AM"
click at [645, 451] on input "7:00 AM" at bounding box center [640, 458] width 76 height 24
click at [710, 463] on input "7:00 PM" at bounding box center [735, 458] width 76 height 24
click at [732, 529] on span "07" at bounding box center [732, 528] width 29 height 27
click at [723, 500] on td "12" at bounding box center [725, 496] width 49 height 41
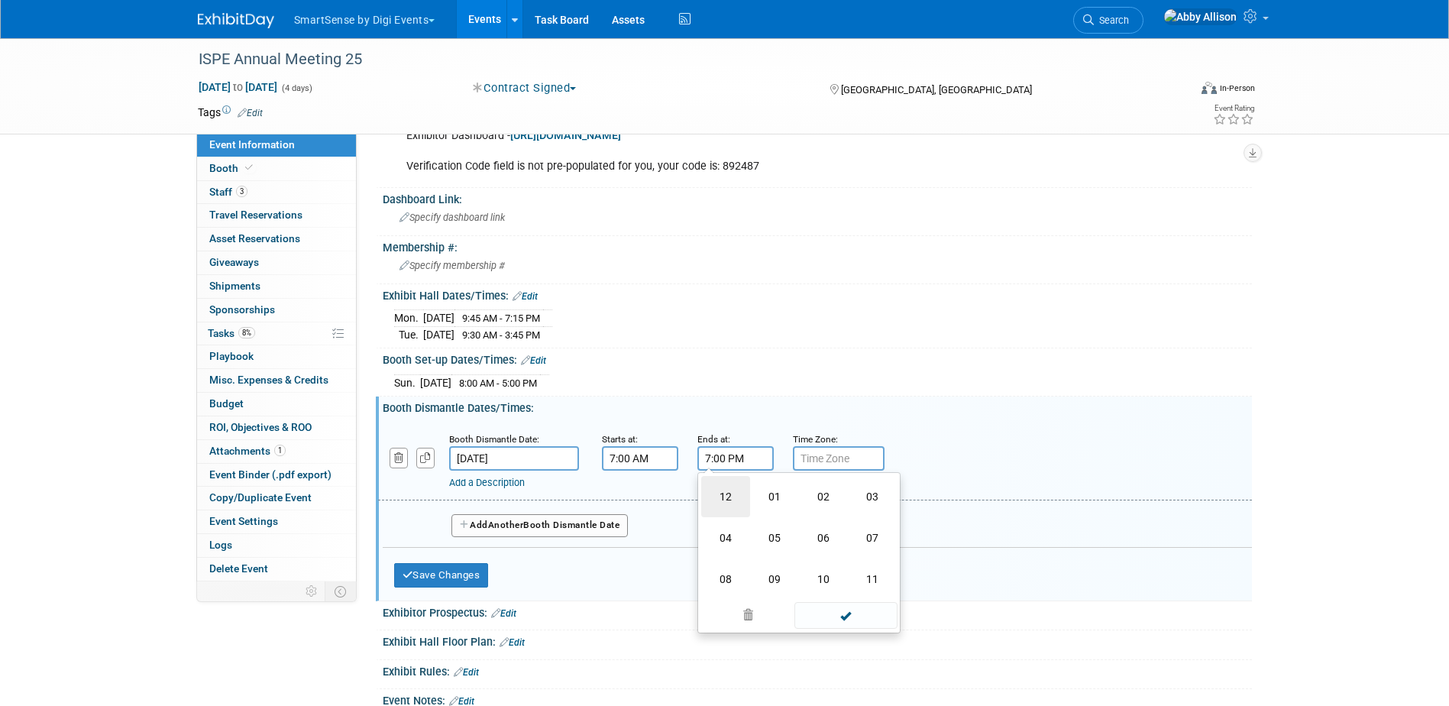
type input "12:00 PM"
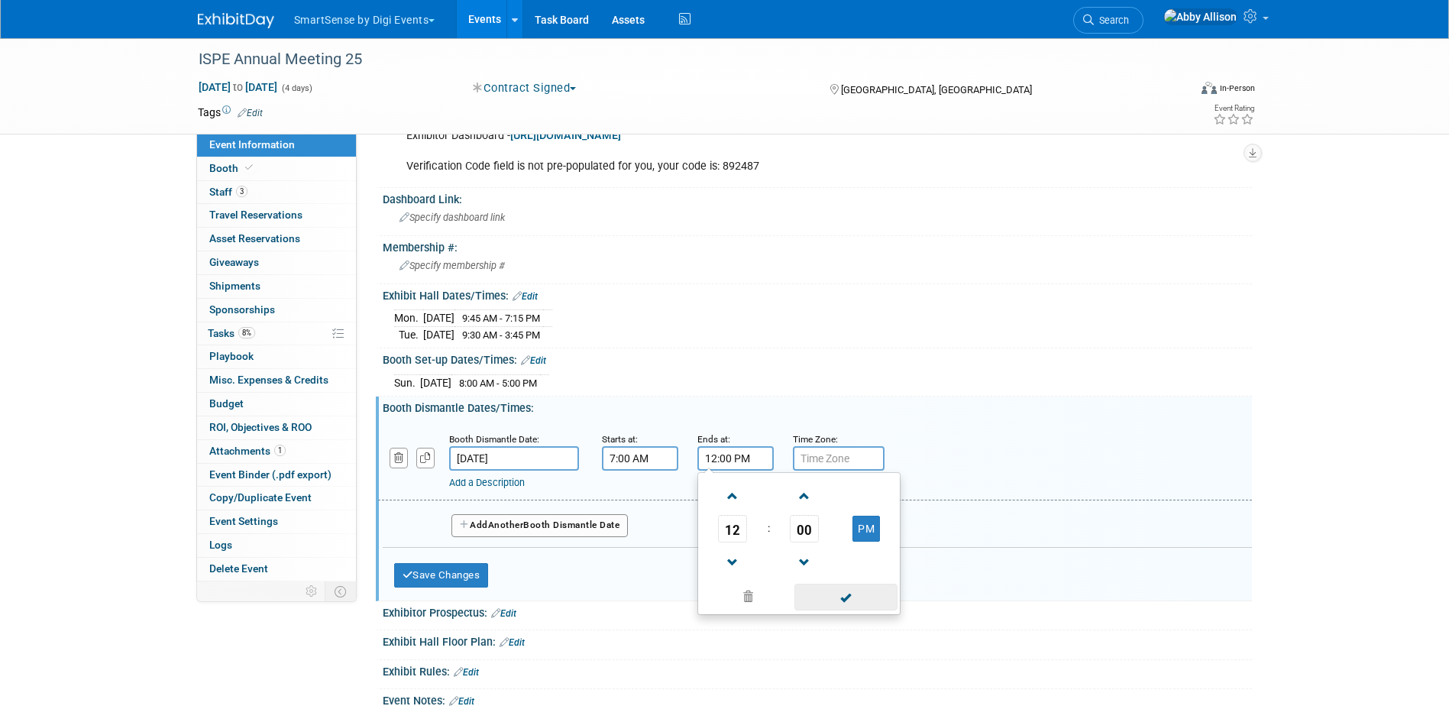
click at [843, 605] on span at bounding box center [845, 597] width 103 height 27
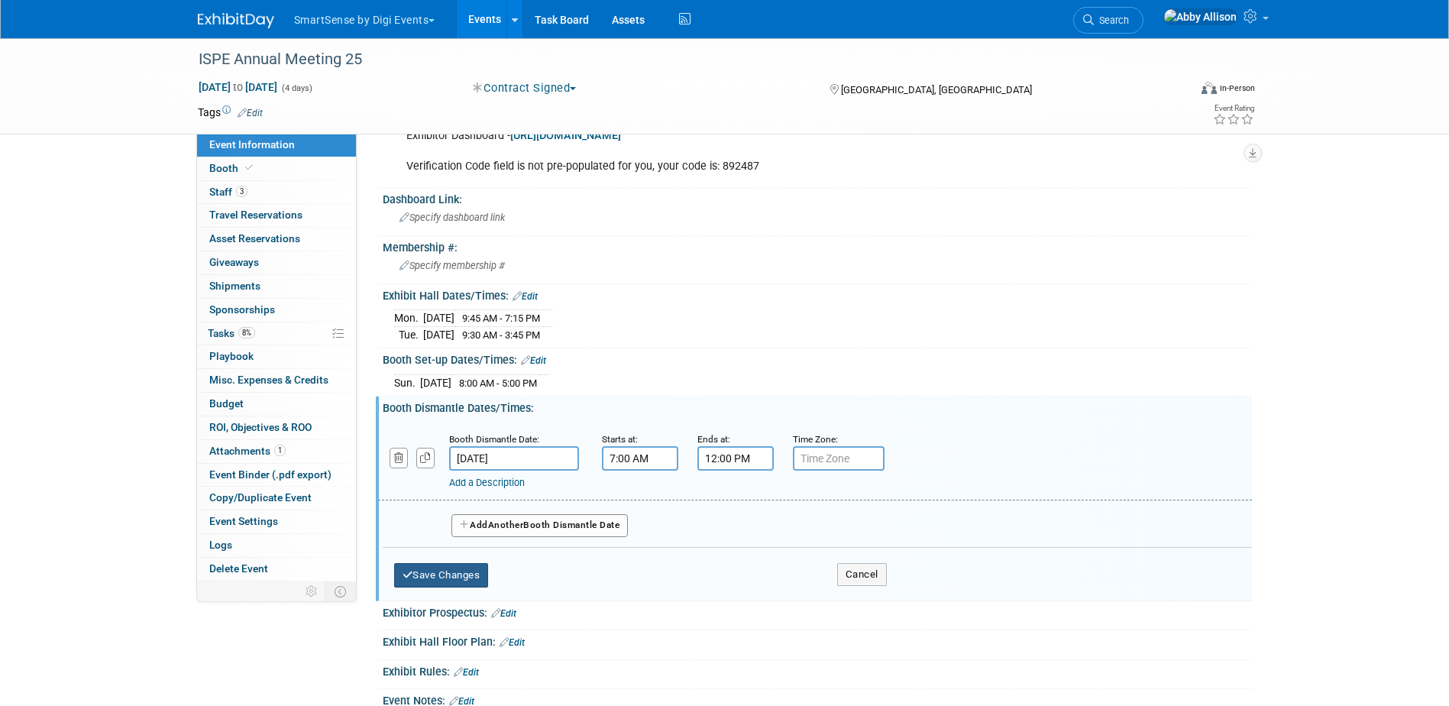
click at [456, 568] on button "Save Changes" at bounding box center [441, 575] width 95 height 24
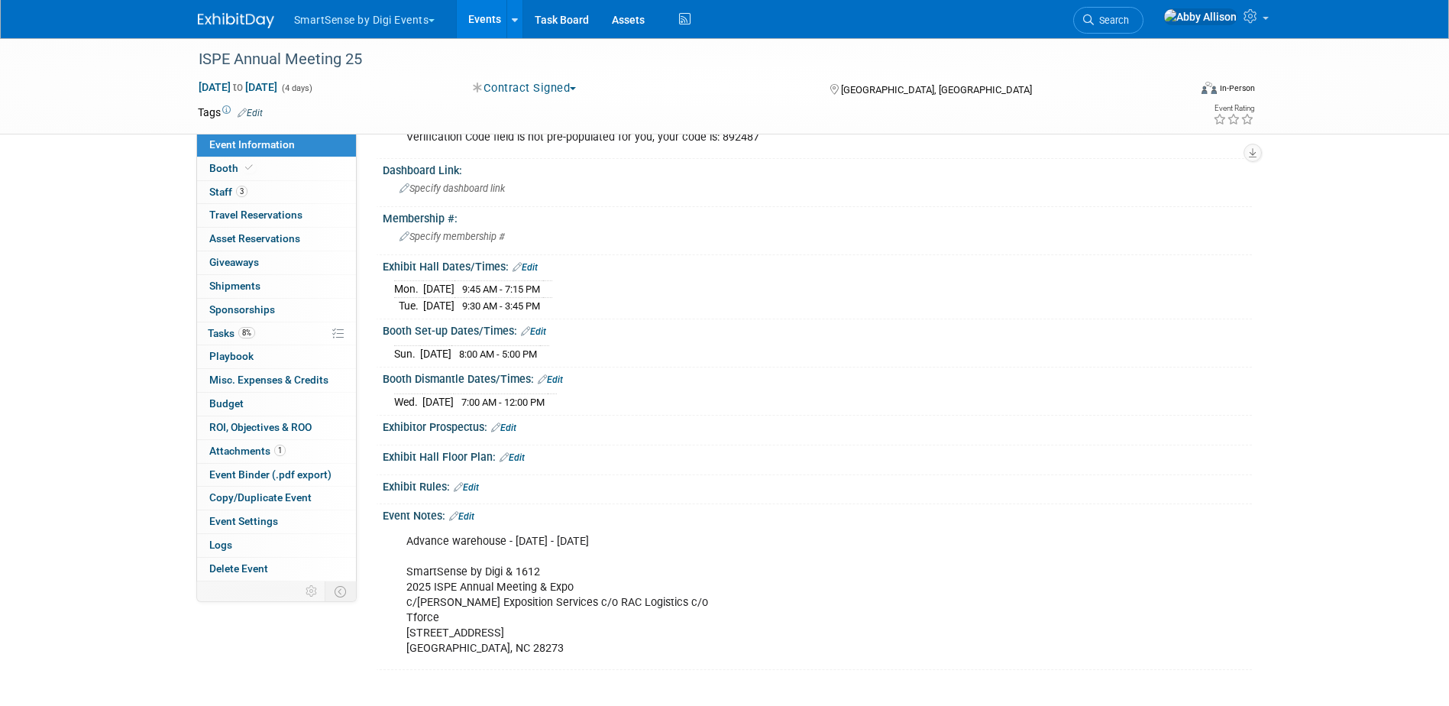
scroll to position [466, 0]
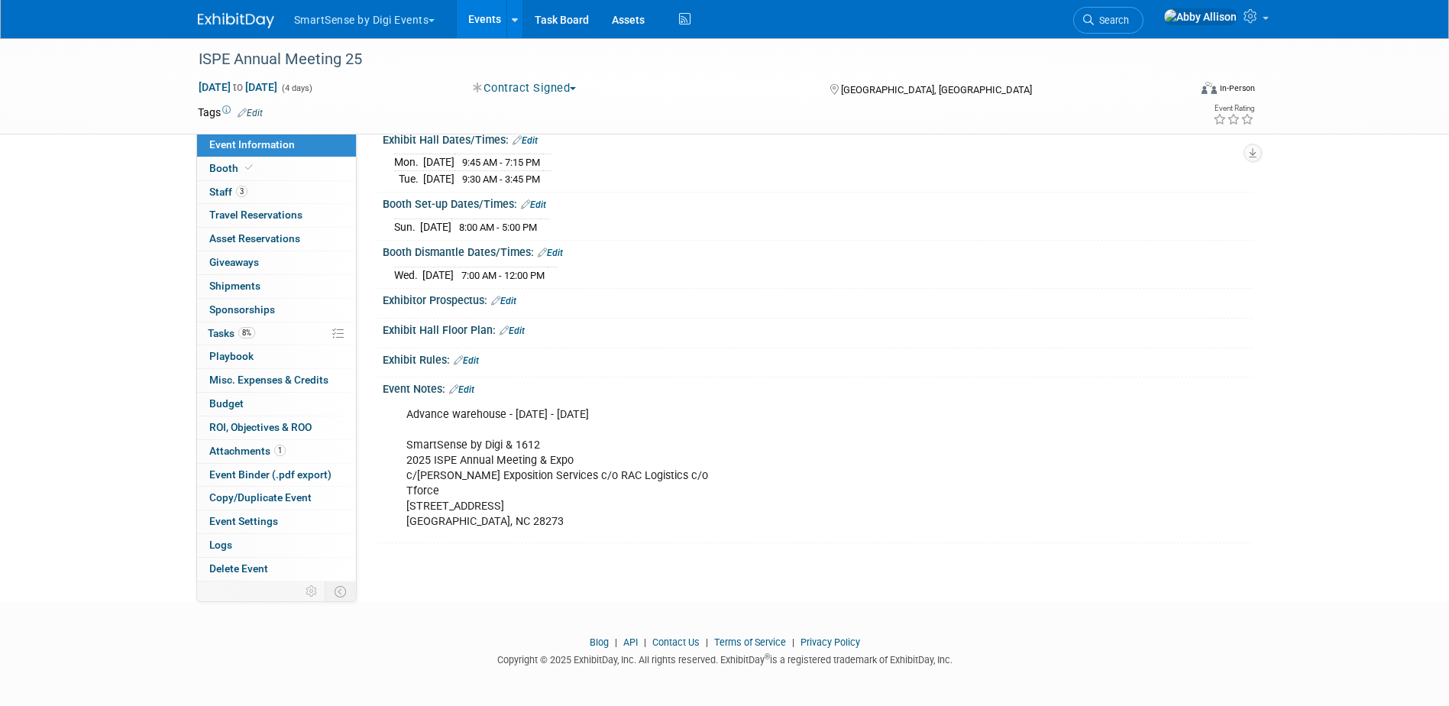
click at [472, 384] on link "Edit" at bounding box center [461, 389] width 25 height 11
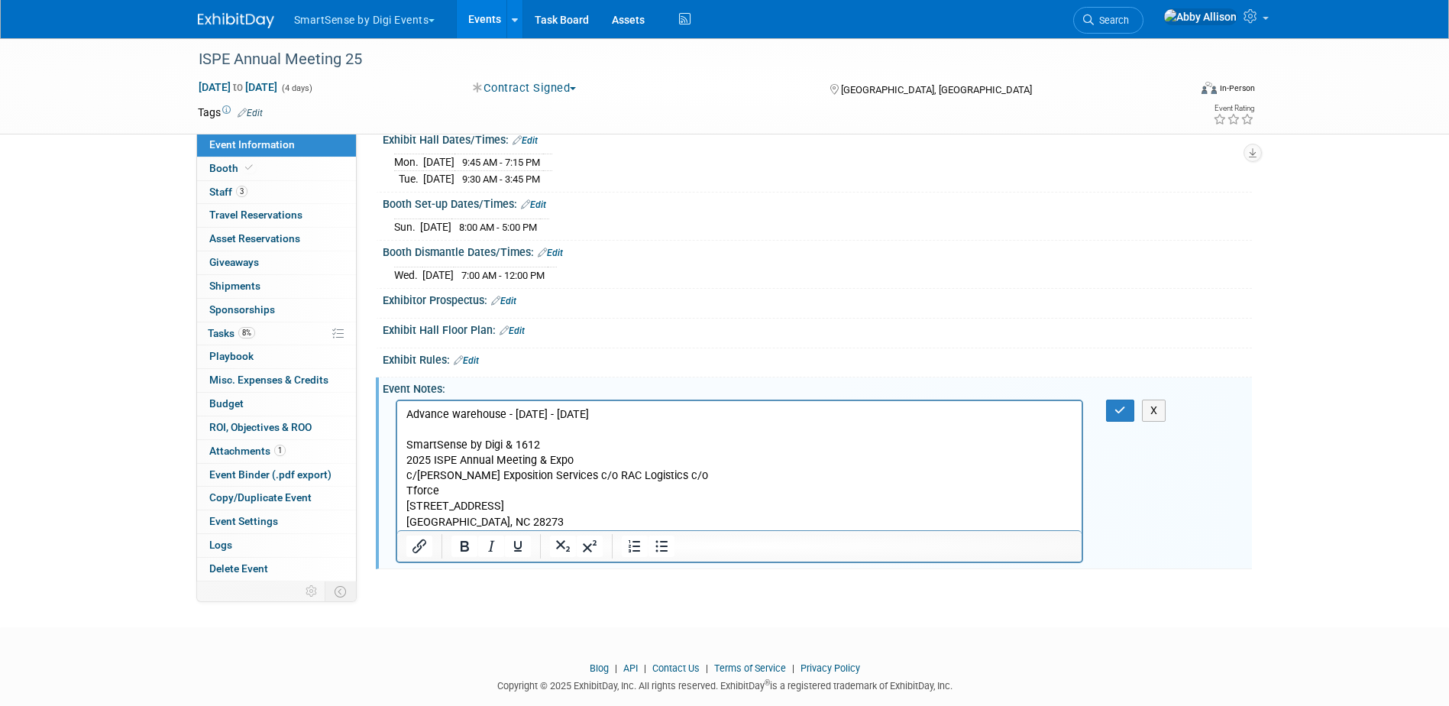
scroll to position [0, 0]
drag, startPoint x: 403, startPoint y: 412, endPoint x: 501, endPoint y: 422, distance: 98.2
click at [501, 422] on html "Advance warehouse - [DATE] - [DATE] SmartSense by Digi & 1612 2025 ISPE Annual …" at bounding box center [738, 464] width 685 height 129
drag, startPoint x: 505, startPoint y: 420, endPoint x: 402, endPoint y: 411, distance: 103.5
click at [402, 411] on html "Advance warehouse - [DATE] - [DATE] SmartSense by Digi & 1612 2025 ISPE Annual …" at bounding box center [738, 464] width 685 height 129
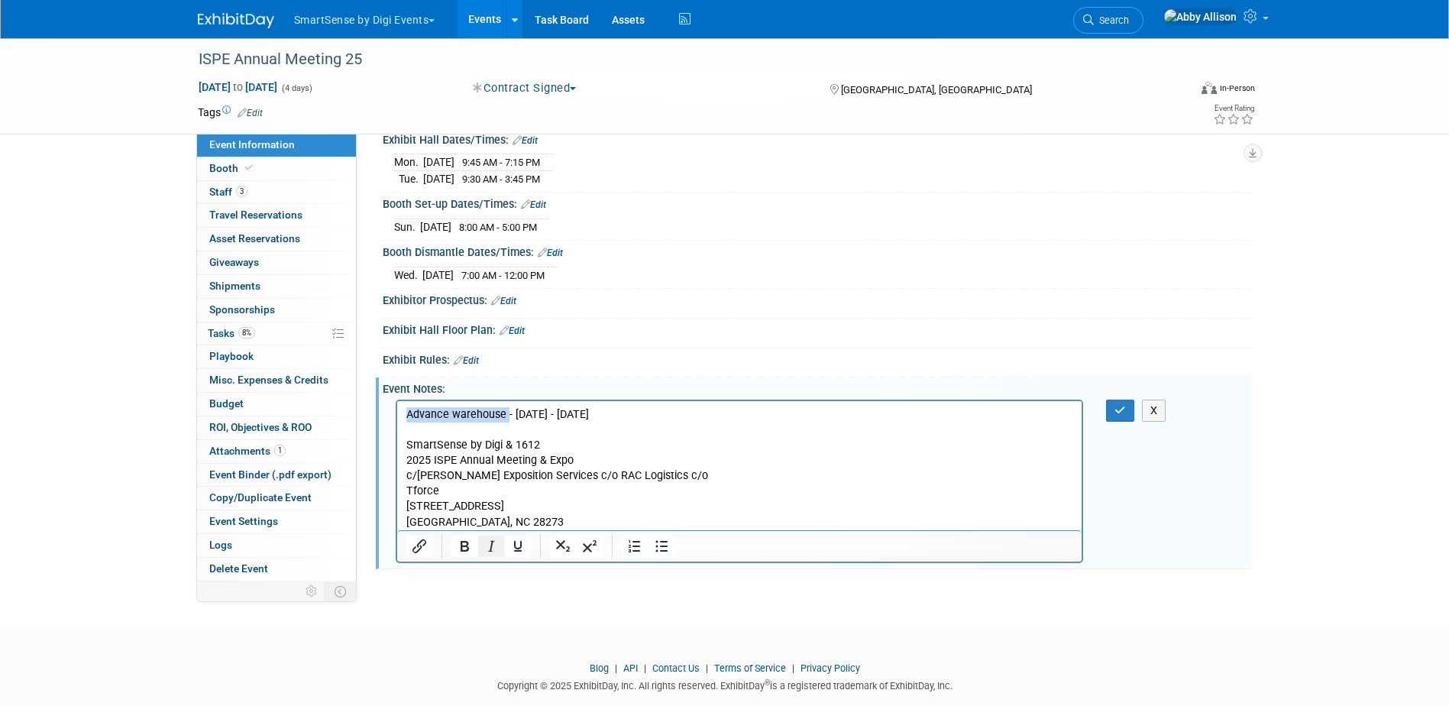
drag, startPoint x: 467, startPoint y: 548, endPoint x: 482, endPoint y: 542, distance: 15.5
click at [467, 548] on icon "Bold" at bounding box center [465, 546] width 8 height 11
click at [551, 520] on p "Advance warehouse - [DATE] - [DATE] SmartSense by Digi & 1612 2025 ISPE Annual …" at bounding box center [740, 467] width 668 height 123
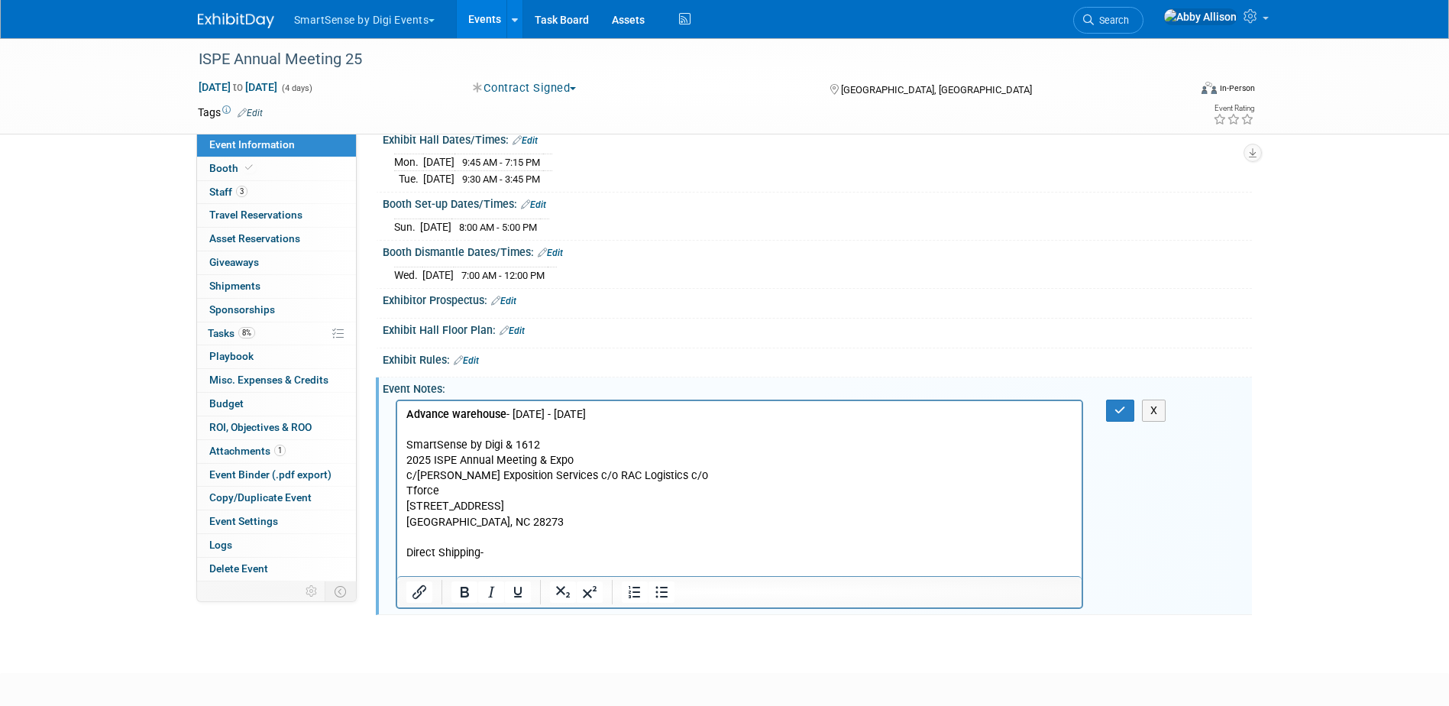
click at [487, 568] on p "Rich Text Area. Press ALT-0 for help." at bounding box center [740, 567] width 668 height 15
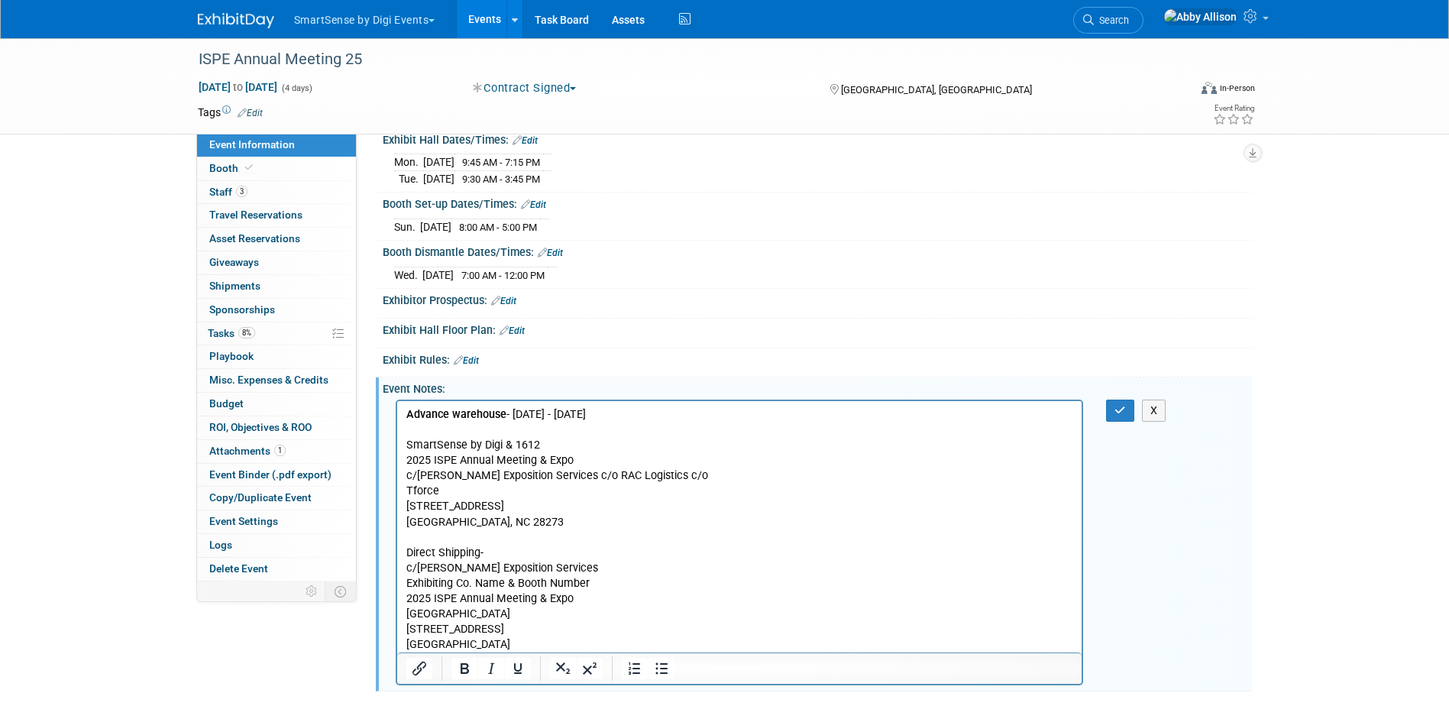
click at [801, 414] on p "Advance warehouse - [DATE] - [DATE] SmartSense by Digi & 1612 2025 ISPE Annual …" at bounding box center [740, 467] width 668 height 123
click at [502, 557] on p "Direct Shipping-" at bounding box center [740, 552] width 668 height 15
click at [482, 554] on p "Direct Shipping-[DATE] 8:00AM" at bounding box center [740, 552] width 668 height 15
drag, startPoint x: 477, startPoint y: 552, endPoint x: 403, endPoint y: 552, distance: 74.1
click at [403, 552] on html "Advance warehouse - [DATE] - [DATE], [DATE] - [DATE] 8:00 AM - 4:00 PM SmartSen…" at bounding box center [738, 525] width 685 height 251
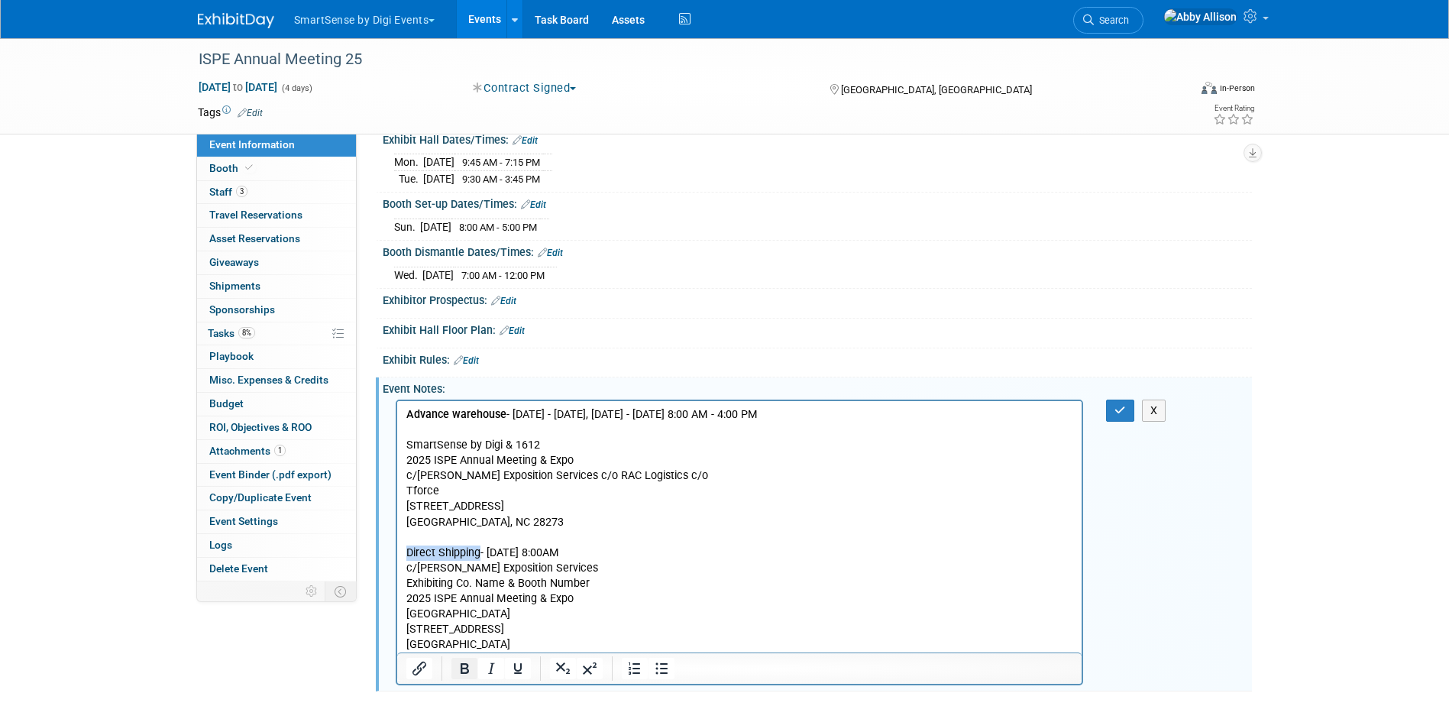
click at [459, 669] on icon "Bold" at bounding box center [464, 668] width 18 height 18
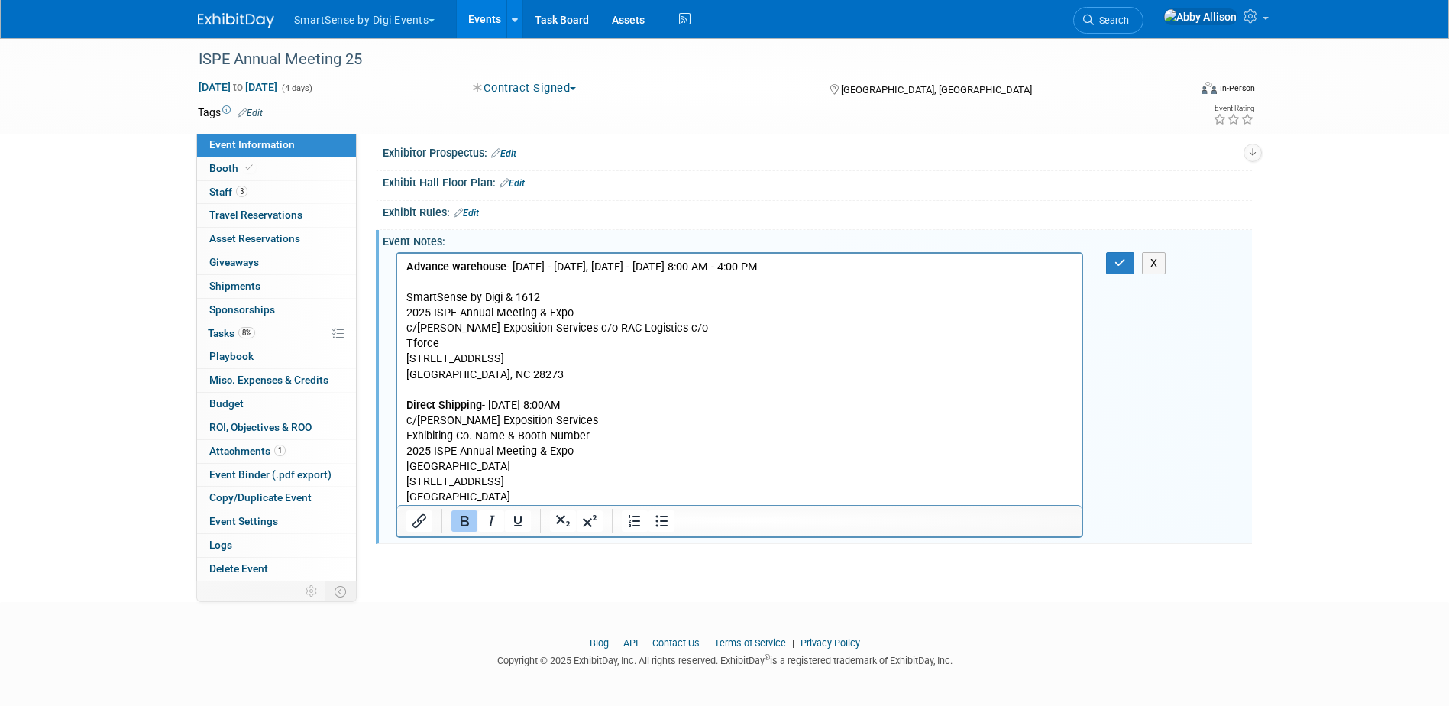
scroll to position [614, 0]
click at [1119, 259] on icon "button" at bounding box center [1119, 262] width 11 height 11
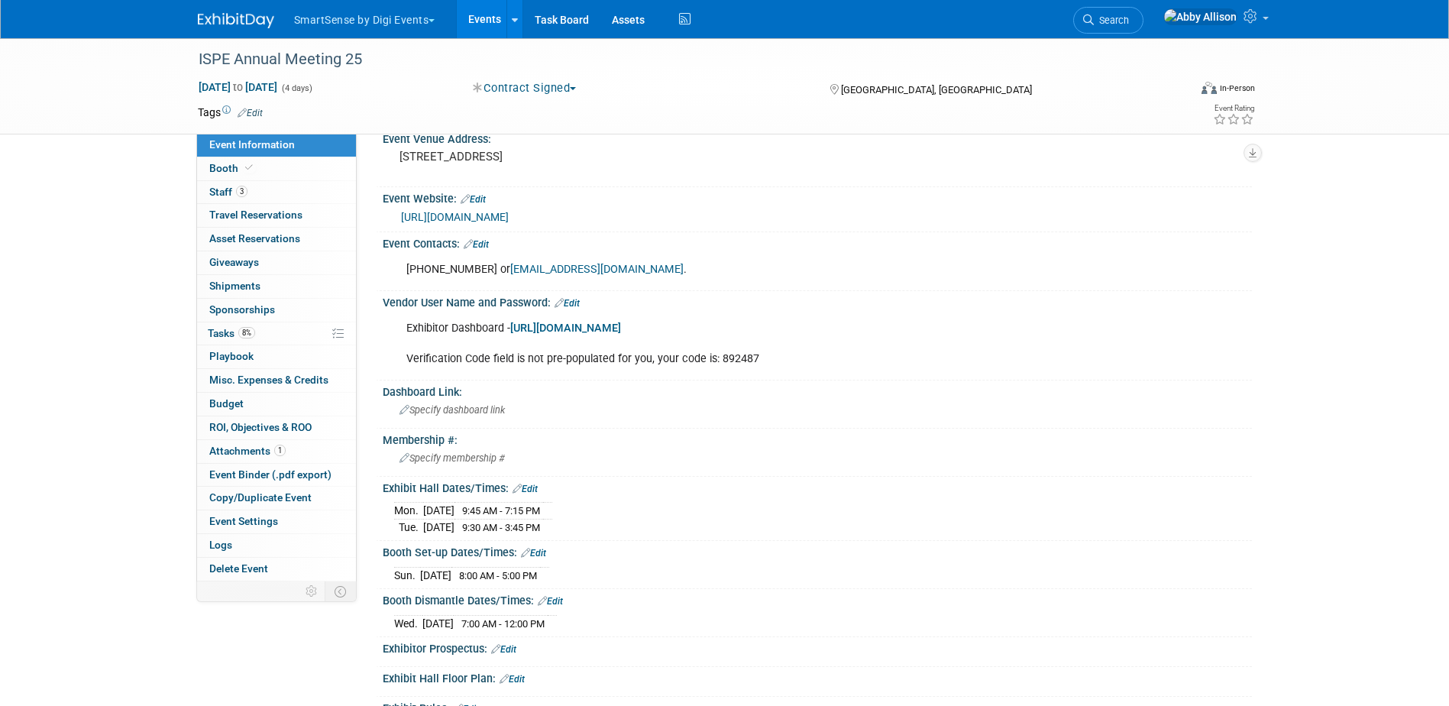
scroll to position [54, 0]
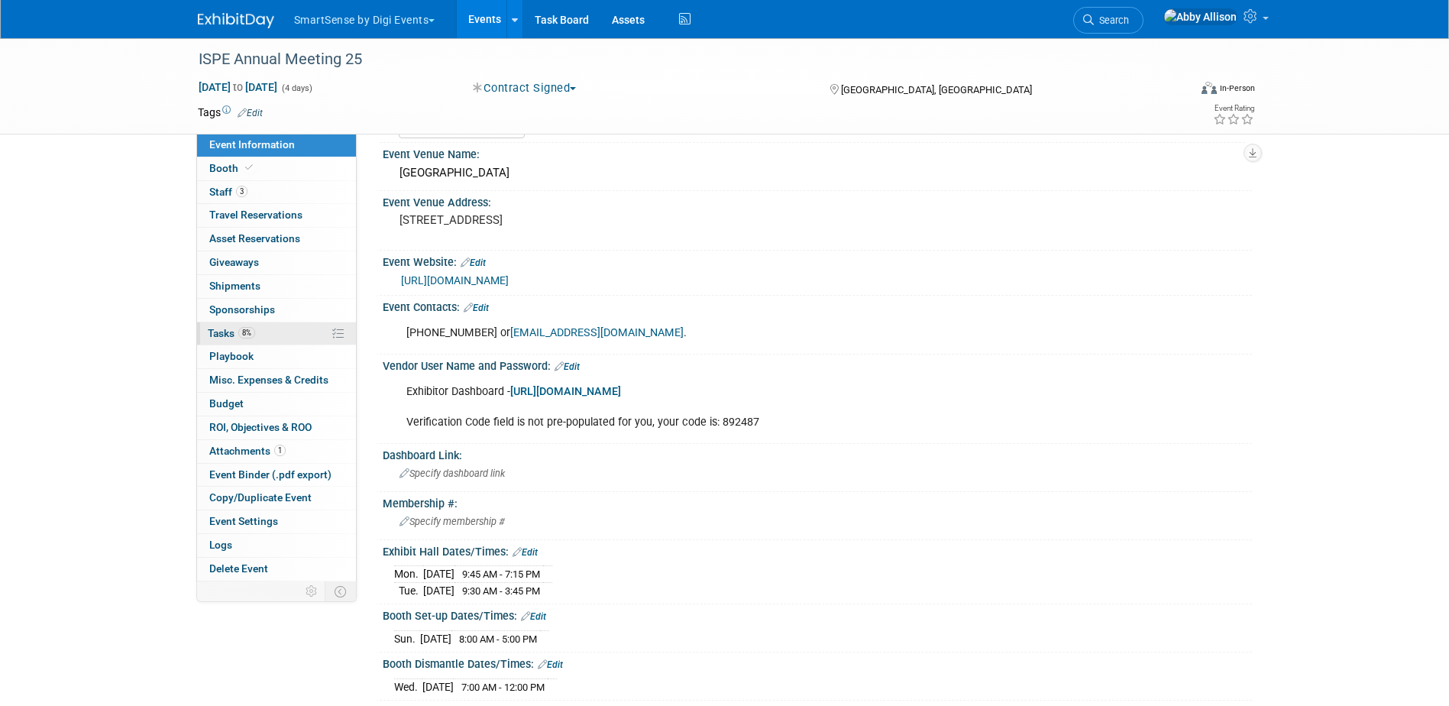
click at [229, 329] on span "Tasks 8%" at bounding box center [231, 333] width 47 height 12
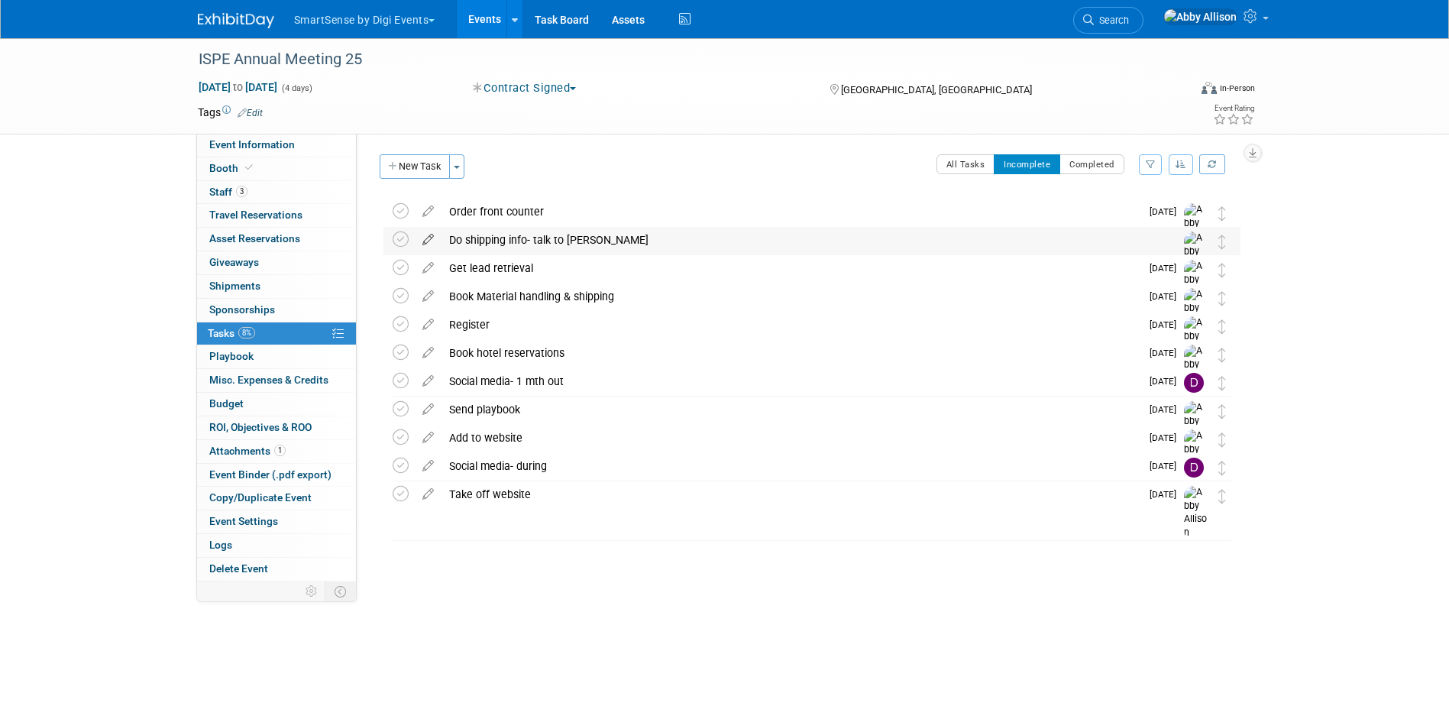
click at [435, 237] on icon at bounding box center [428, 236] width 27 height 19
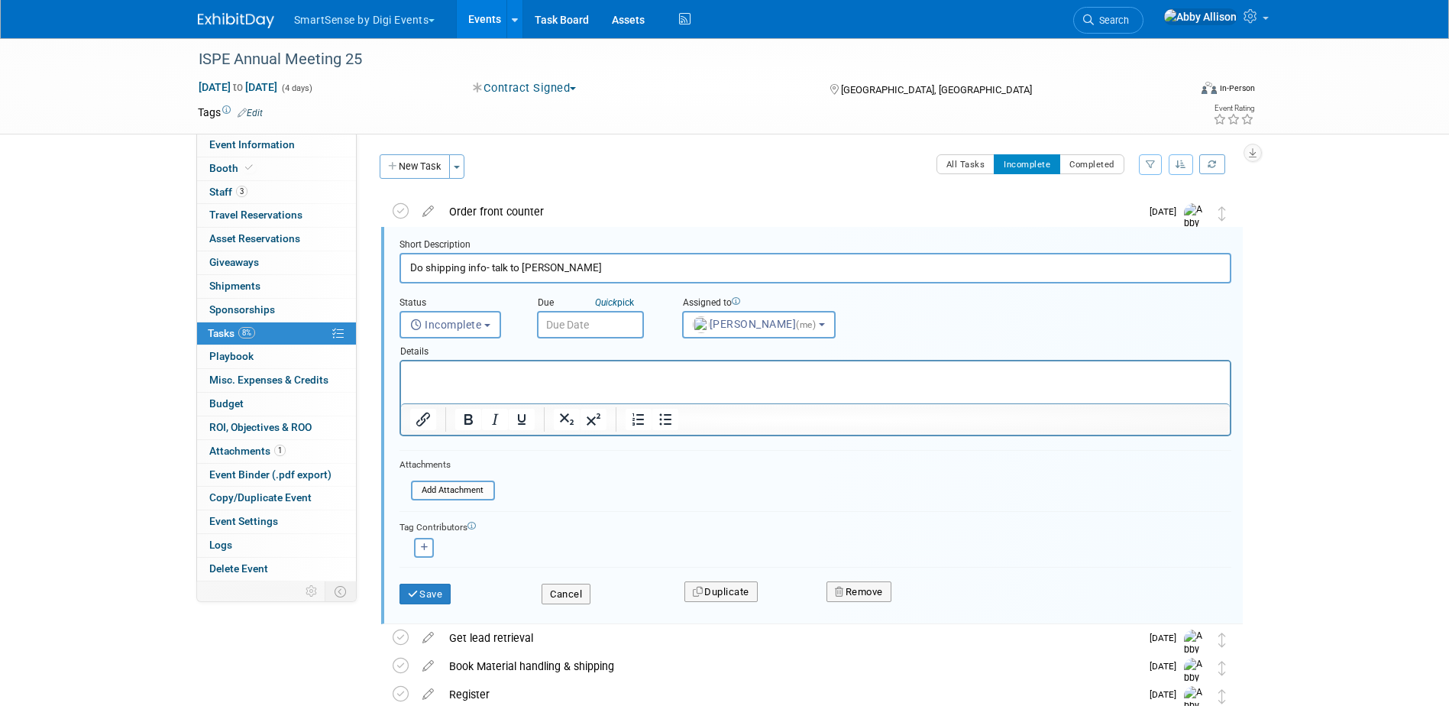
scroll to position [3, 0]
click at [852, 589] on button "Remove" at bounding box center [858, 588] width 65 height 21
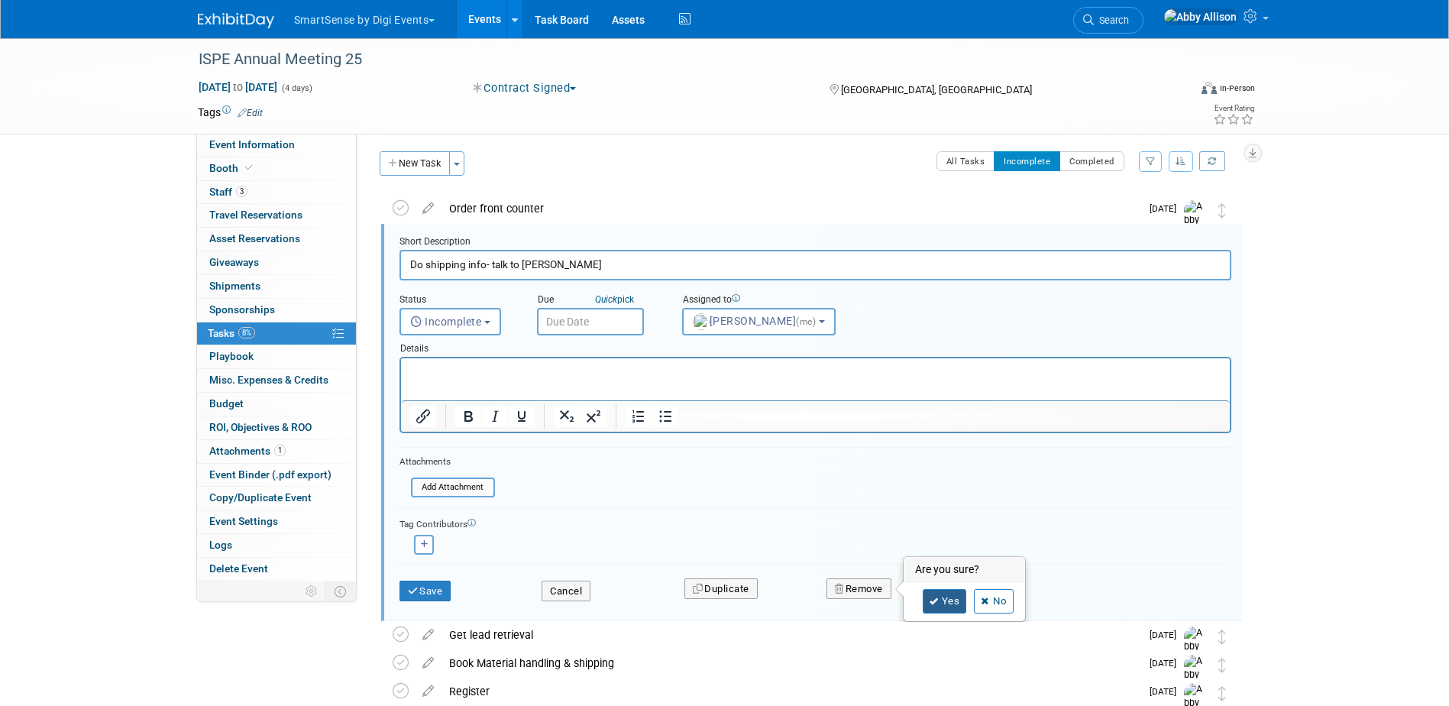
click at [928, 600] on link "Yes" at bounding box center [945, 601] width 44 height 24
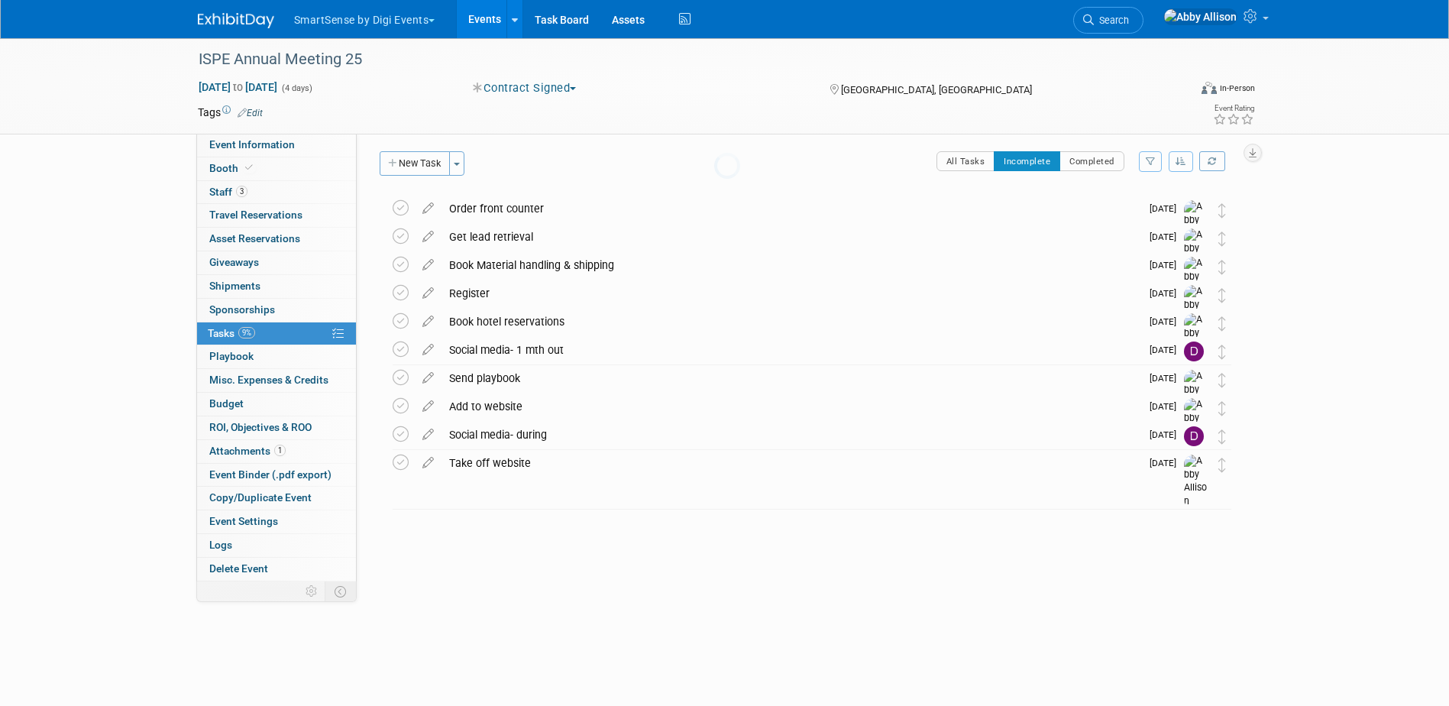
scroll to position [0, 0]
